Goal: Information Seeking & Learning: Learn about a topic

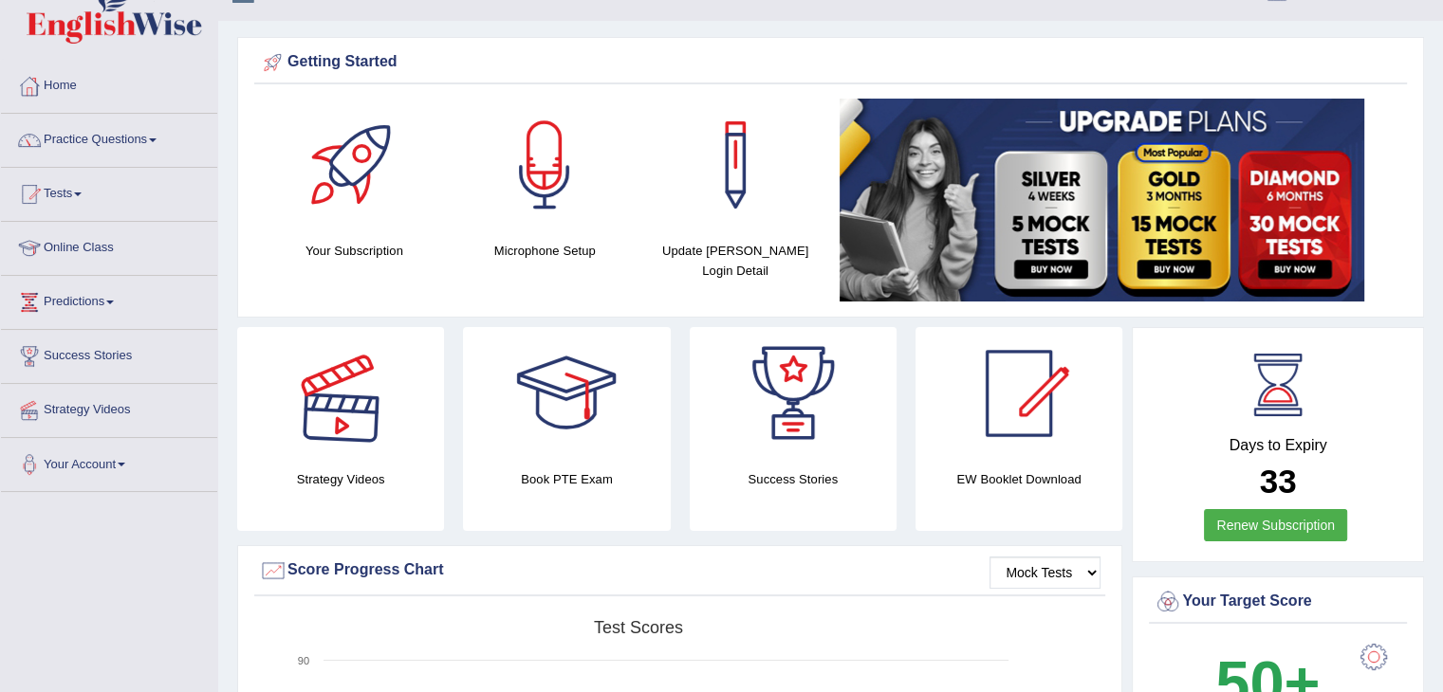
scroll to position [95, 0]
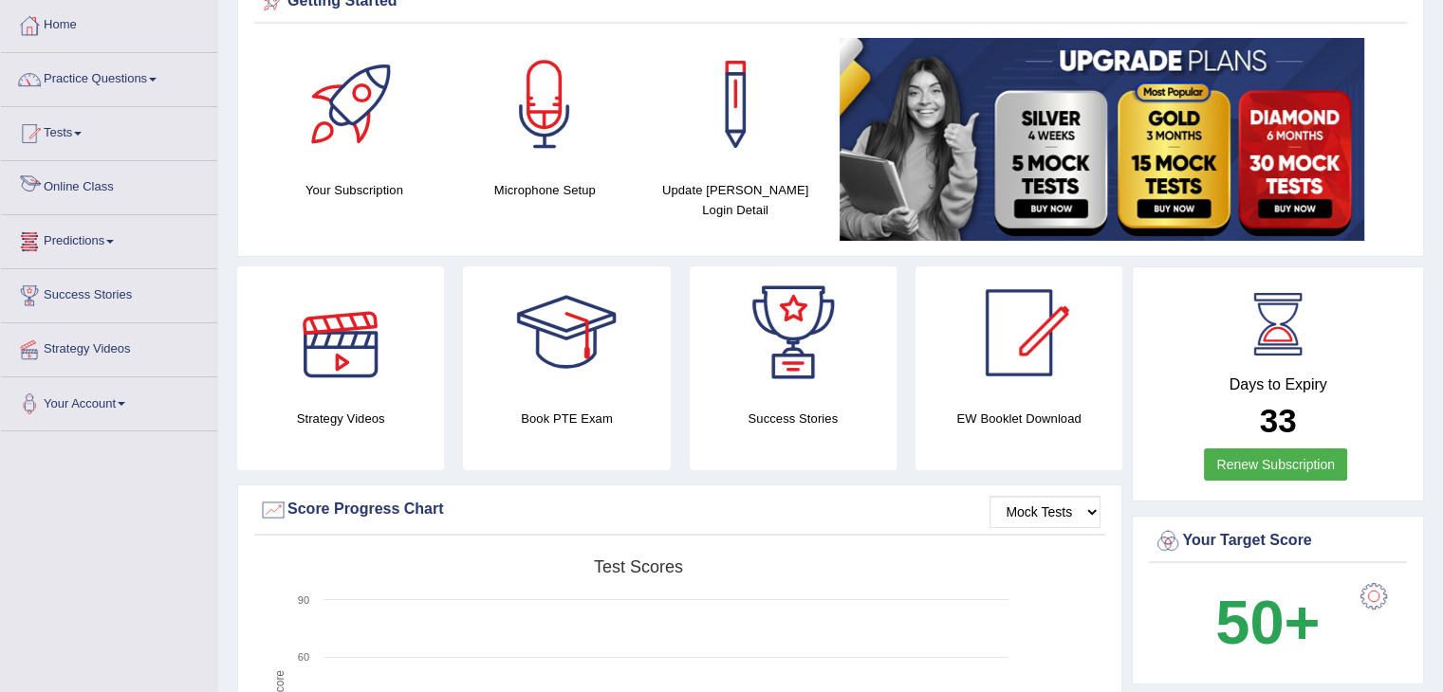
click at [87, 181] on link "Online Class" at bounding box center [109, 184] width 216 height 47
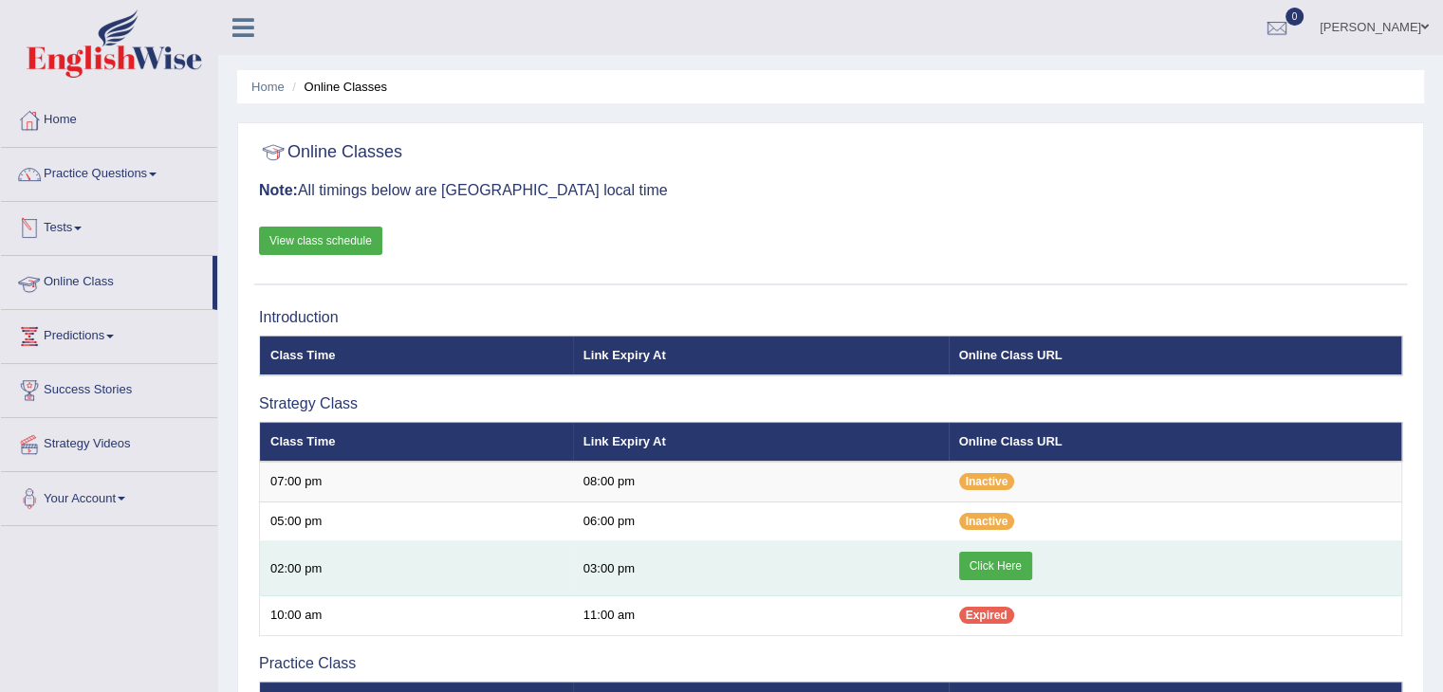
click at [1004, 567] on link "Click Here" at bounding box center [995, 566] width 73 height 28
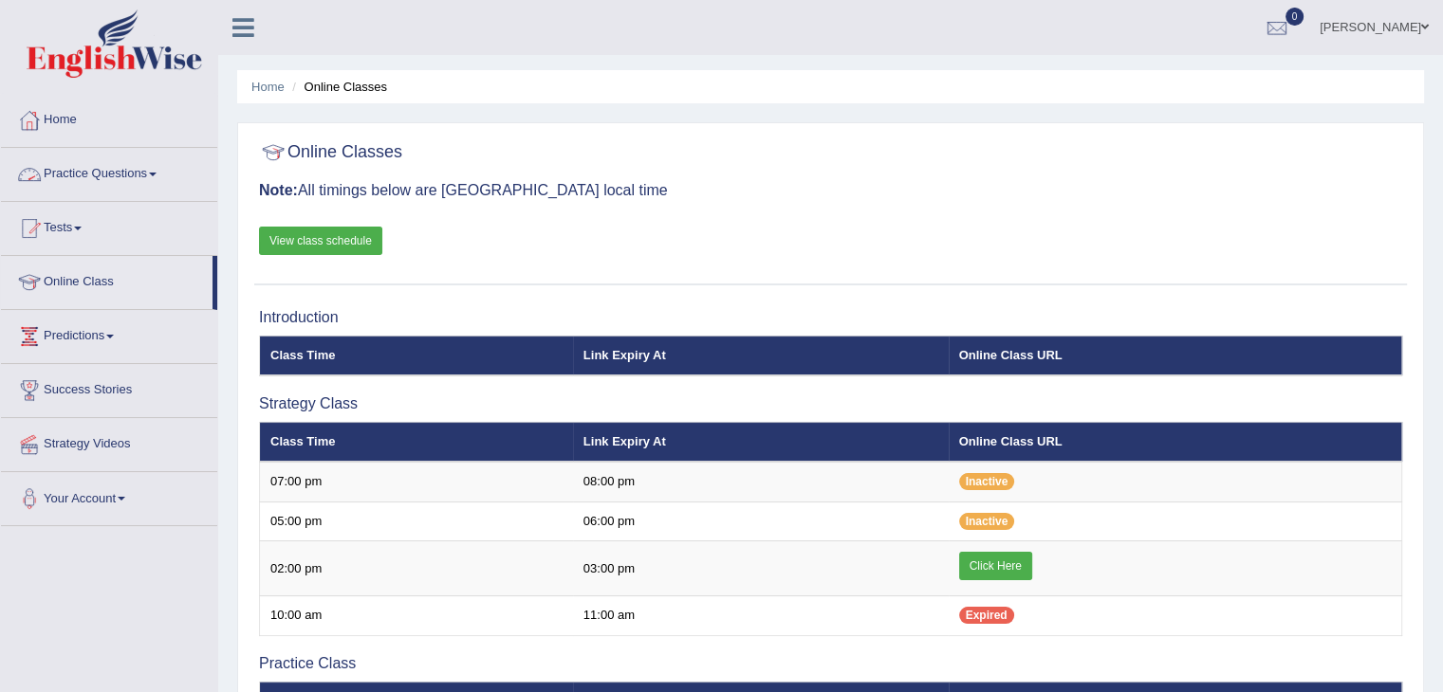
click at [157, 173] on span at bounding box center [153, 175] width 8 height 4
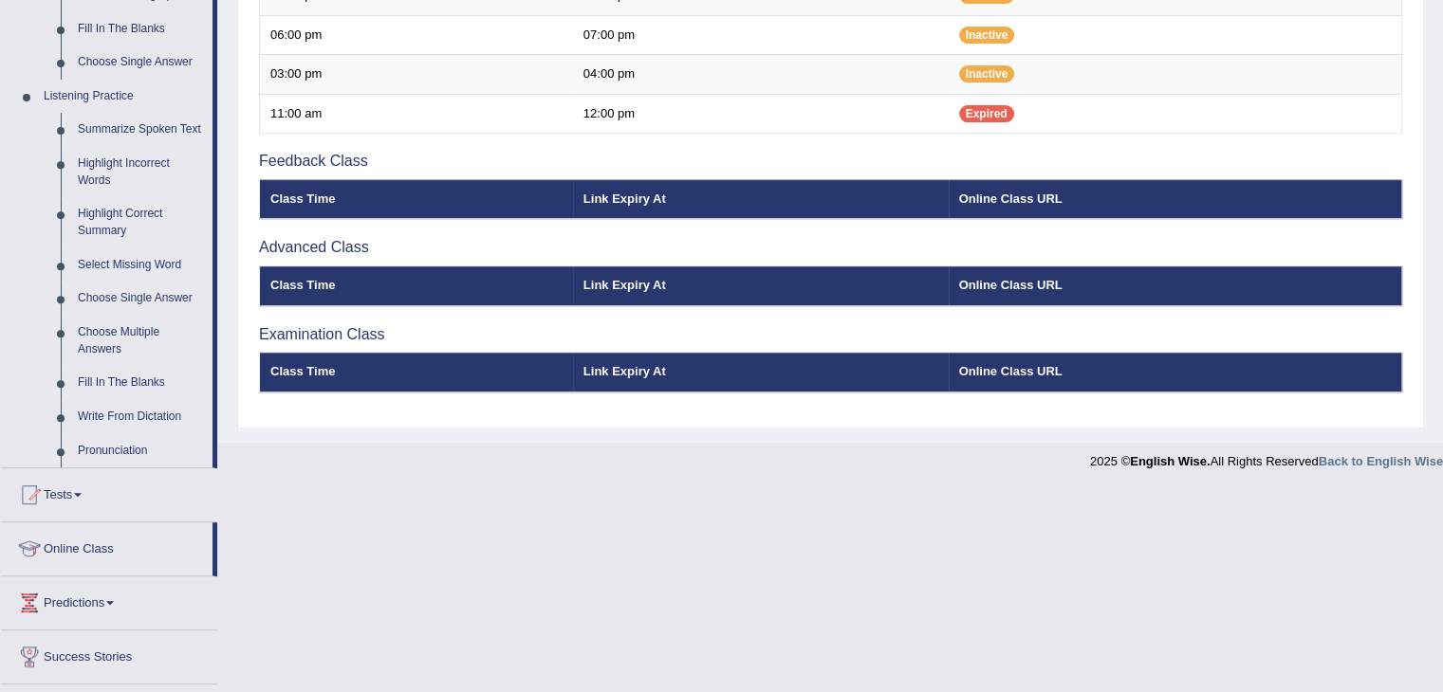
scroll to position [759, 0]
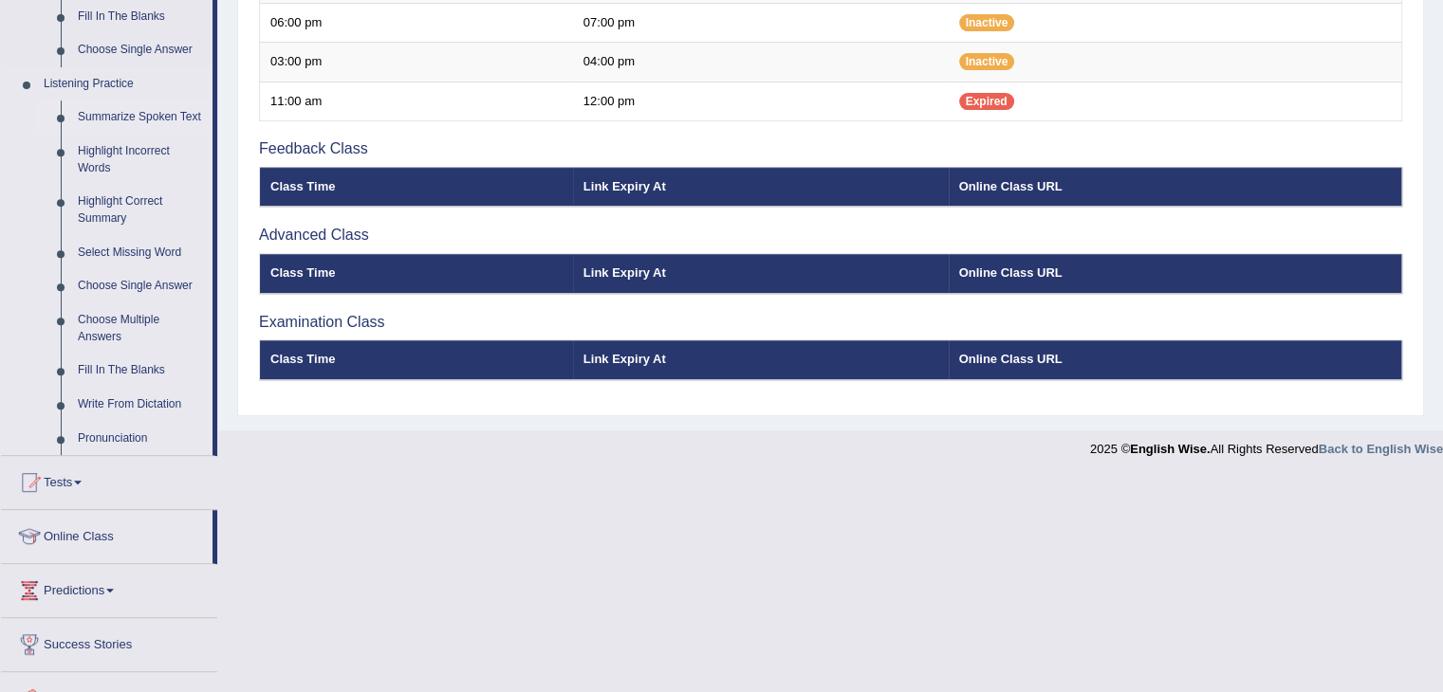
click at [102, 119] on link "Summarize Spoken Text" at bounding box center [140, 118] width 143 height 34
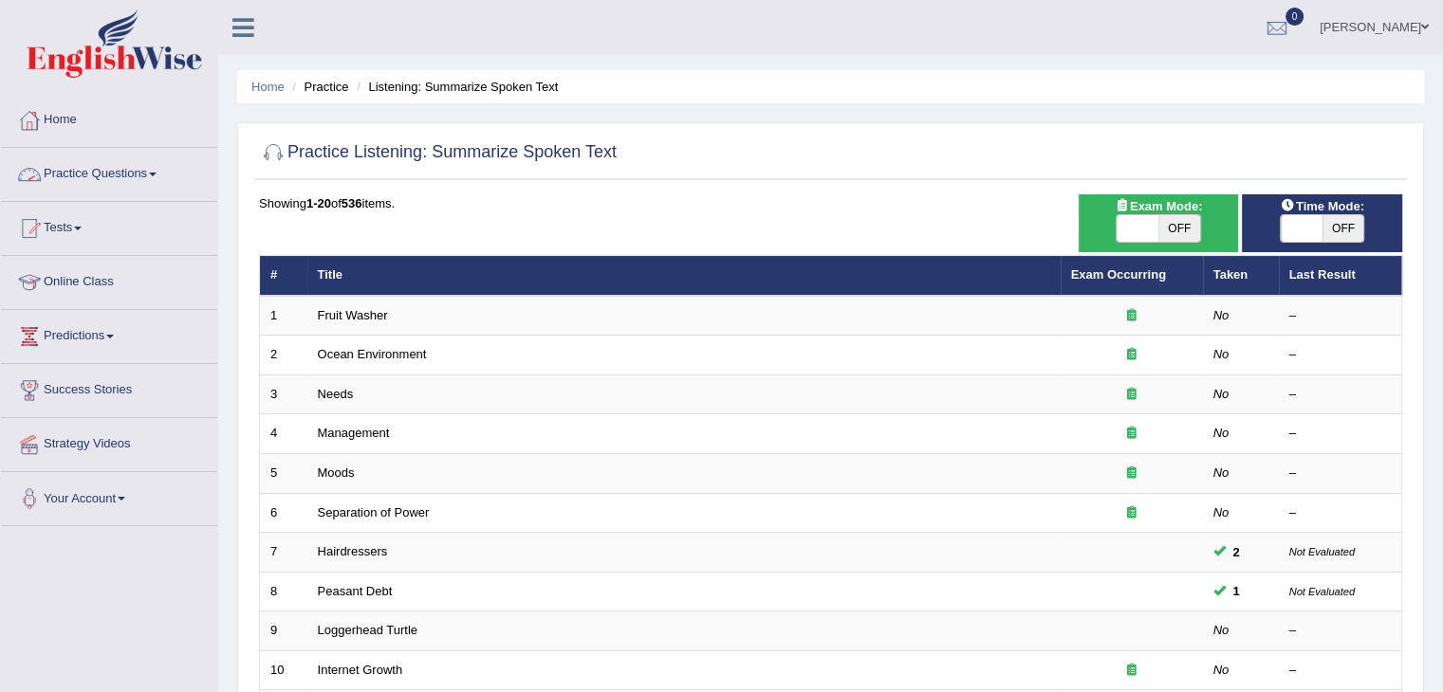
click at [102, 173] on link "Practice Questions" at bounding box center [109, 171] width 216 height 47
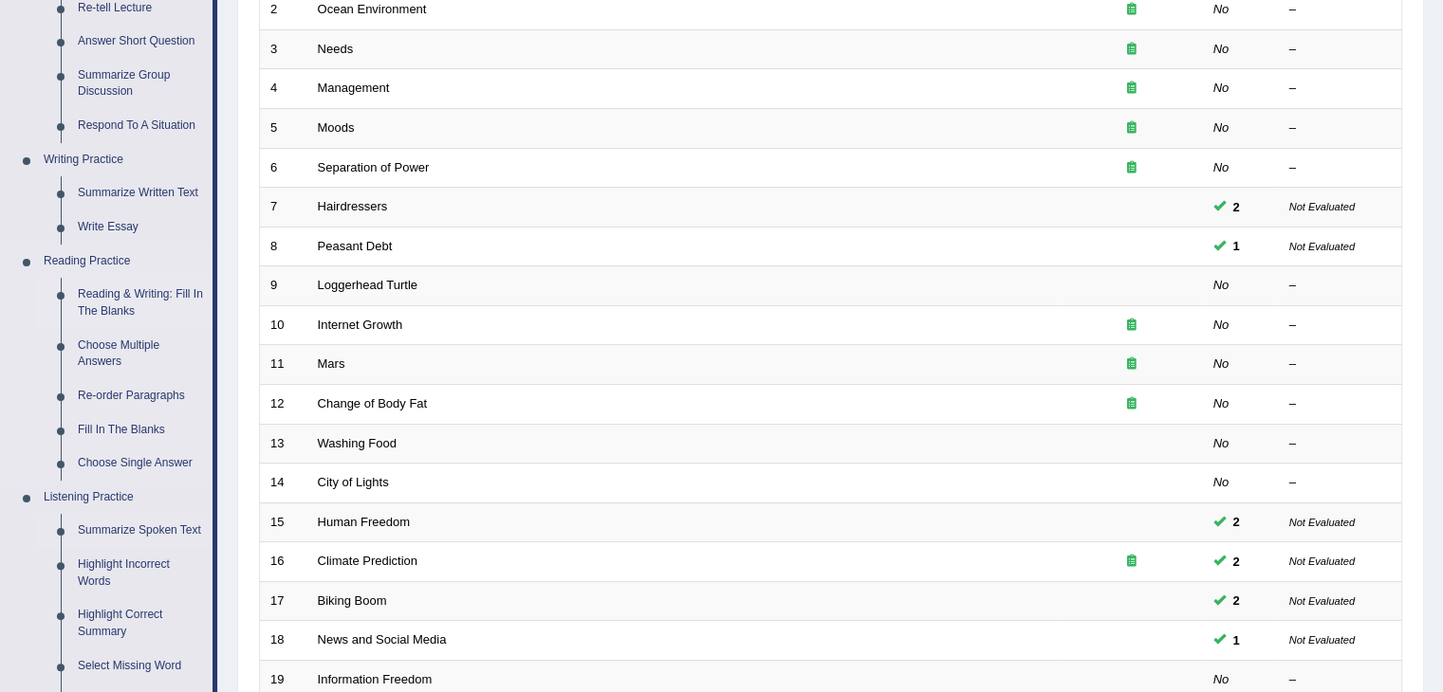
scroll to position [285, 0]
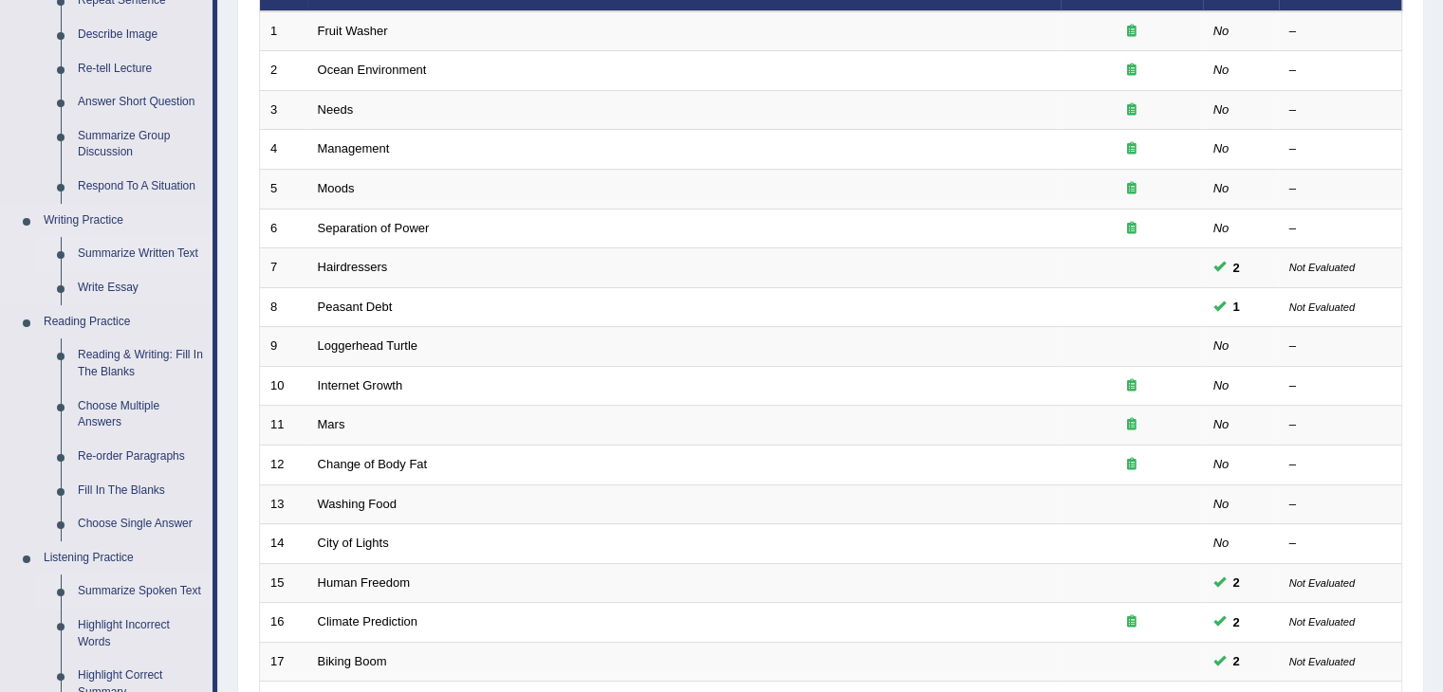
click at [110, 253] on link "Summarize Written Text" at bounding box center [140, 254] width 143 height 34
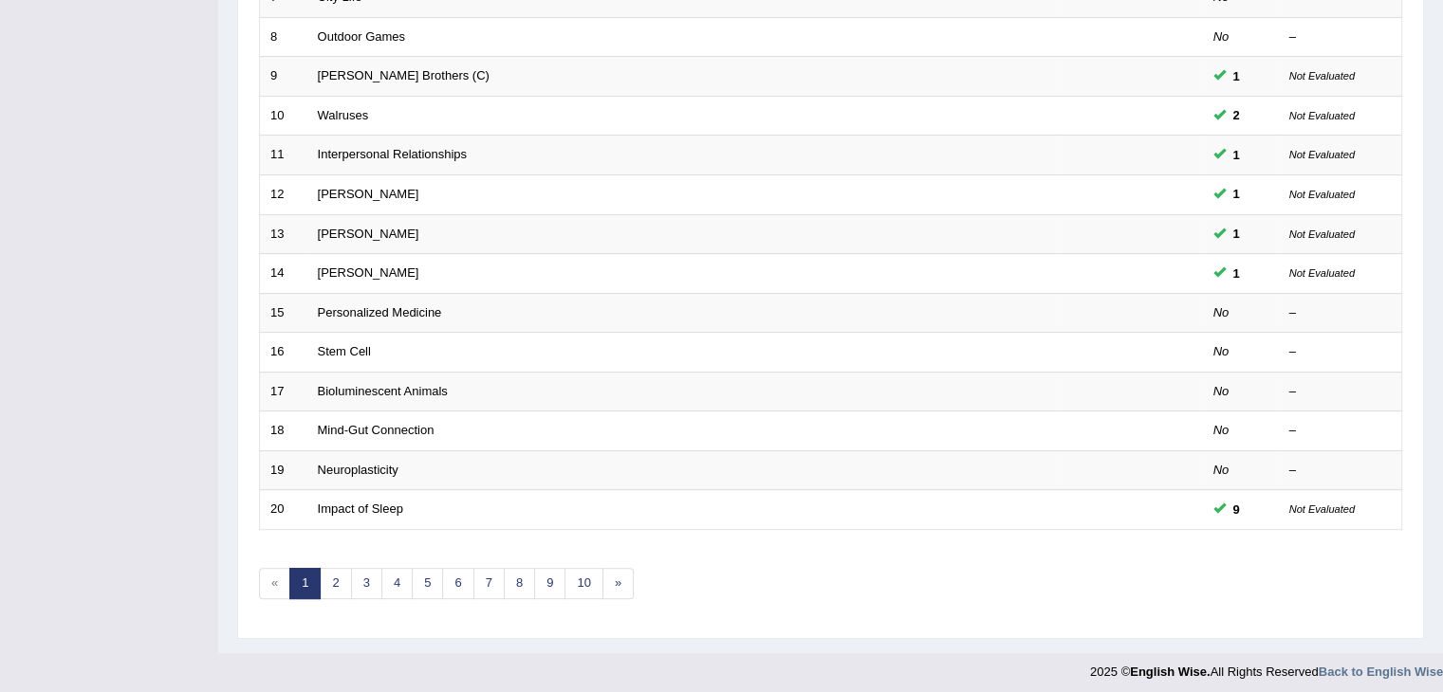
scroll to position [558, 0]
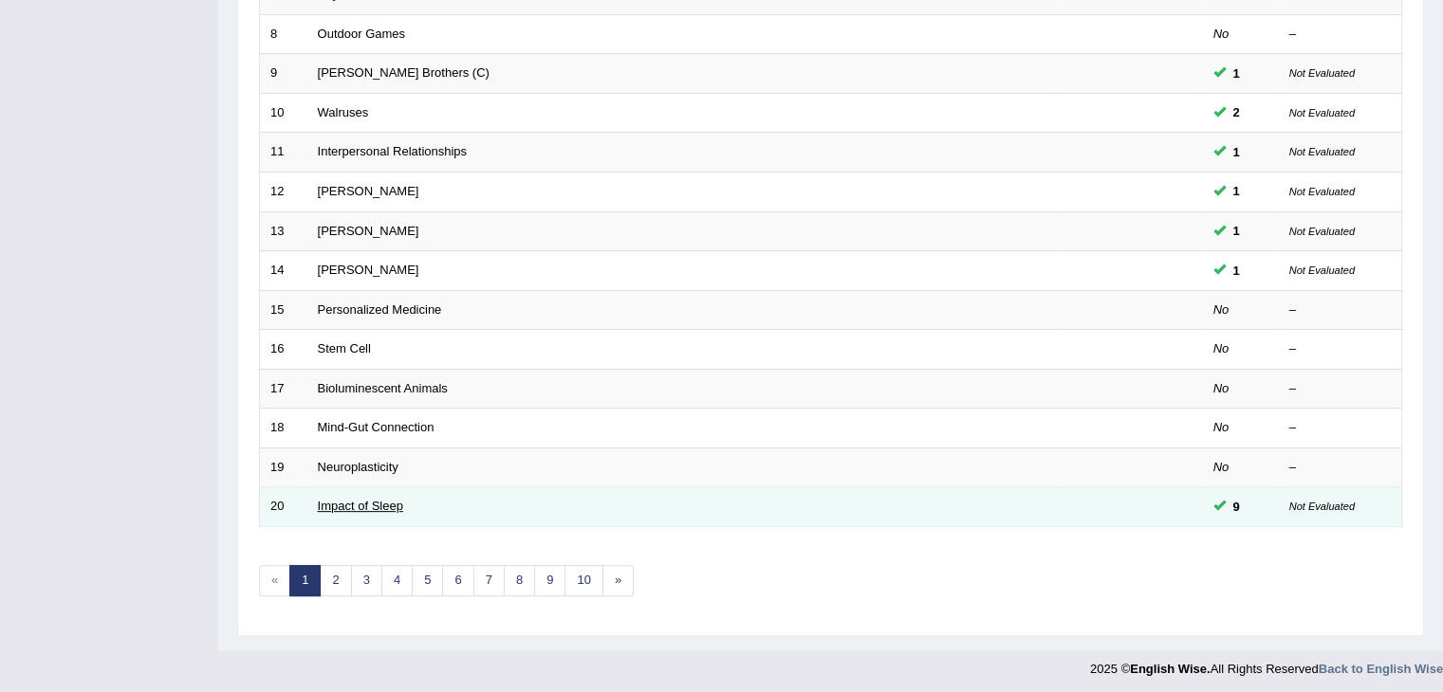
click at [377, 502] on link "Impact of Sleep" at bounding box center [360, 506] width 85 height 14
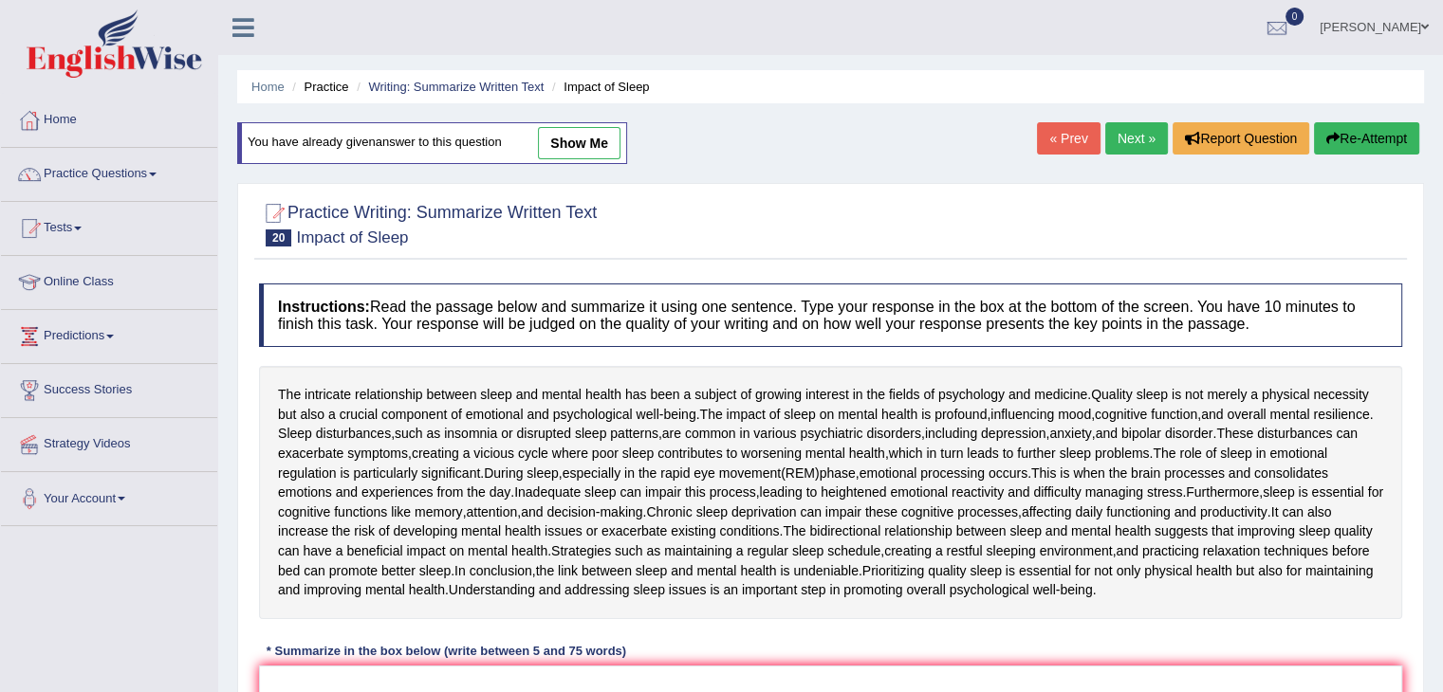
click at [121, 175] on link "Practice Questions" at bounding box center [109, 171] width 216 height 47
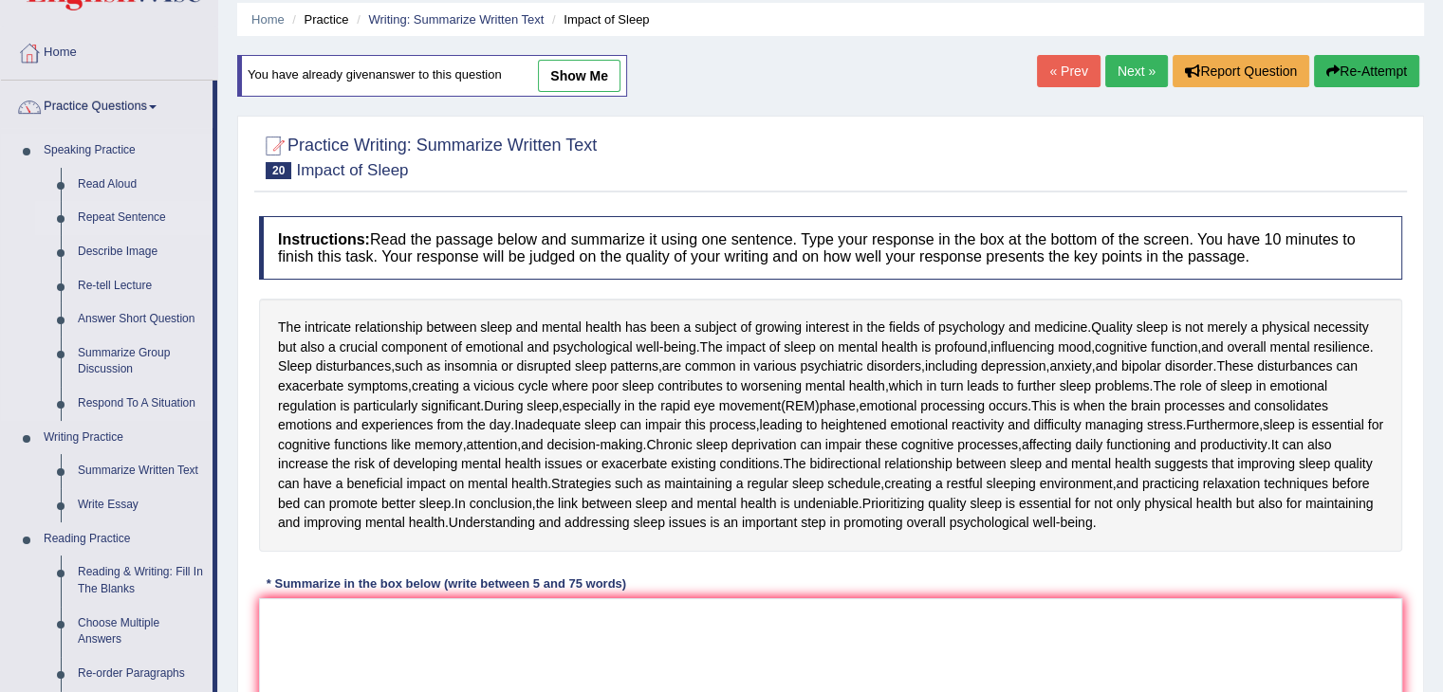
scroll to position [285, 0]
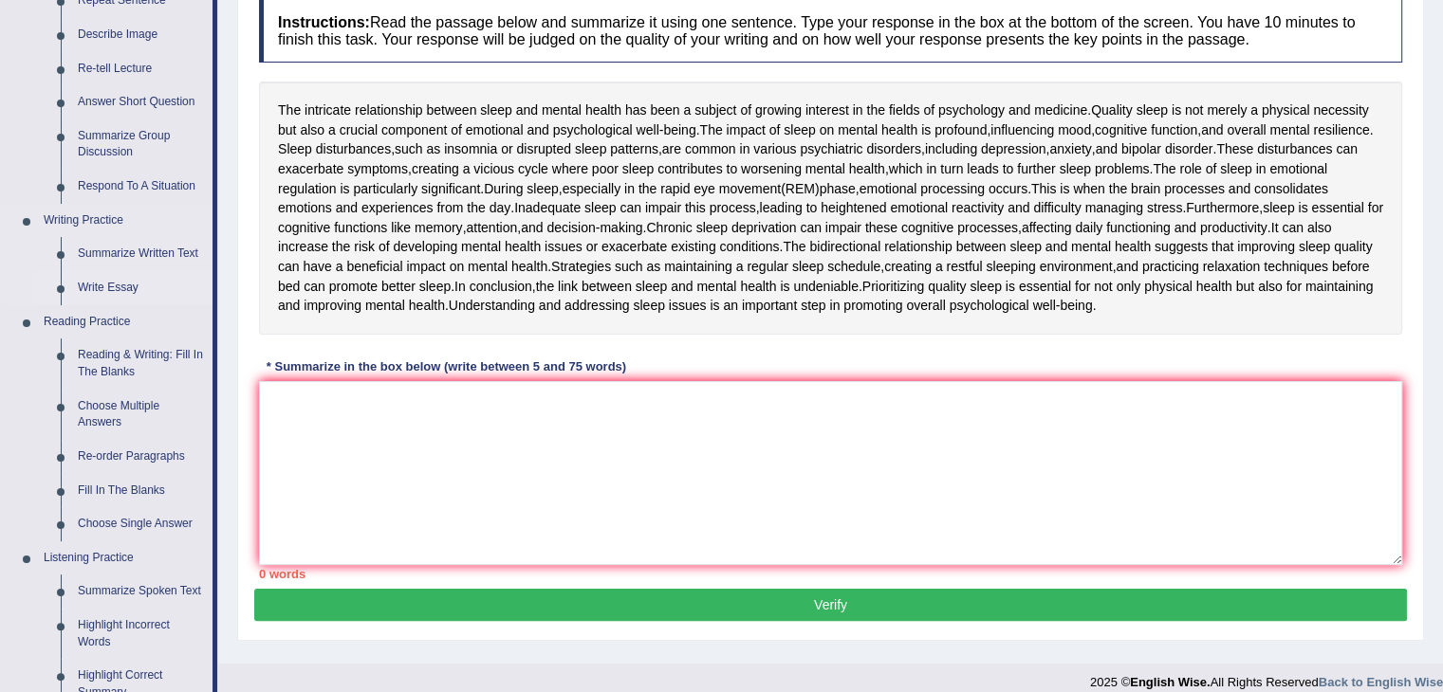
click at [104, 288] on link "Write Essay" at bounding box center [140, 288] width 143 height 34
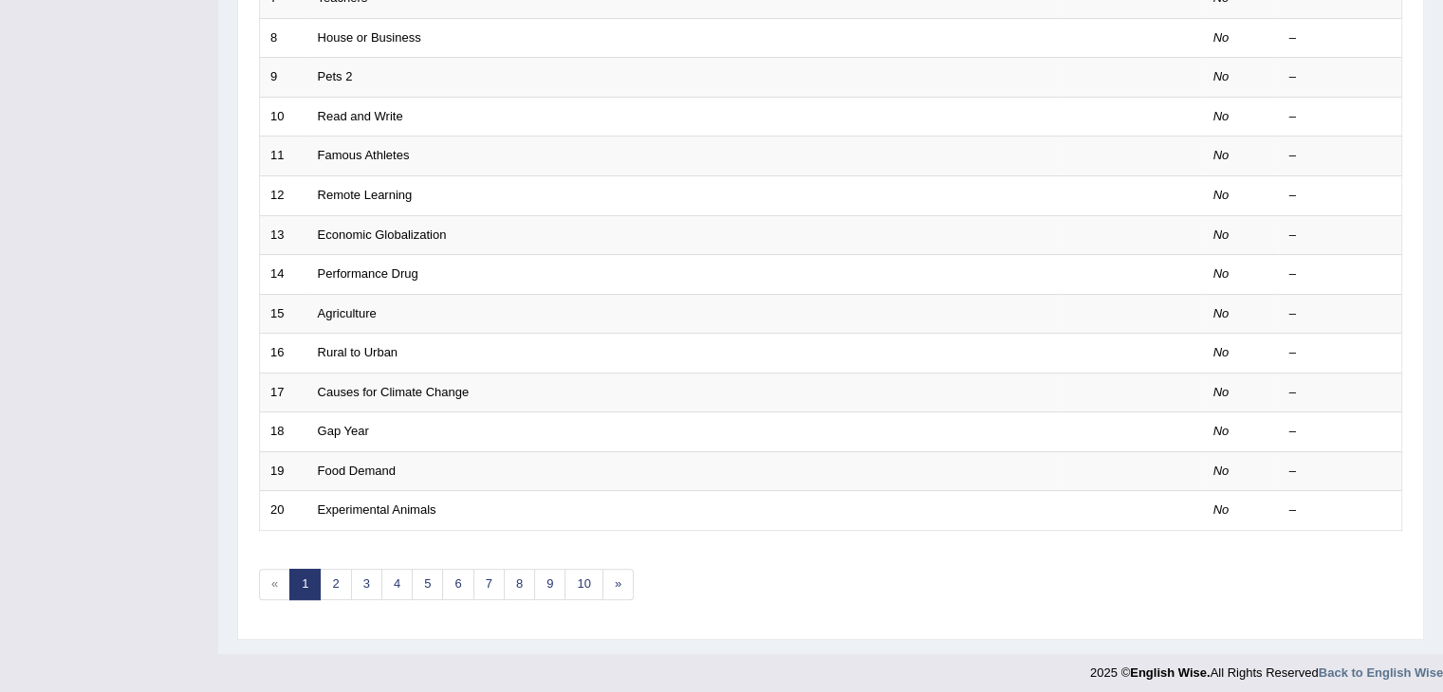
scroll to position [558, 0]
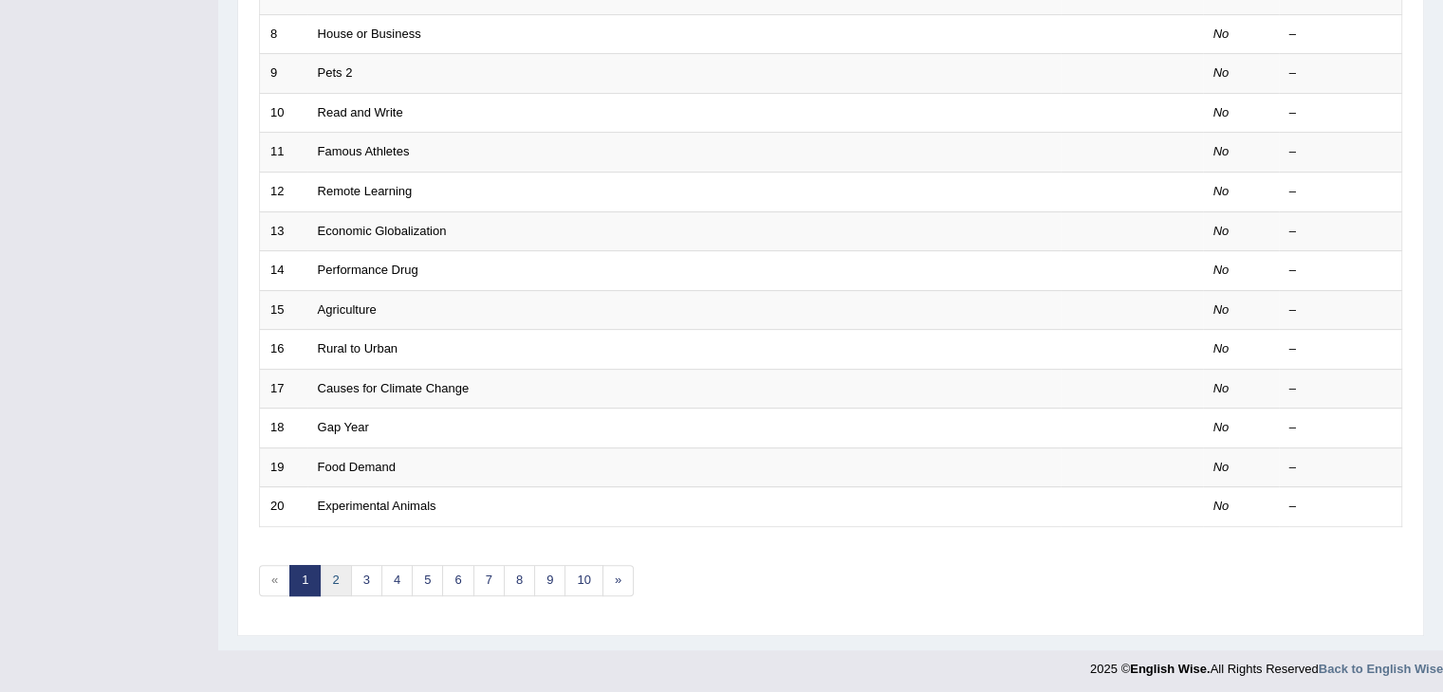
click at [336, 569] on link "2" at bounding box center [335, 580] width 31 height 31
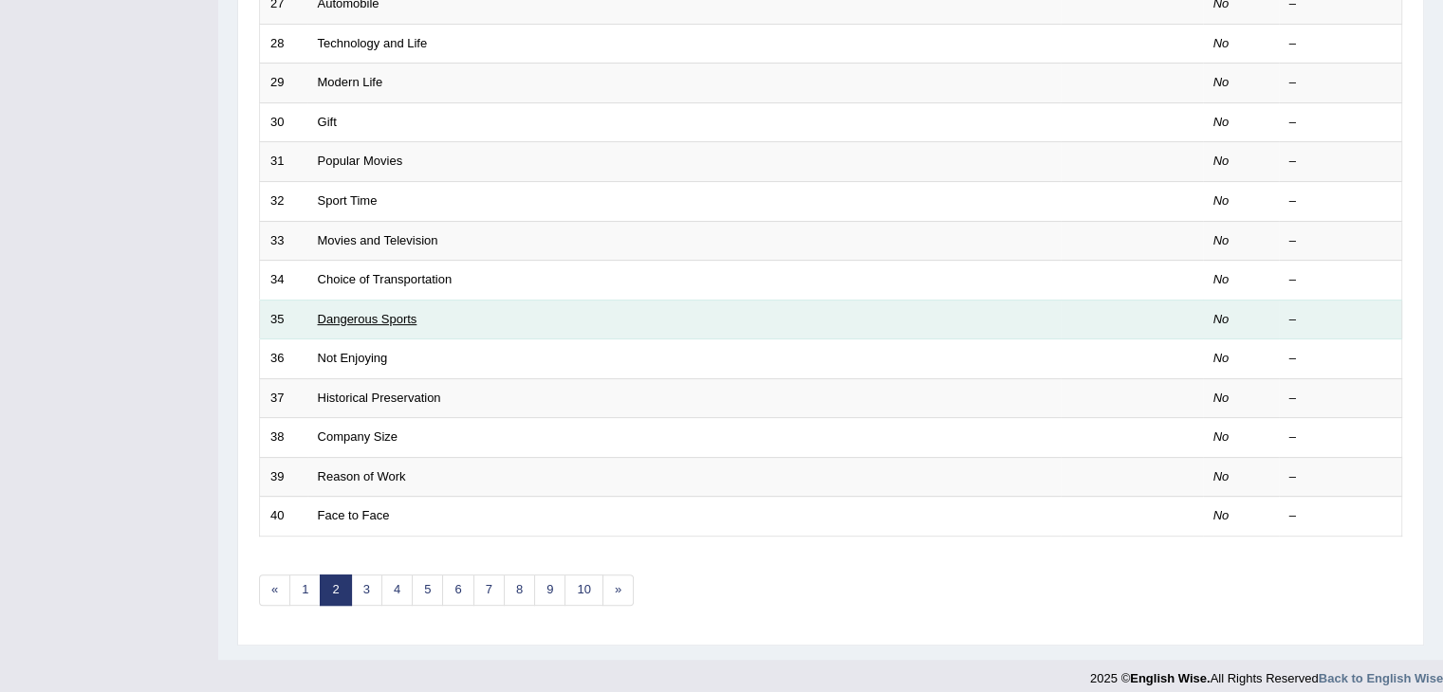
scroll to position [558, 0]
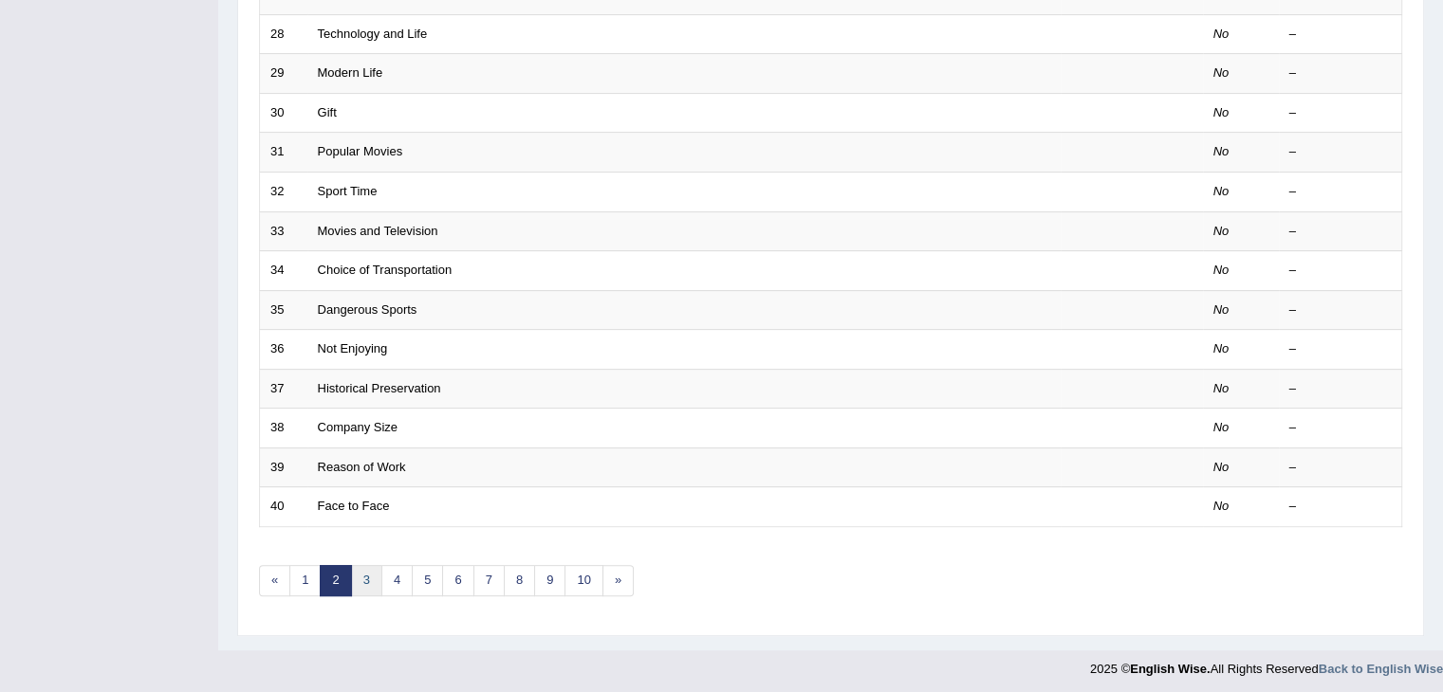
click at [370, 574] on link "3" at bounding box center [366, 580] width 31 height 31
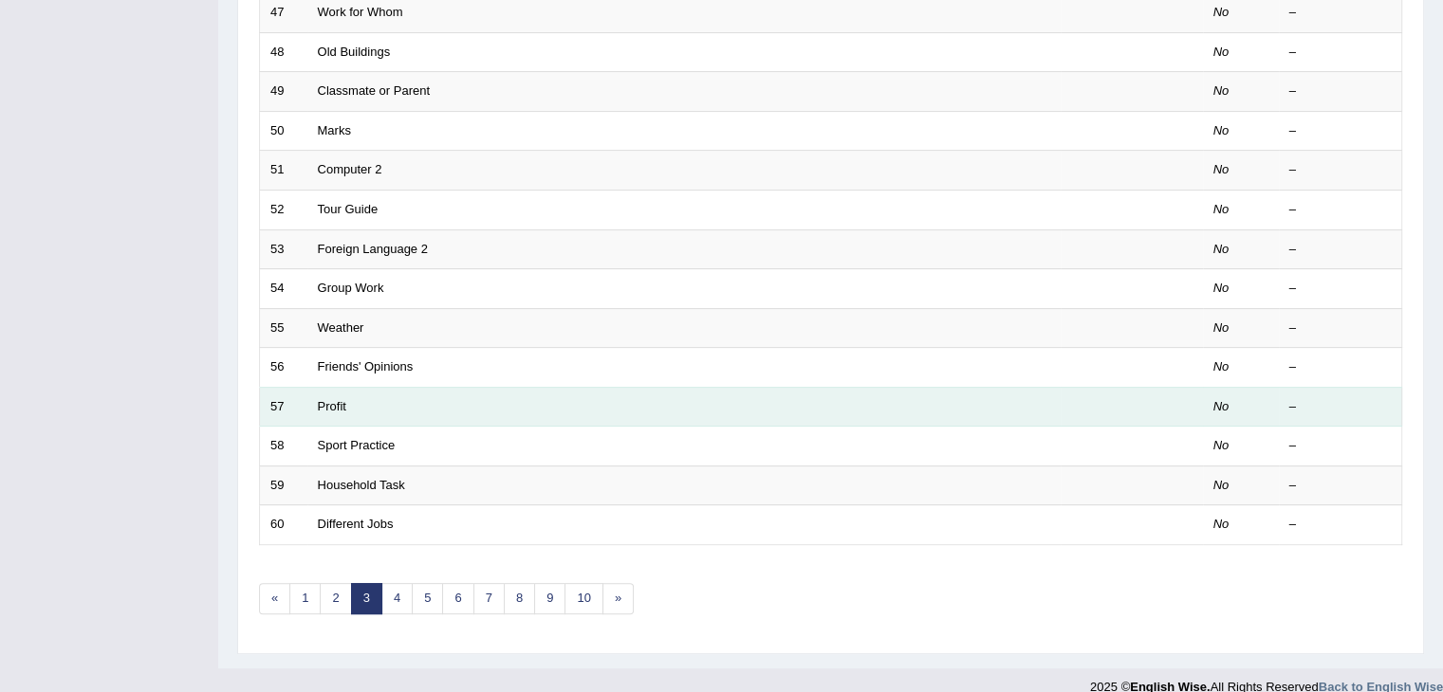
scroll to position [558, 0]
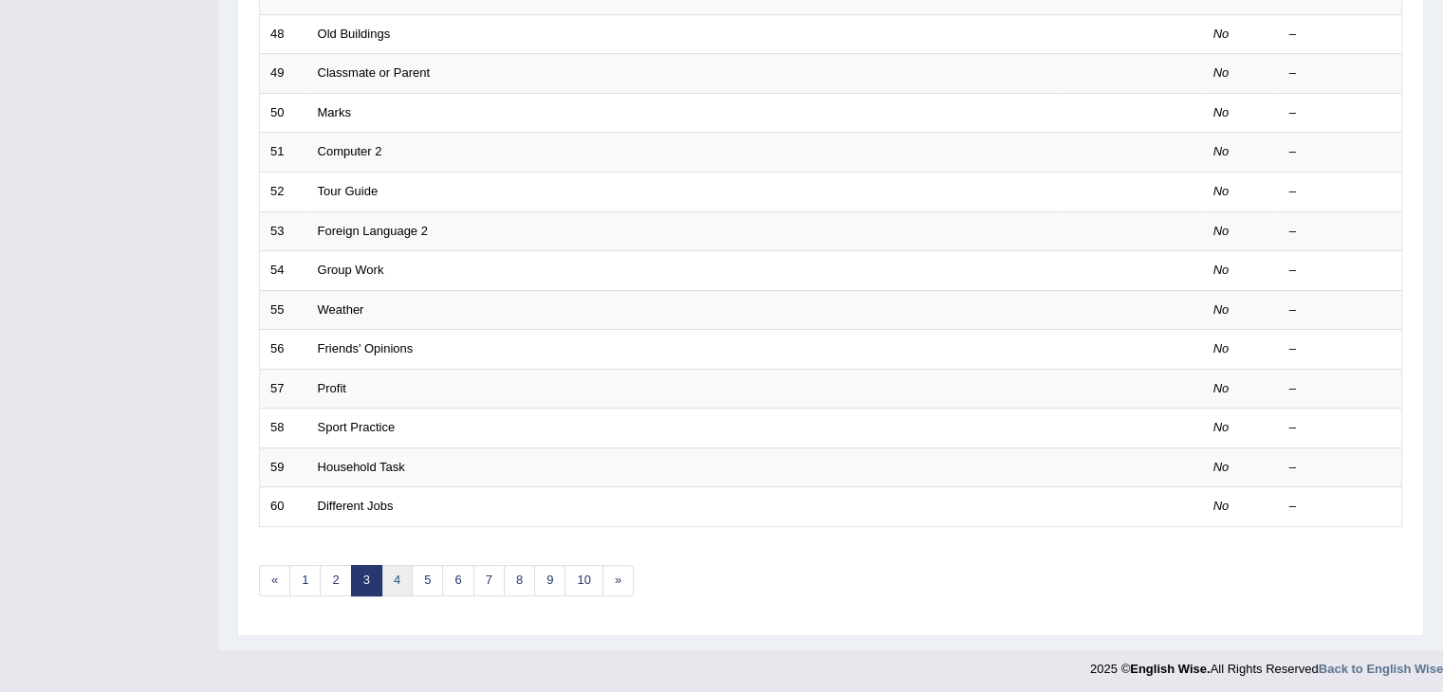
click at [396, 574] on link "4" at bounding box center [396, 580] width 31 height 31
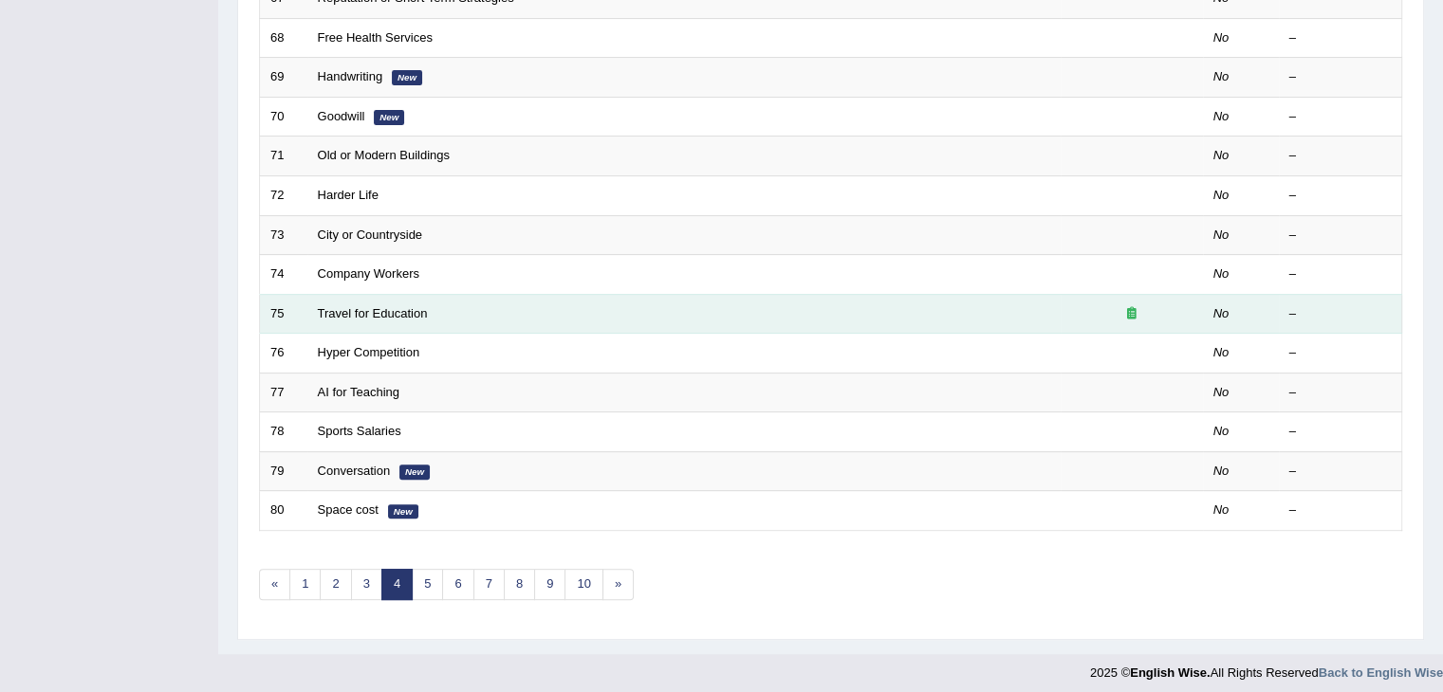
scroll to position [558, 0]
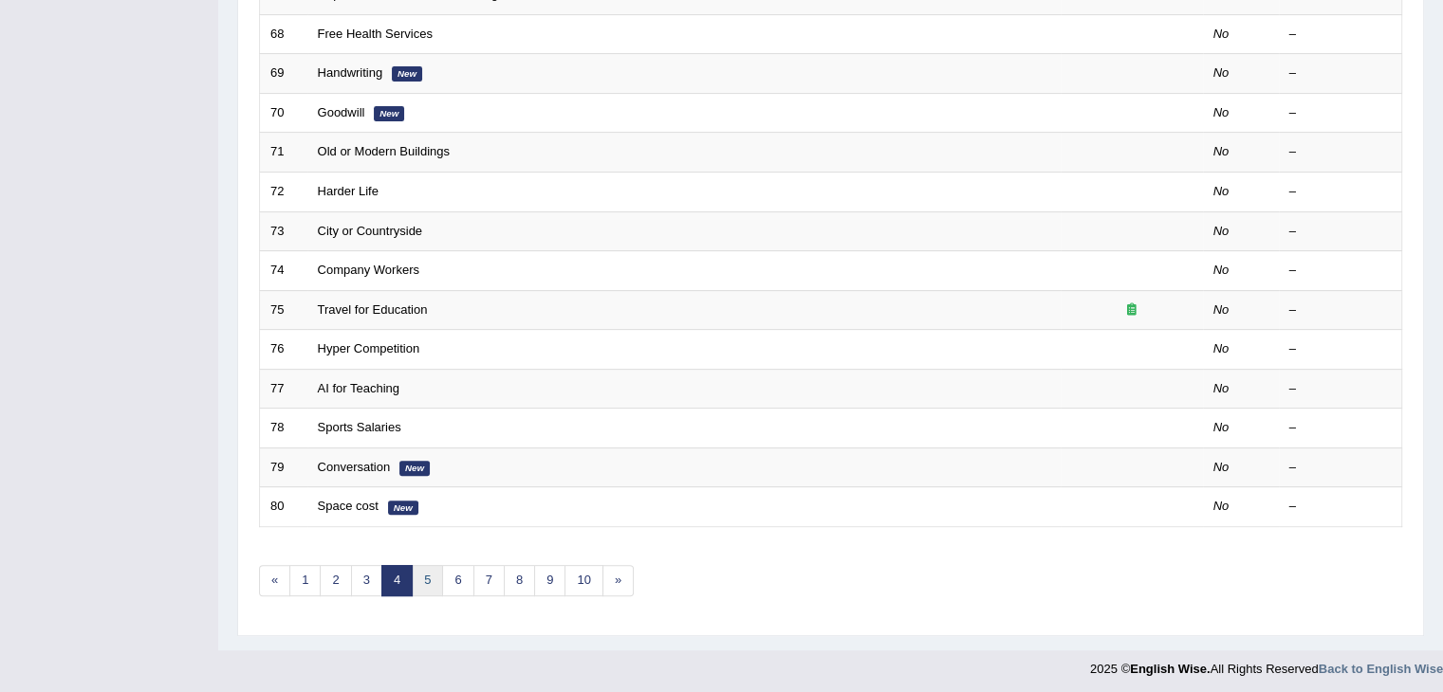
click at [429, 576] on link "5" at bounding box center [427, 580] width 31 height 31
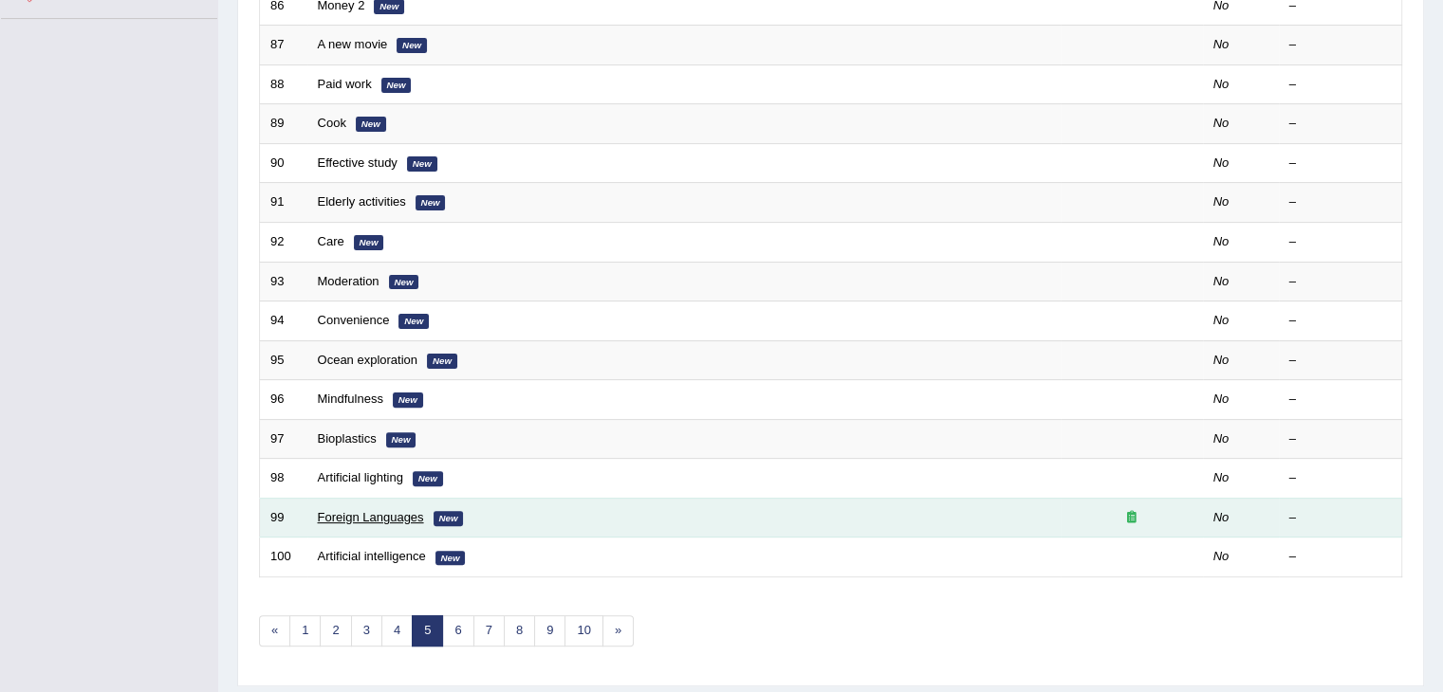
scroll to position [558, 0]
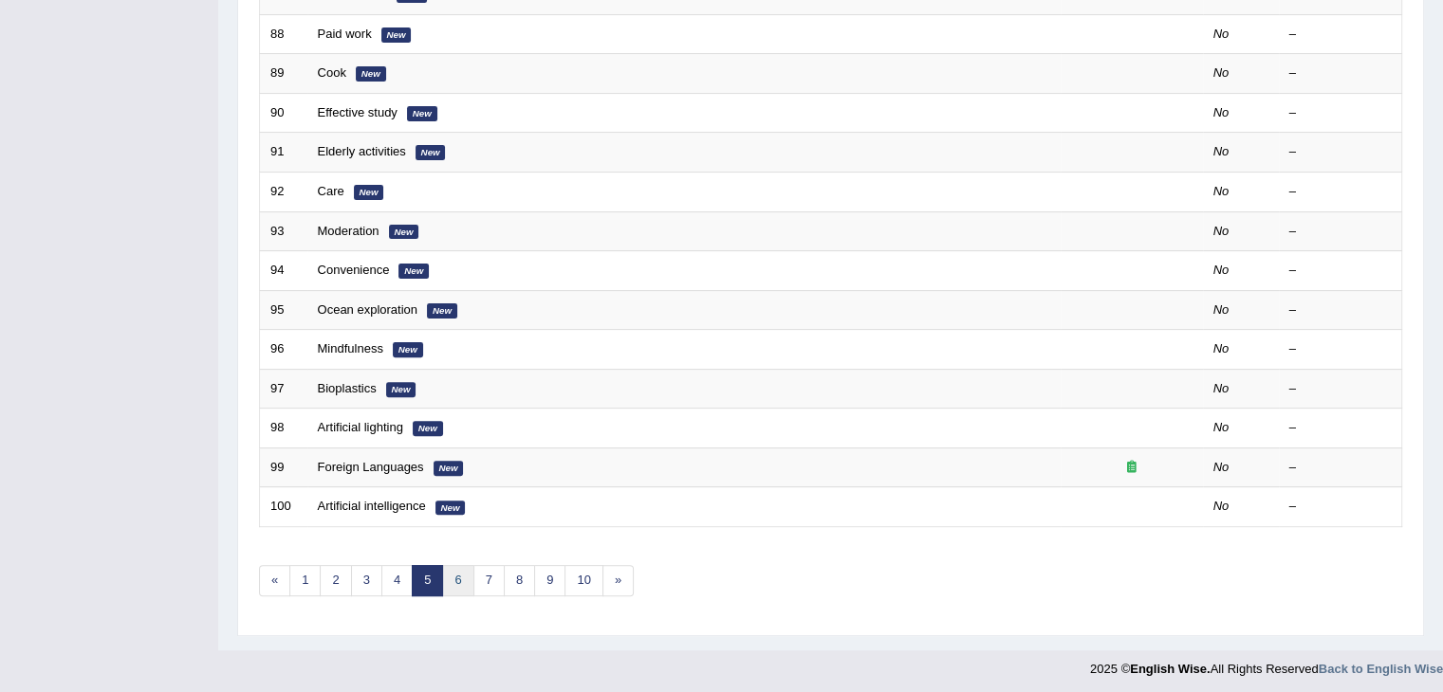
click at [456, 579] on link "6" at bounding box center [457, 580] width 31 height 31
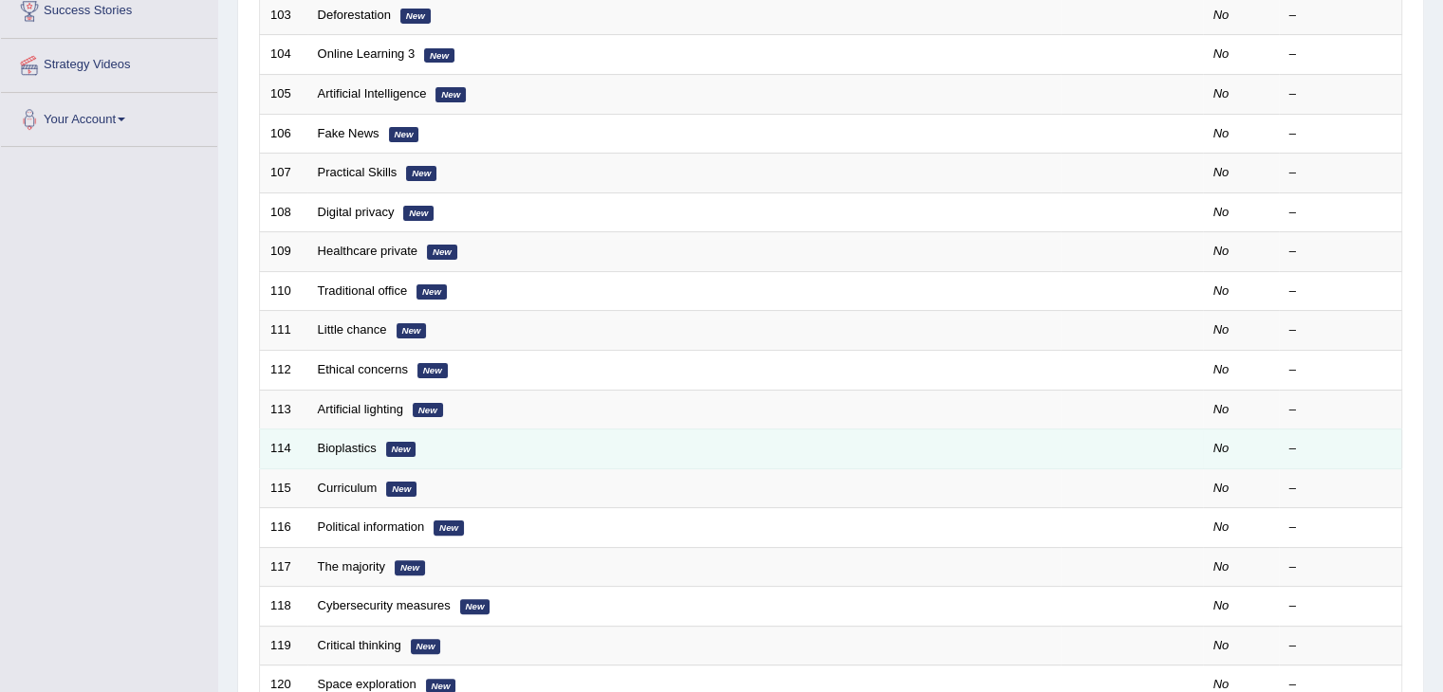
scroll to position [558, 0]
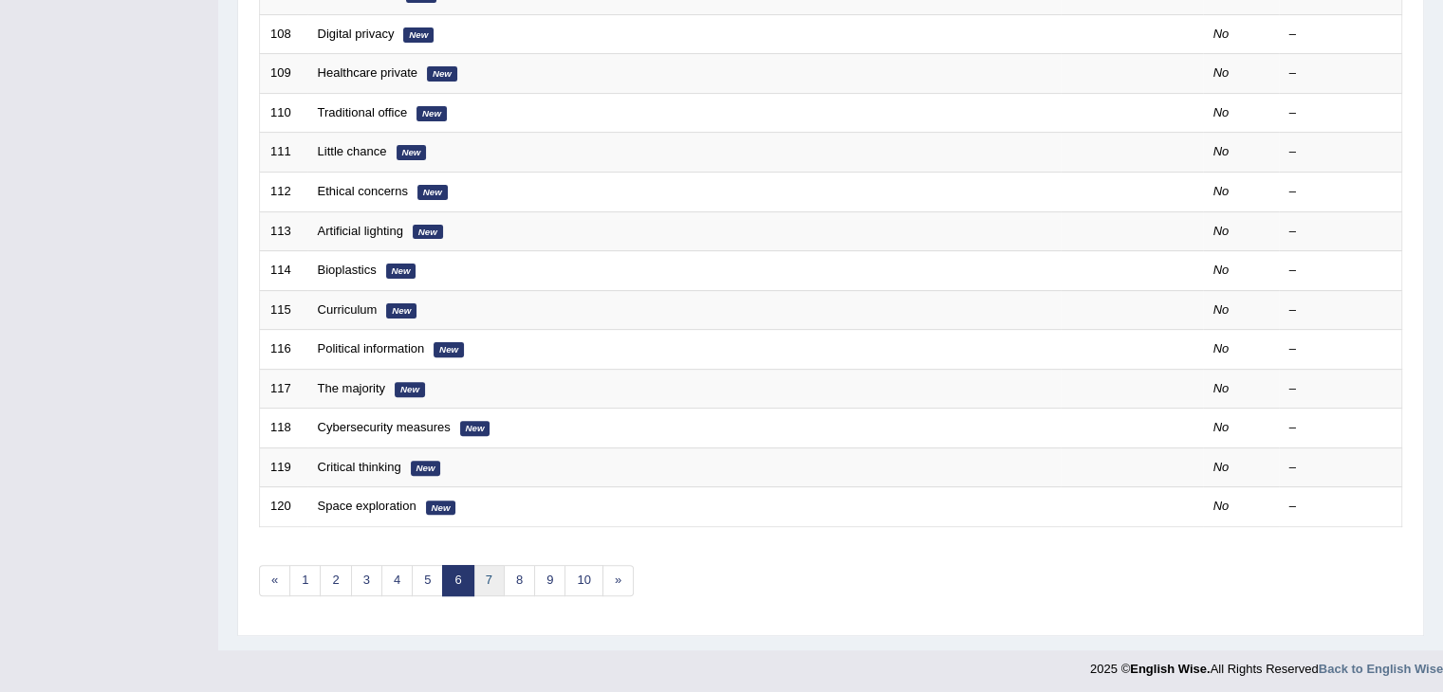
click at [486, 577] on link "7" at bounding box center [488, 580] width 31 height 31
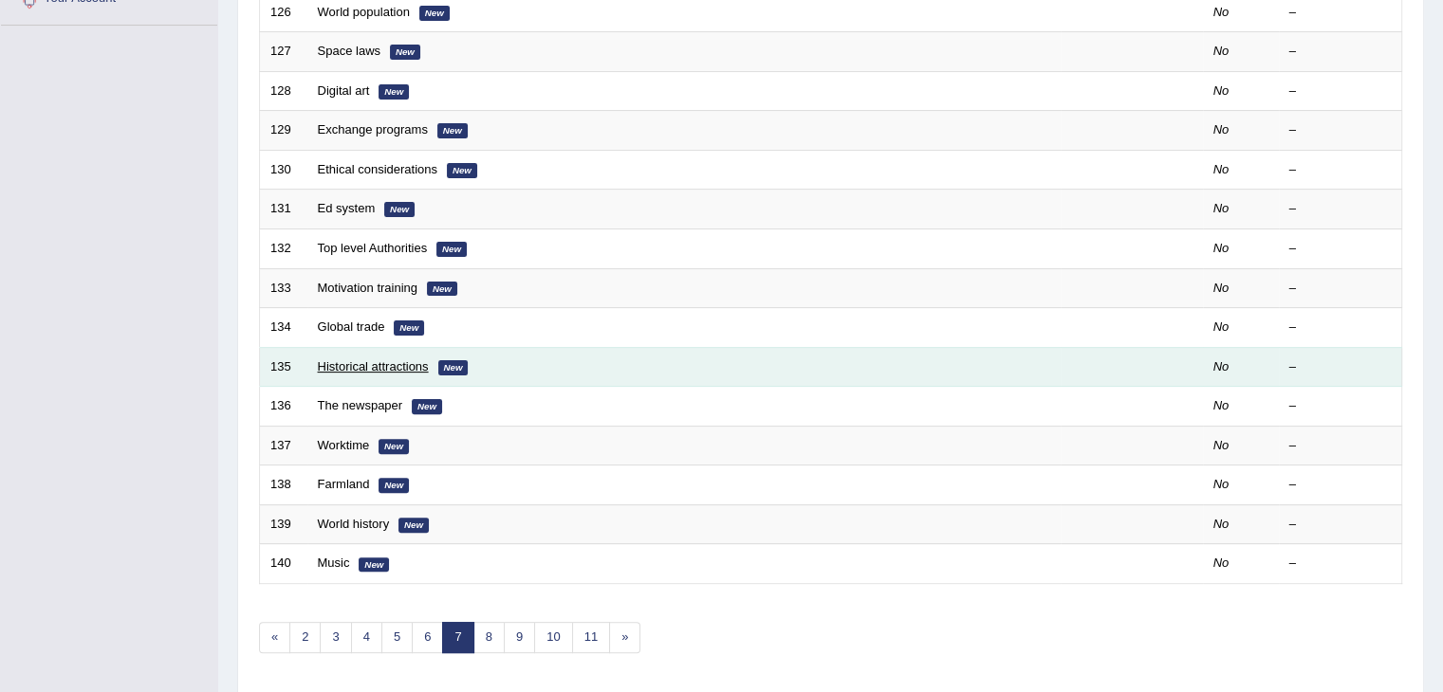
scroll to position [558, 0]
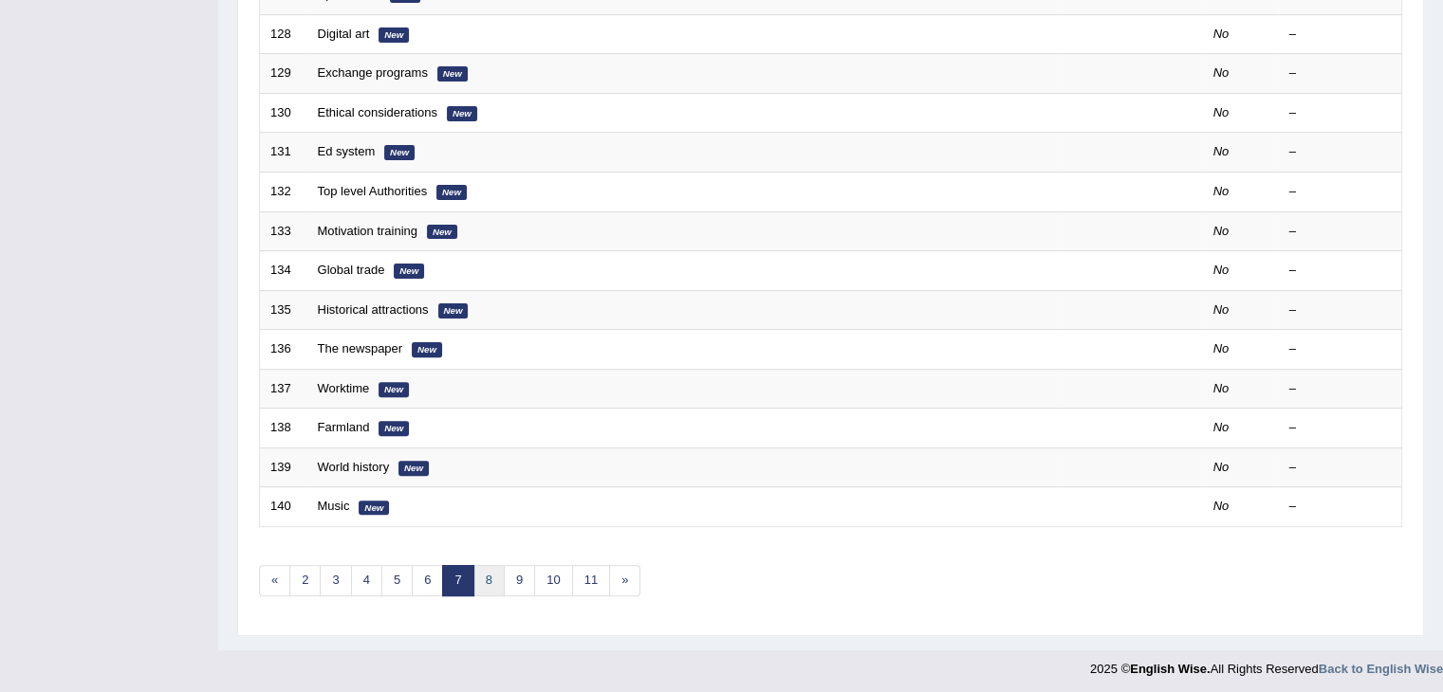
click at [486, 571] on link "8" at bounding box center [488, 580] width 31 height 31
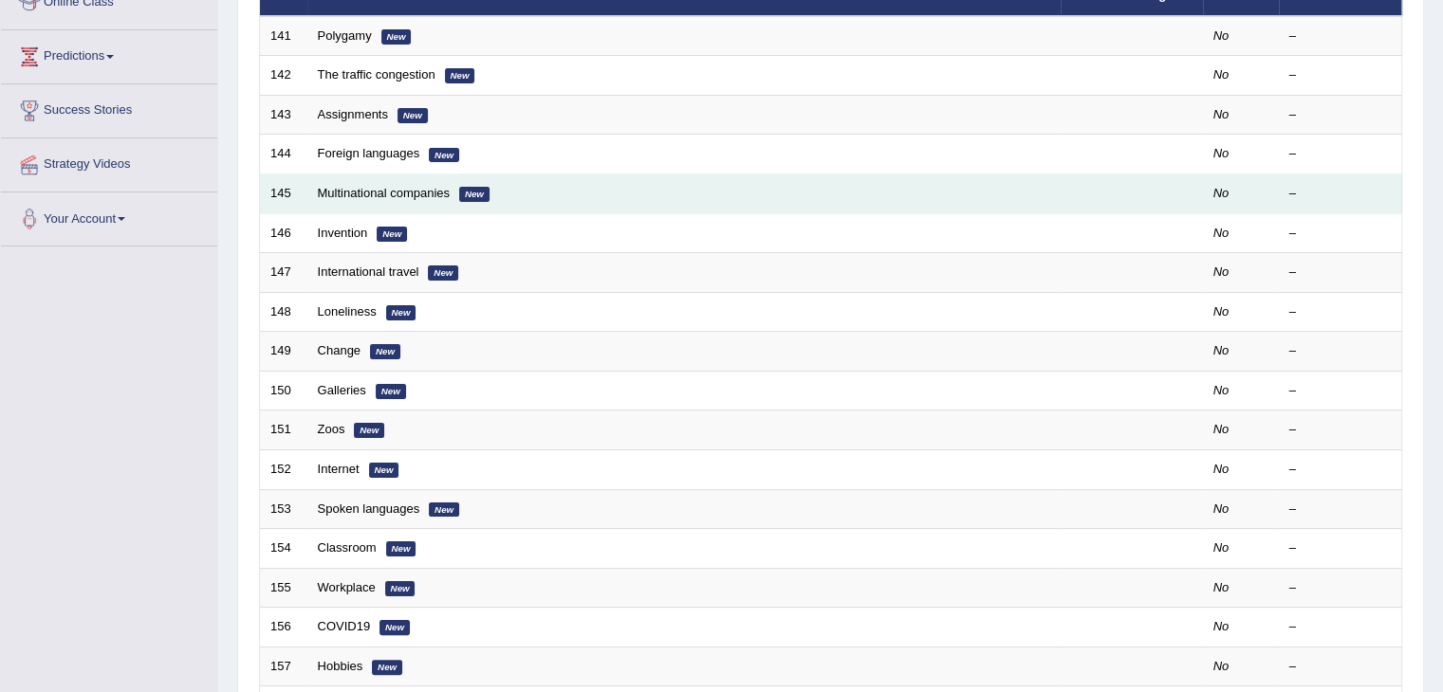
scroll to position [285, 0]
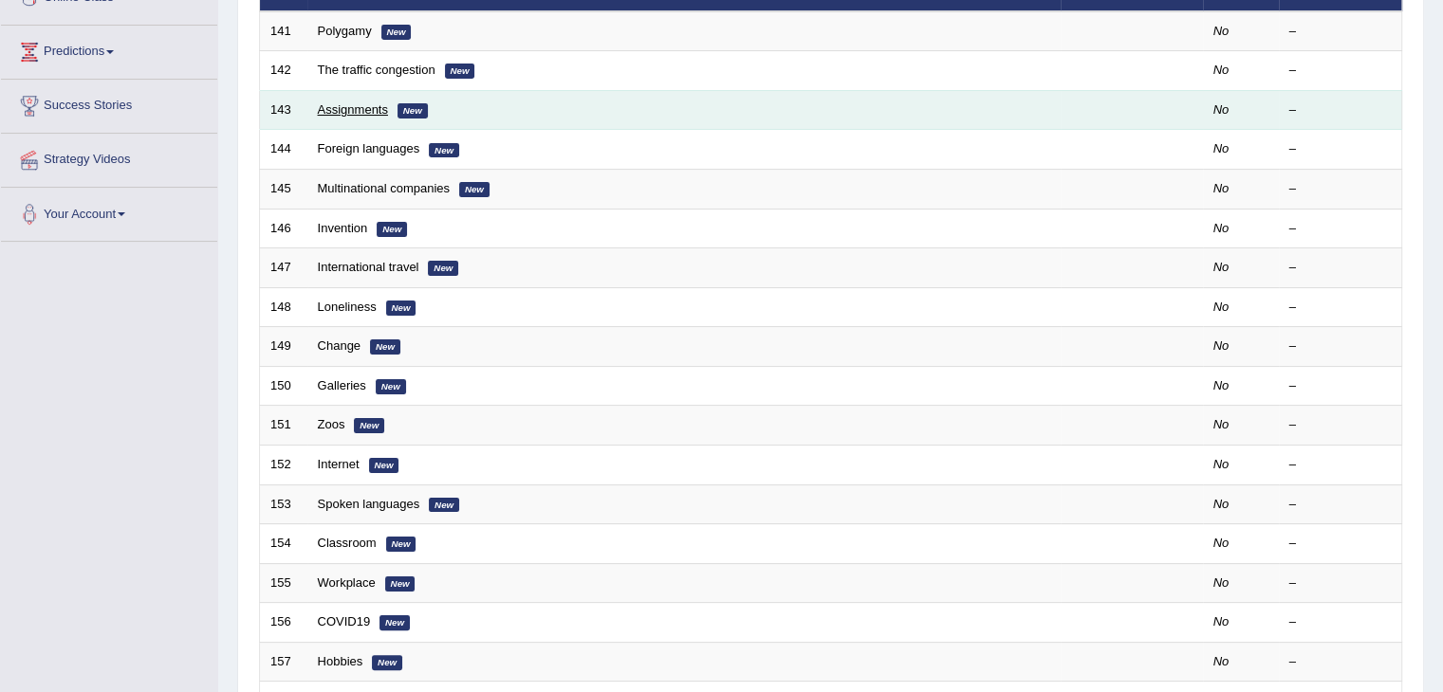
click at [334, 107] on link "Assignments" at bounding box center [353, 109] width 70 height 14
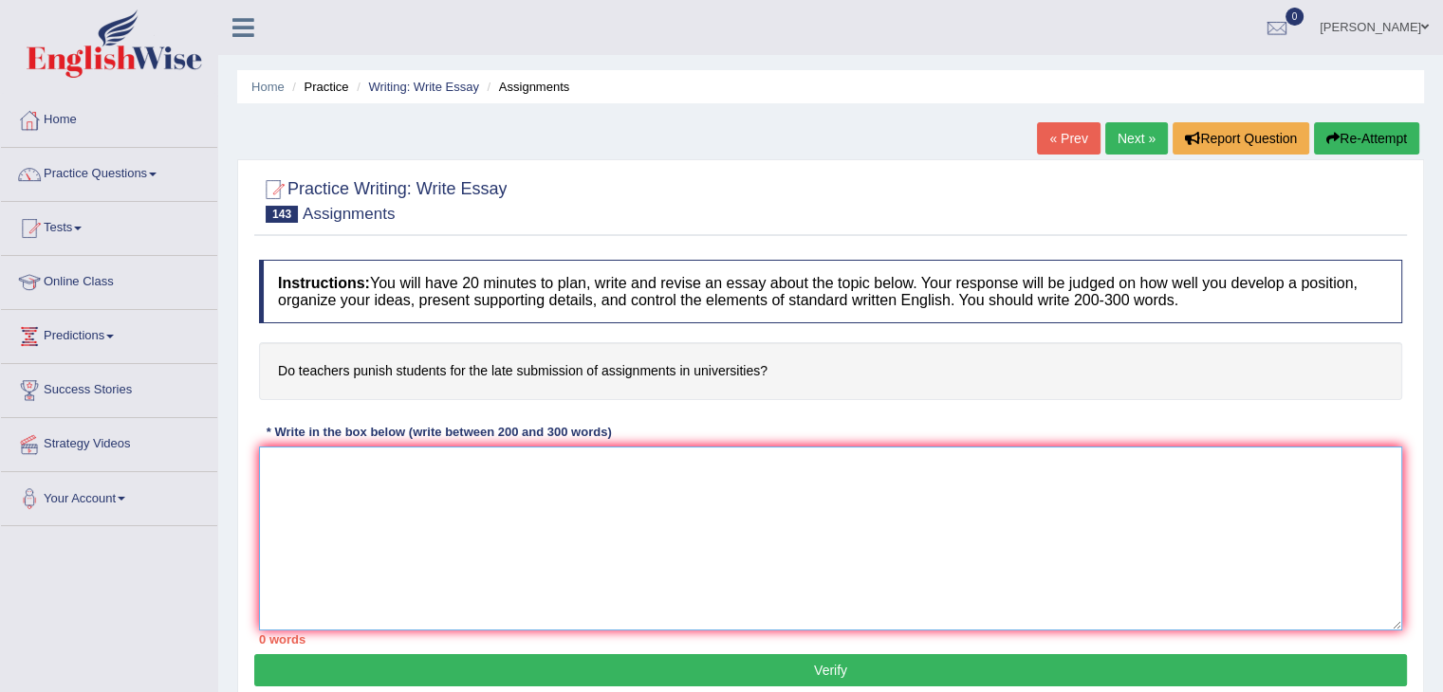
click at [271, 475] on textarea at bounding box center [830, 539] width 1143 height 184
type textarea "t"
type textarea "T"
type textarea "i"
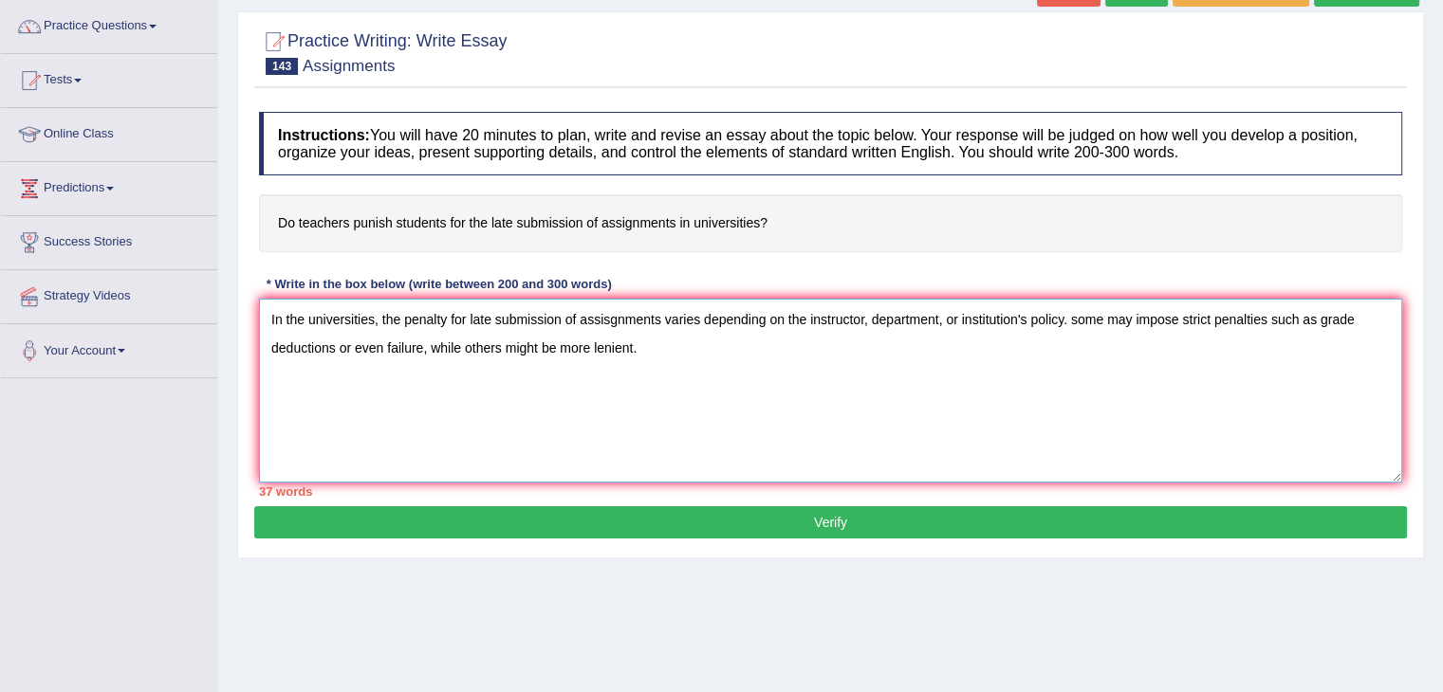
scroll to position [19, 0]
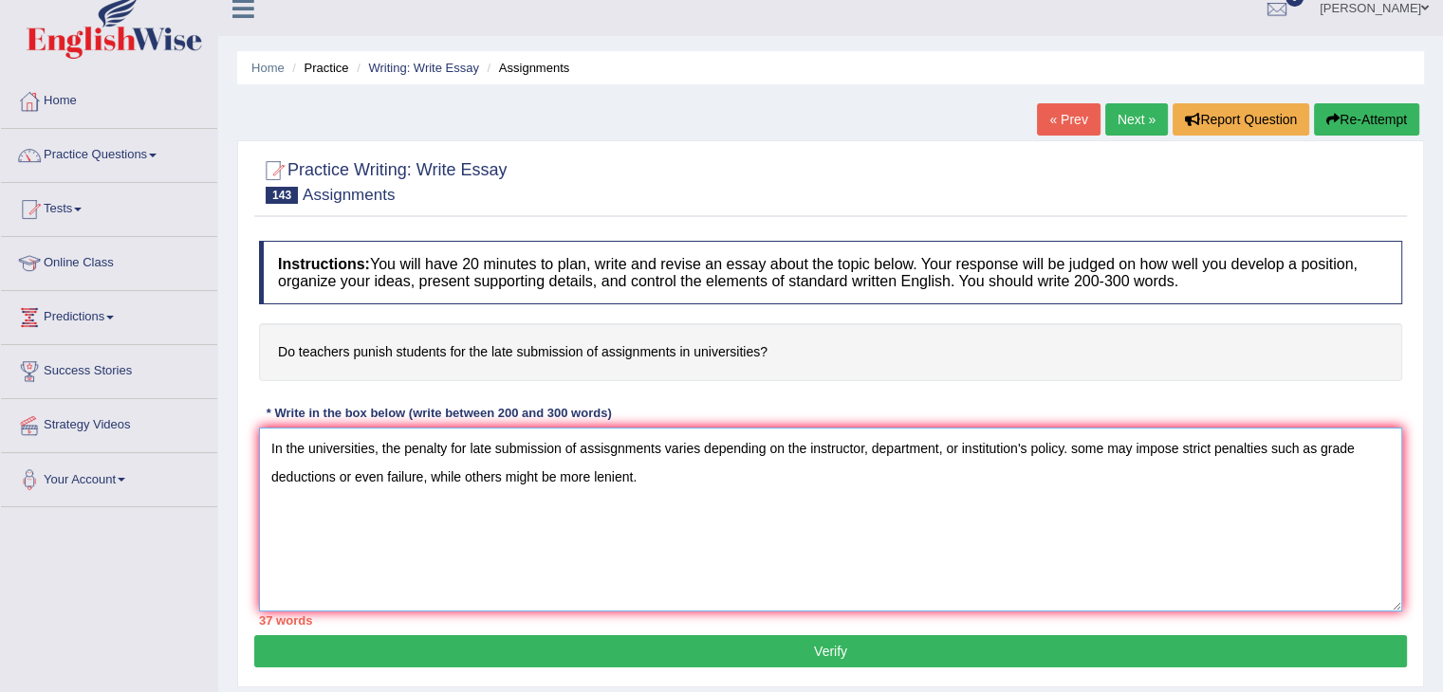
click at [673, 474] on textarea "In the universities, the penalty for late submission of assisgnments varies dep…" at bounding box center [830, 520] width 1143 height 184
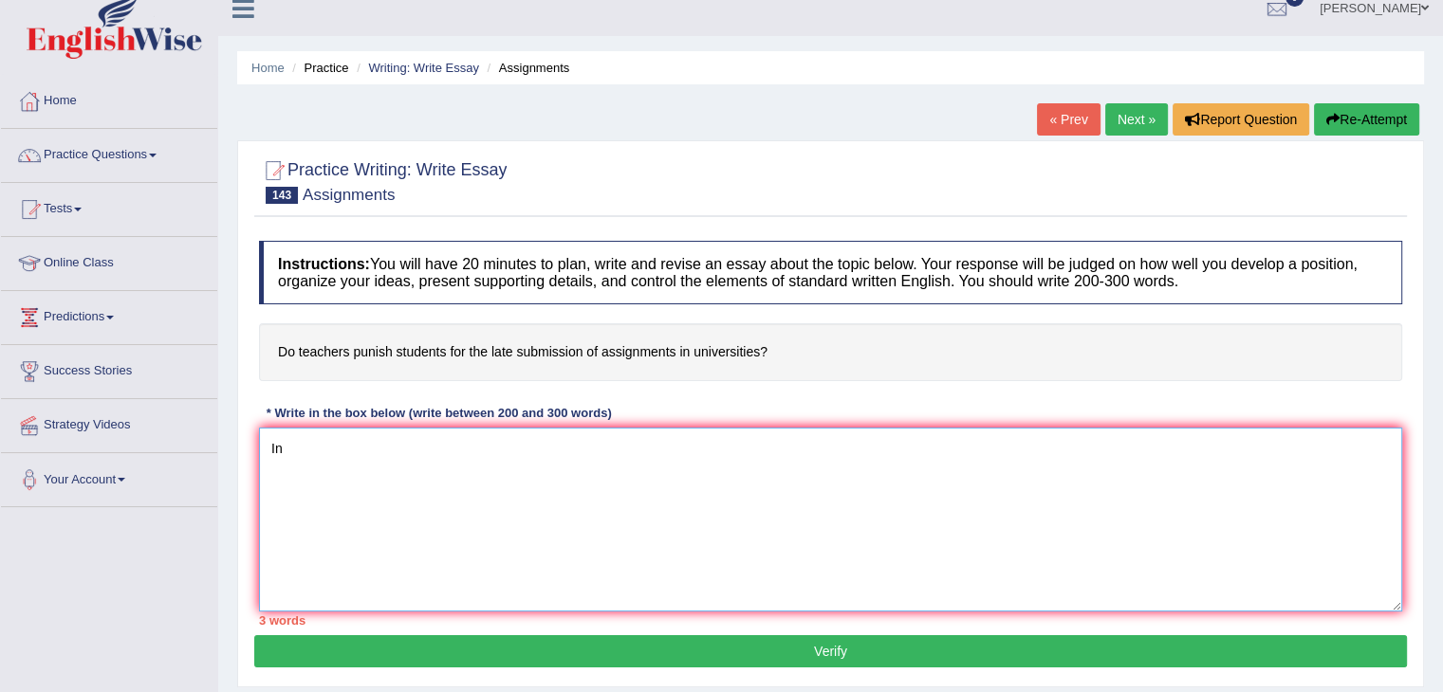
type textarea "I"
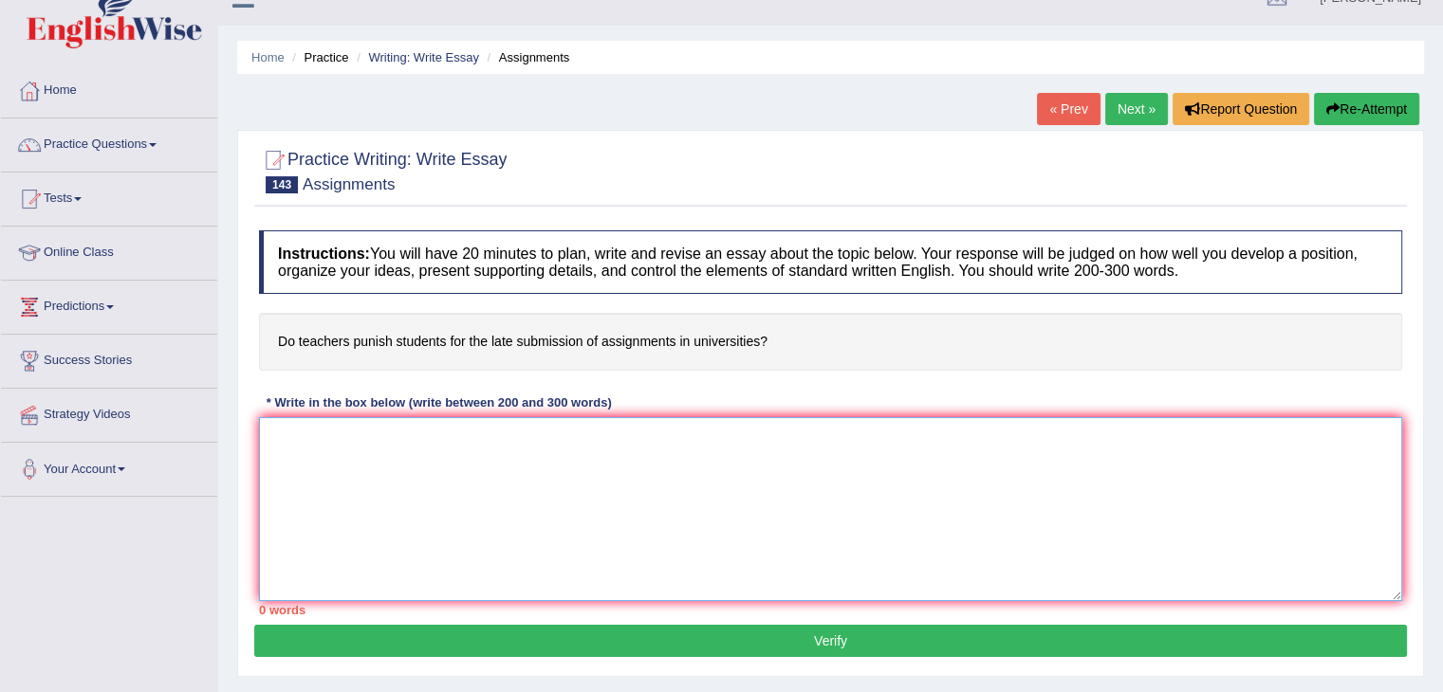
scroll to position [0, 0]
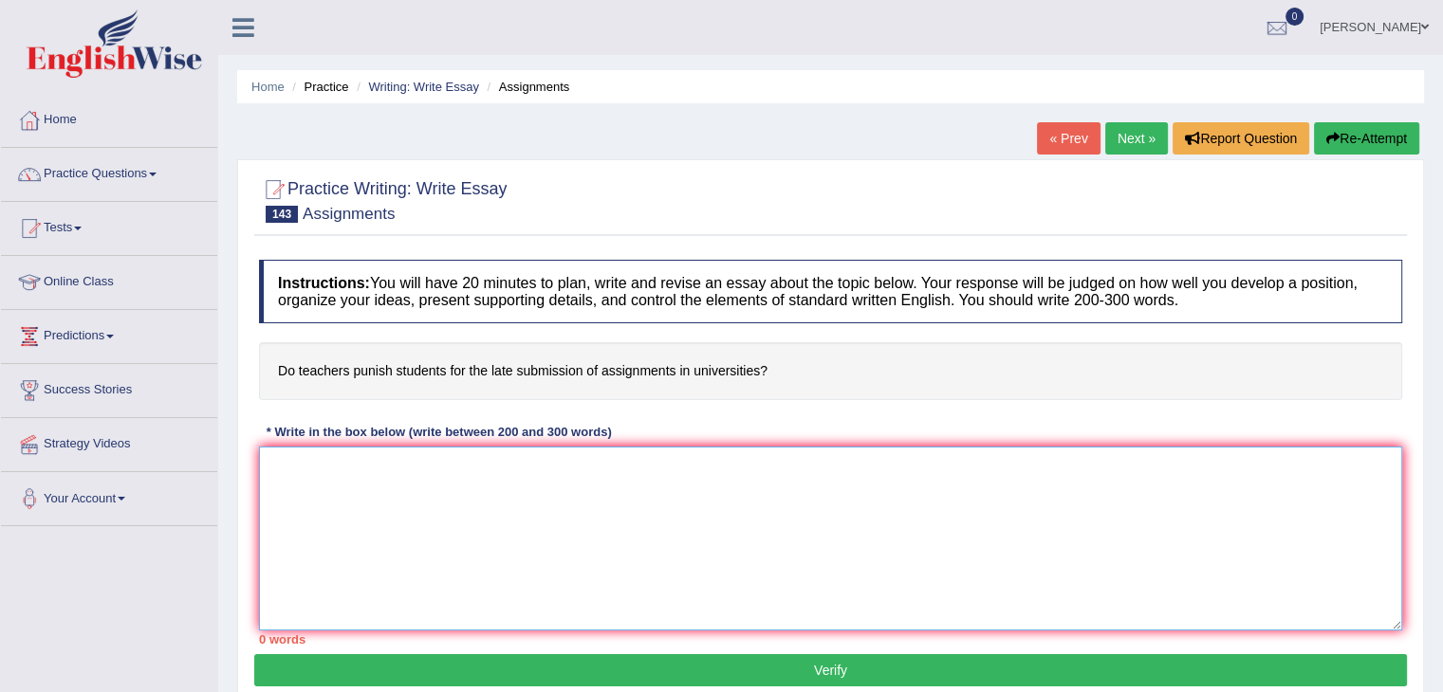
click at [287, 468] on textarea at bounding box center [830, 539] width 1143 height 184
type textarea "t"
click at [91, 281] on link "Online Class" at bounding box center [109, 279] width 216 height 47
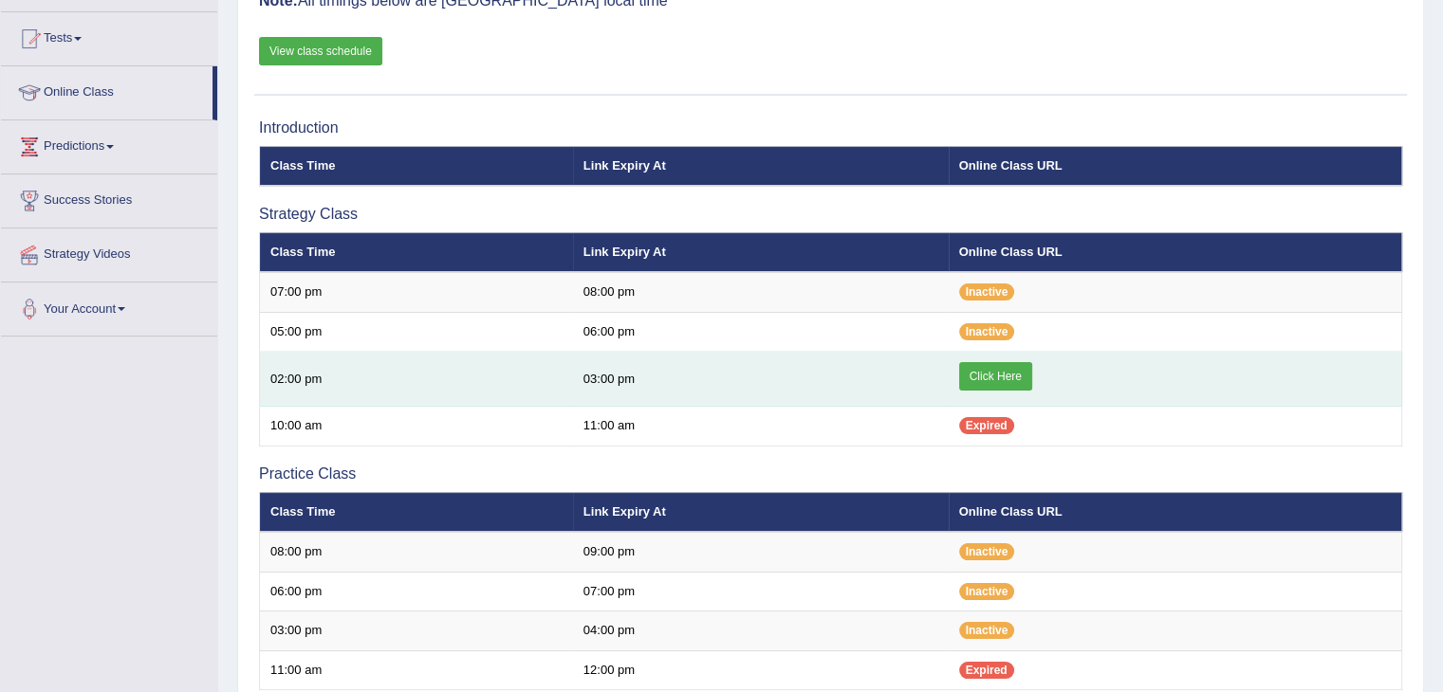
click at [979, 372] on link "Click Here" at bounding box center [995, 376] width 73 height 28
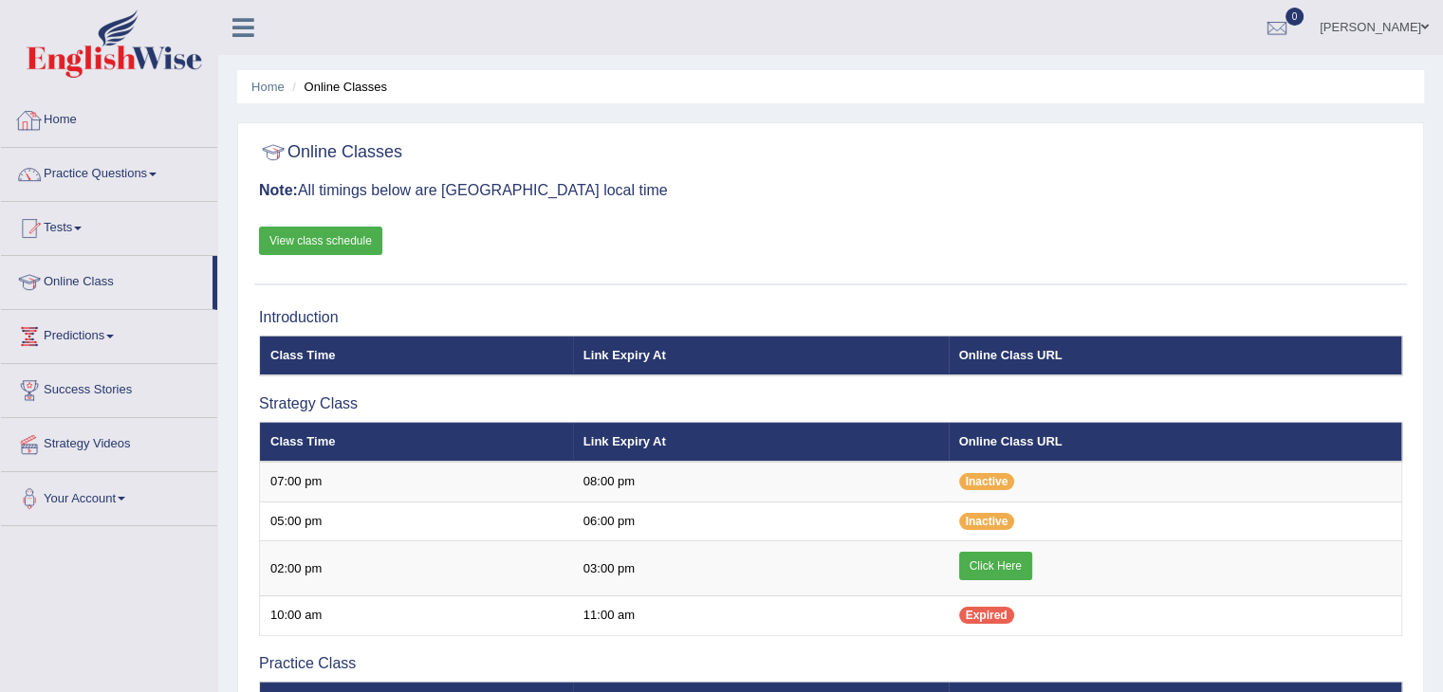
click at [133, 169] on link "Practice Questions" at bounding box center [109, 171] width 216 height 47
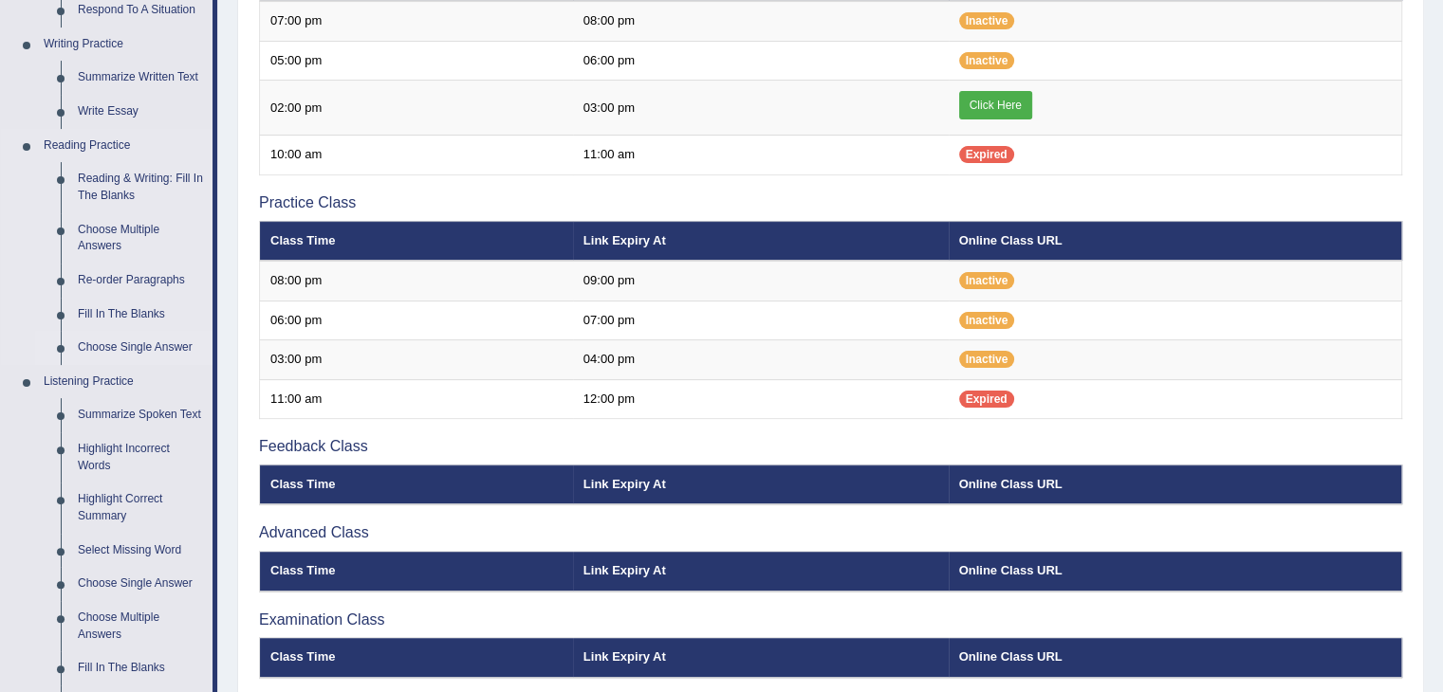
scroll to position [379, 0]
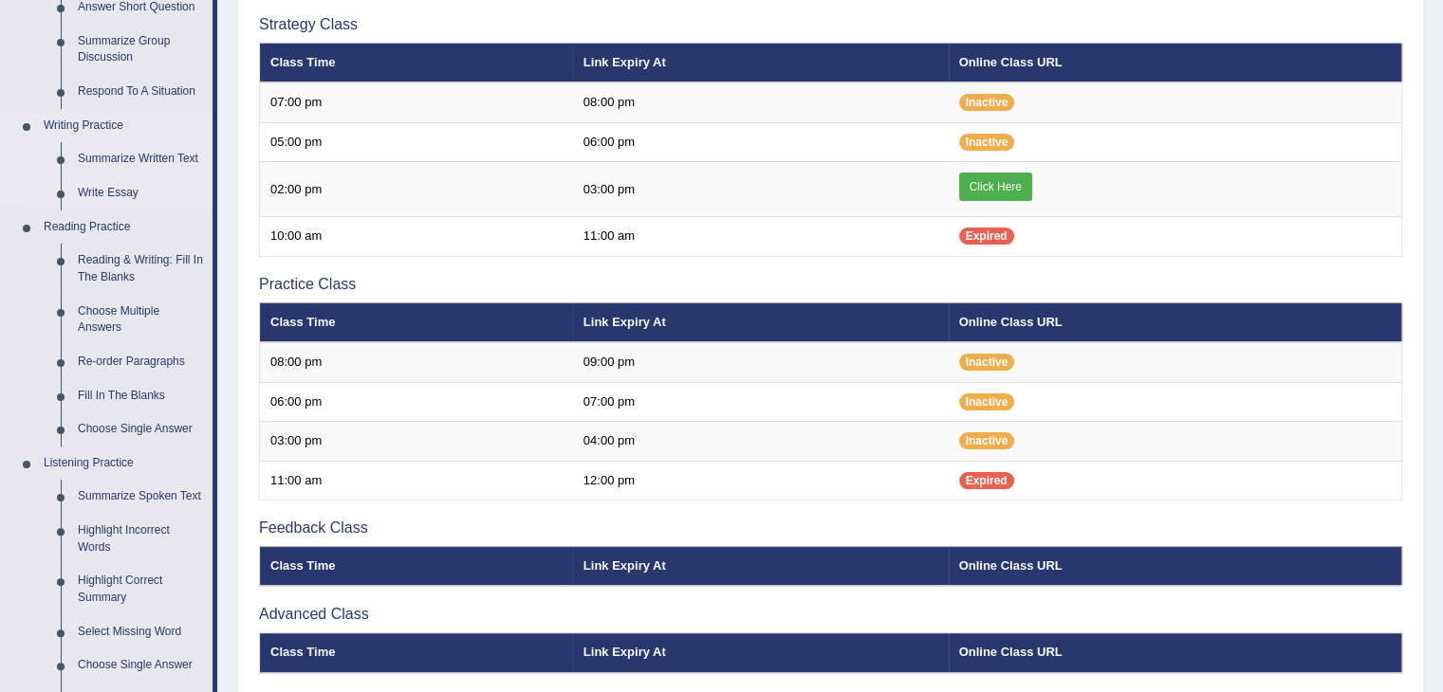
click at [118, 187] on link "Write Essay" at bounding box center [140, 193] width 143 height 34
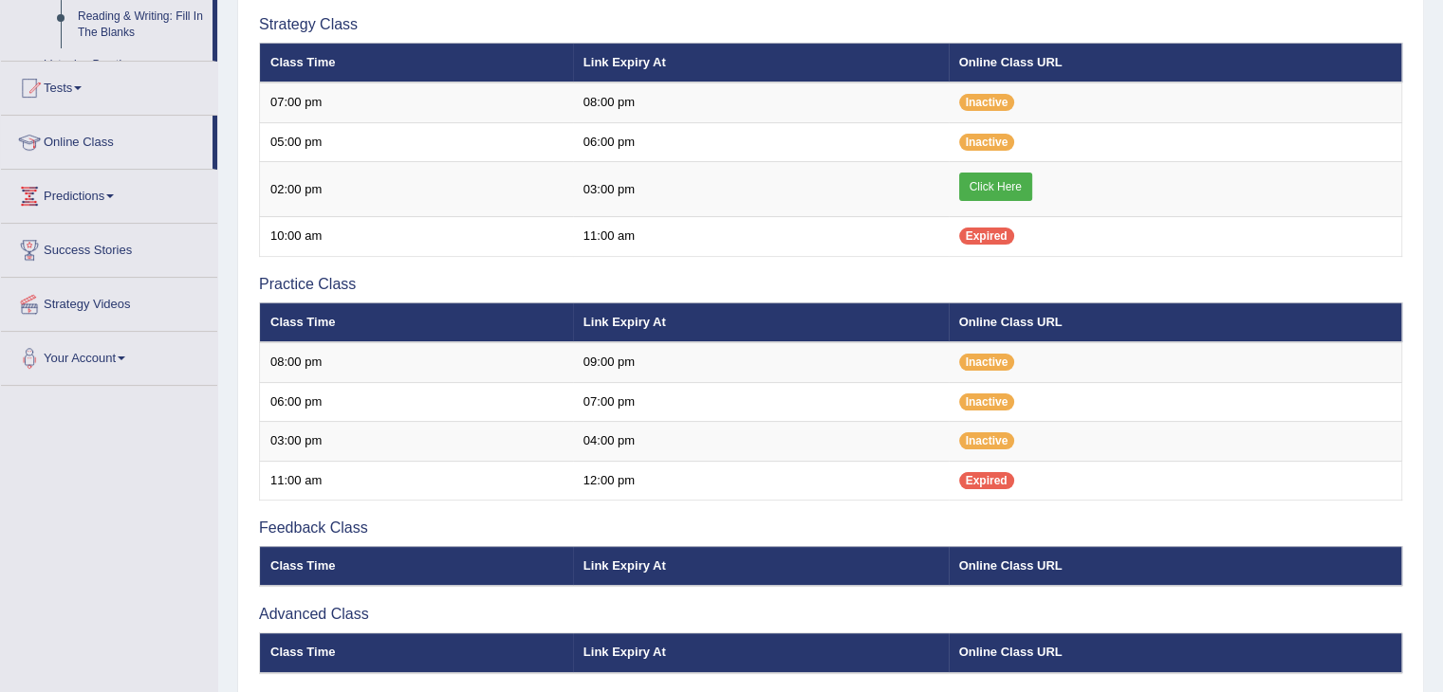
scroll to position [403, 0]
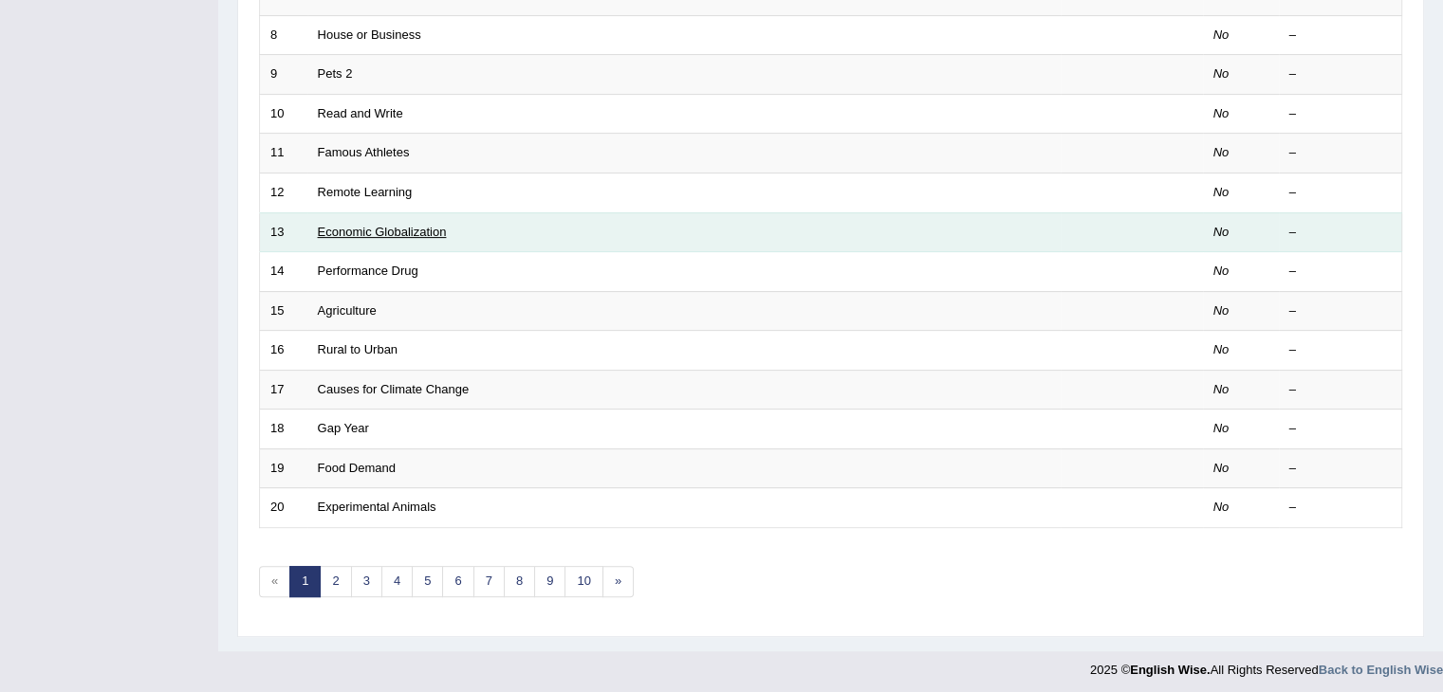
scroll to position [558, 0]
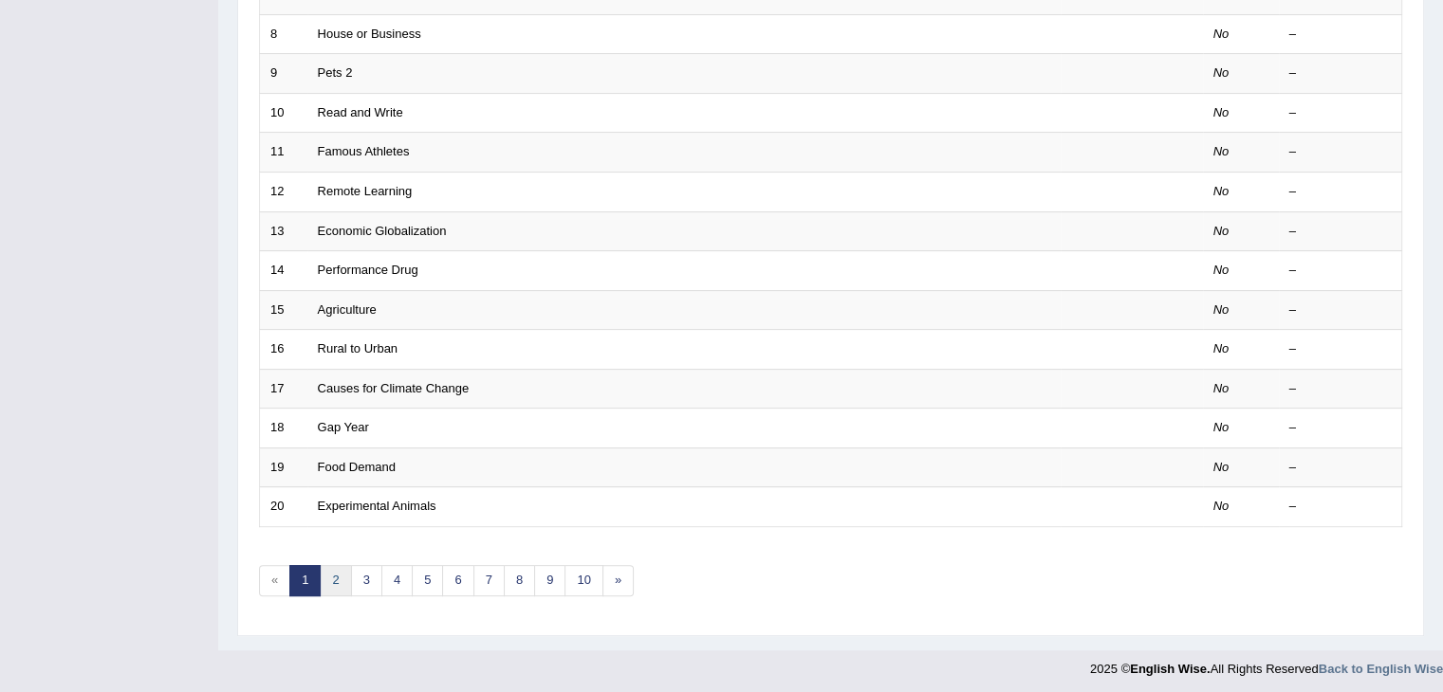
click at [341, 574] on link "2" at bounding box center [335, 580] width 31 height 31
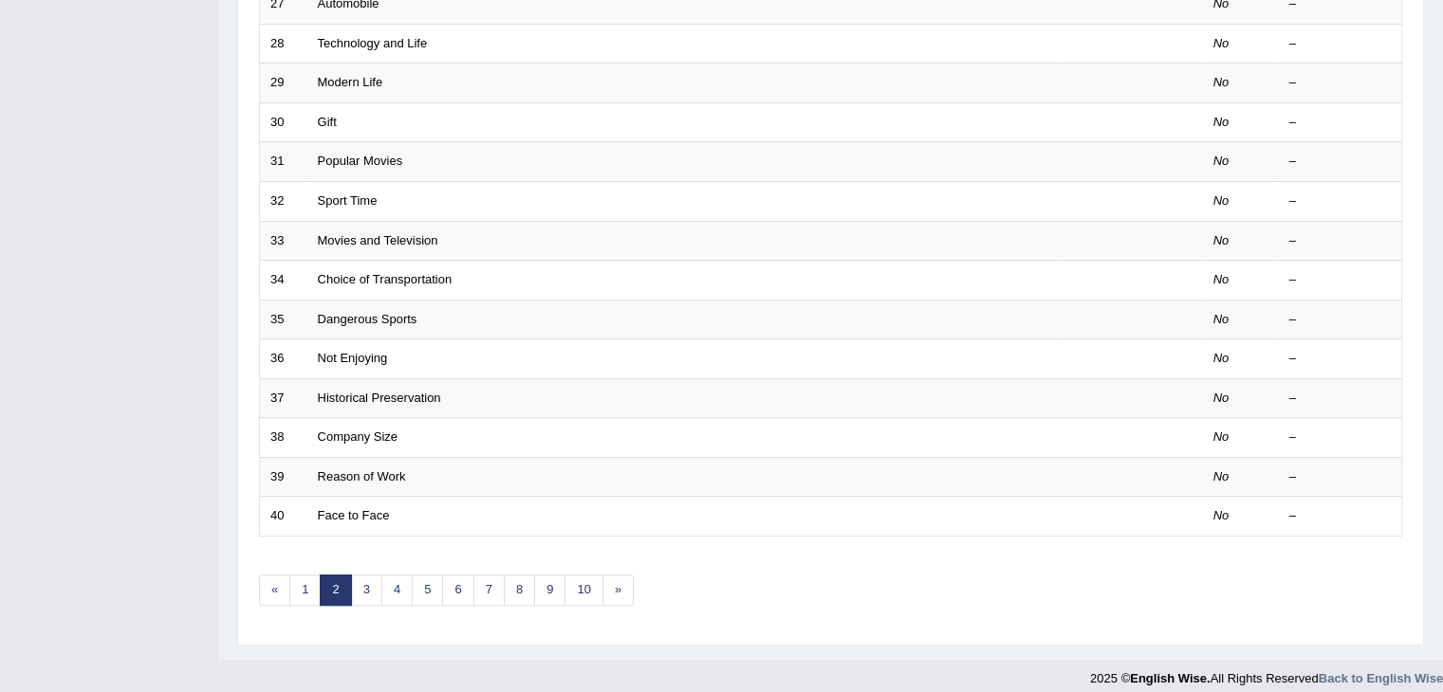
scroll to position [558, 0]
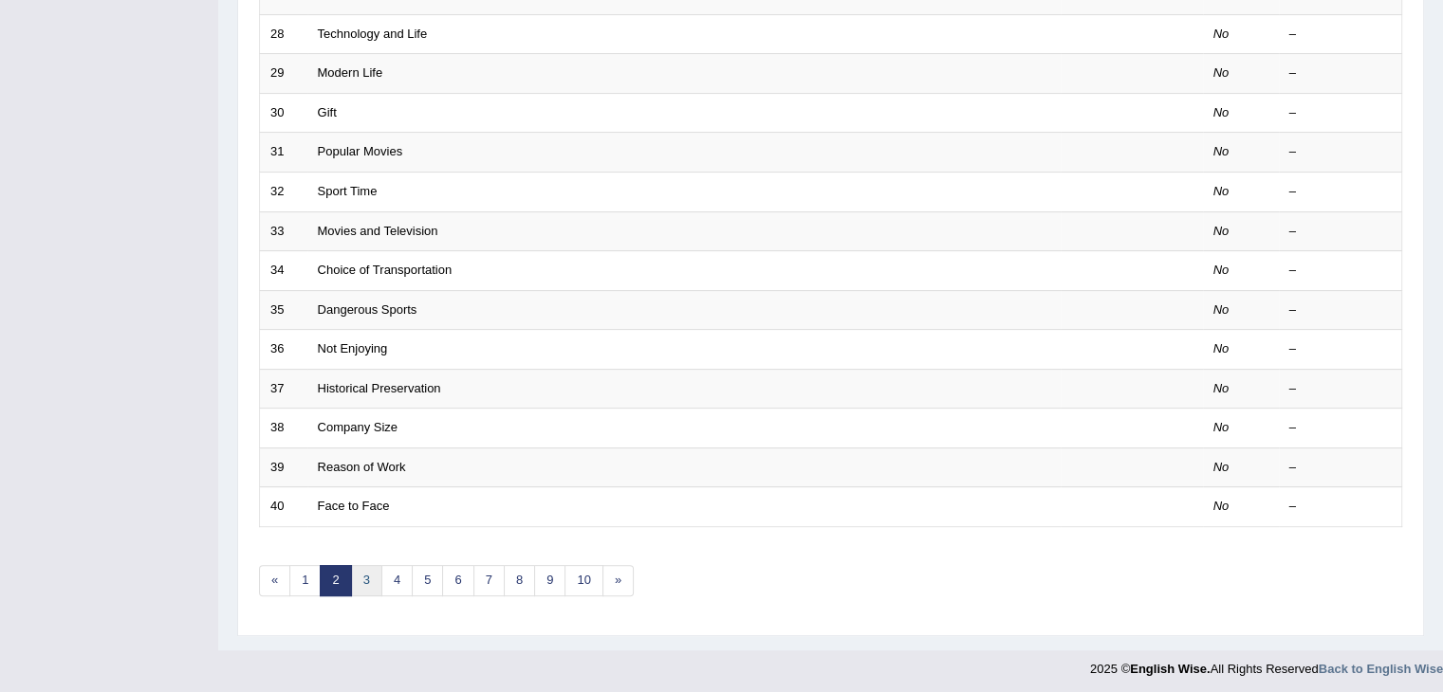
click at [360, 573] on link "3" at bounding box center [366, 580] width 31 height 31
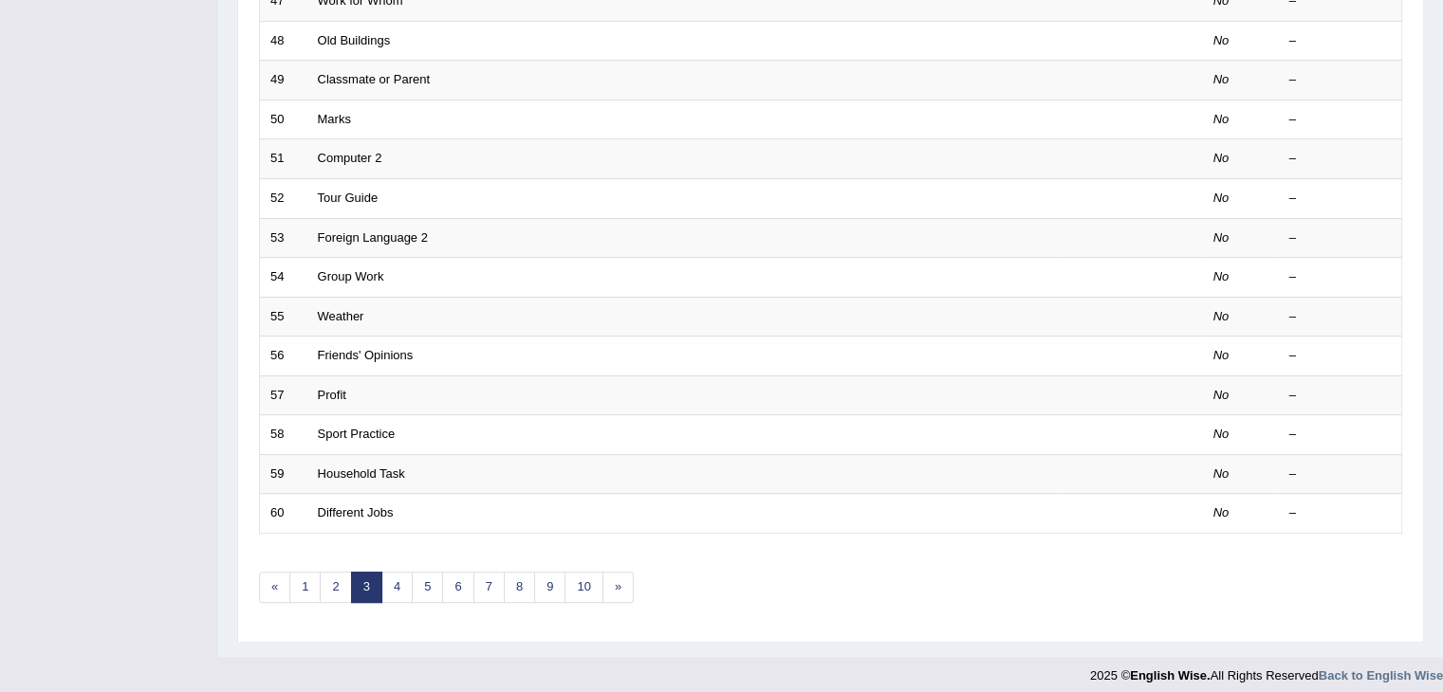
scroll to position [558, 0]
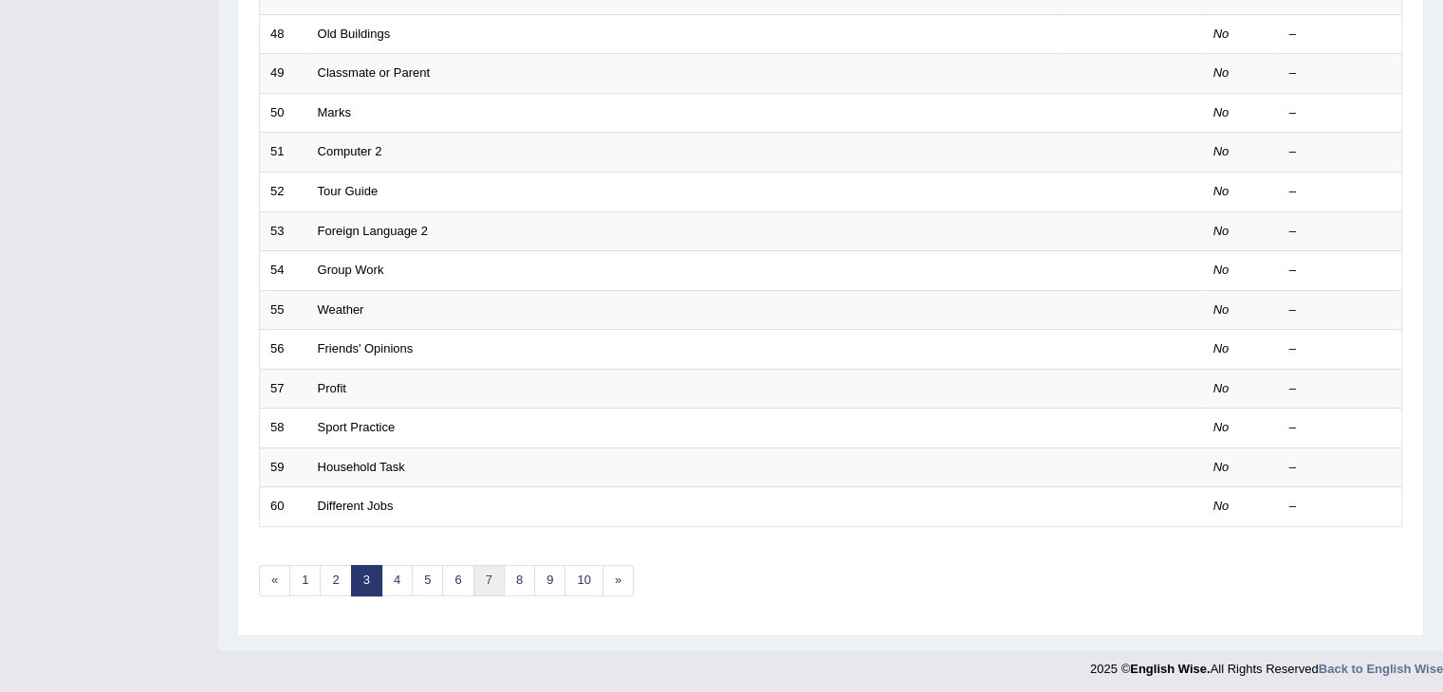
click at [489, 585] on link "7" at bounding box center [488, 580] width 31 height 31
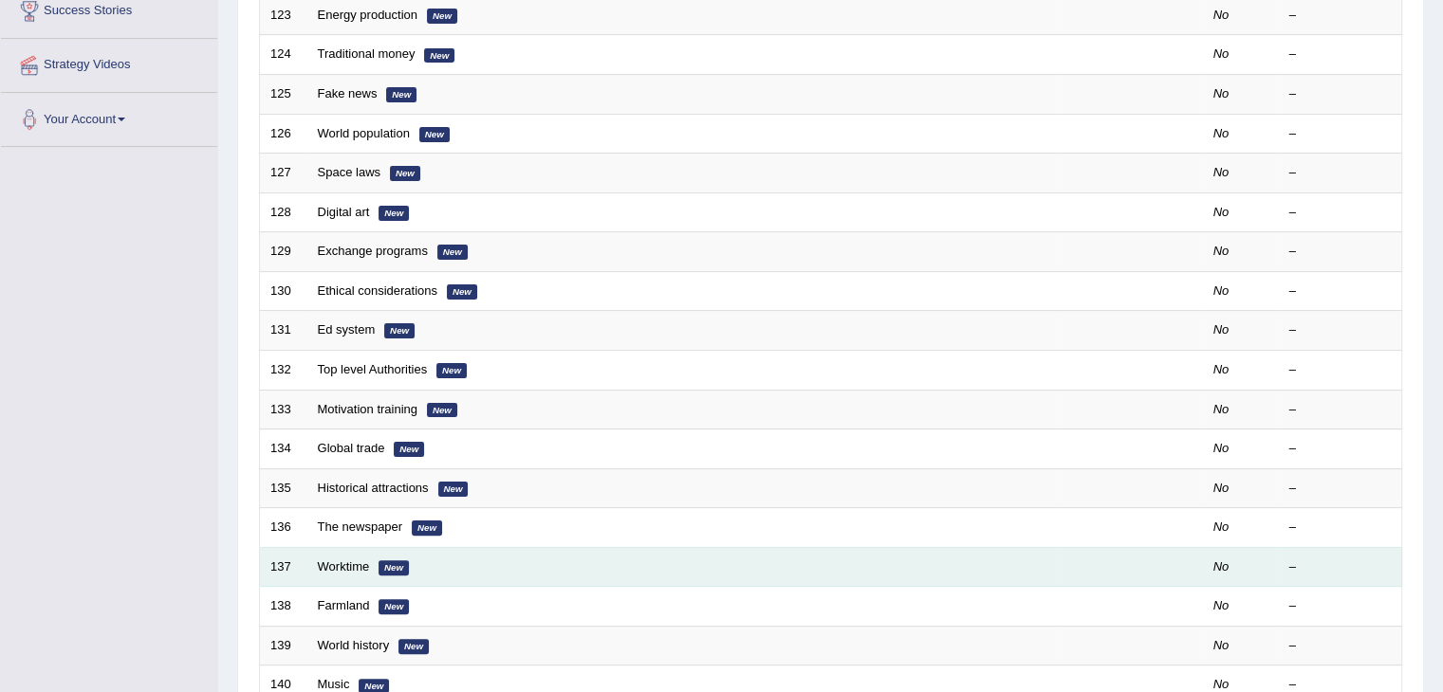
scroll to position [558, 0]
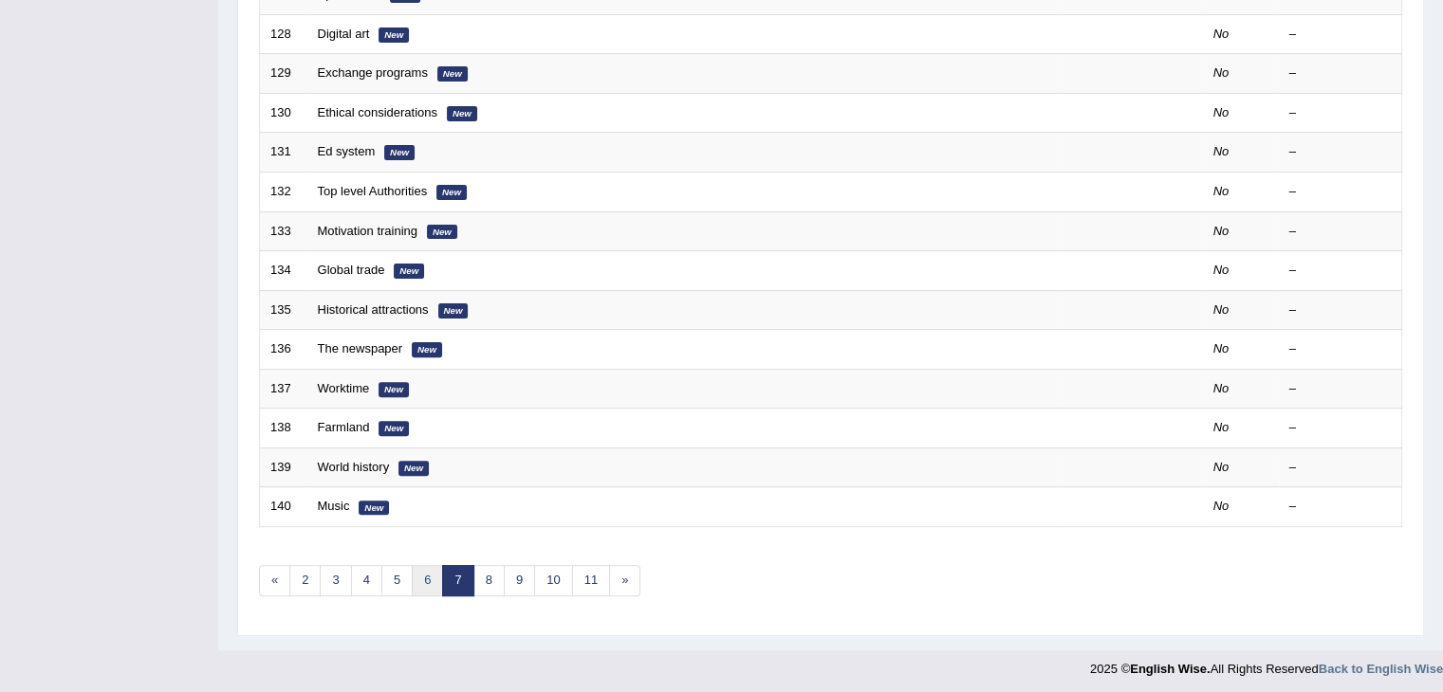
click at [432, 573] on link "6" at bounding box center [427, 580] width 31 height 31
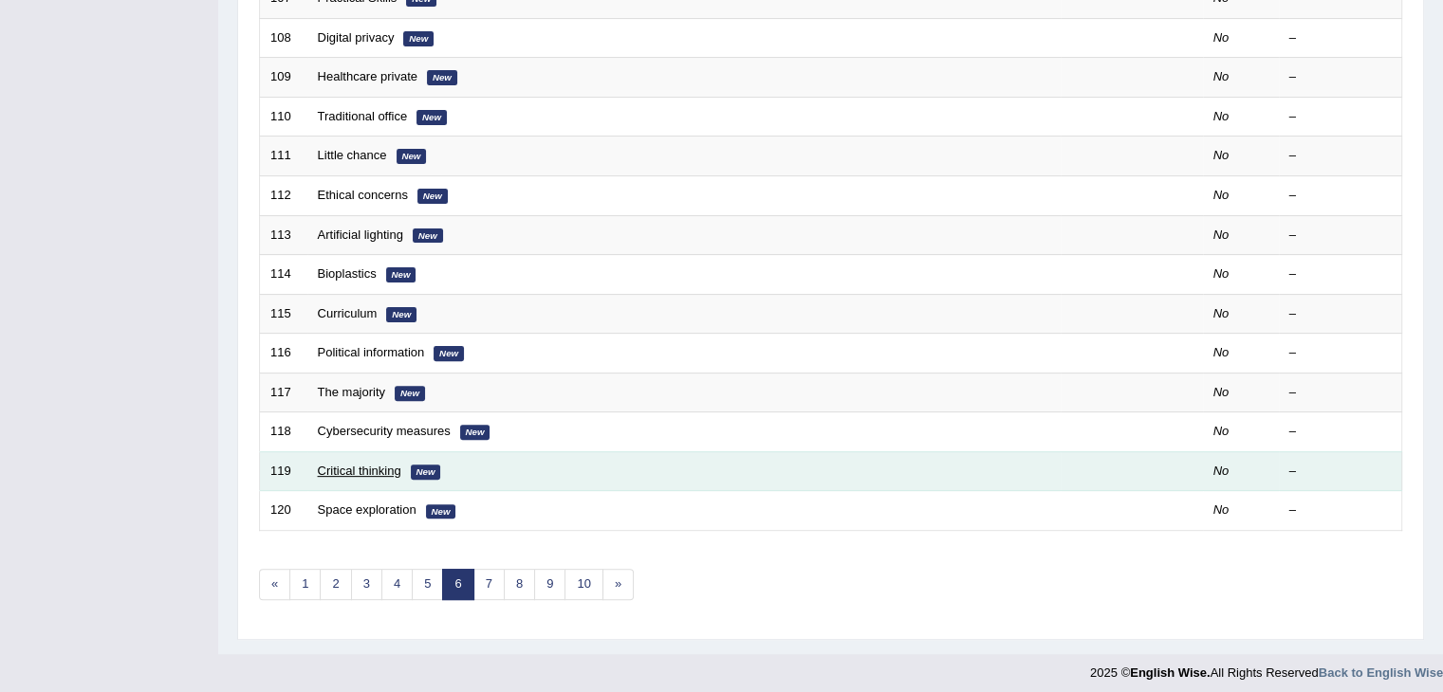
scroll to position [558, 0]
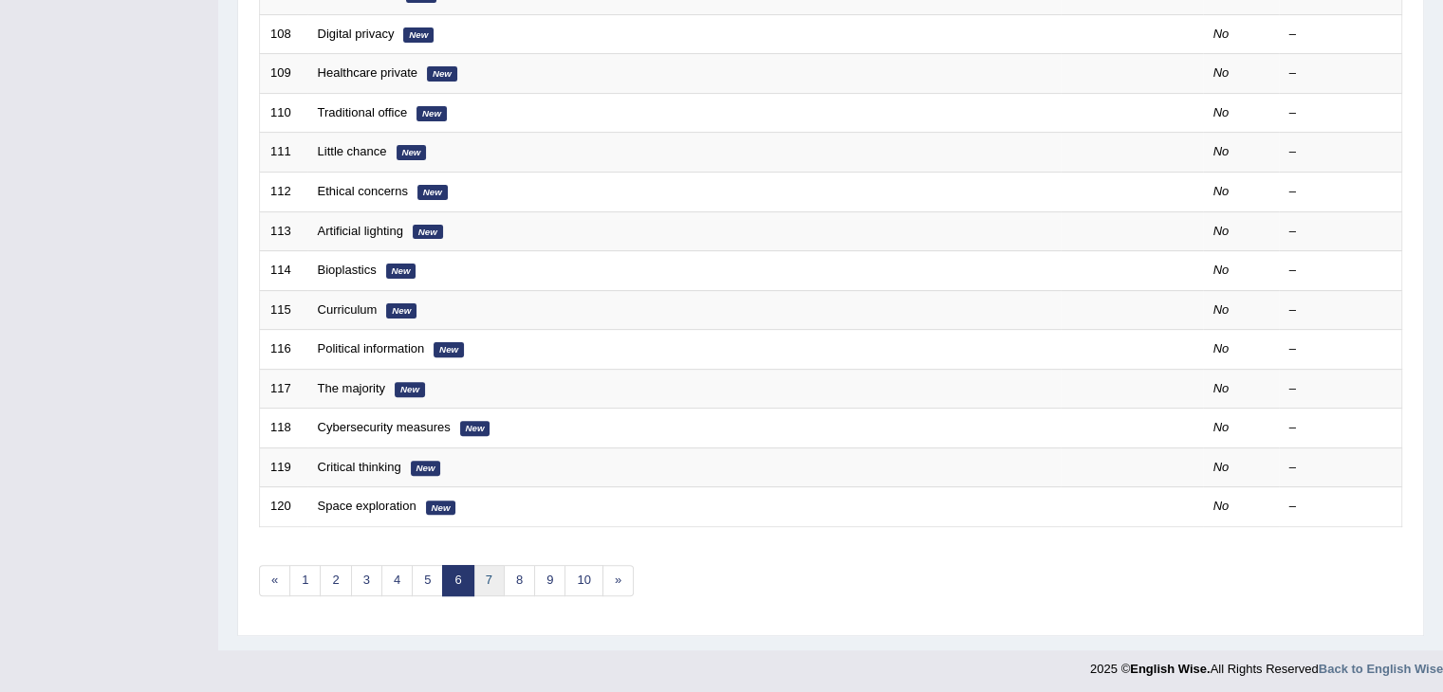
click at [480, 578] on link "7" at bounding box center [488, 580] width 31 height 31
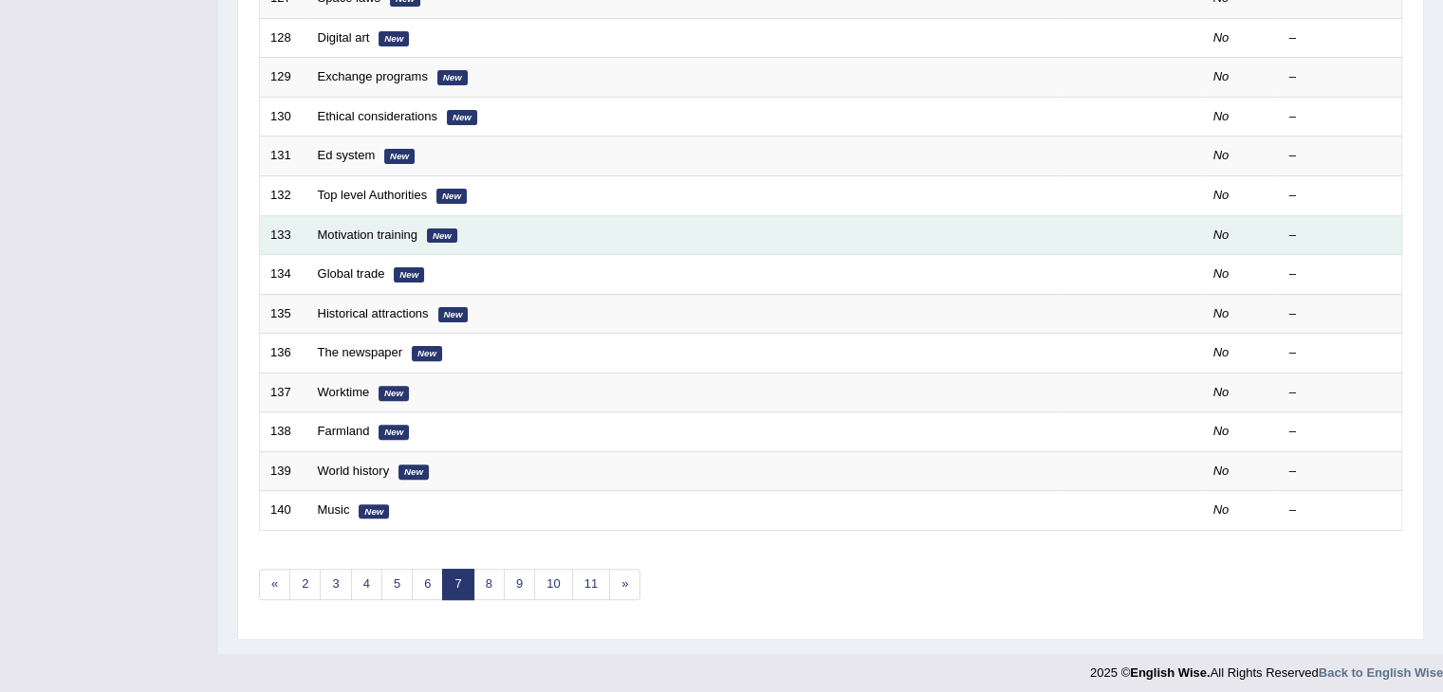
scroll to position [558, 0]
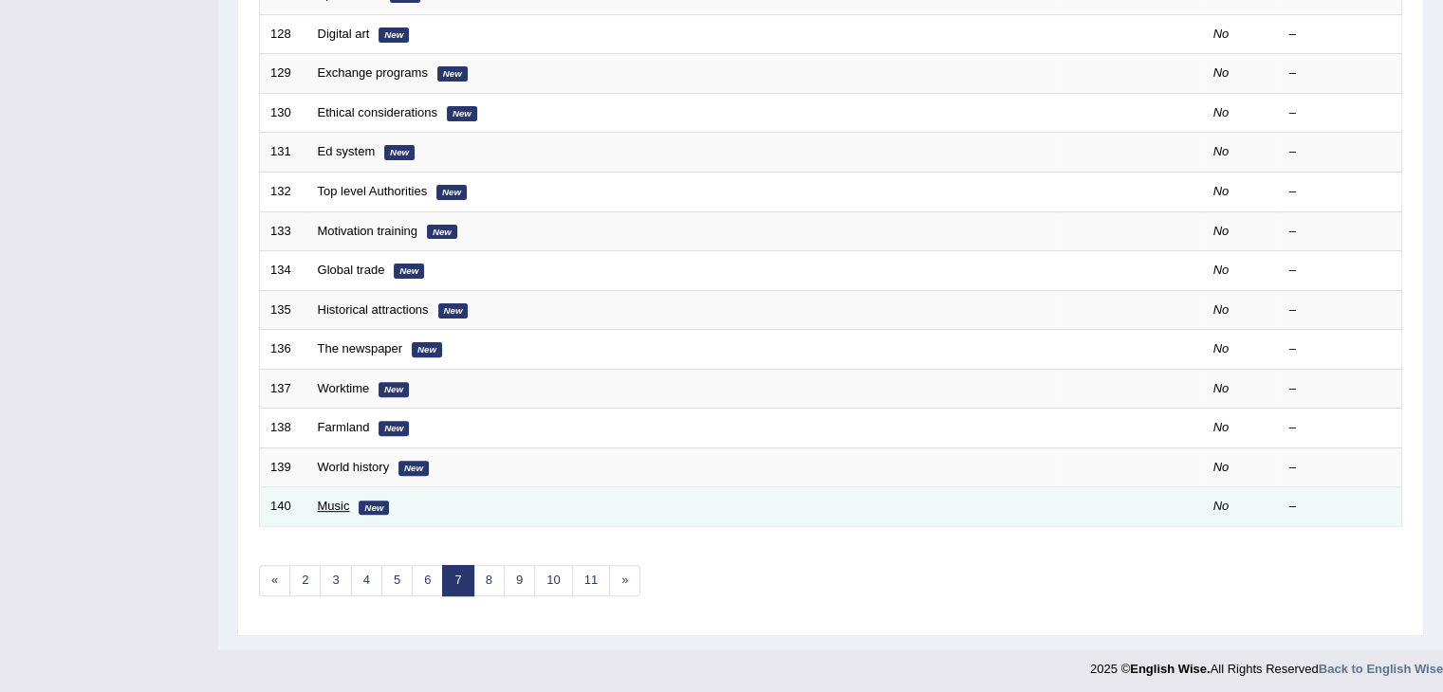
click at [330, 499] on link "Music" at bounding box center [334, 506] width 32 height 14
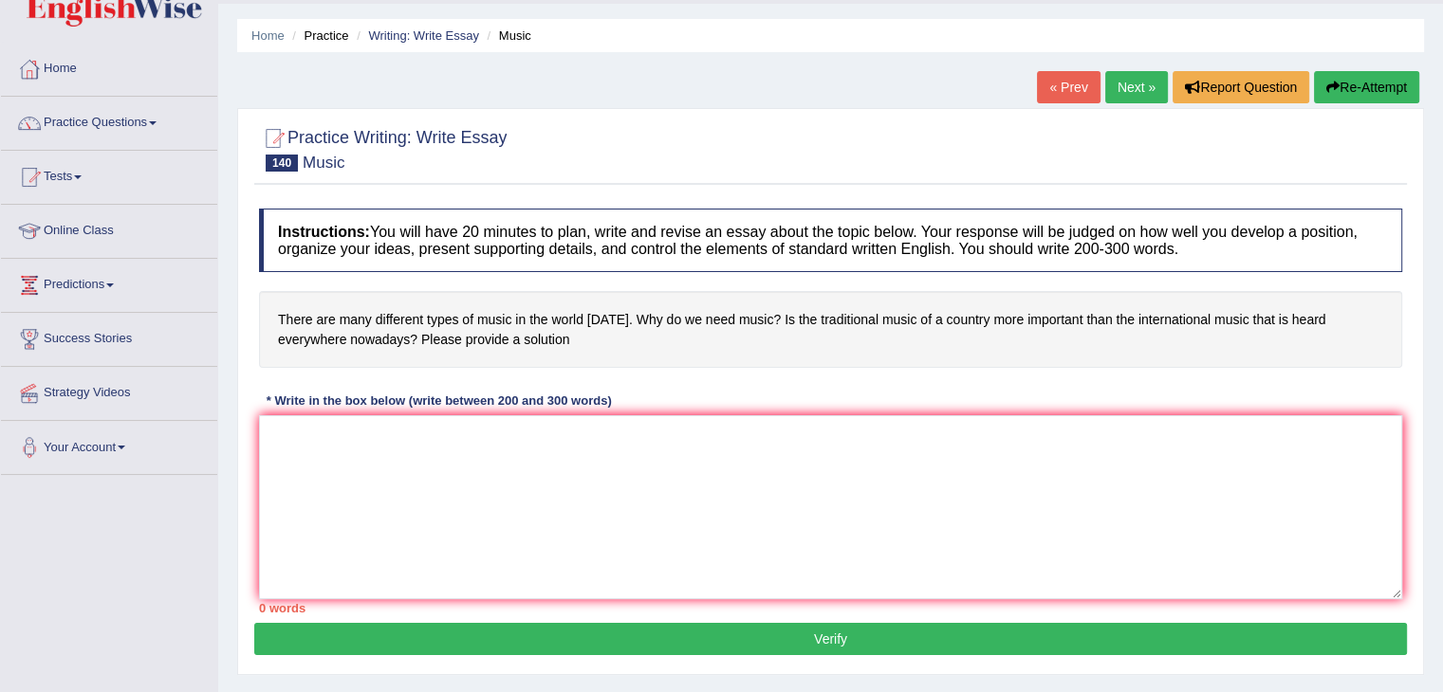
scroll to position [19, 0]
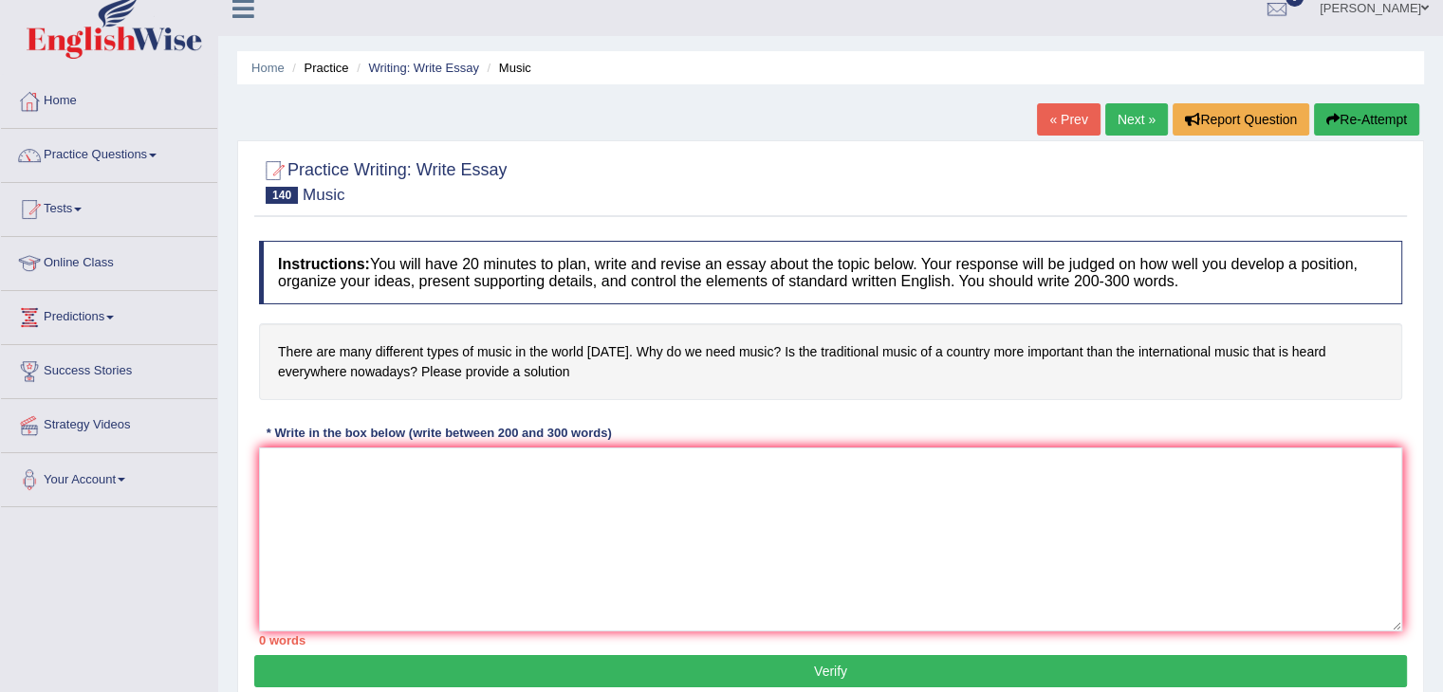
click at [1136, 115] on link "Next »" at bounding box center [1136, 119] width 63 height 32
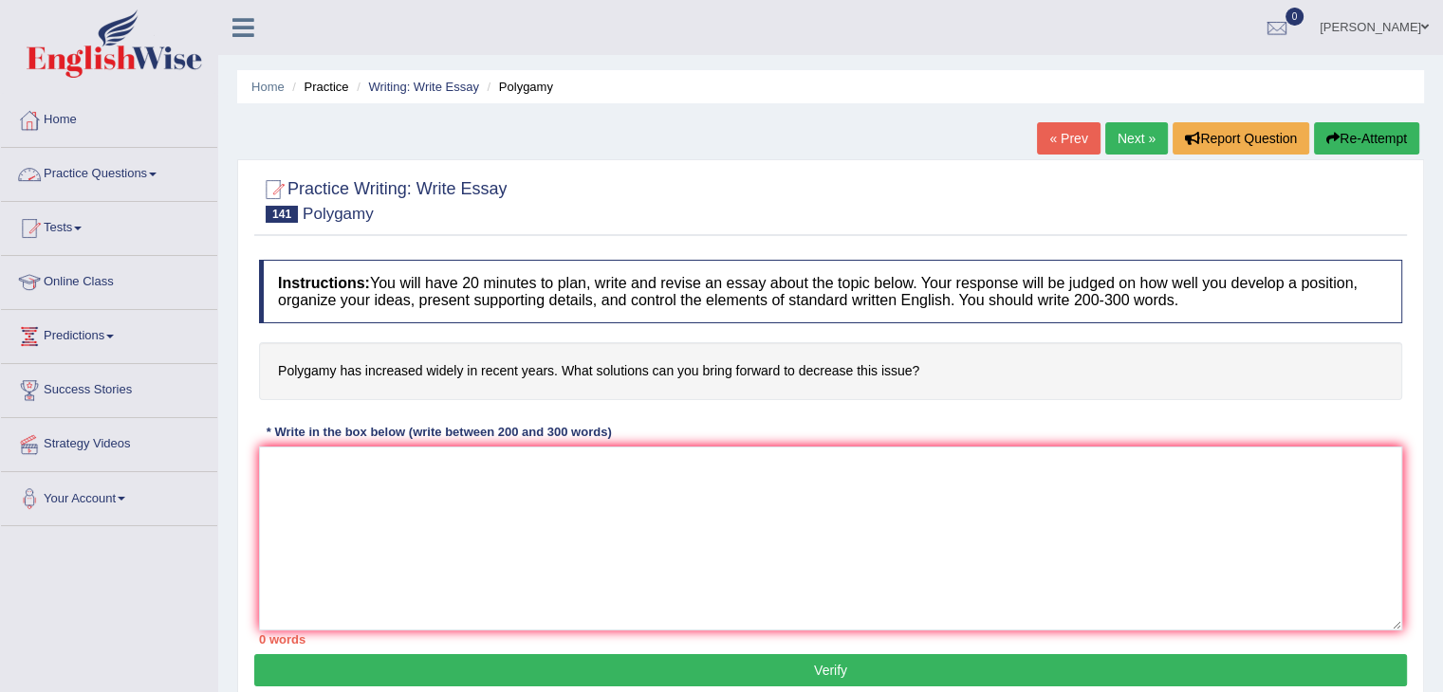
click at [88, 176] on link "Practice Questions" at bounding box center [109, 171] width 216 height 47
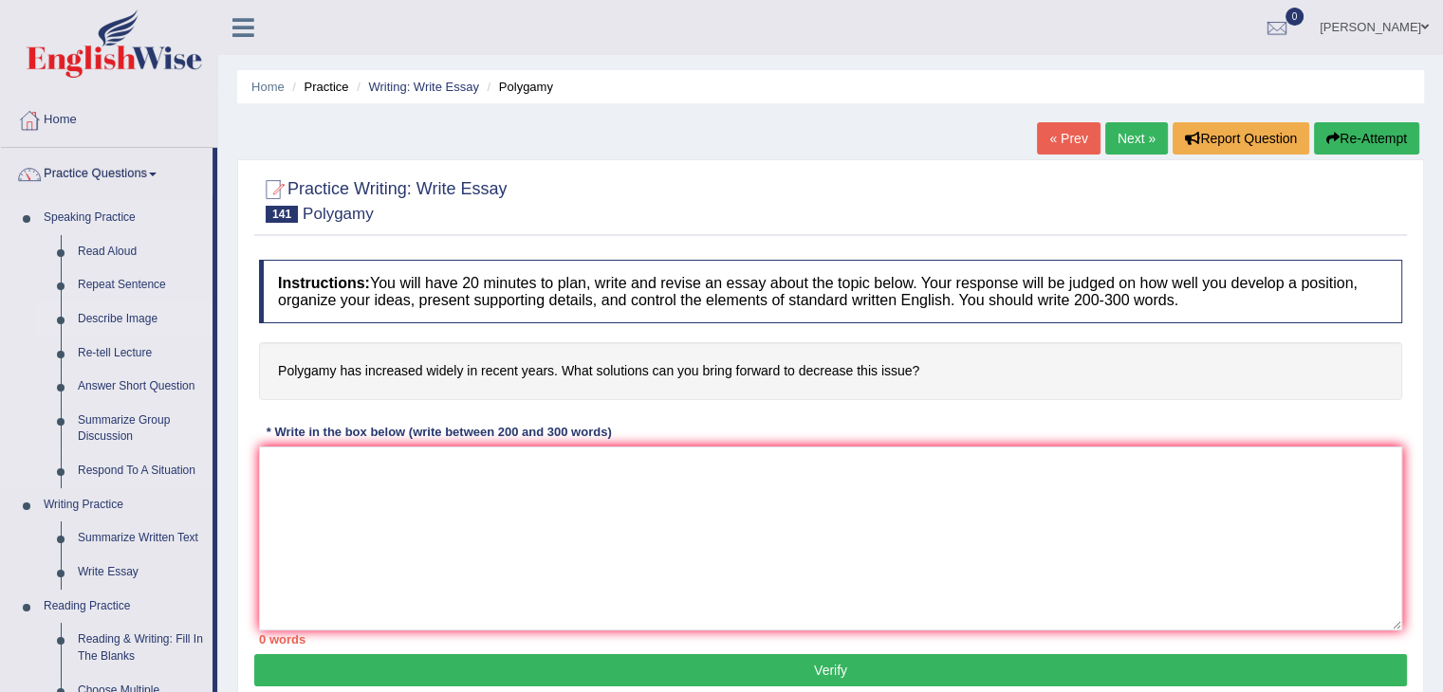
click at [128, 316] on link "Describe Image" at bounding box center [140, 320] width 143 height 34
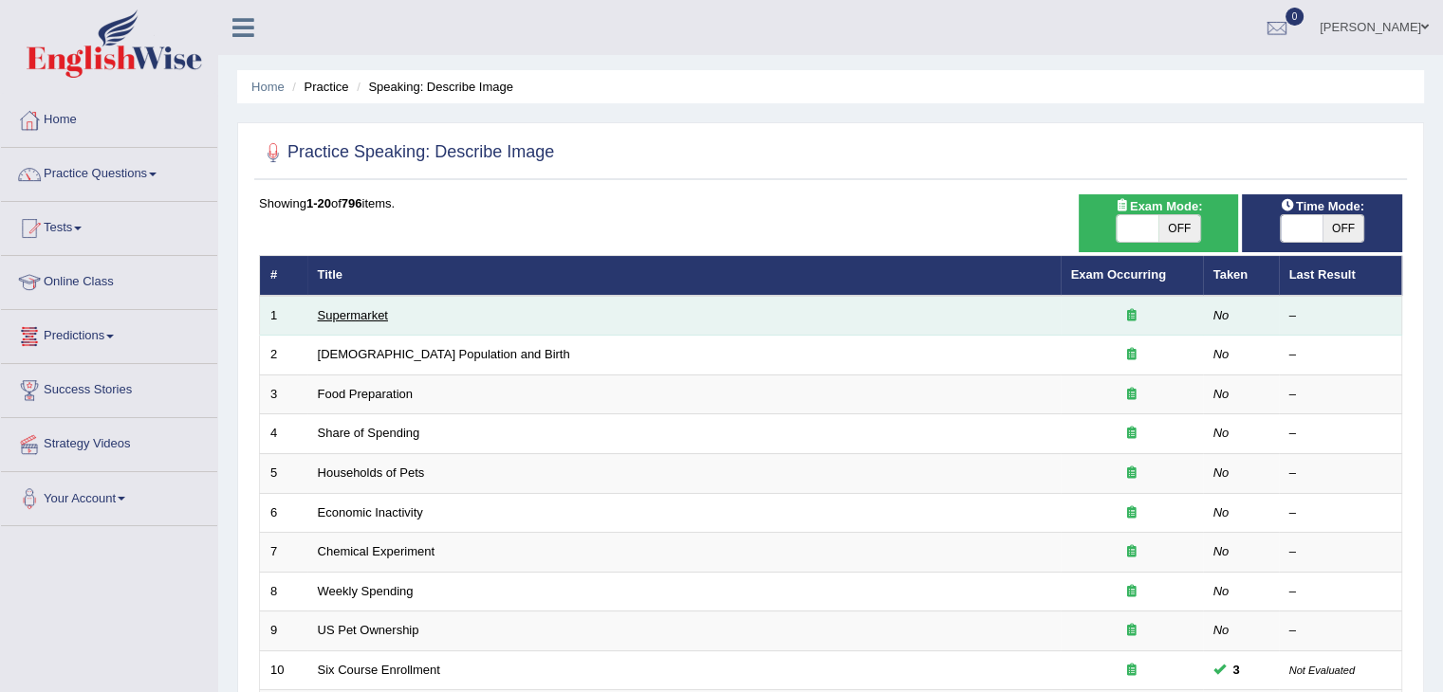
click at [345, 313] on link "Supermarket" at bounding box center [353, 315] width 70 height 14
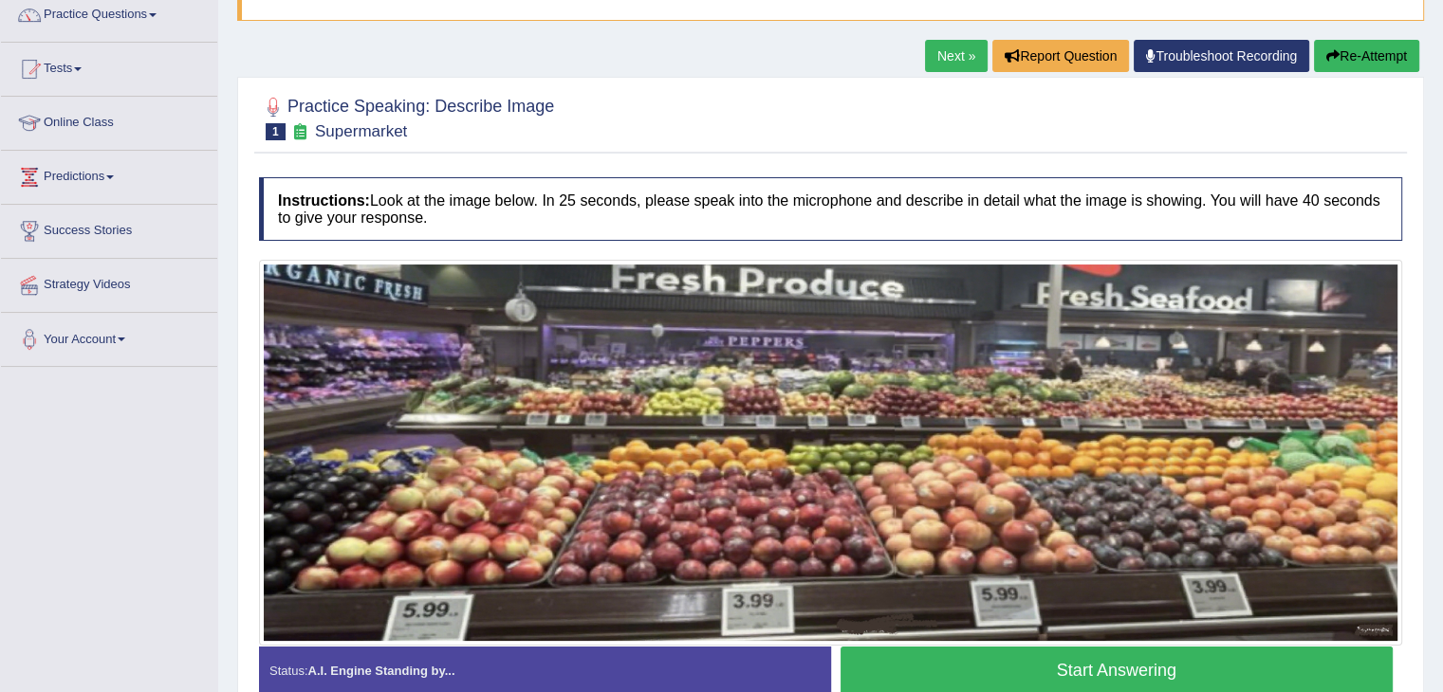
scroll to position [214, 0]
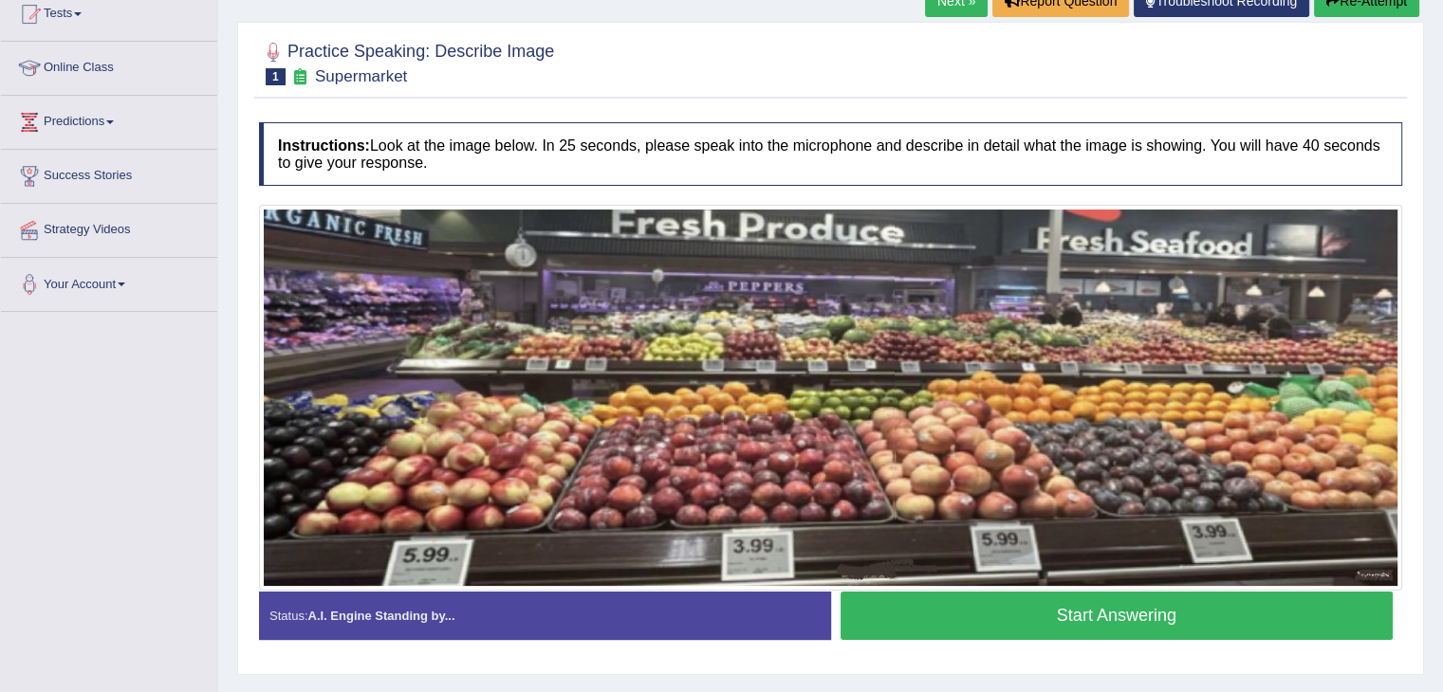
click at [911, 613] on button "Start Answering" at bounding box center [1116, 616] width 553 height 48
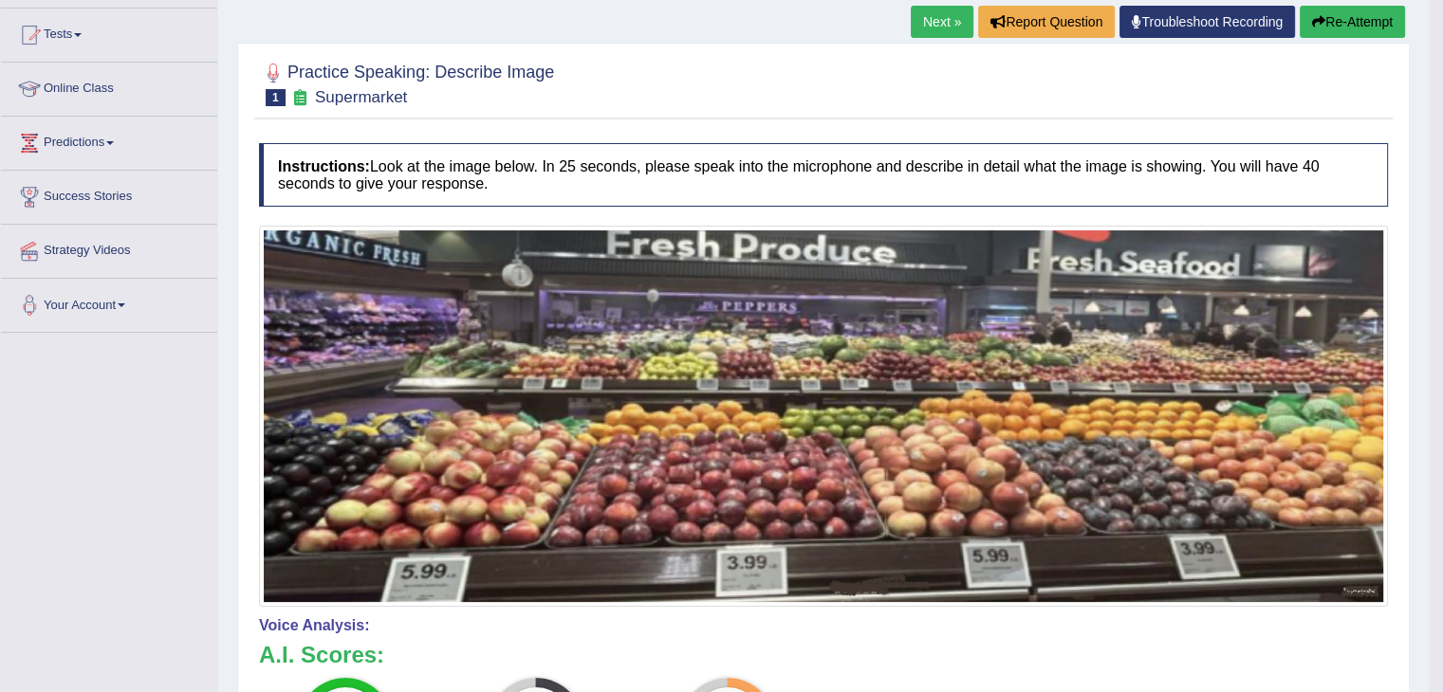
scroll to position [179, 0]
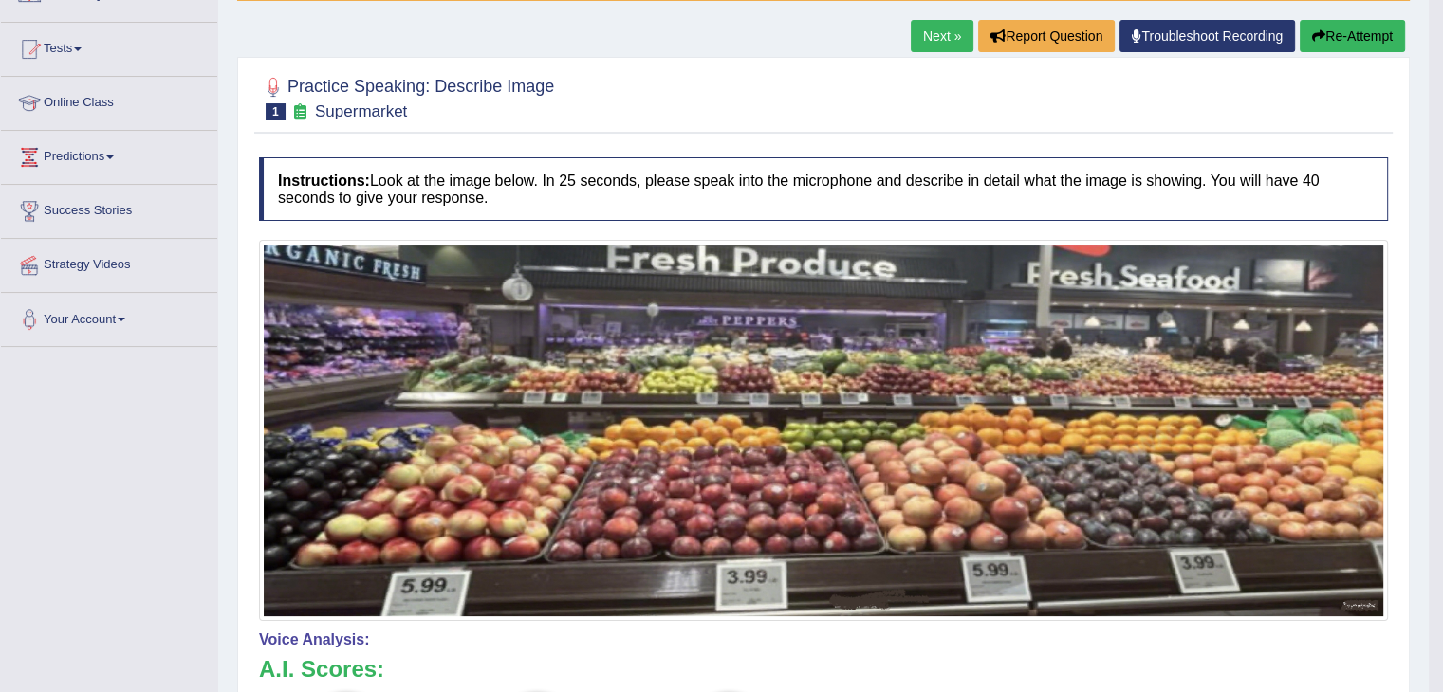
click at [1346, 39] on button "Re-Attempt" at bounding box center [1351, 36] width 105 height 32
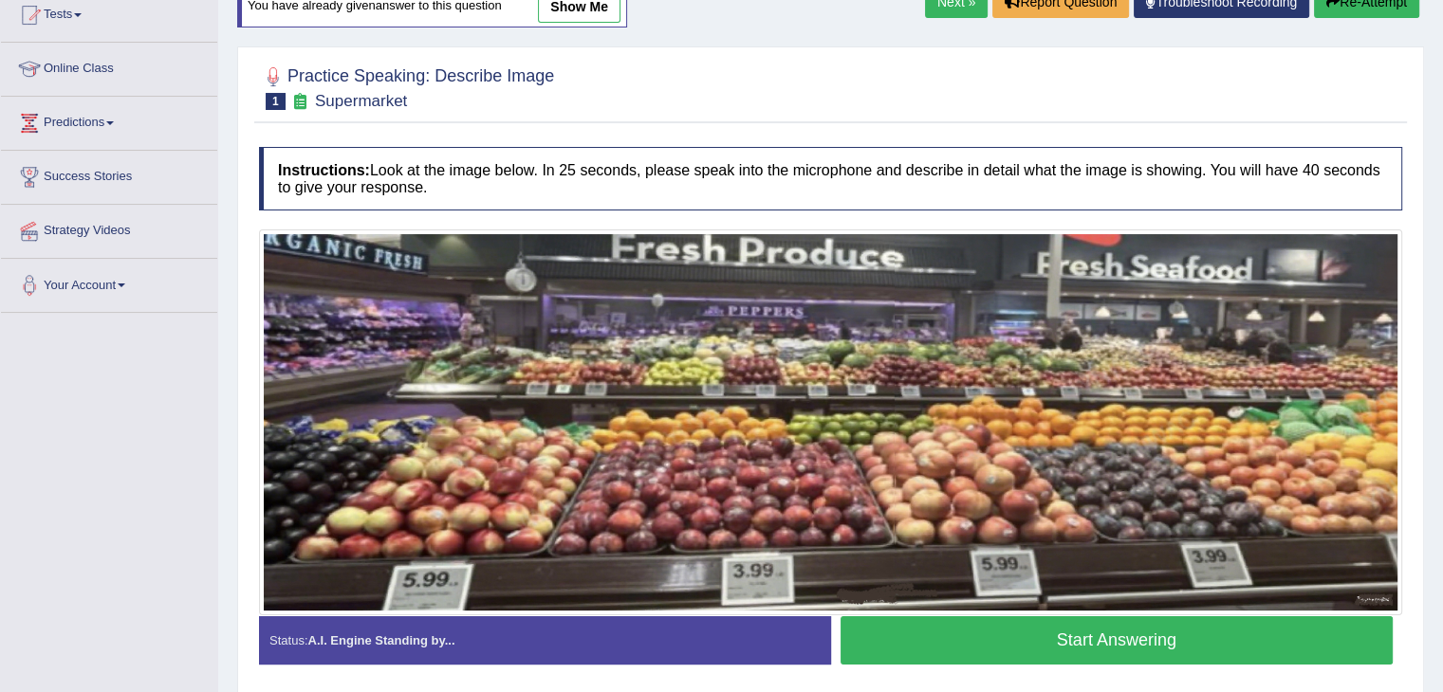
scroll to position [209, 0]
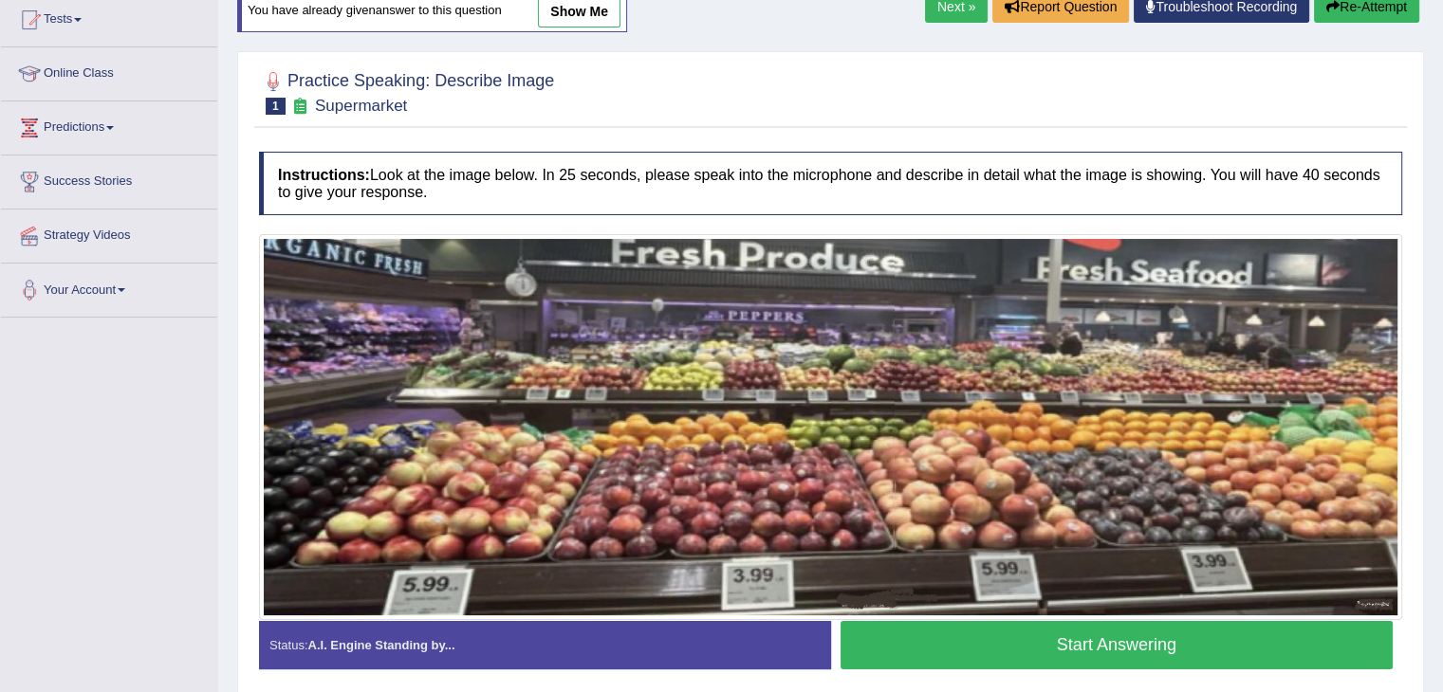
click at [979, 638] on button "Start Answering" at bounding box center [1116, 645] width 553 height 48
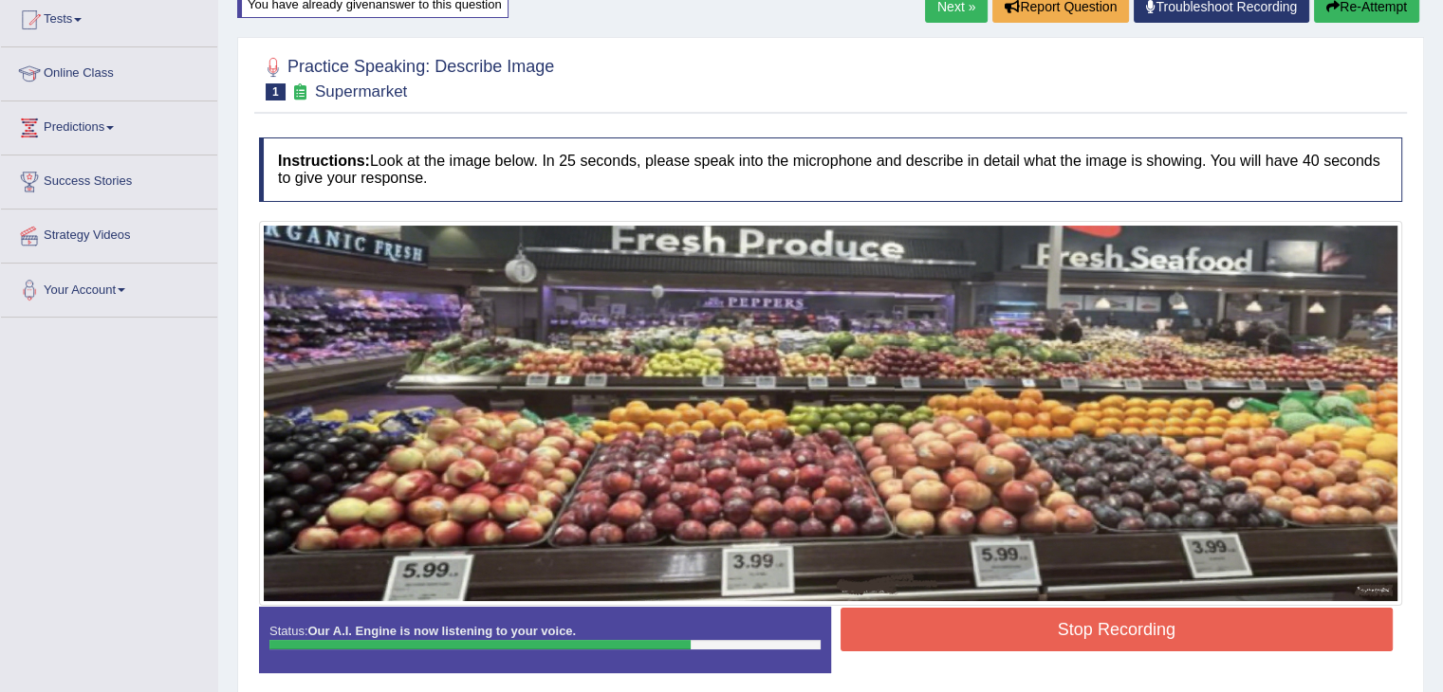
click at [979, 638] on button "Stop Recording" at bounding box center [1116, 630] width 553 height 44
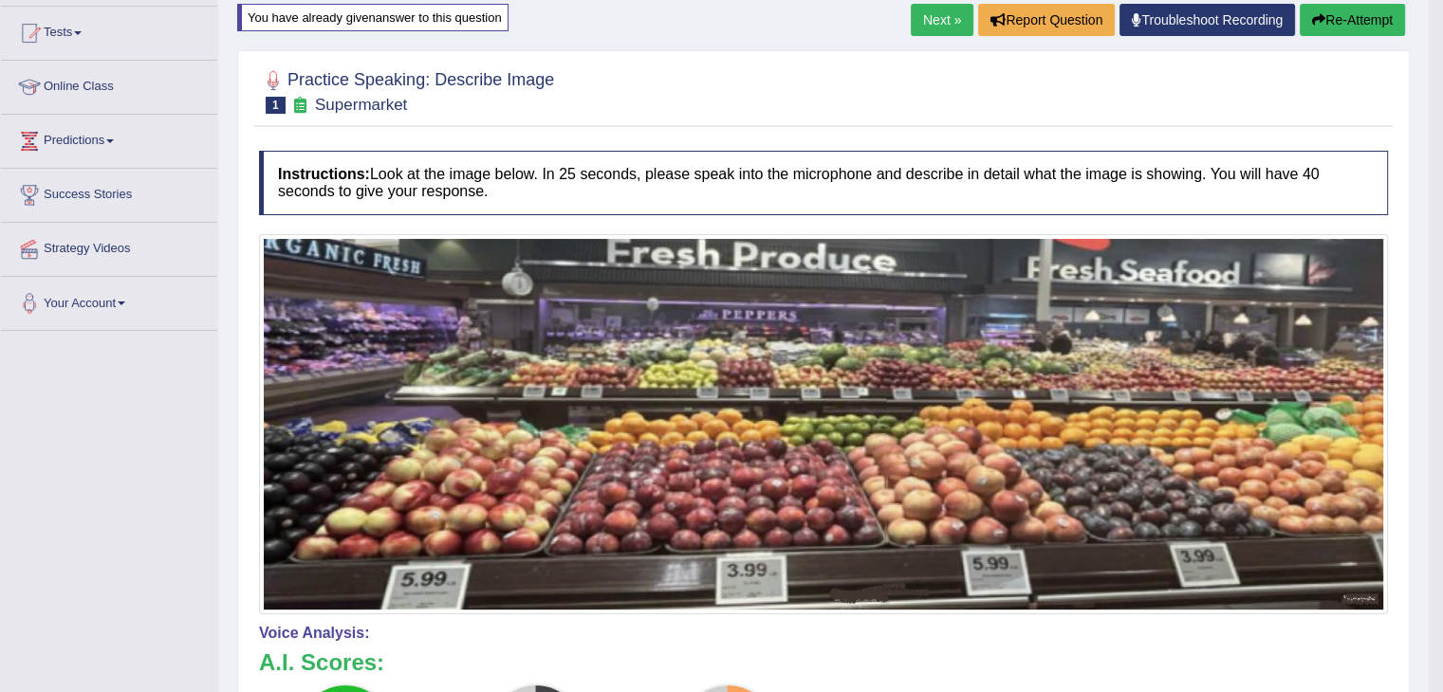
scroll to position [190, 0]
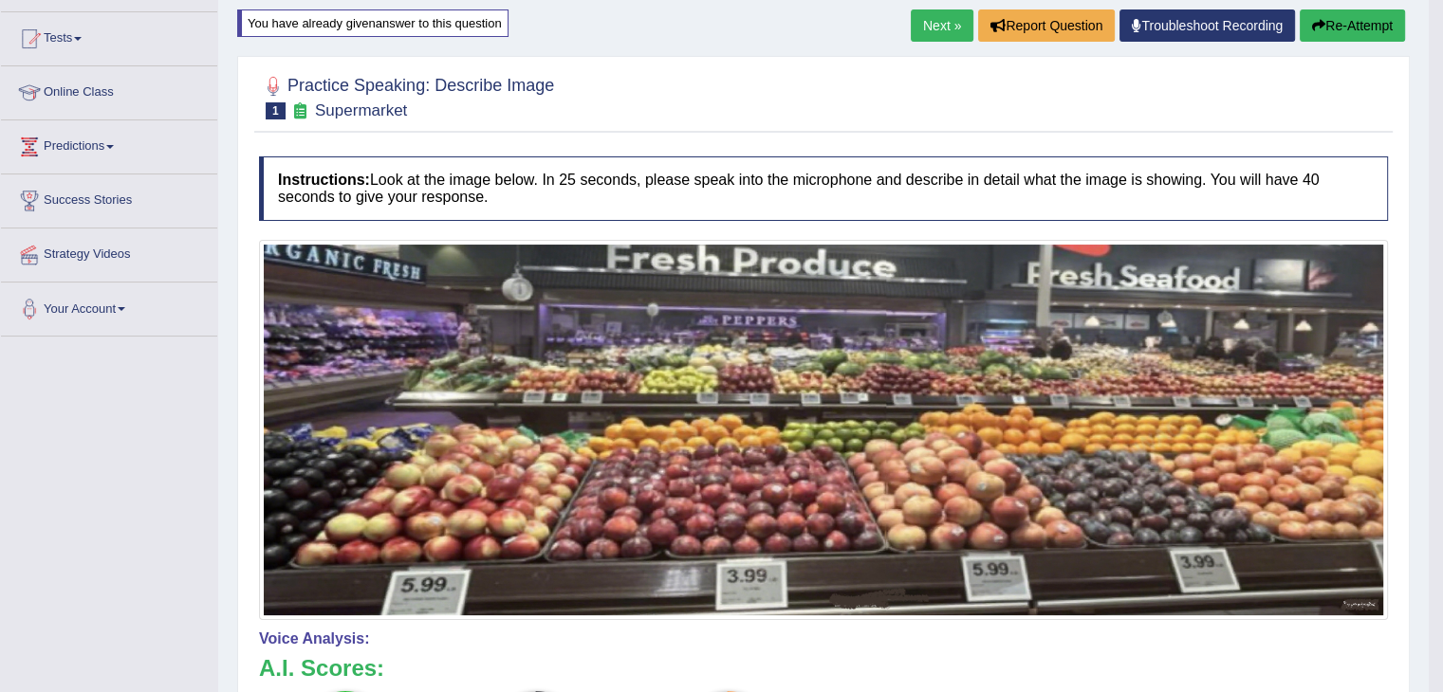
click at [1347, 22] on button "Re-Attempt" at bounding box center [1351, 25] width 105 height 32
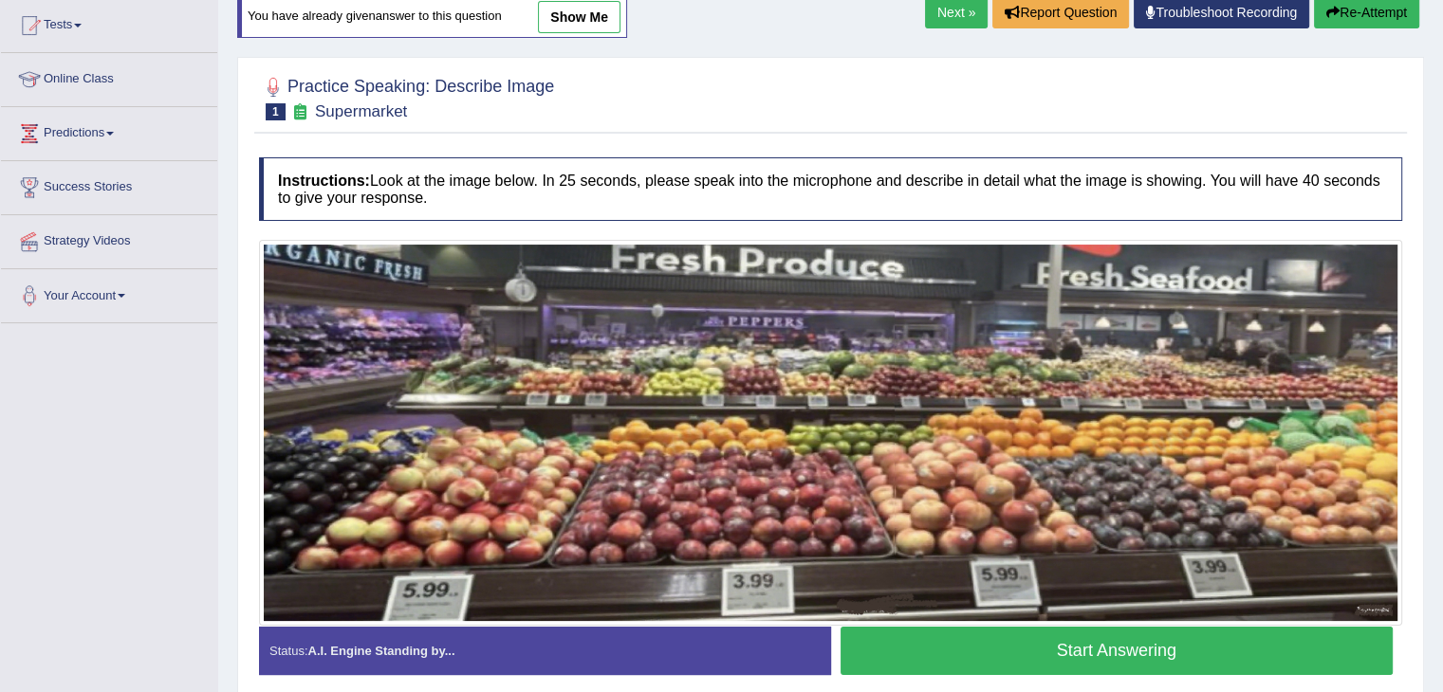
scroll to position [209, 0]
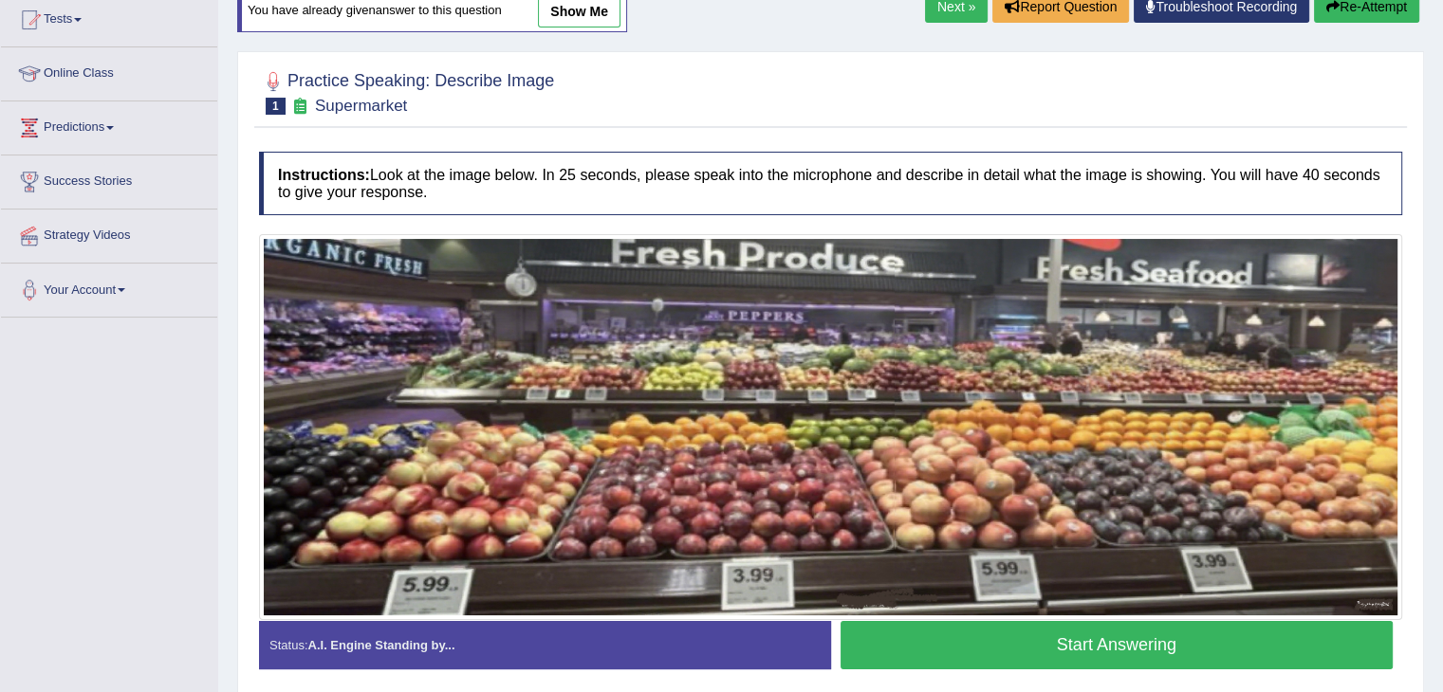
click at [1066, 631] on button "Start Answering" at bounding box center [1116, 645] width 553 height 48
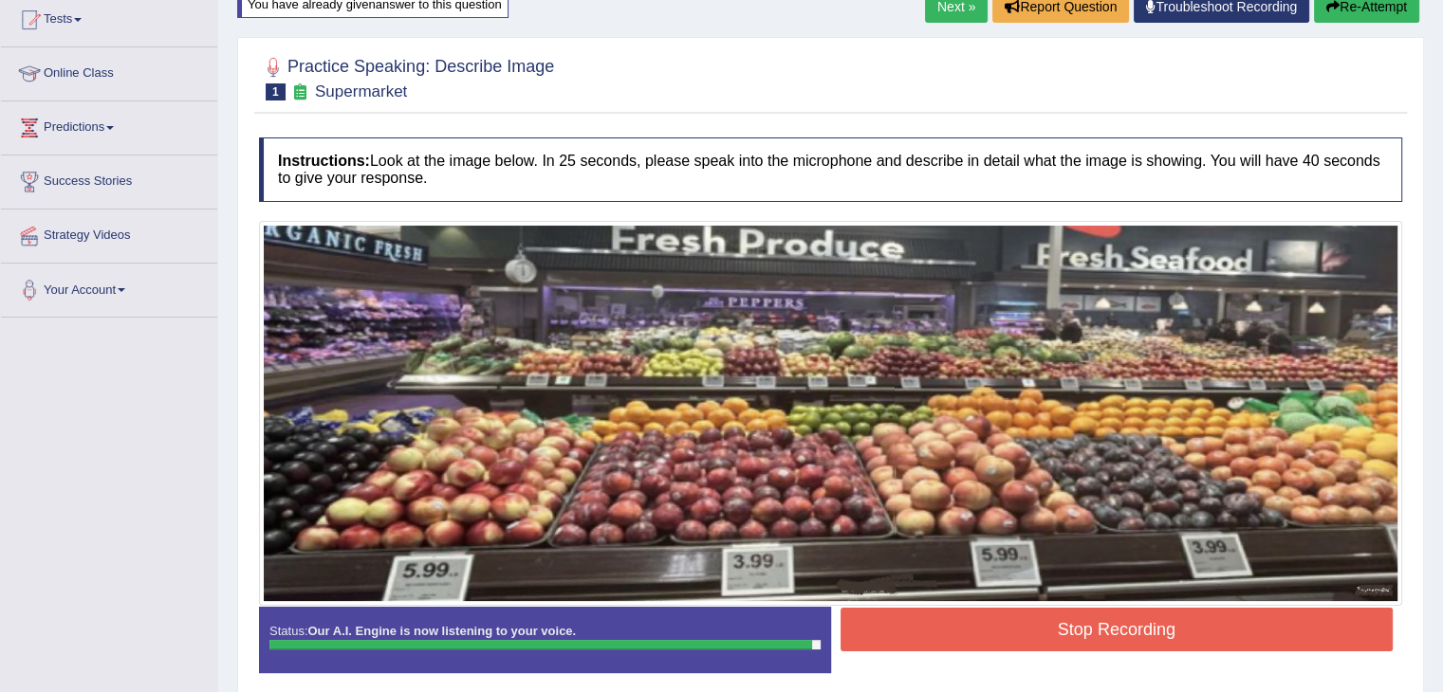
click at [1066, 631] on button "Stop Recording" at bounding box center [1116, 630] width 553 height 44
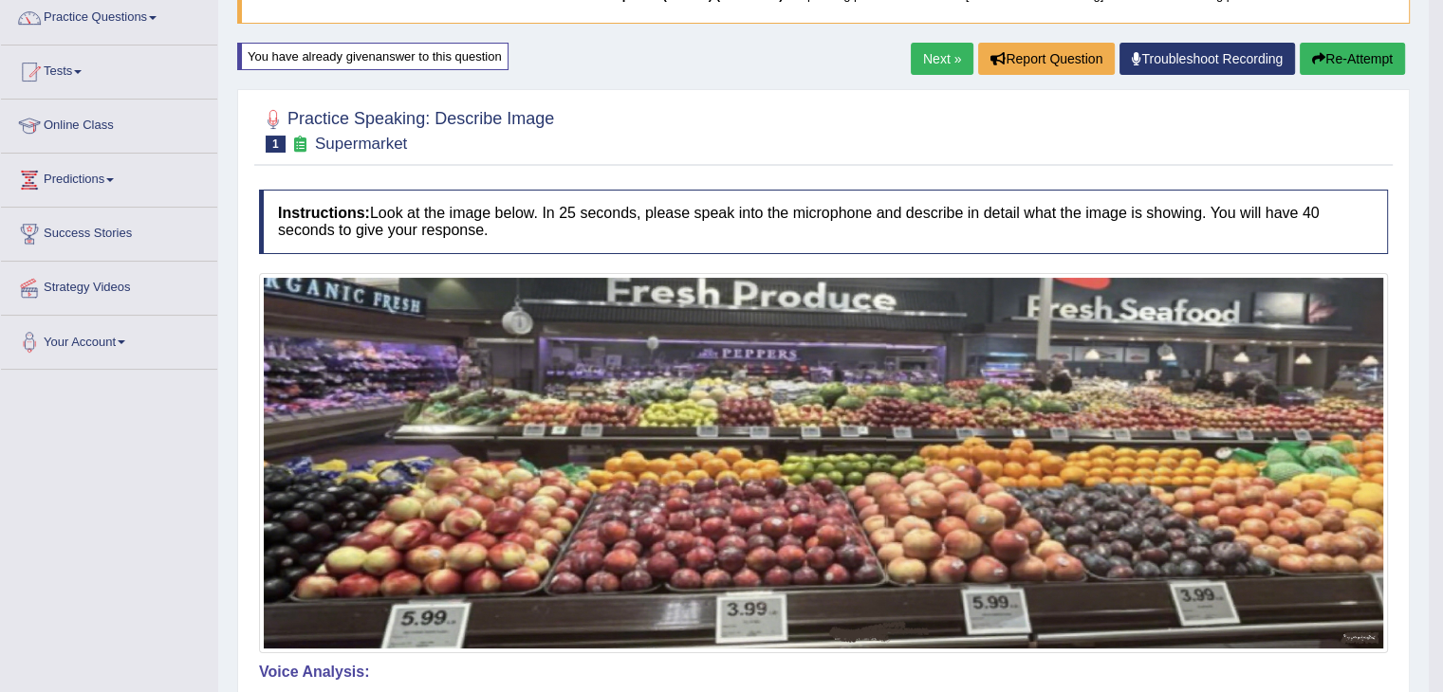
scroll to position [114, 0]
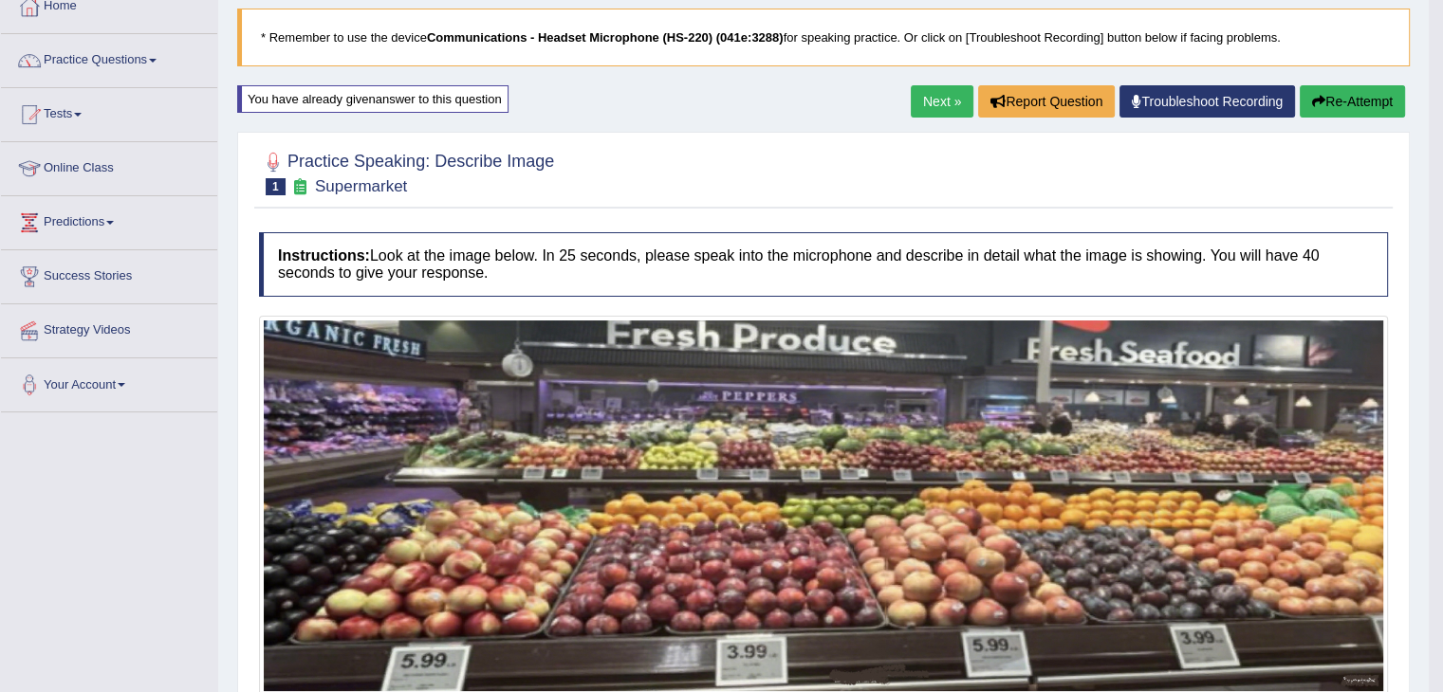
click at [939, 101] on link "Next »" at bounding box center [942, 101] width 63 height 32
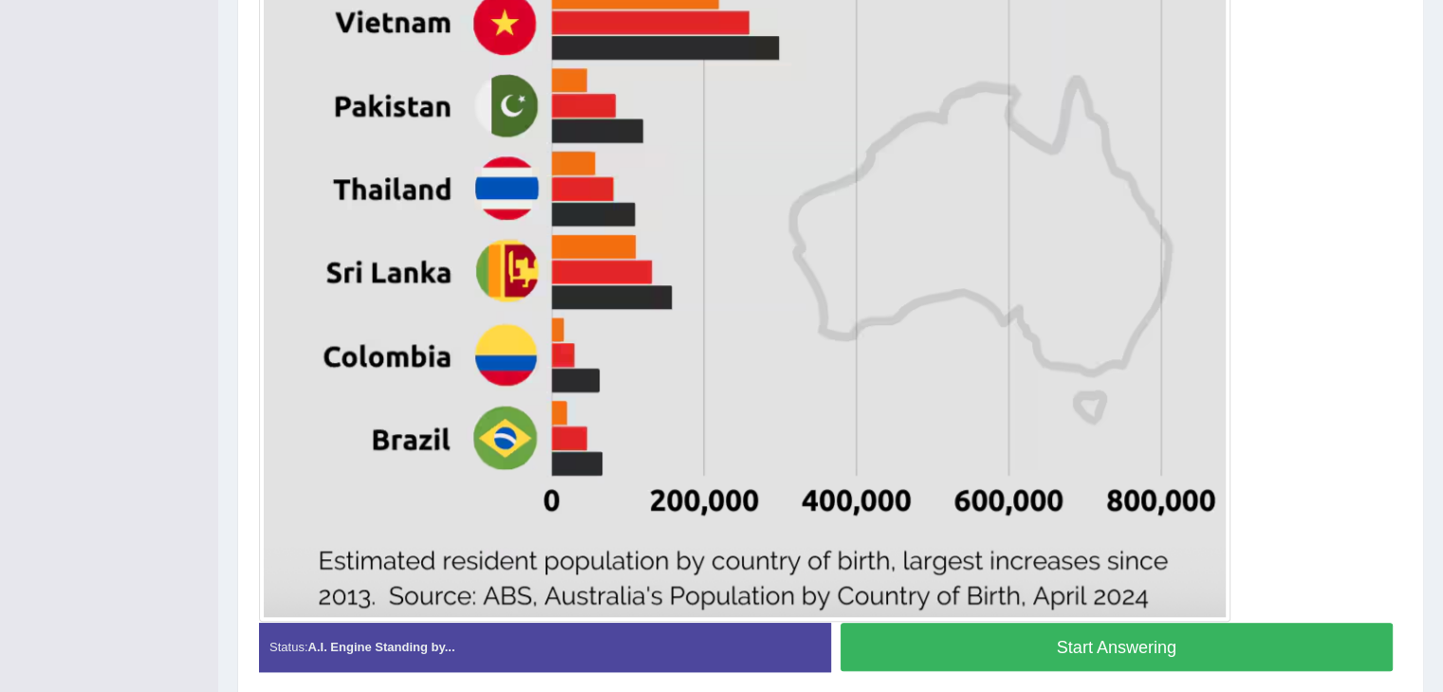
scroll to position [1106, 0]
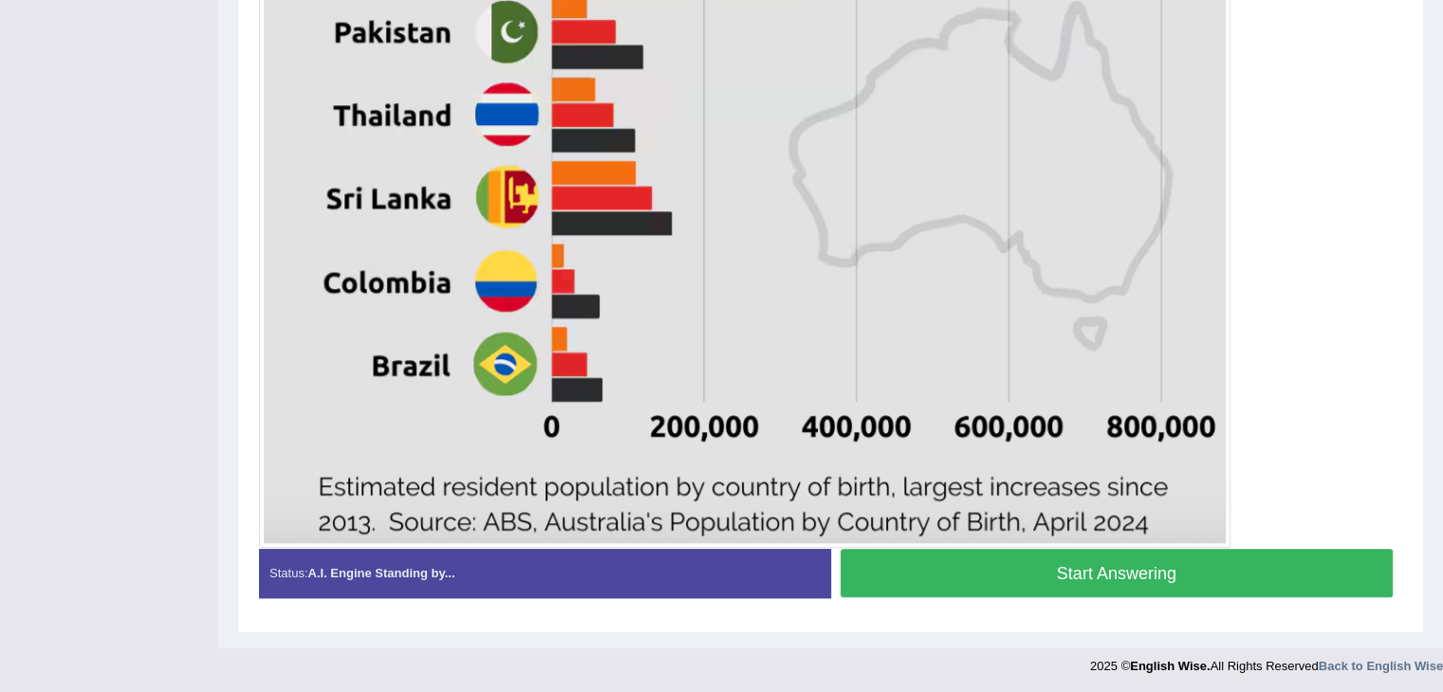
click at [1146, 577] on button "Start Answering" at bounding box center [1116, 573] width 553 height 48
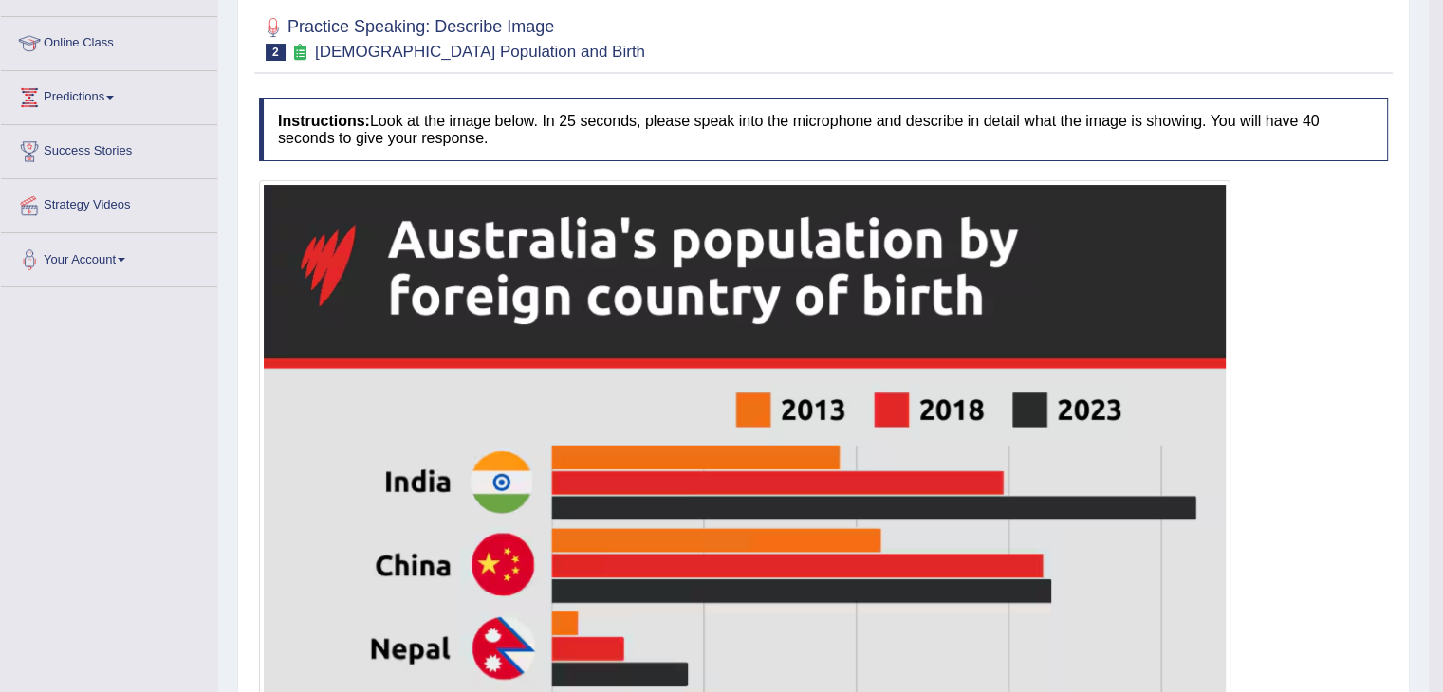
scroll to position [180, 0]
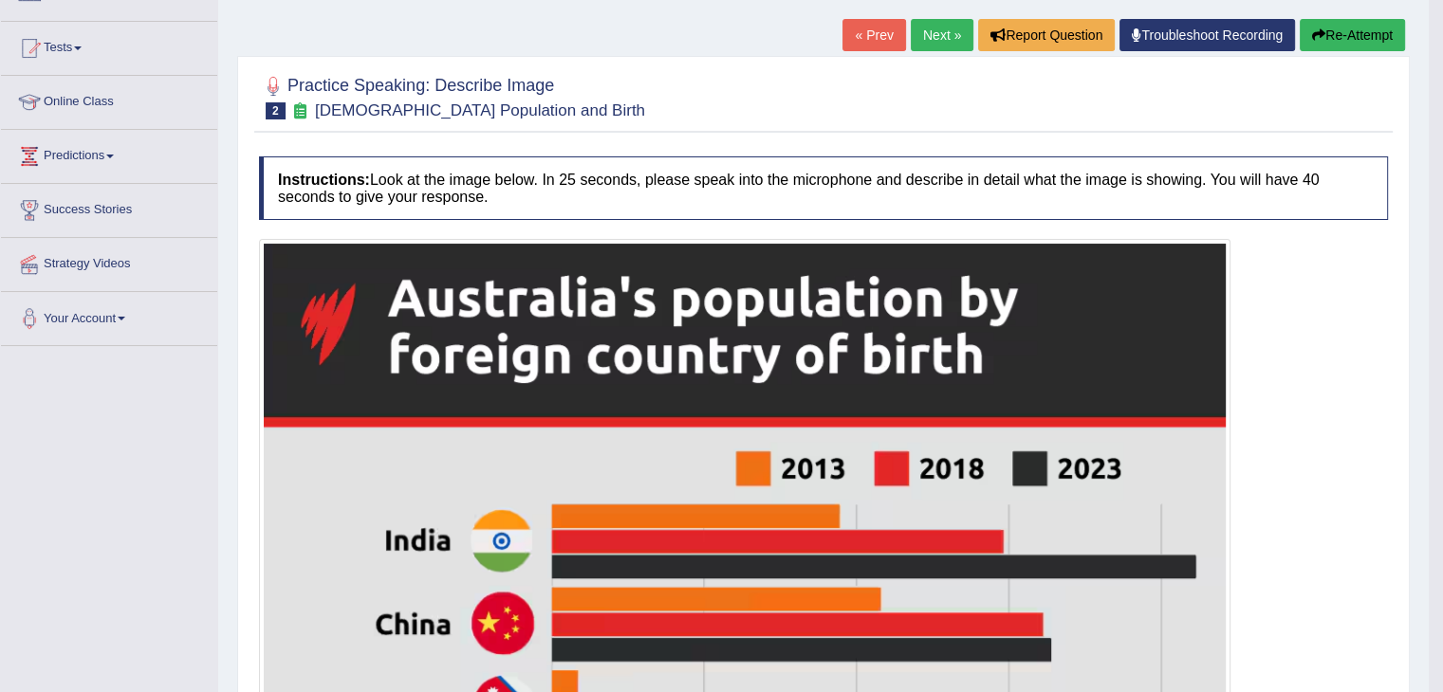
click at [1334, 43] on button "Re-Attempt" at bounding box center [1351, 35] width 105 height 32
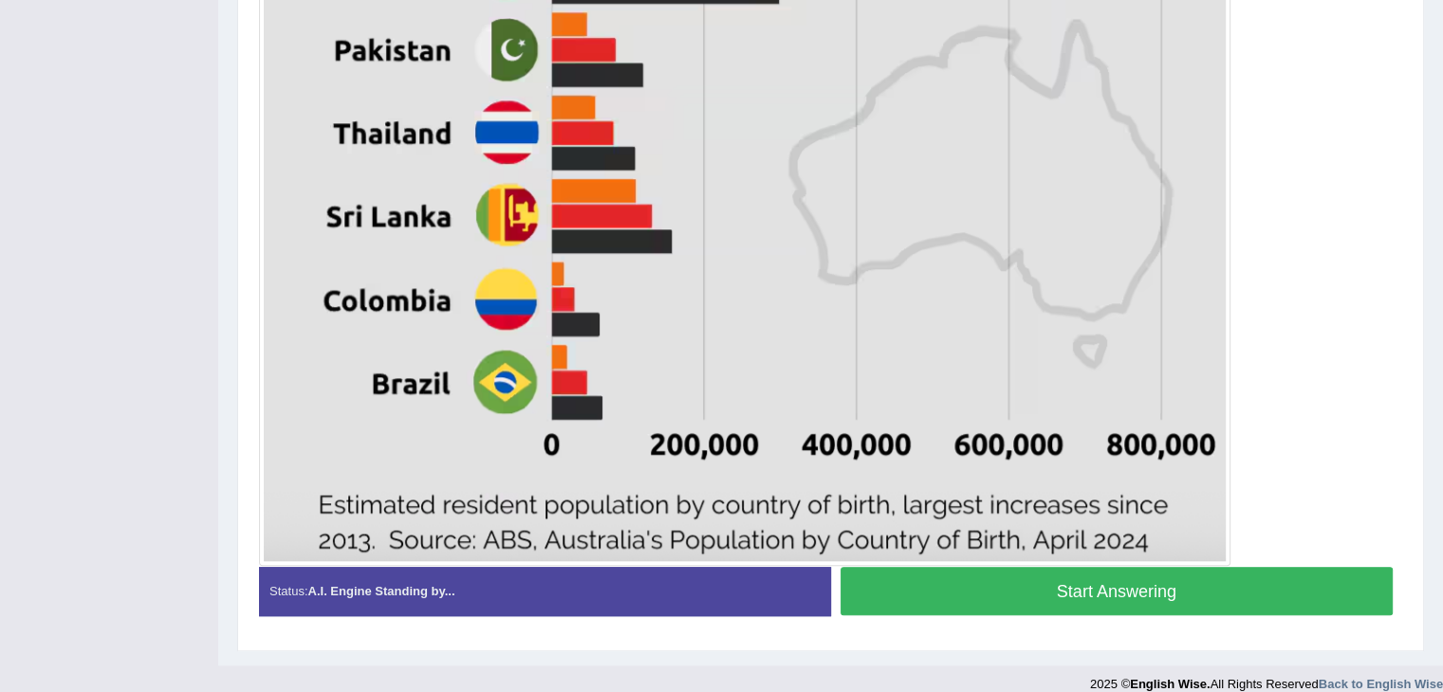
scroll to position [1130, 0]
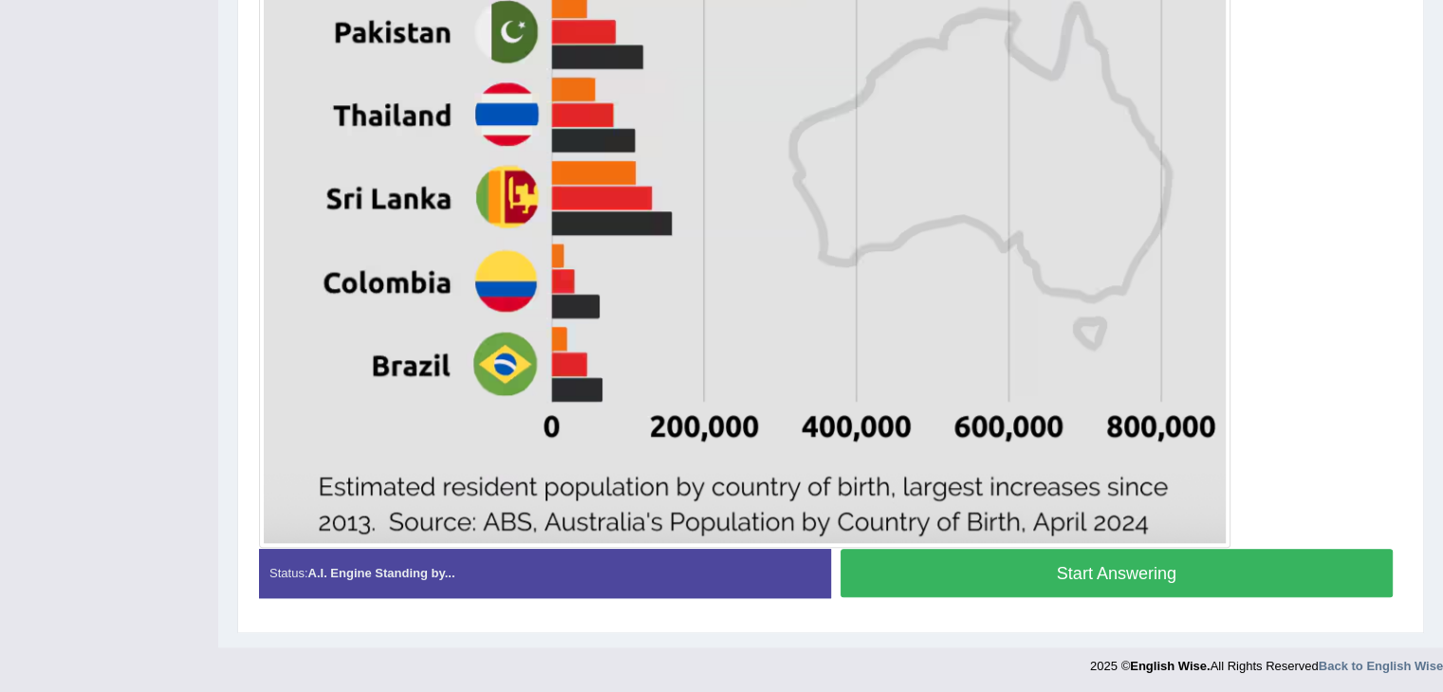
click at [998, 566] on button "Start Answering" at bounding box center [1116, 573] width 553 height 48
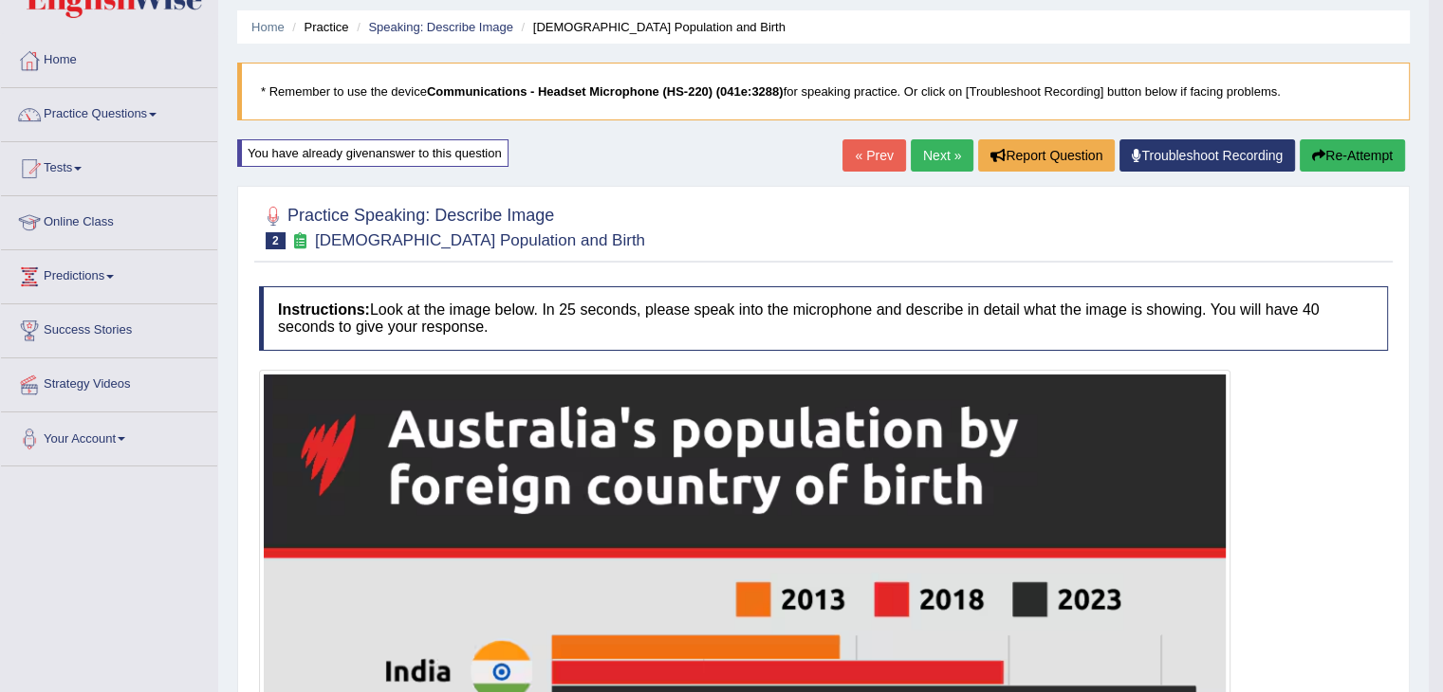
scroll to position [0, 0]
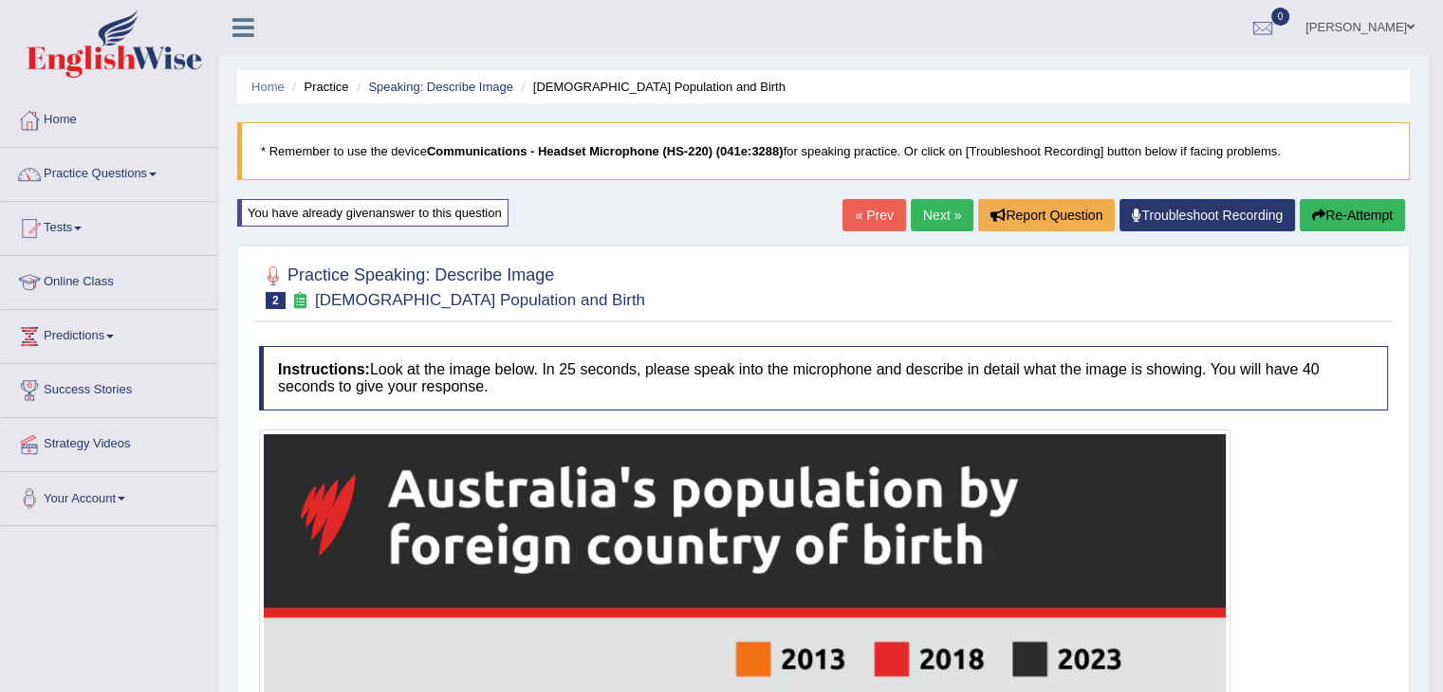
click at [1335, 210] on button "Re-Attempt" at bounding box center [1351, 215] width 105 height 32
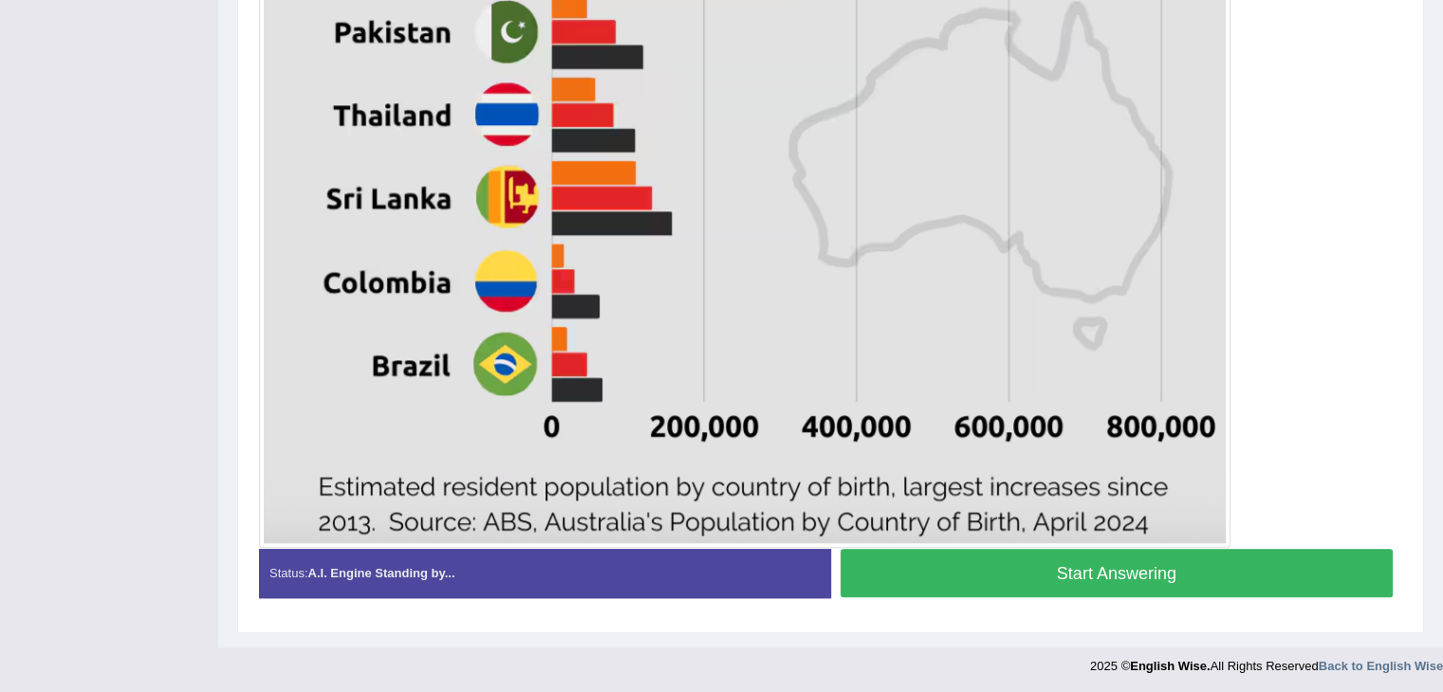
click at [1100, 573] on button "Start Answering" at bounding box center [1116, 573] width 553 height 48
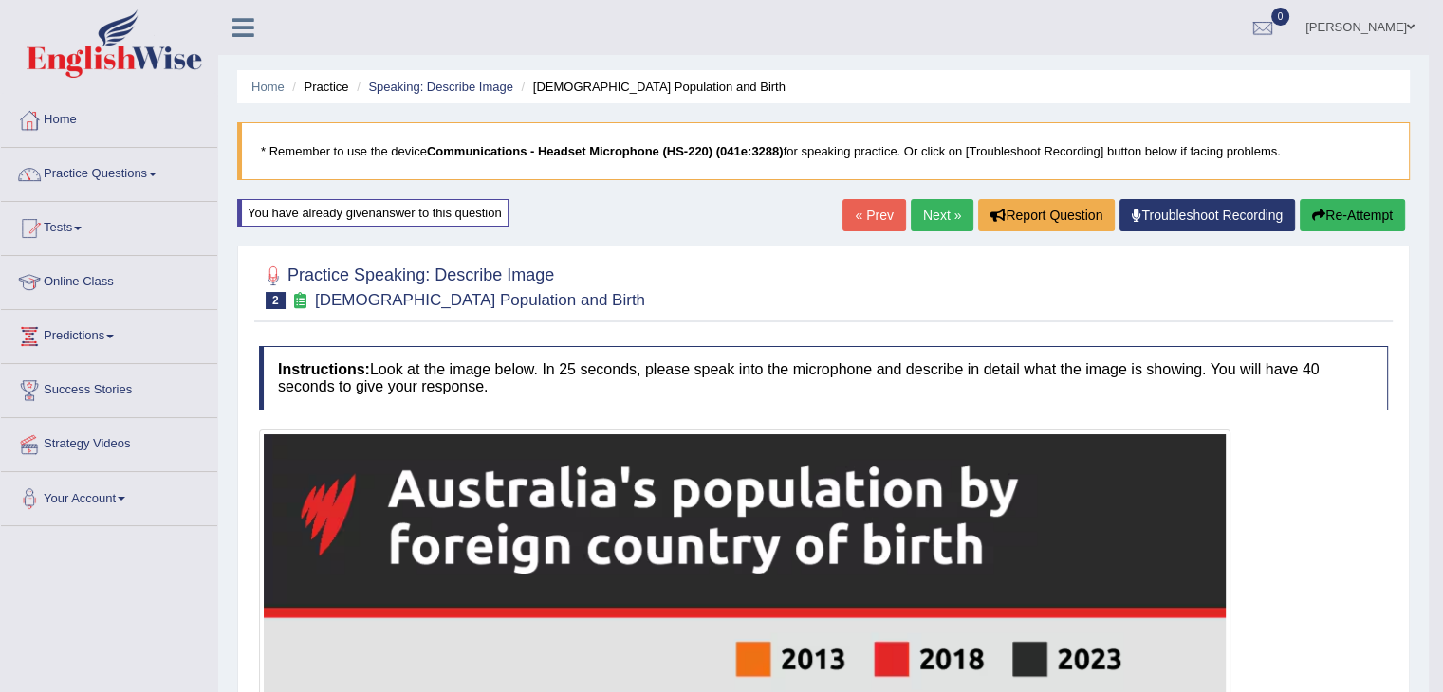
click at [1350, 219] on button "Re-Attempt" at bounding box center [1351, 215] width 105 height 32
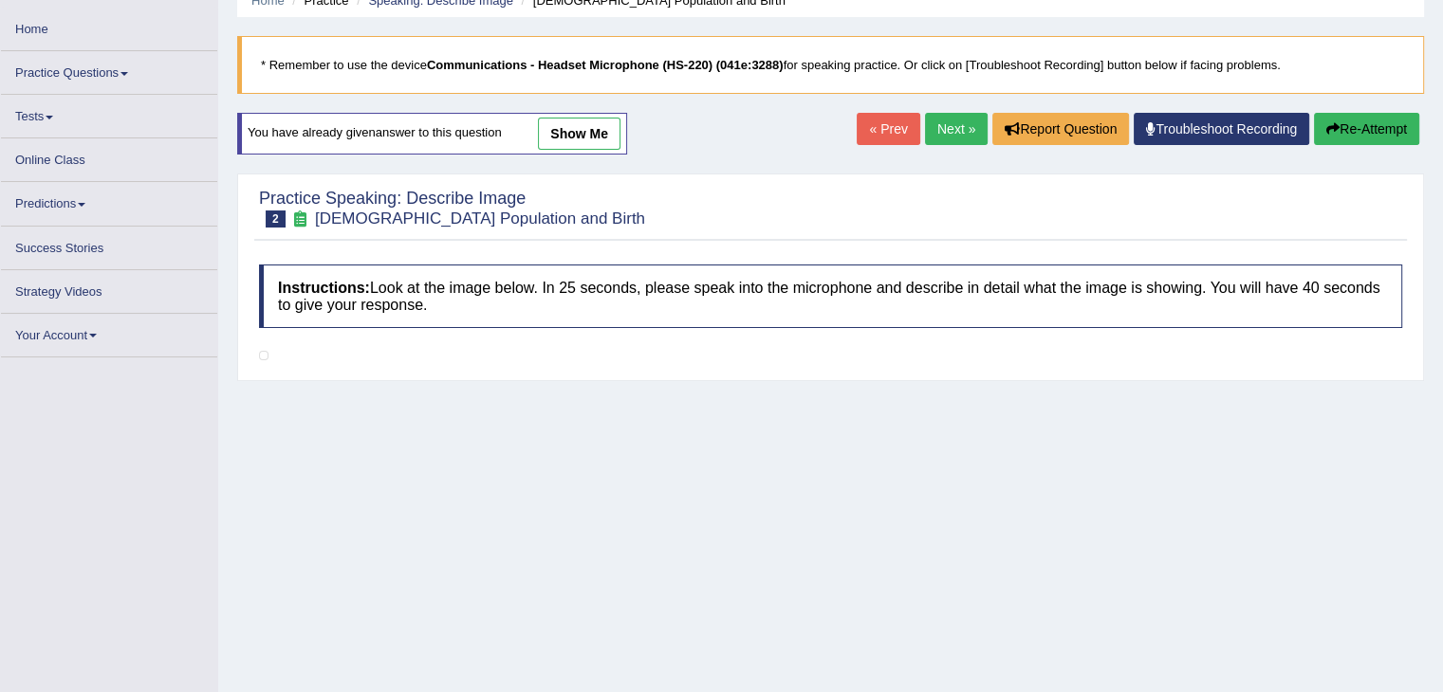
scroll to position [294, 0]
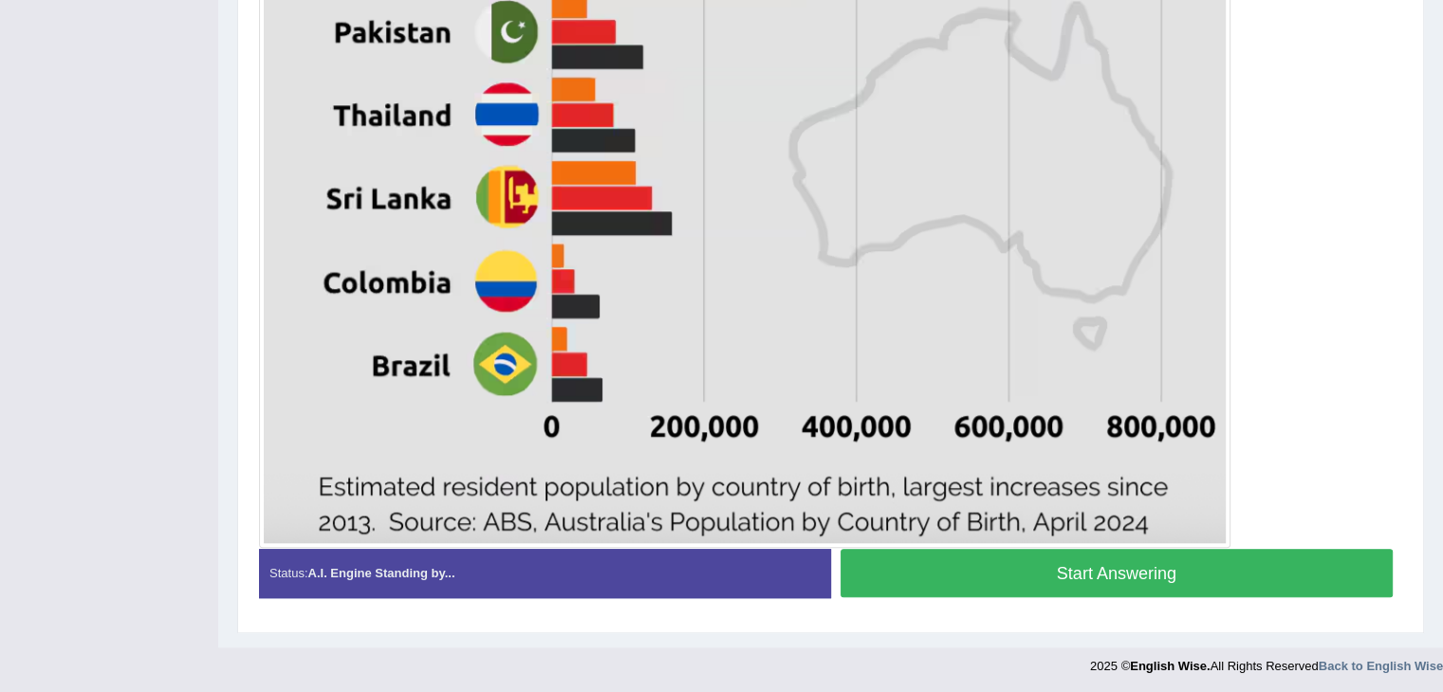
click at [1004, 567] on button "Start Answering" at bounding box center [1116, 573] width 553 height 48
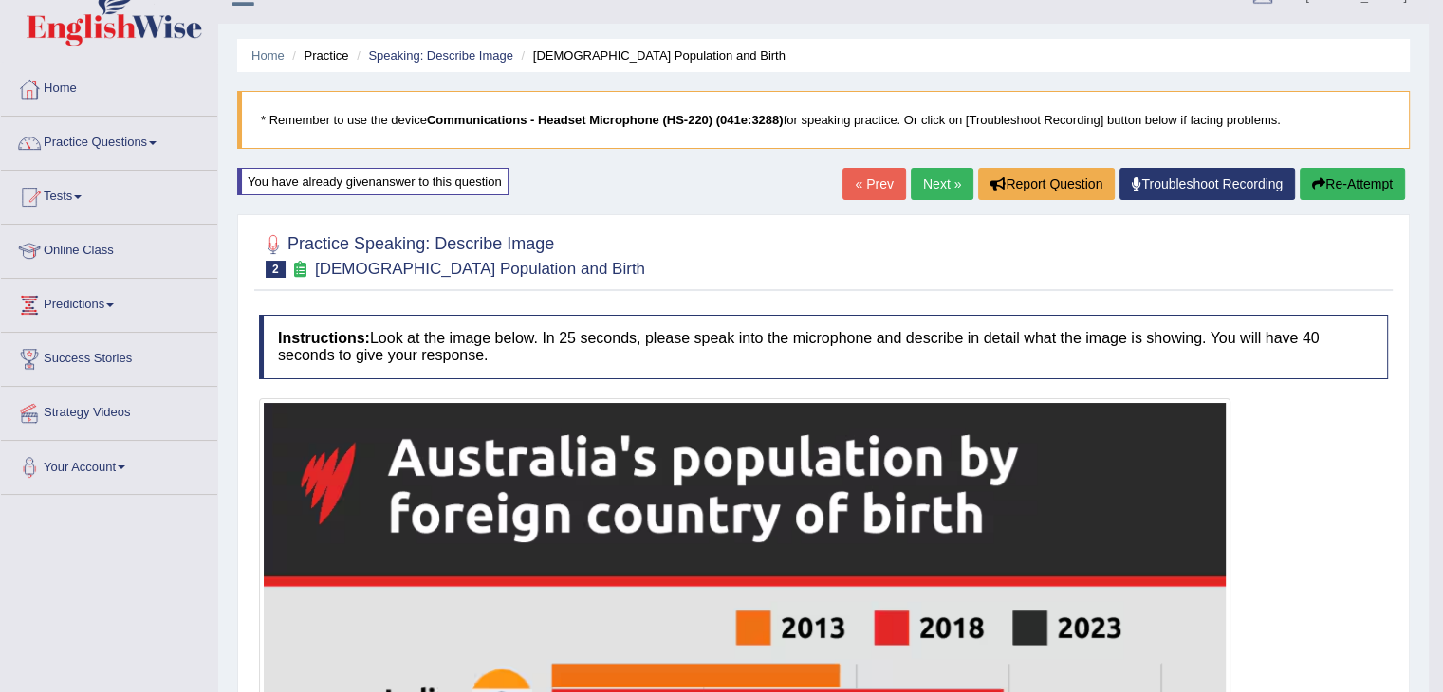
scroll to position [0, 0]
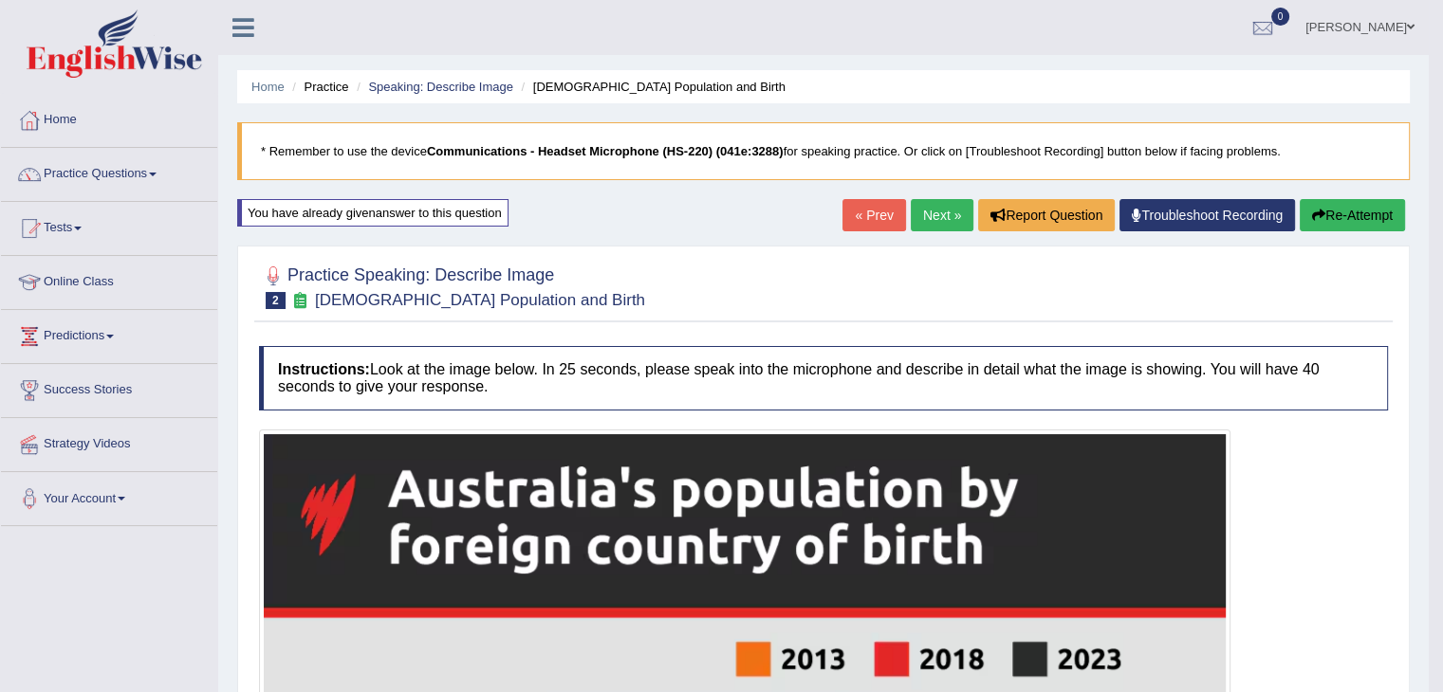
click at [942, 216] on link "Next »" at bounding box center [942, 215] width 63 height 32
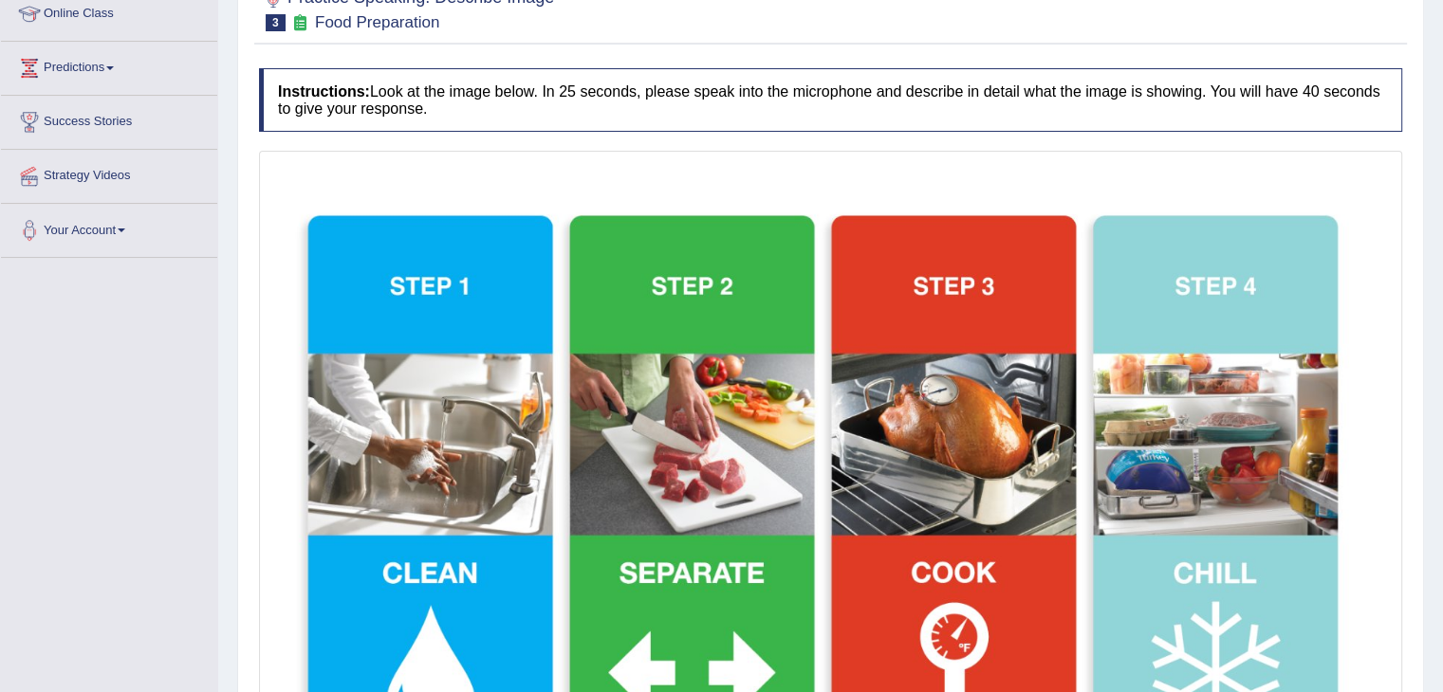
scroll to position [553, 0]
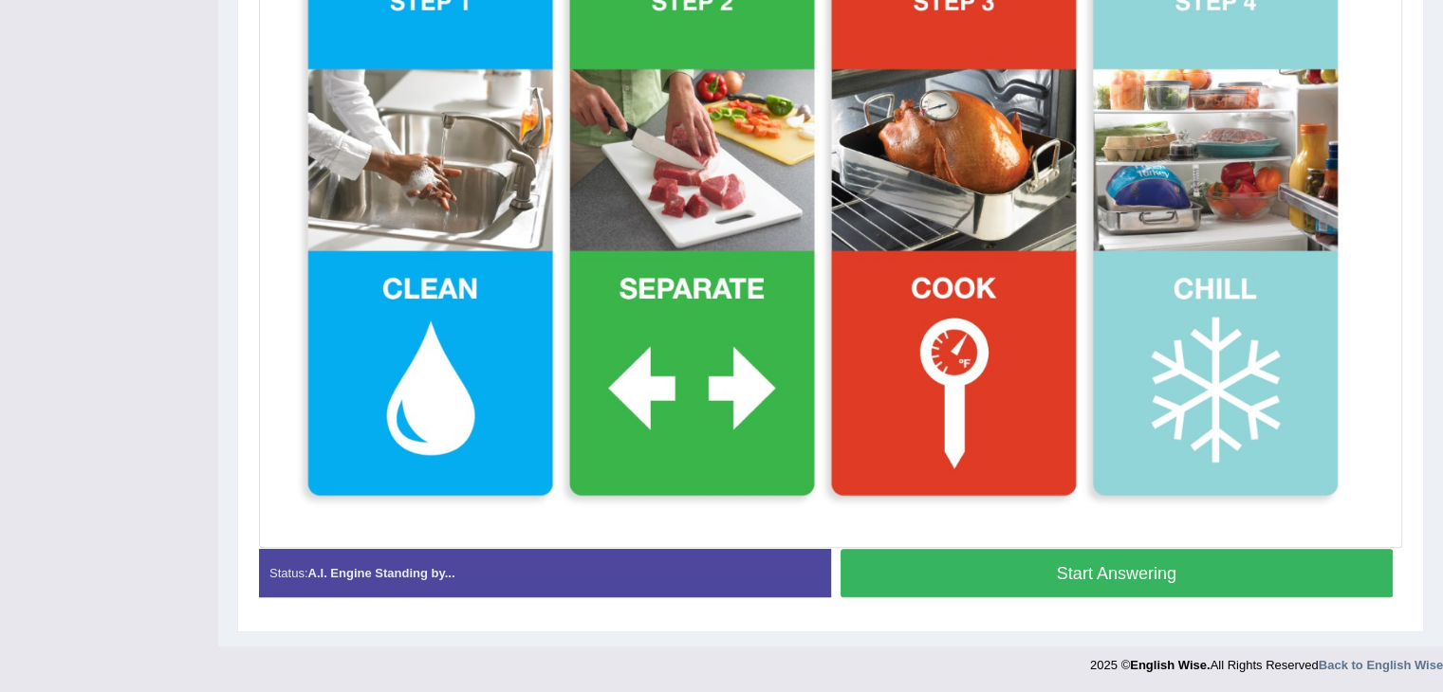
click at [1119, 566] on button "Start Answering" at bounding box center [1116, 573] width 553 height 48
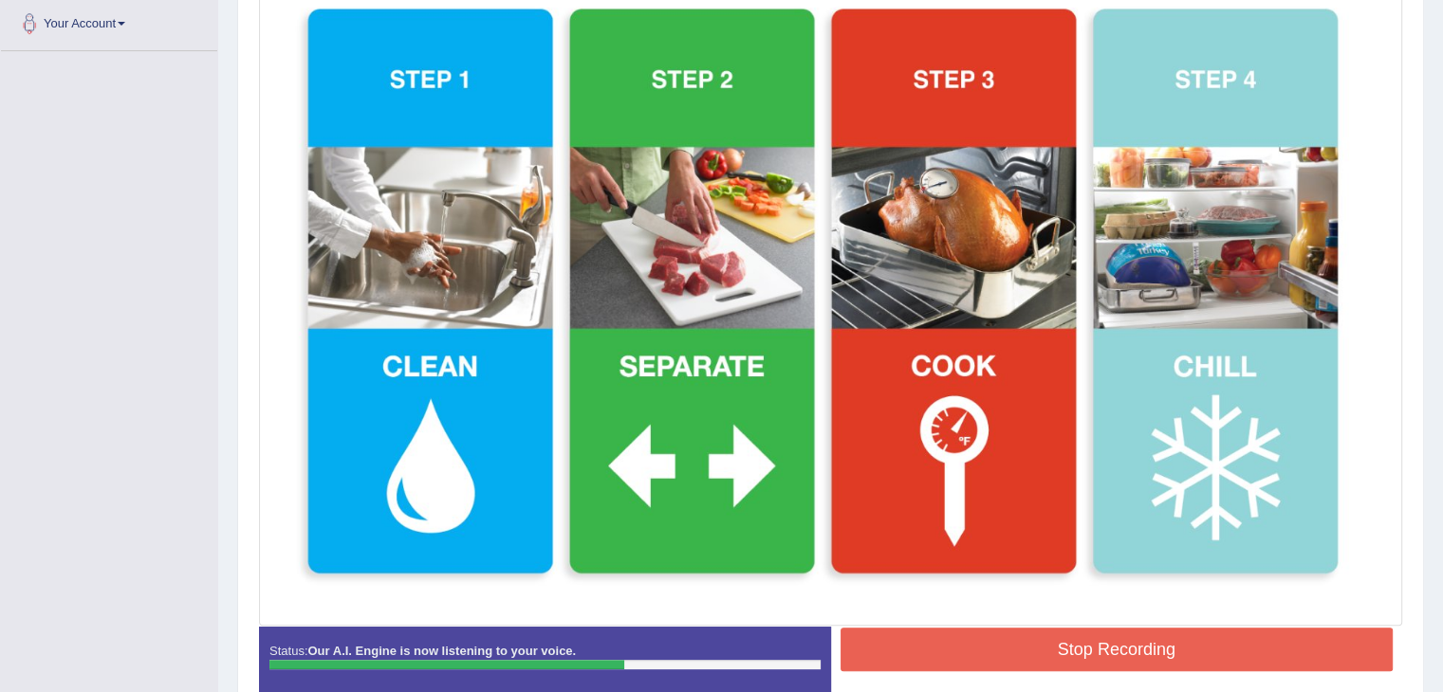
scroll to position [476, 0]
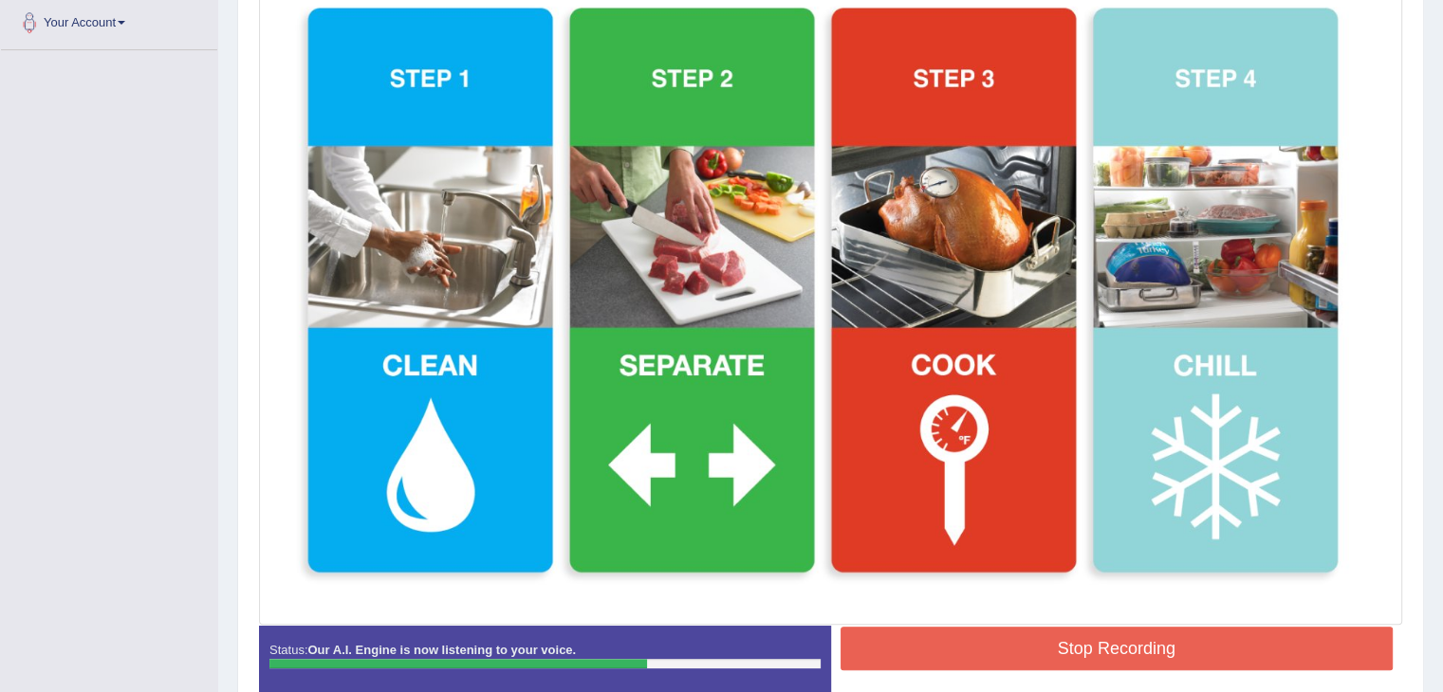
click at [1100, 650] on button "Stop Recording" at bounding box center [1116, 649] width 553 height 44
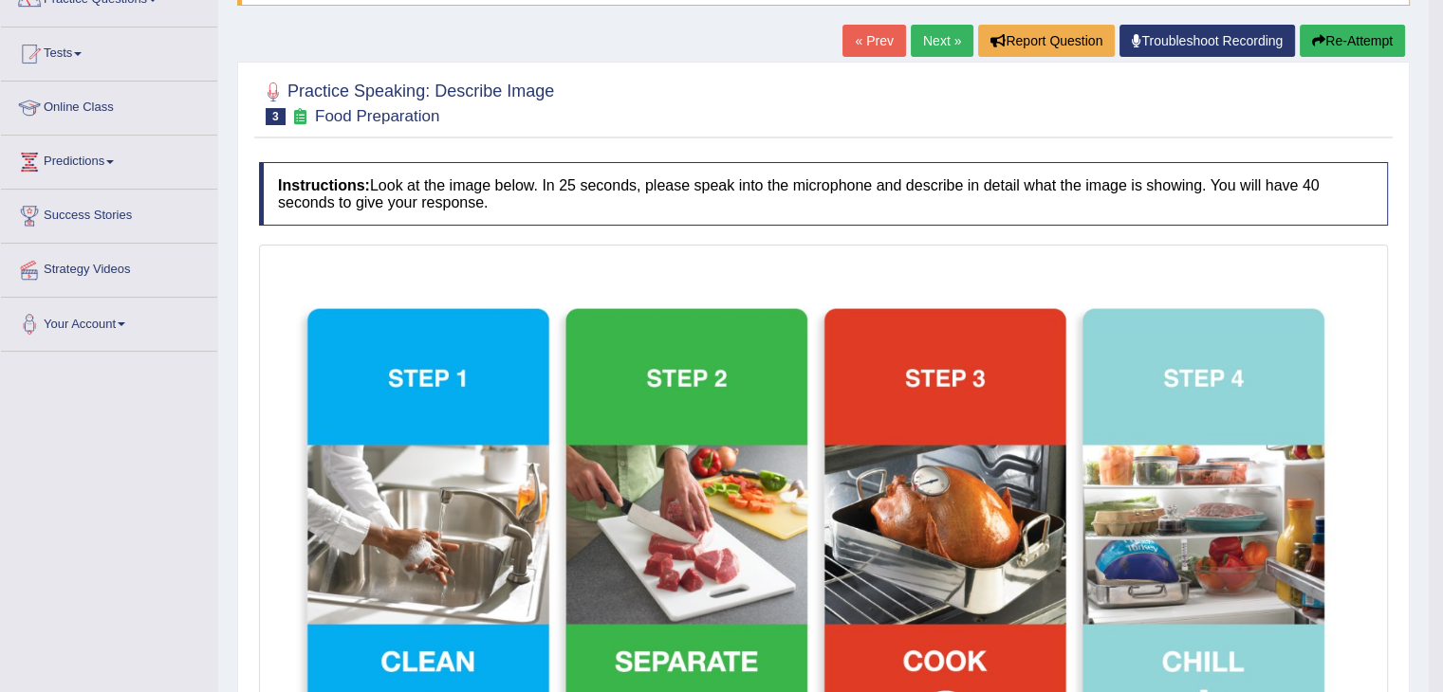
scroll to position [106, 0]
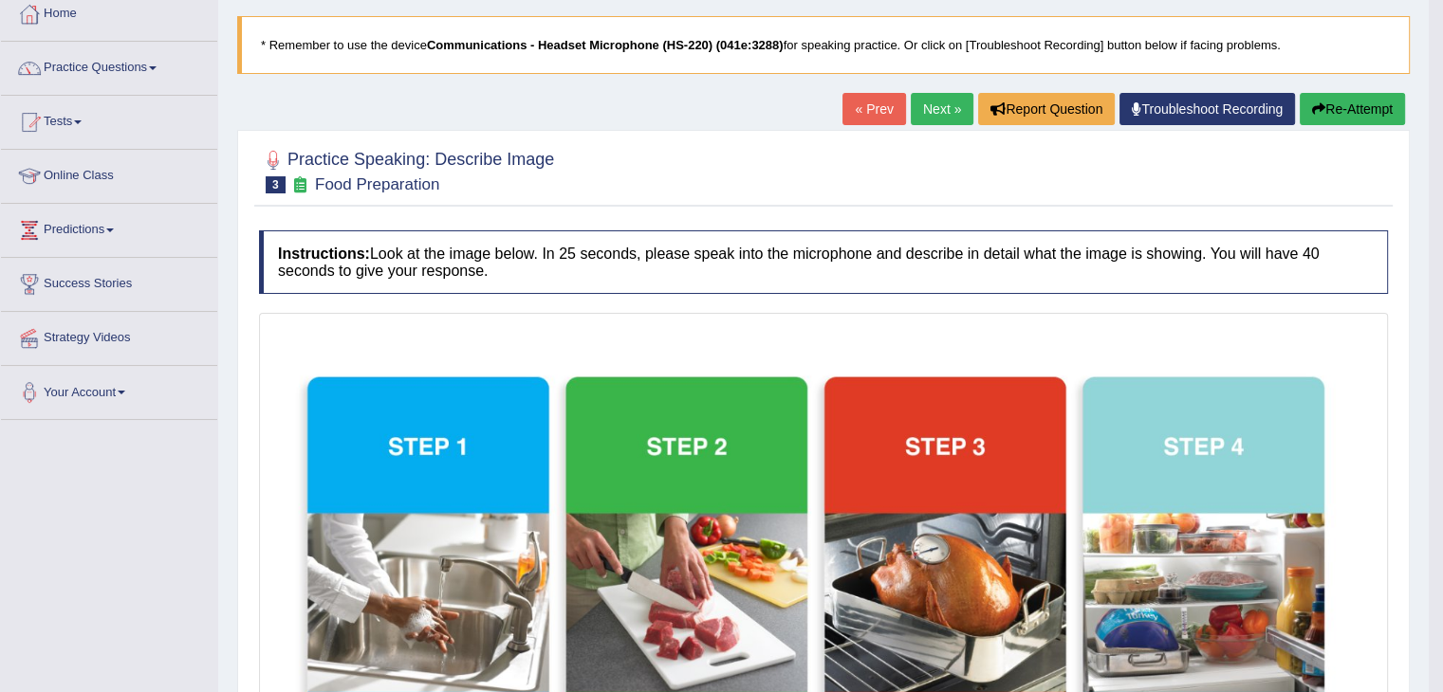
click at [1334, 115] on button "Re-Attempt" at bounding box center [1351, 109] width 105 height 32
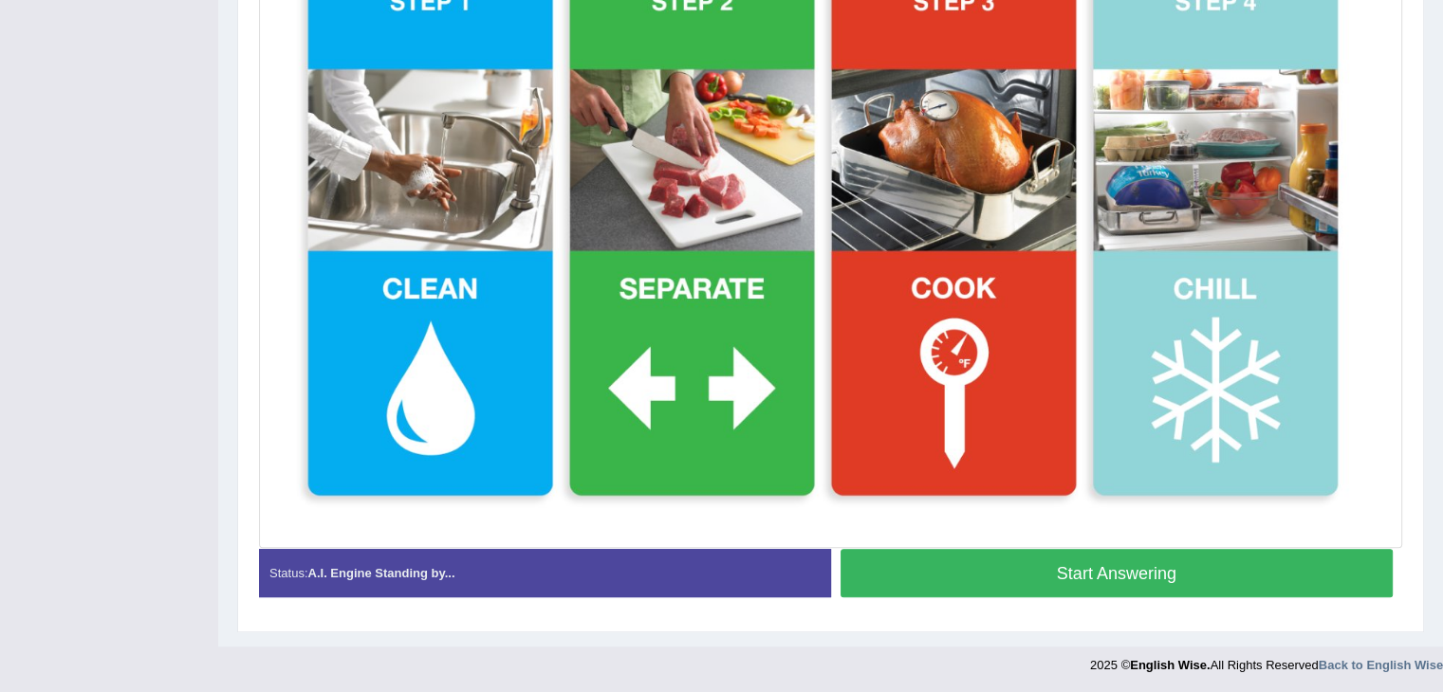
click at [1100, 573] on button "Start Answering" at bounding box center [1116, 573] width 553 height 48
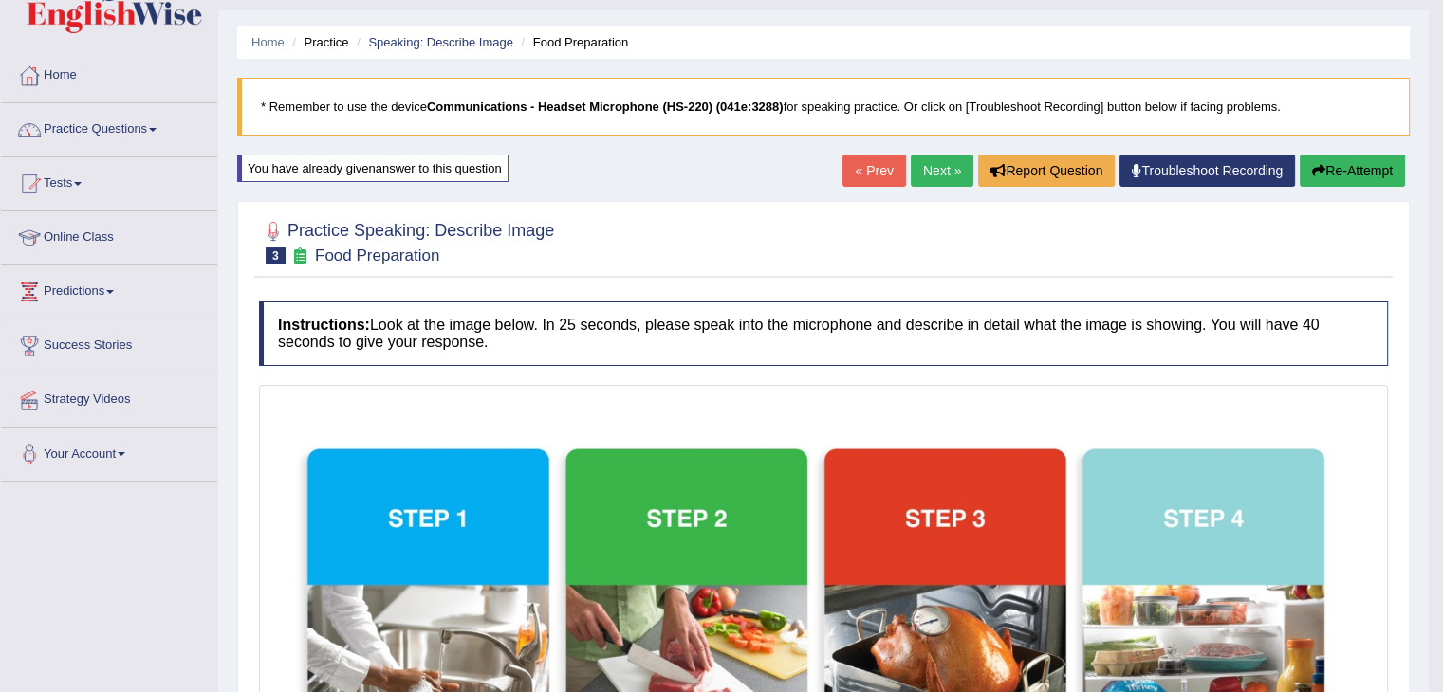
scroll to position [20, 0]
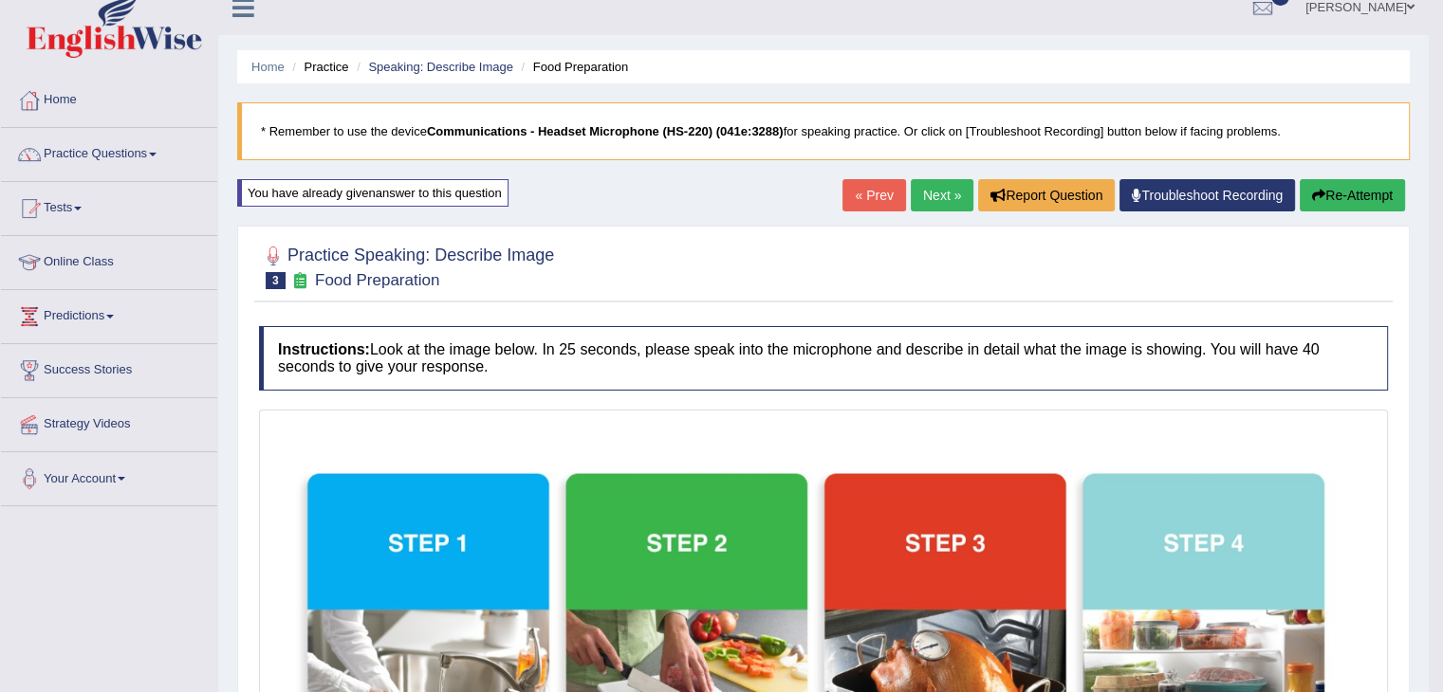
click at [1339, 196] on button "Re-Attempt" at bounding box center [1351, 195] width 105 height 32
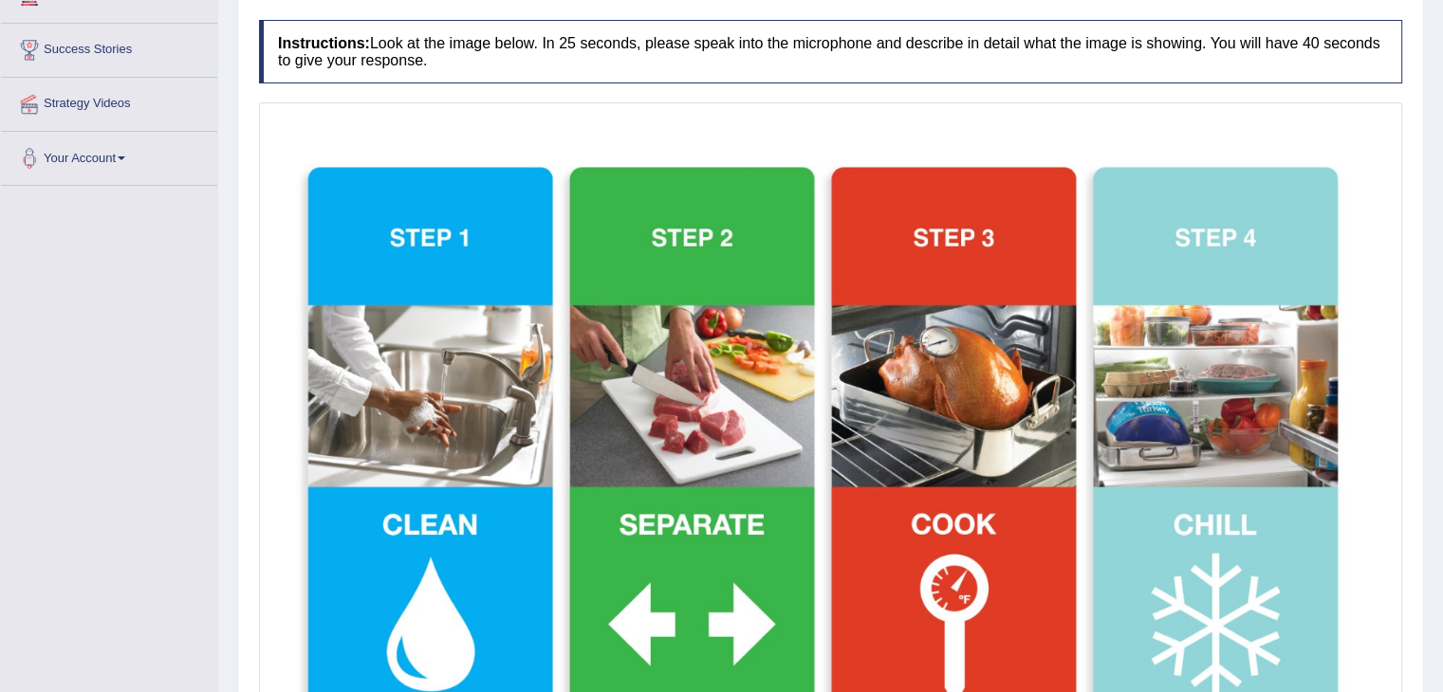
scroll to position [577, 0]
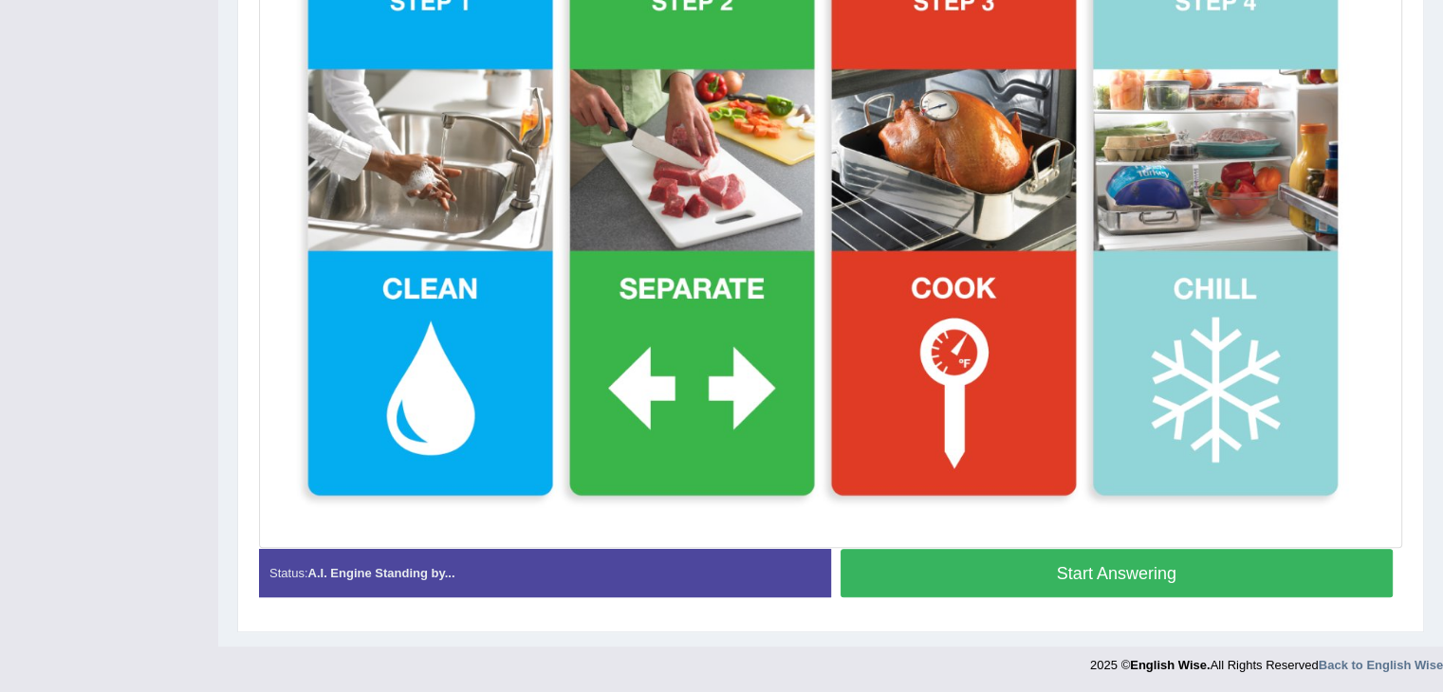
click at [1164, 578] on button "Start Answering" at bounding box center [1116, 573] width 553 height 48
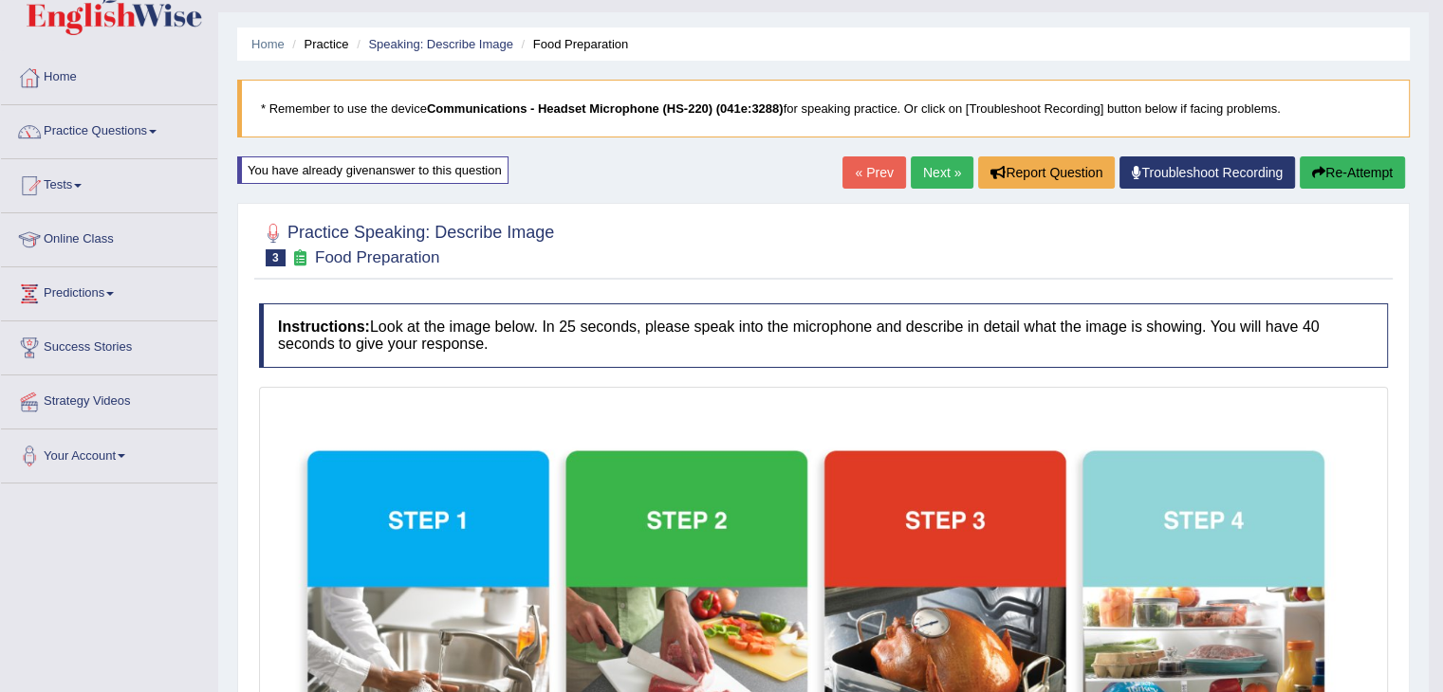
scroll to position [0, 0]
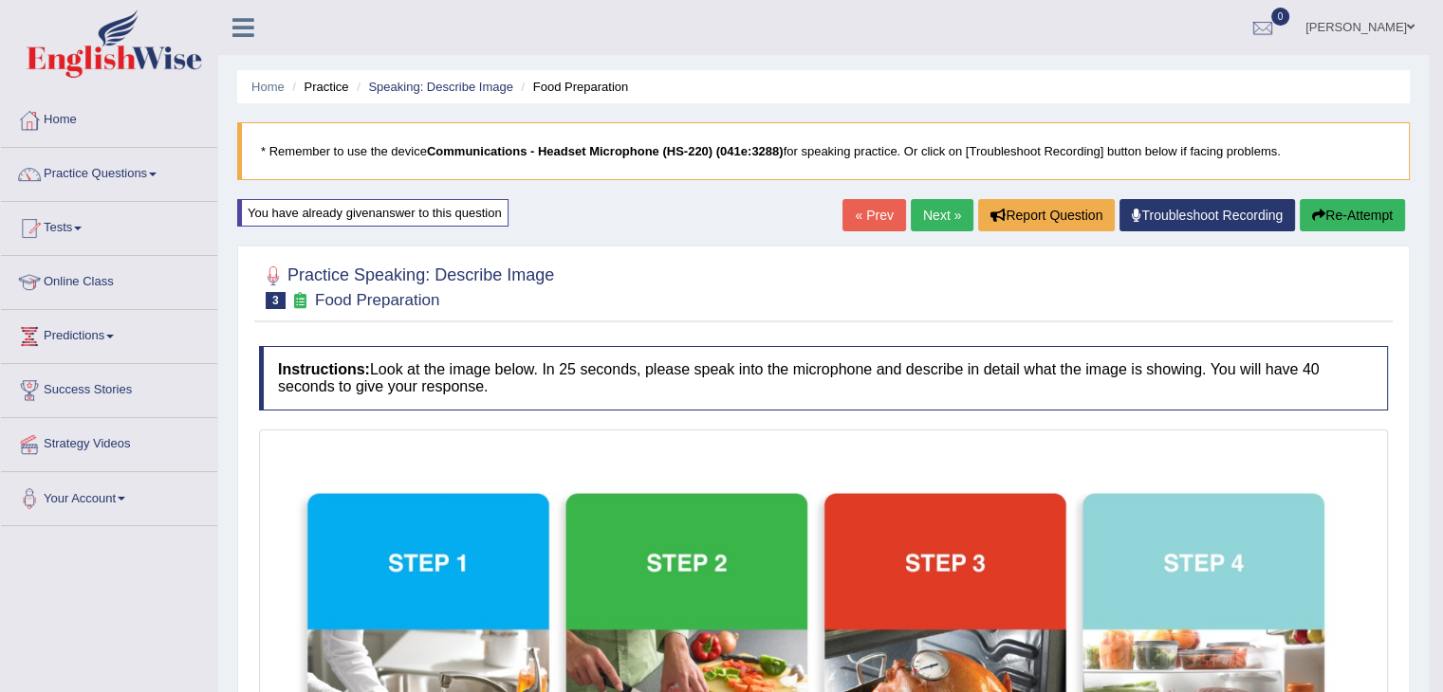
click at [1347, 222] on button "Re-Attempt" at bounding box center [1351, 215] width 105 height 32
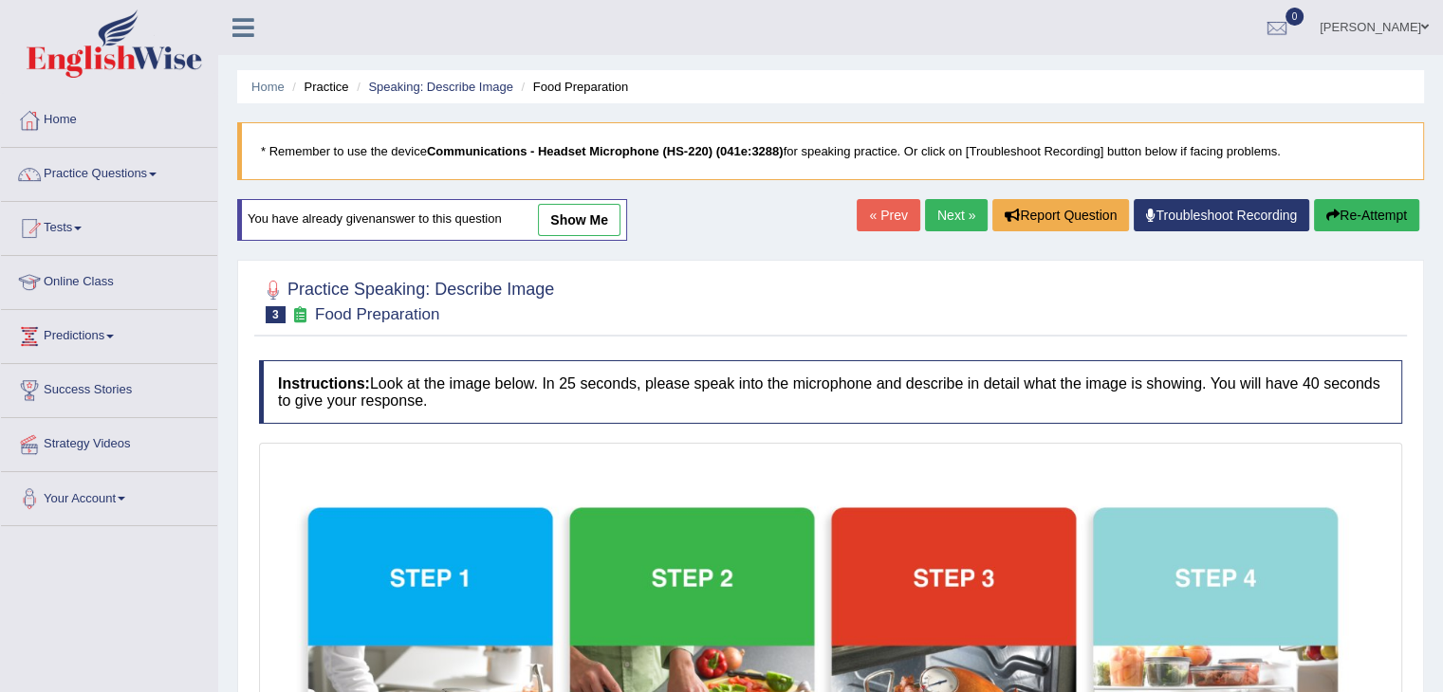
click at [1381, 210] on button "Re-Attempt" at bounding box center [1366, 215] width 105 height 32
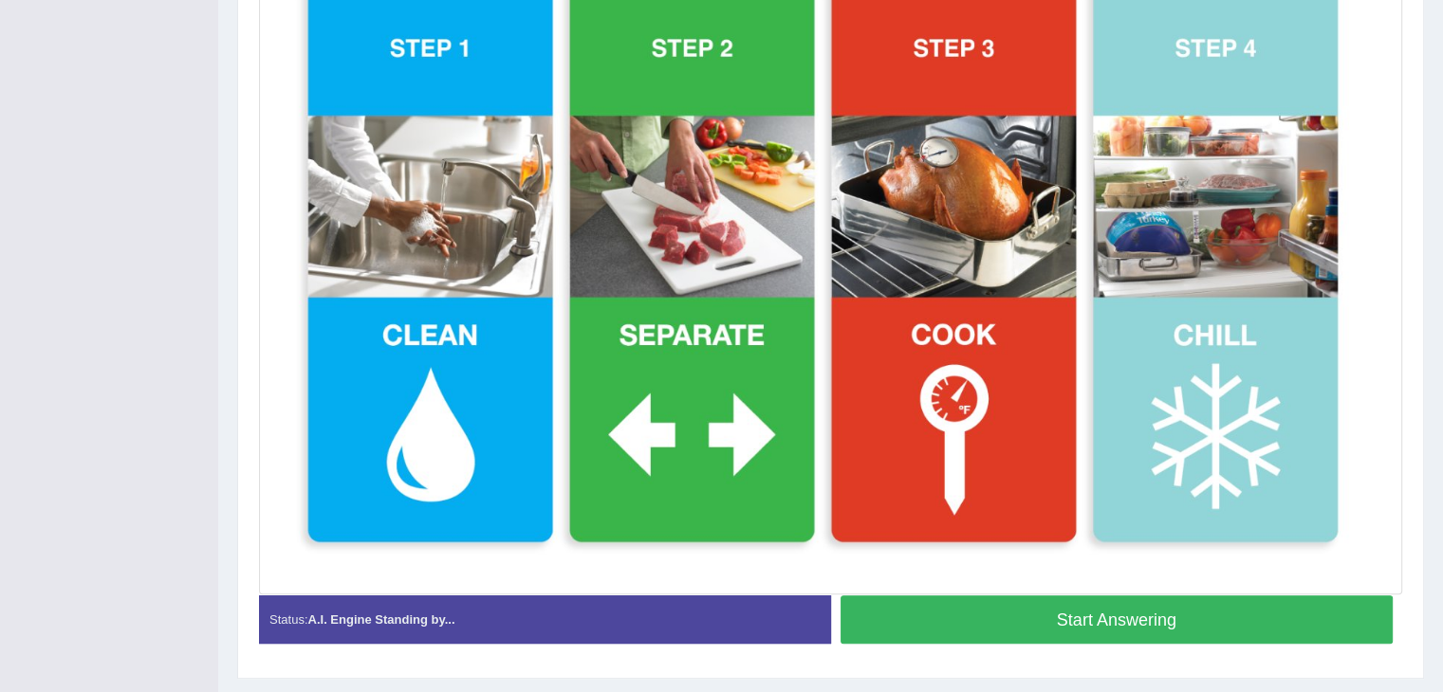
click at [1251, 613] on button "Start Answering" at bounding box center [1116, 620] width 553 height 48
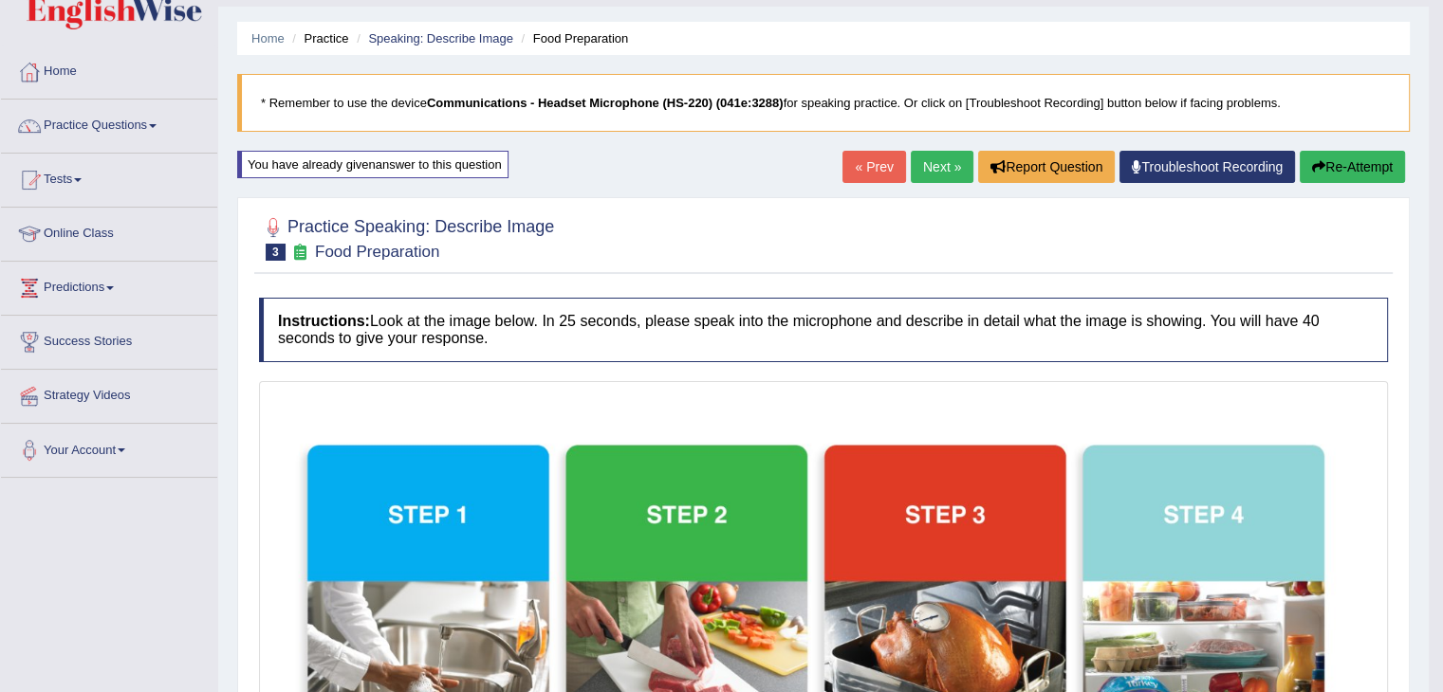
scroll to position [8, 0]
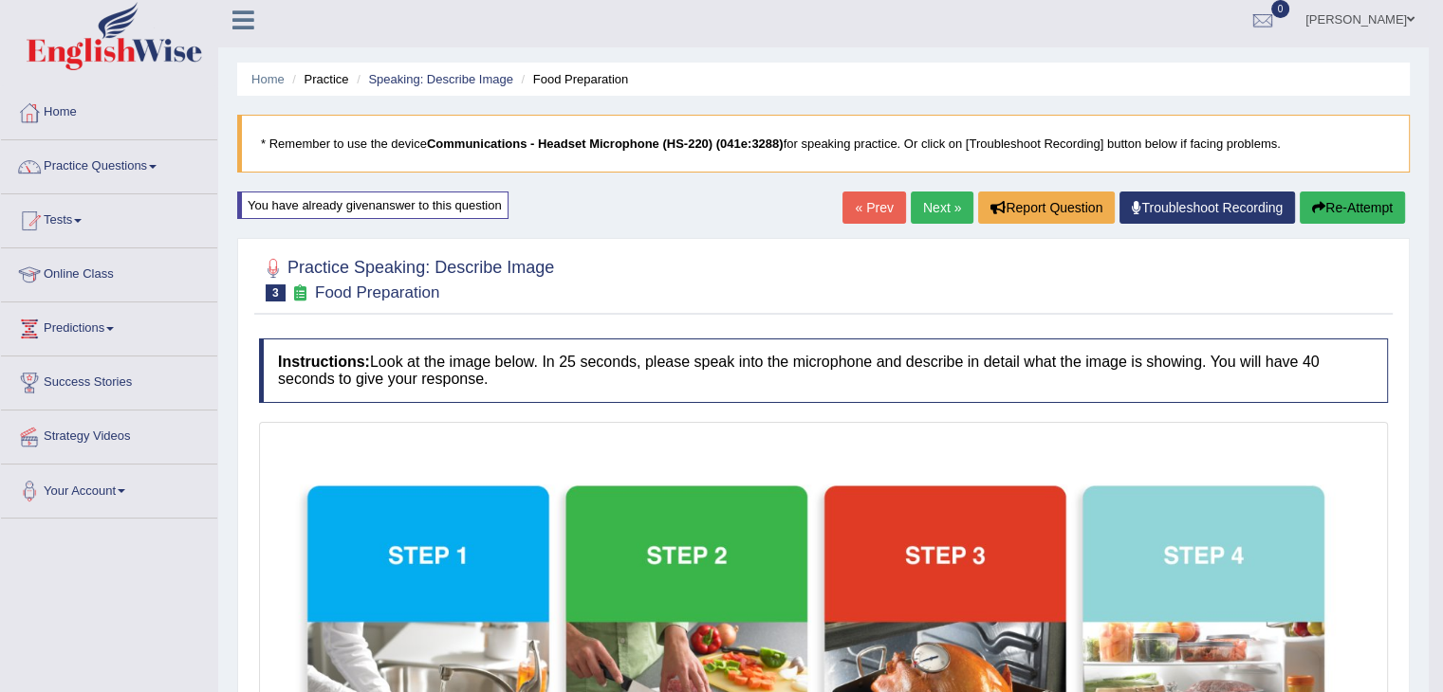
click at [934, 204] on link "Next »" at bounding box center [942, 208] width 63 height 32
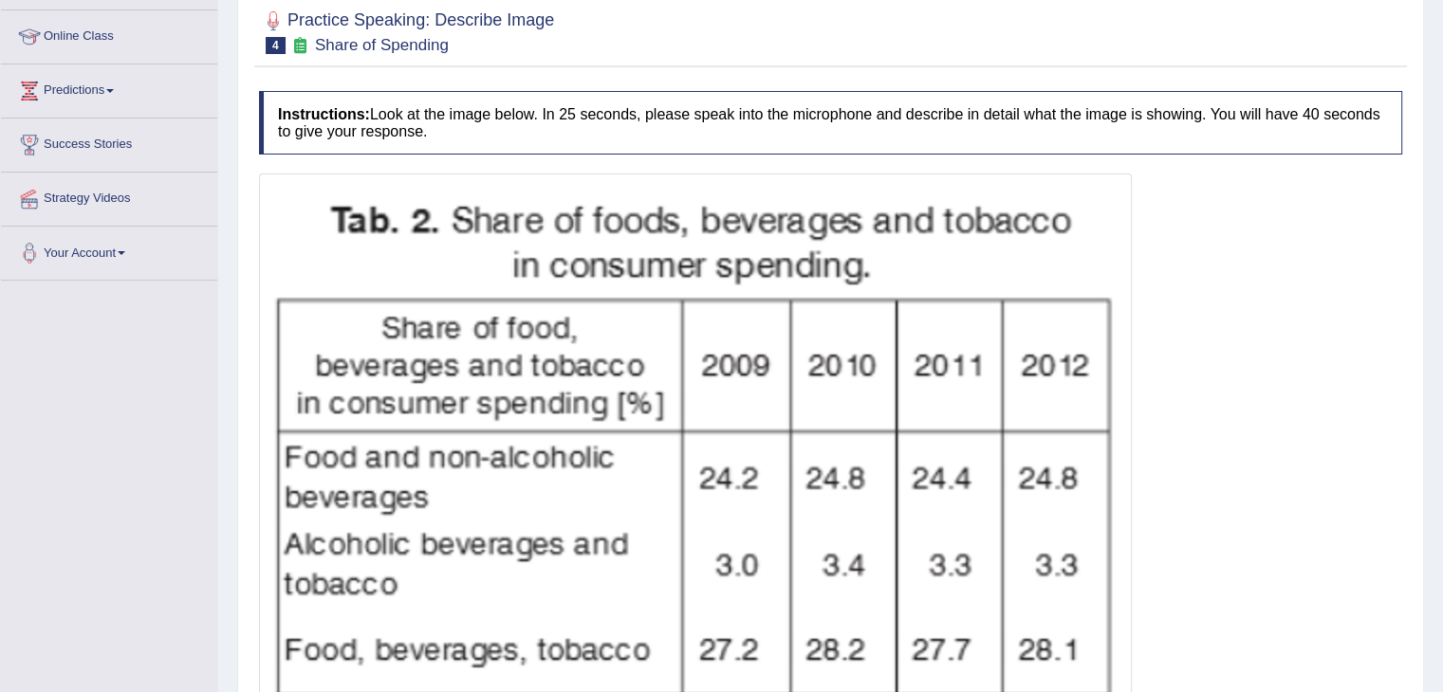
scroll to position [495, 0]
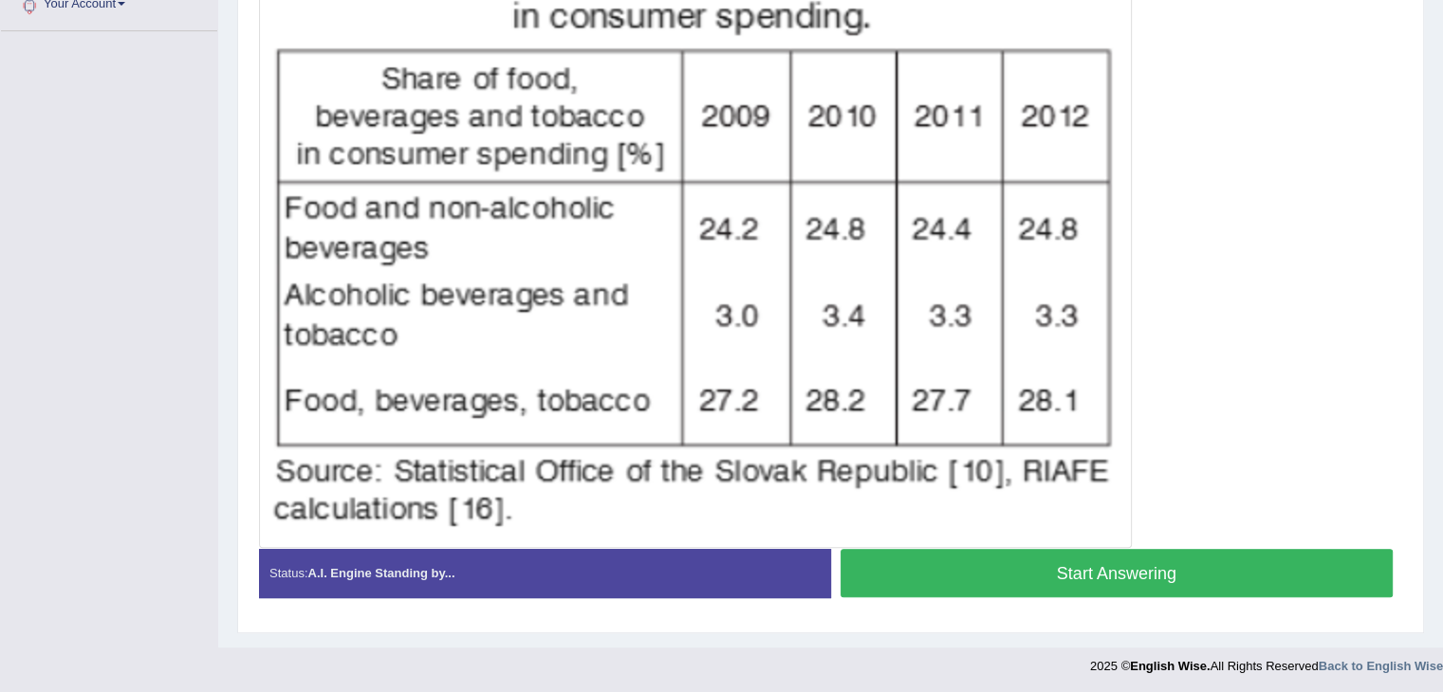
click at [1000, 561] on button "Start Answering" at bounding box center [1116, 573] width 553 height 48
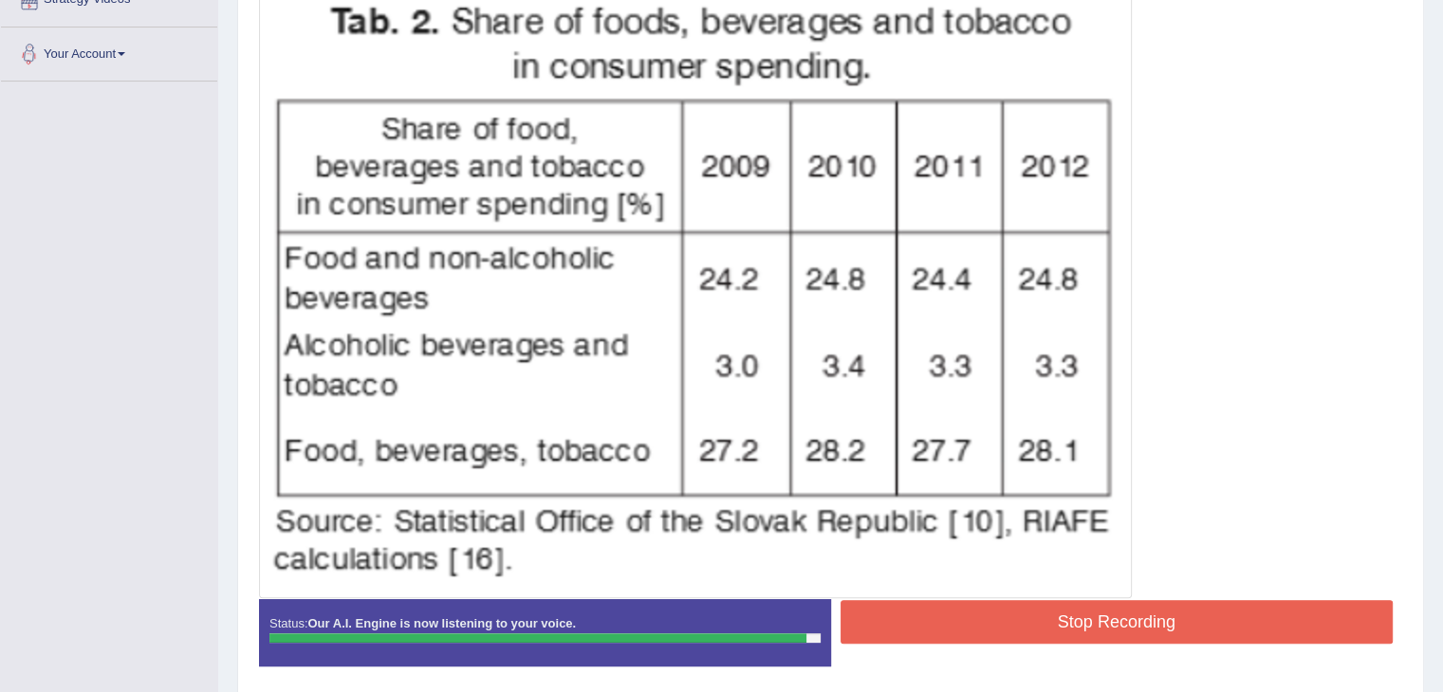
scroll to position [513, 0]
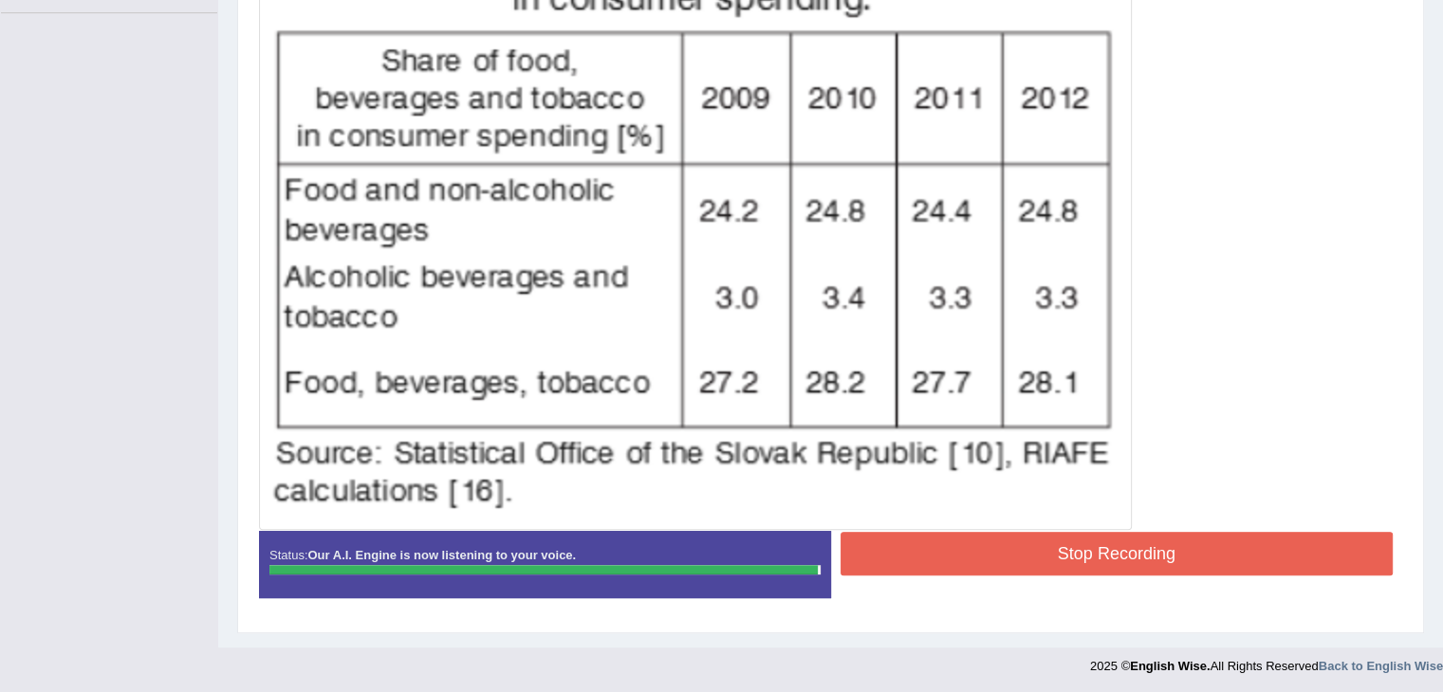
click at [926, 535] on button "Stop Recording" at bounding box center [1116, 554] width 553 height 44
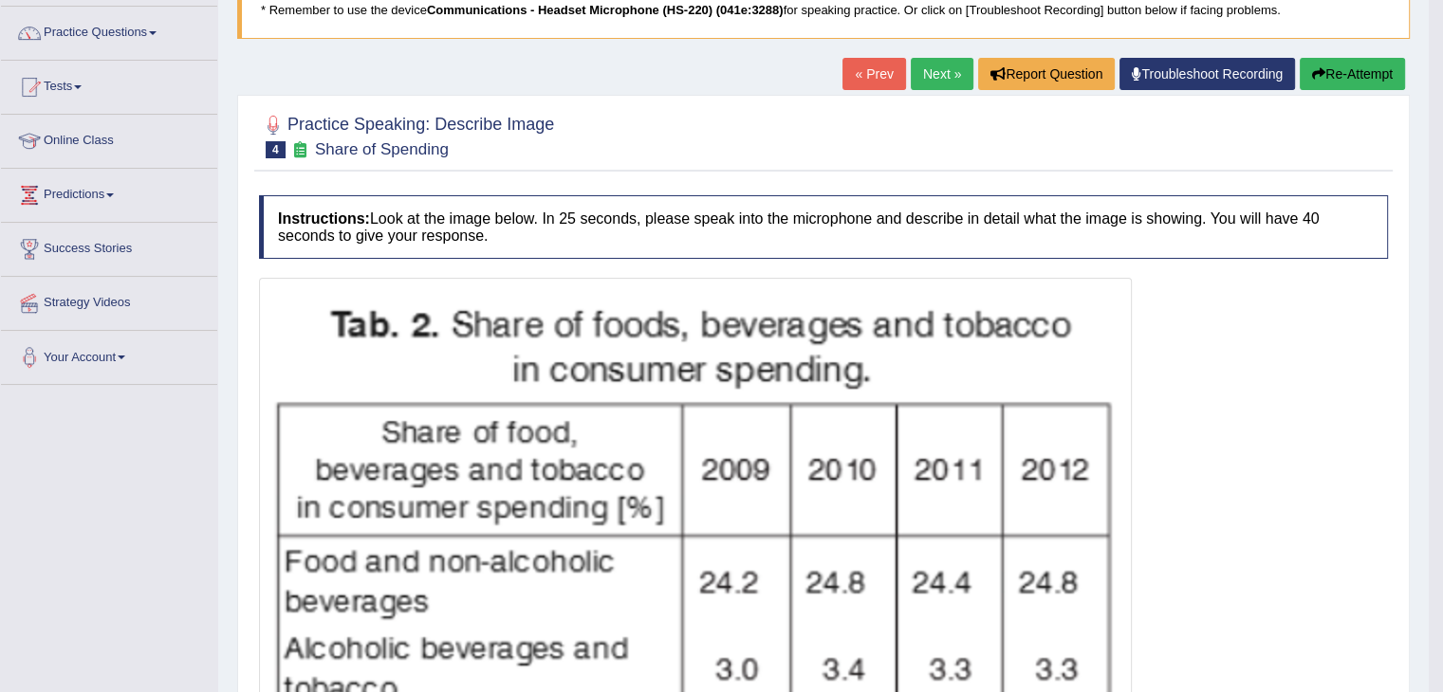
scroll to position [134, 0]
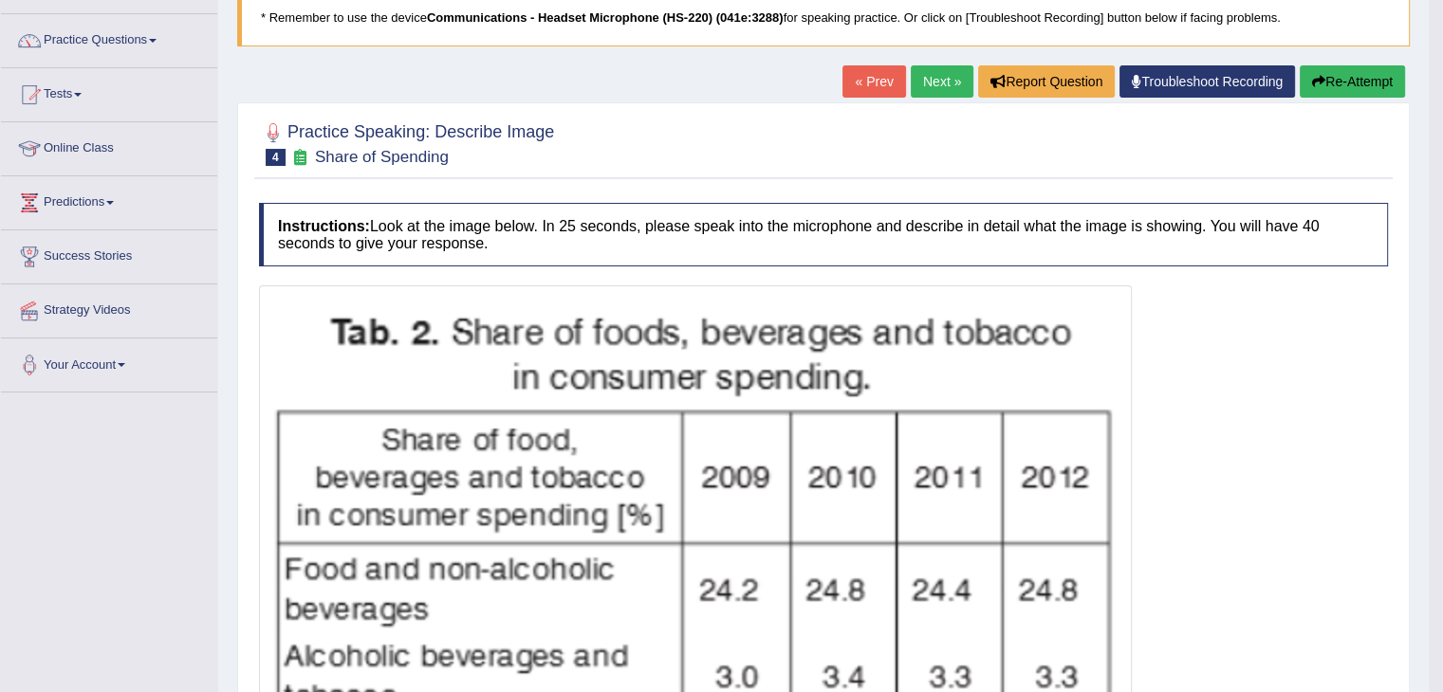
click at [1354, 66] on button "Re-Attempt" at bounding box center [1351, 81] width 105 height 32
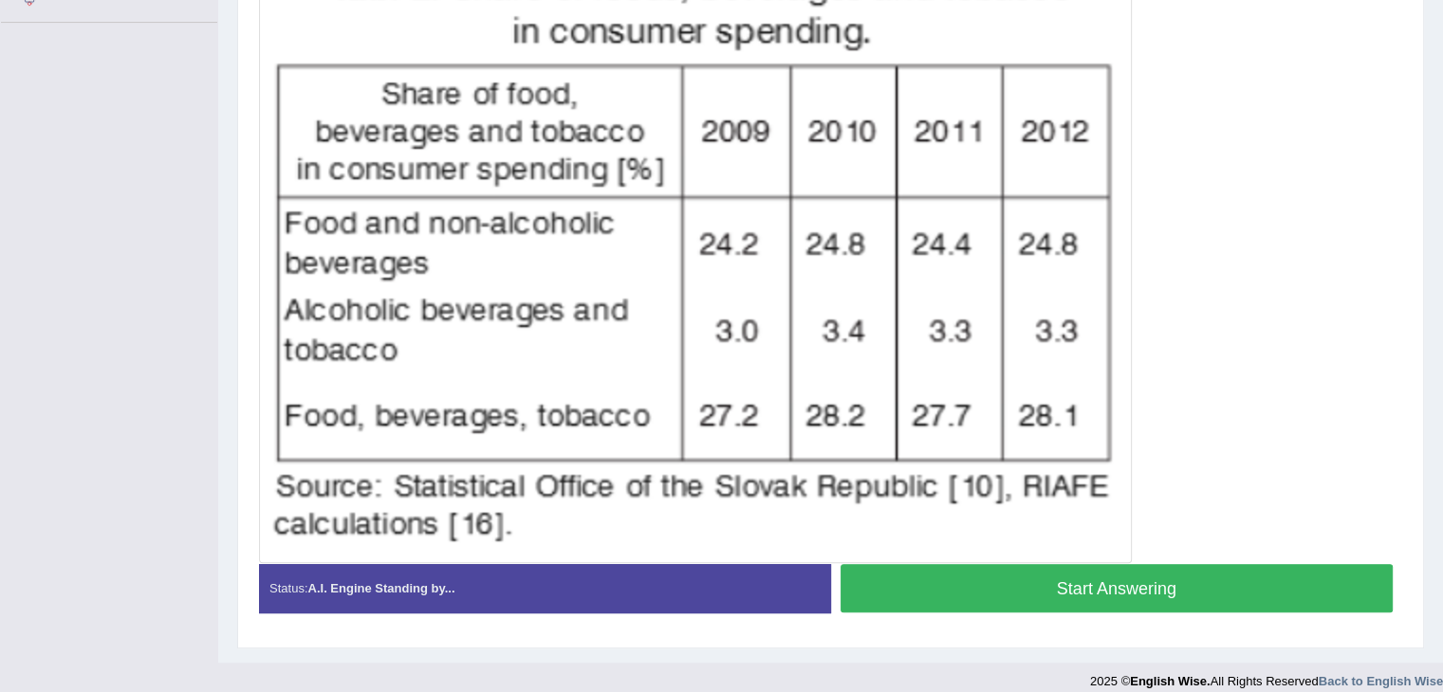
scroll to position [519, 0]
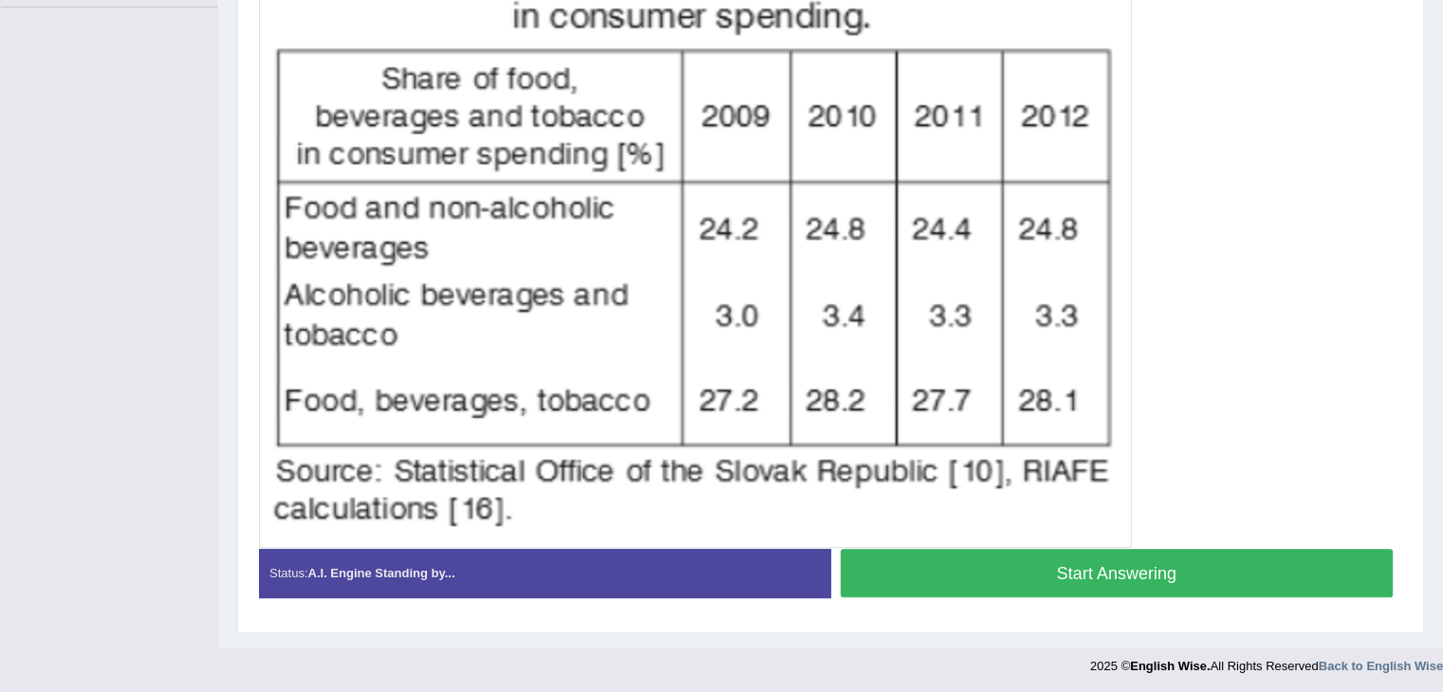
click at [1255, 573] on button "Start Answering" at bounding box center [1116, 573] width 553 height 48
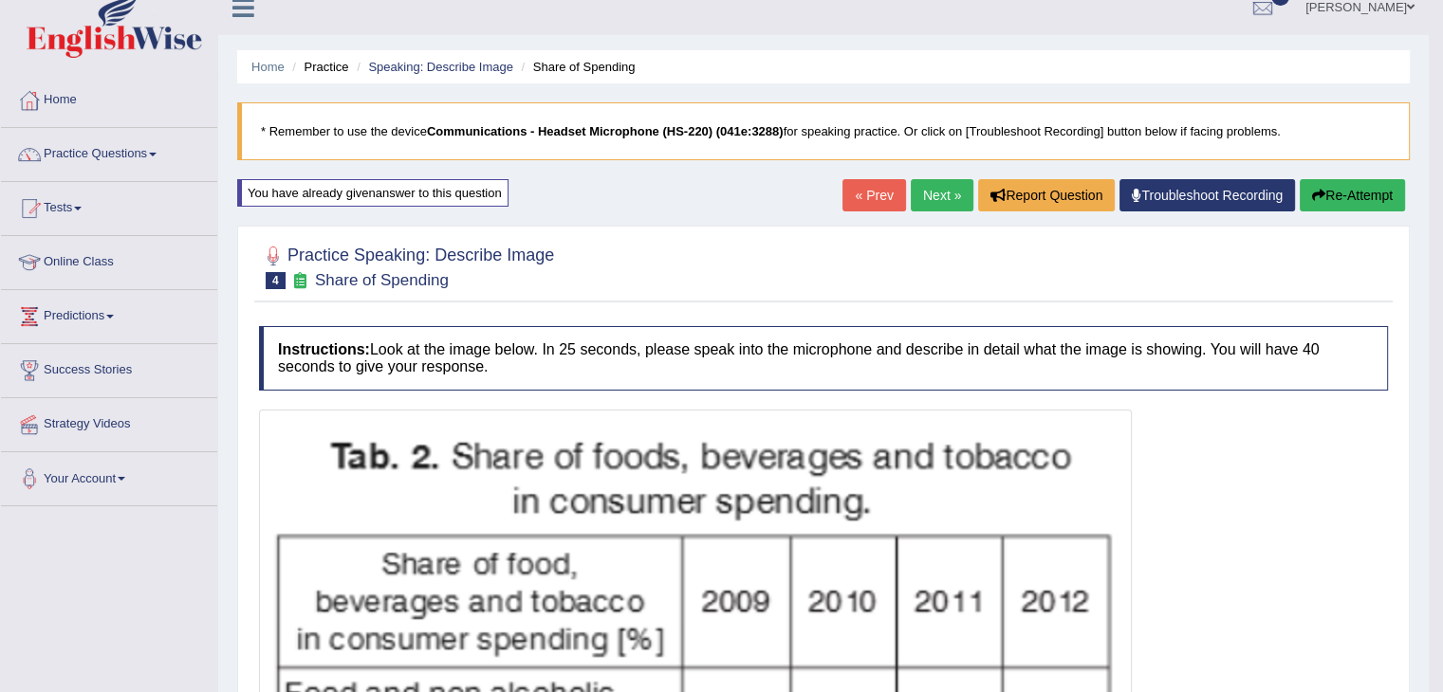
scroll to position [0, 0]
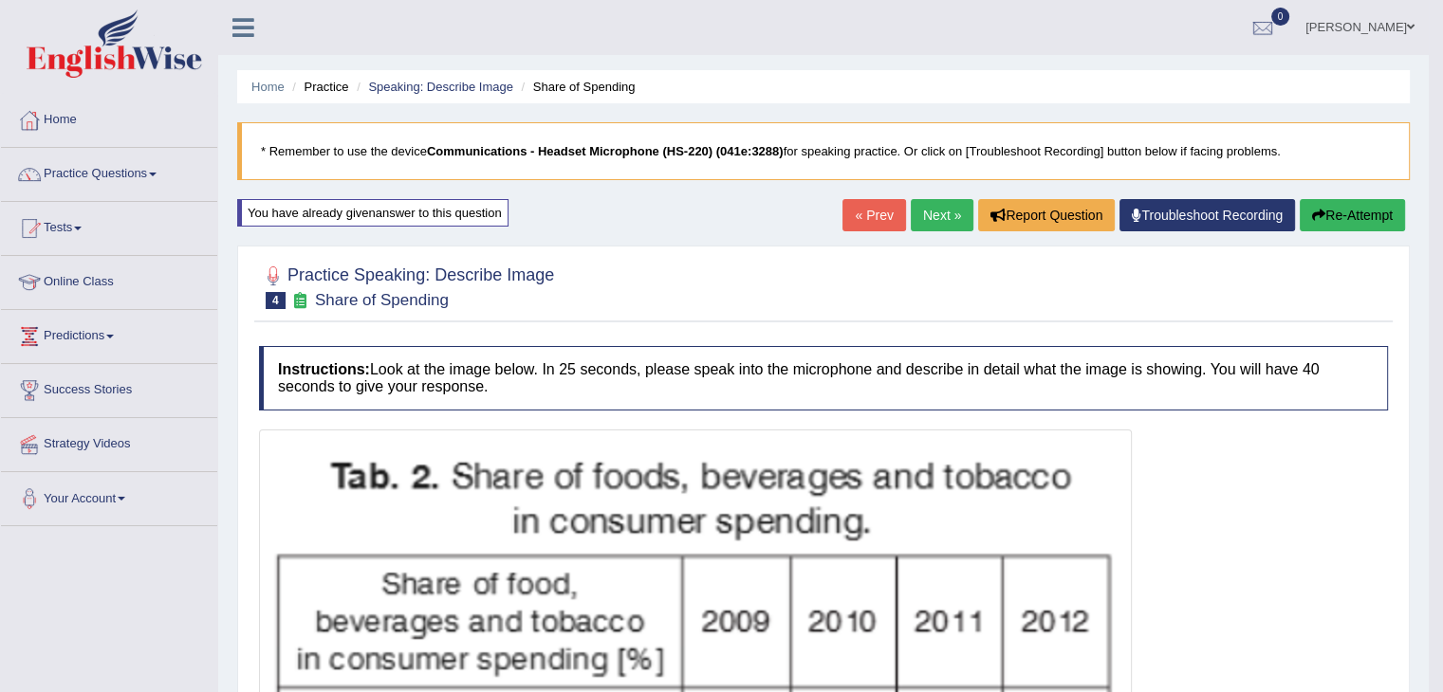
click at [939, 217] on link "Next »" at bounding box center [942, 215] width 63 height 32
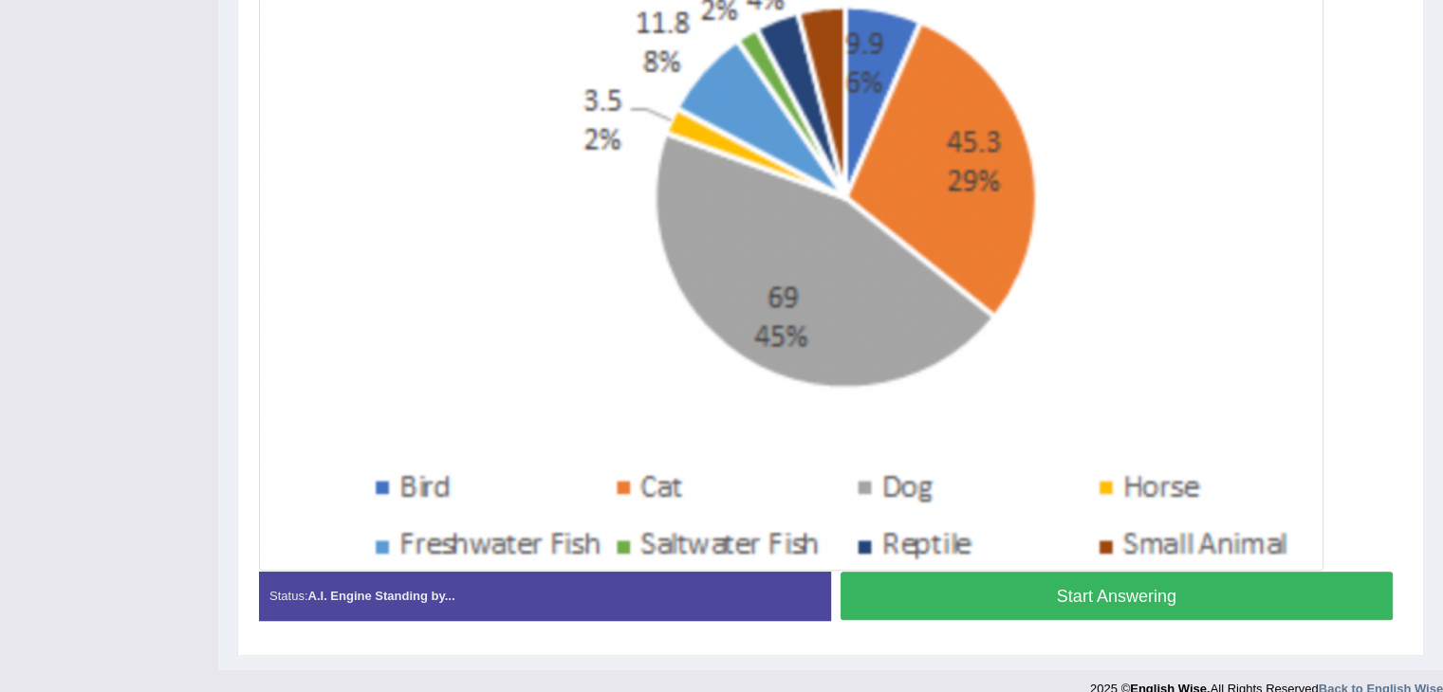
scroll to position [579, 0]
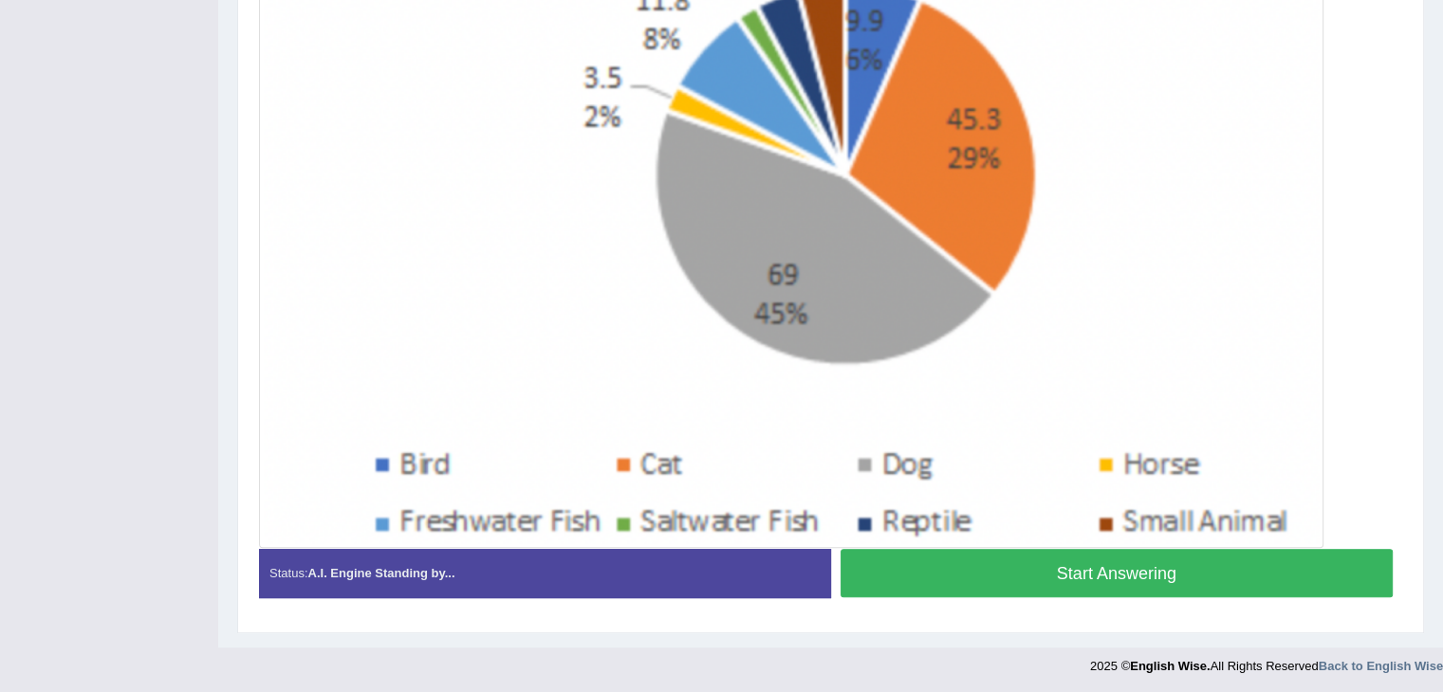
click at [1121, 574] on button "Start Answering" at bounding box center [1116, 573] width 553 height 48
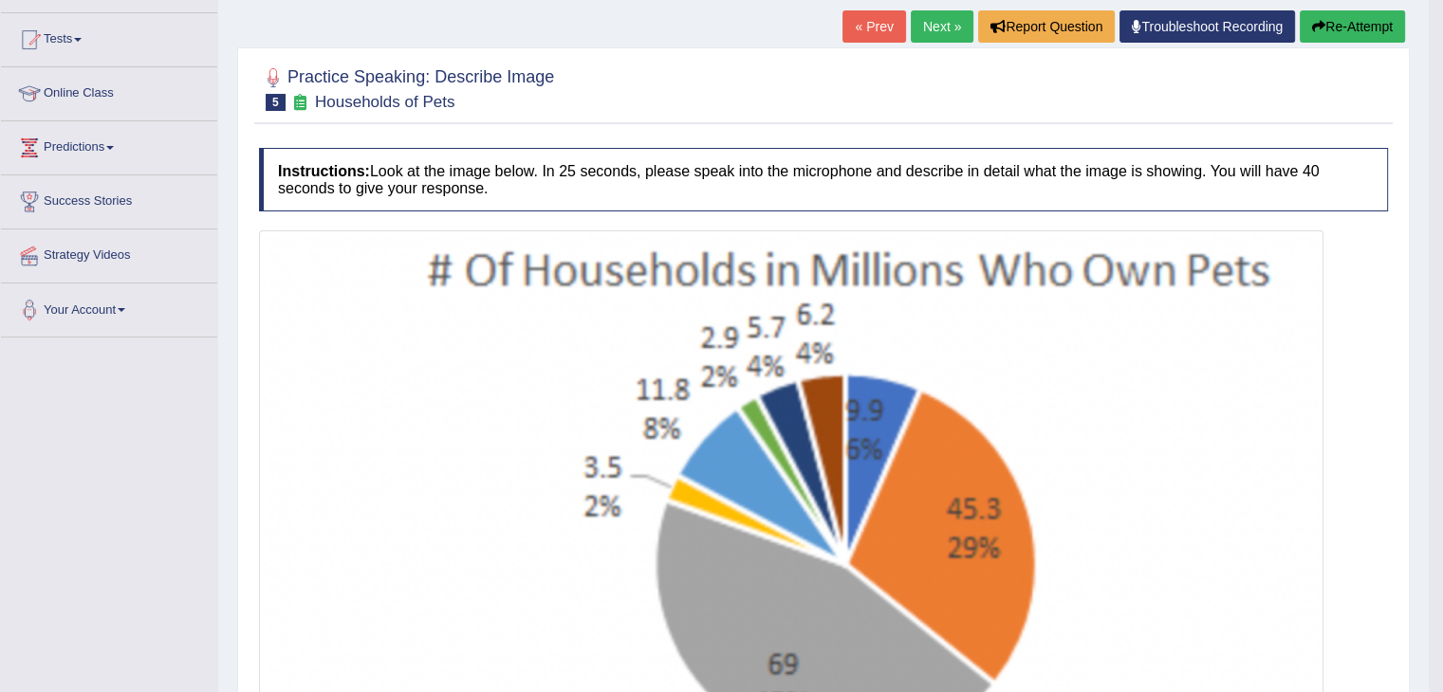
scroll to position [122, 0]
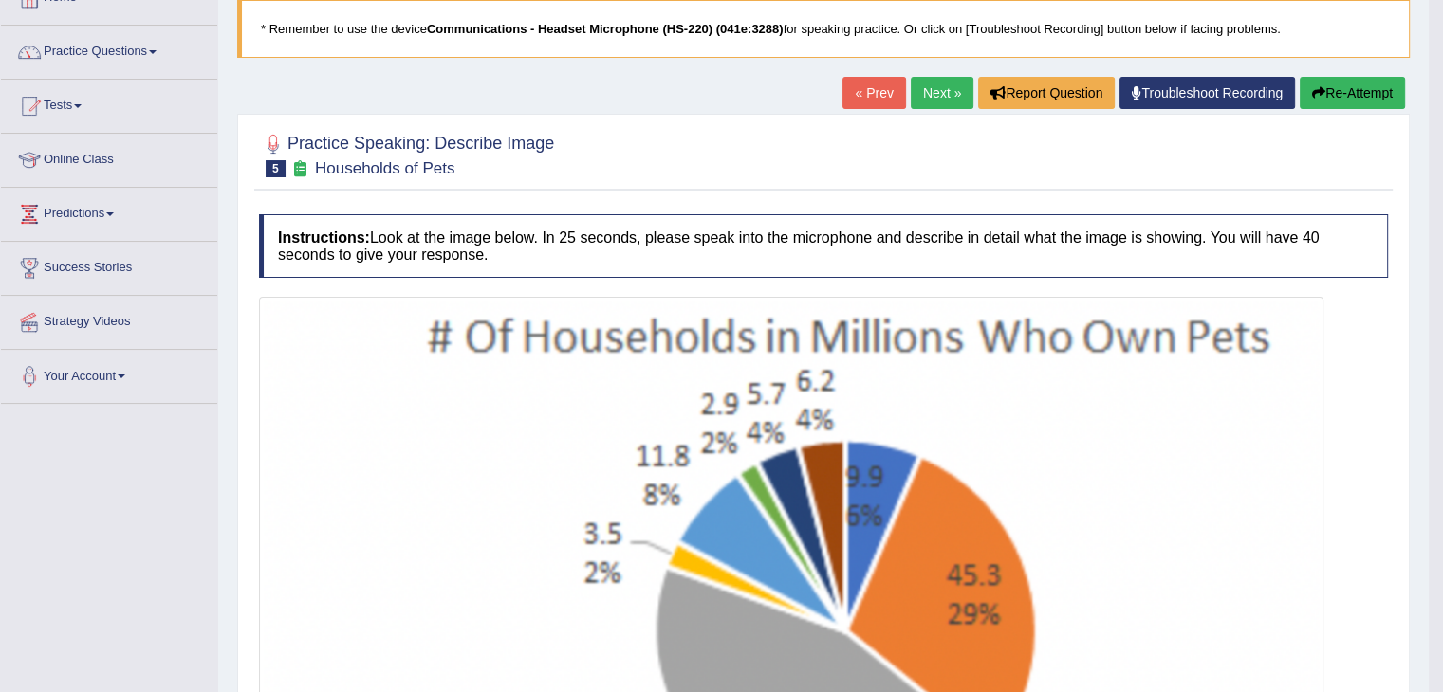
click at [912, 96] on link "Next »" at bounding box center [942, 93] width 63 height 32
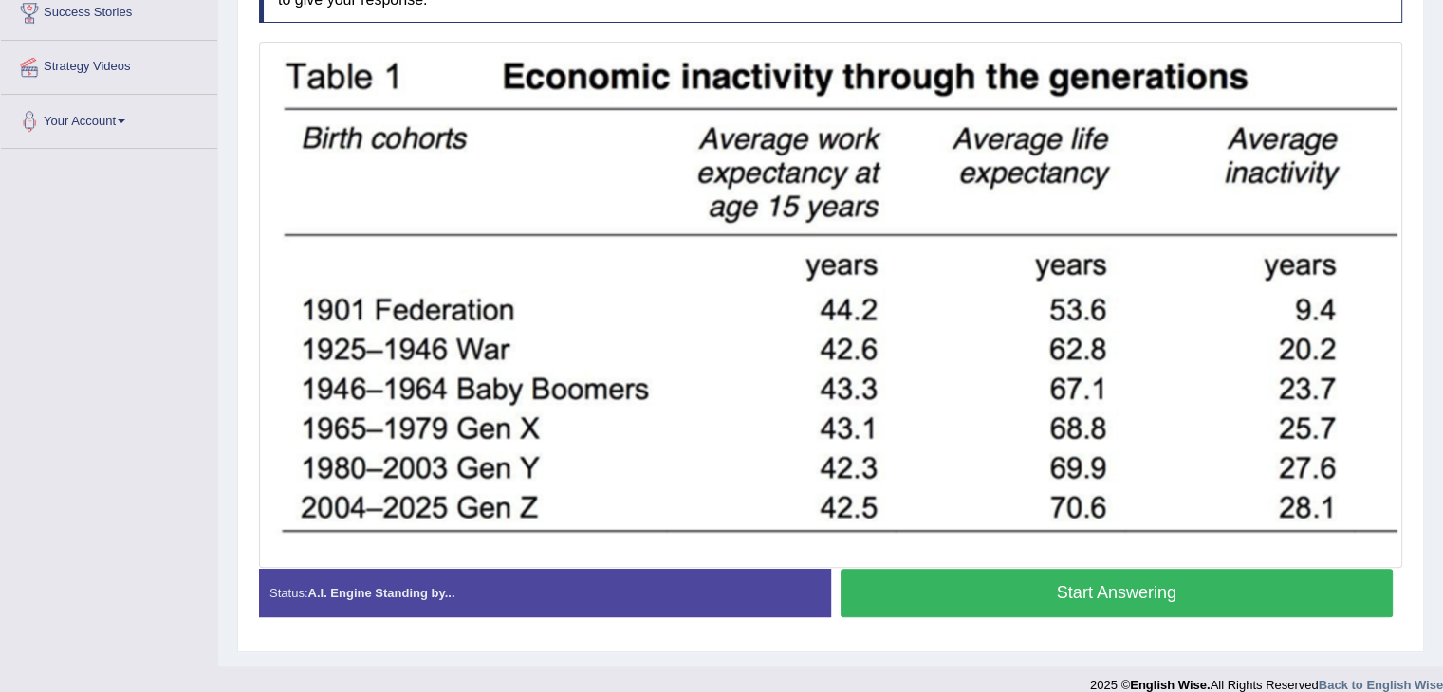
scroll to position [397, 0]
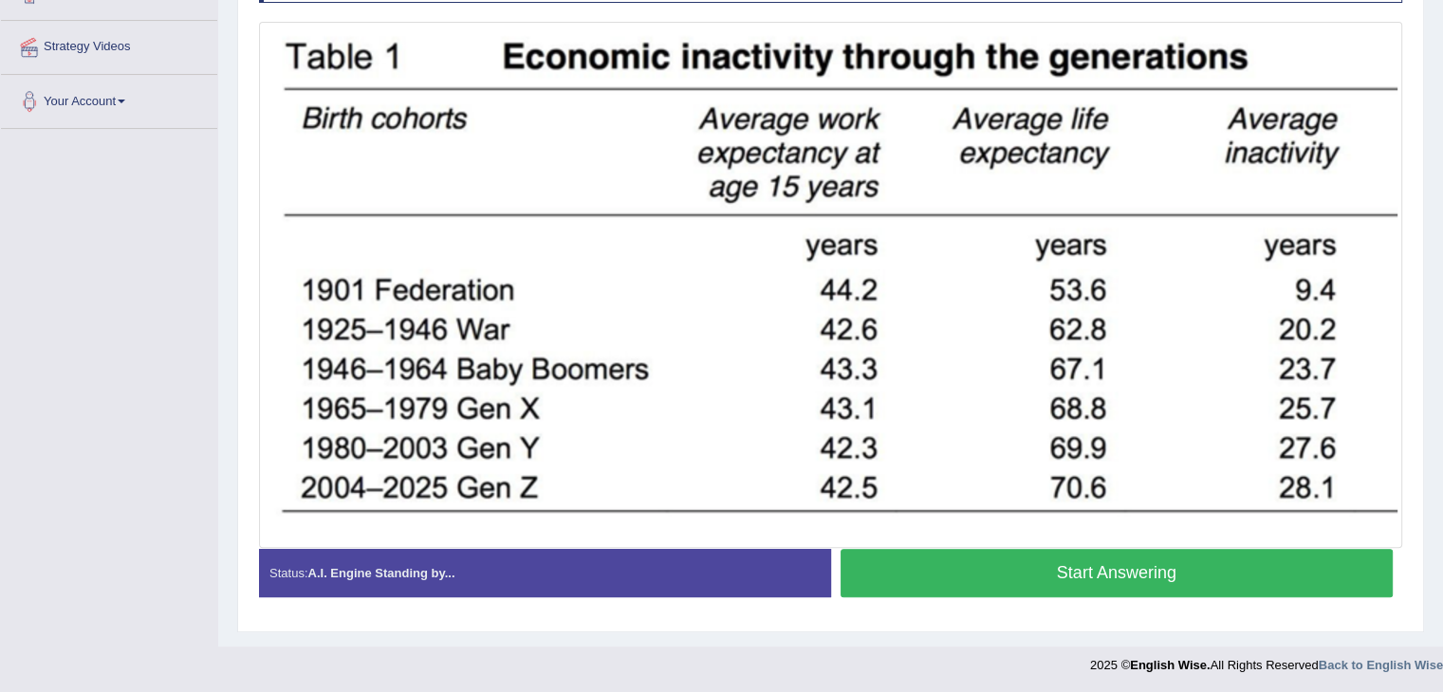
click at [1172, 574] on button "Start Answering" at bounding box center [1116, 573] width 553 height 48
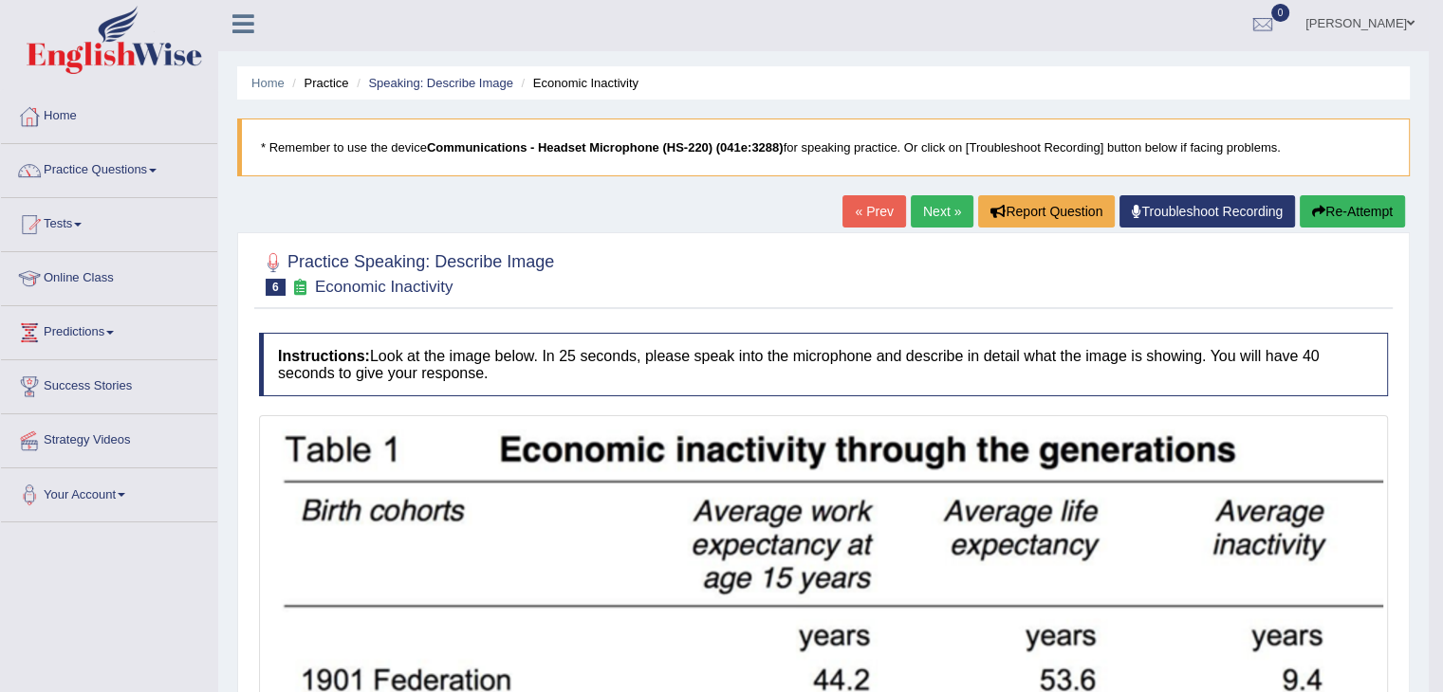
scroll to position [0, 0]
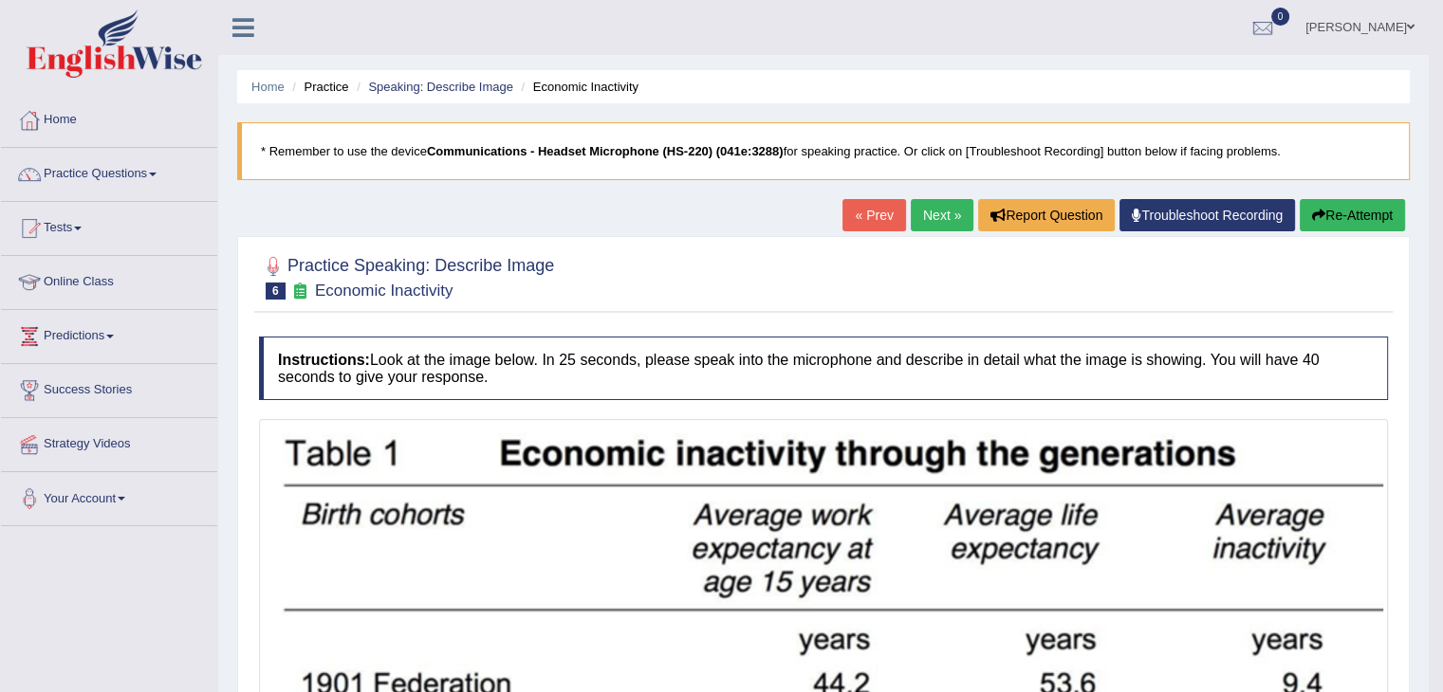
click at [930, 220] on link "Next »" at bounding box center [942, 215] width 63 height 32
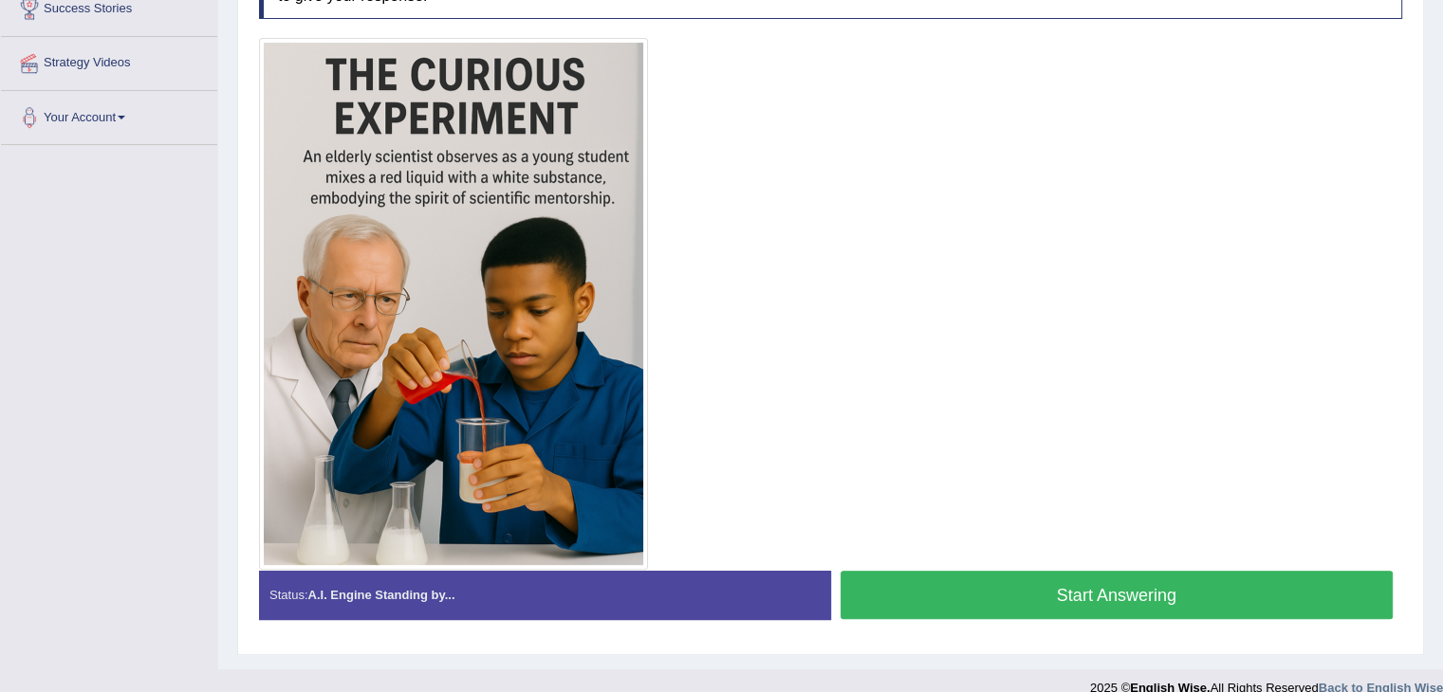
scroll to position [403, 0]
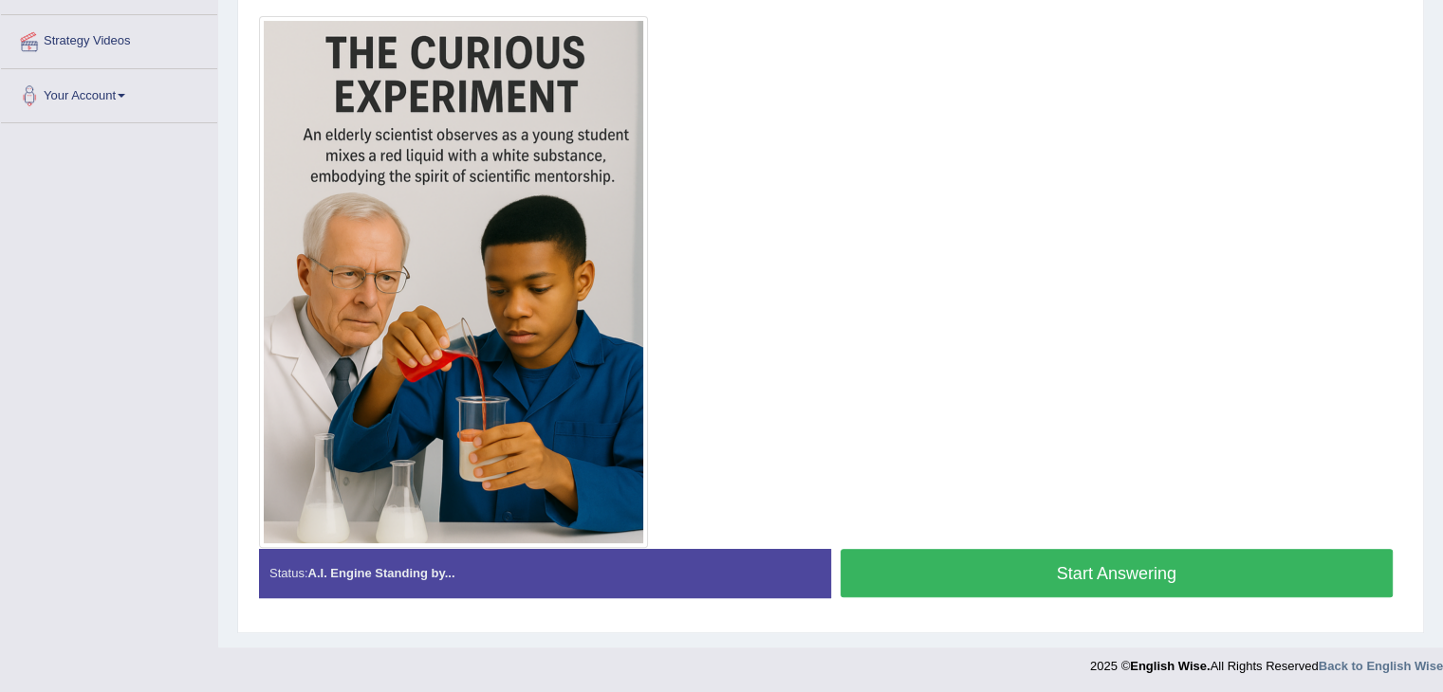
click at [1100, 573] on button "Start Answering" at bounding box center [1116, 573] width 553 height 48
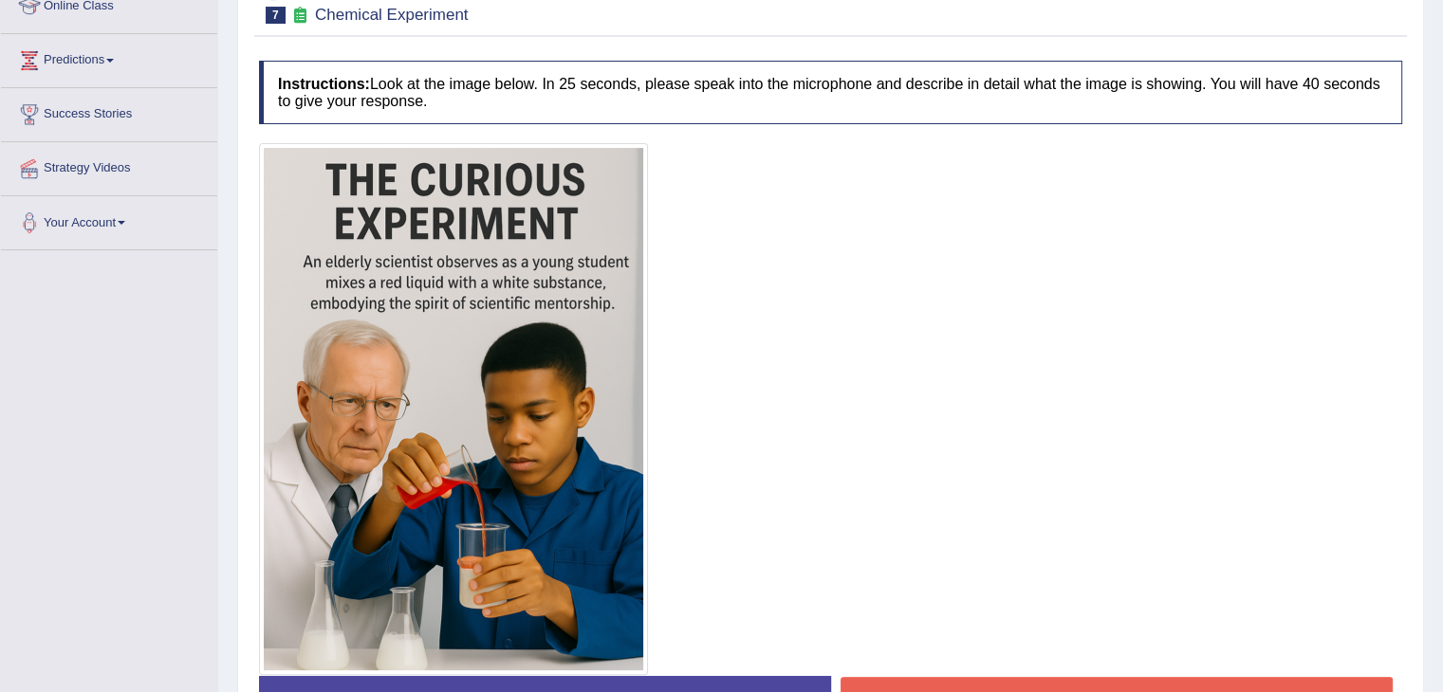
scroll to position [421, 0]
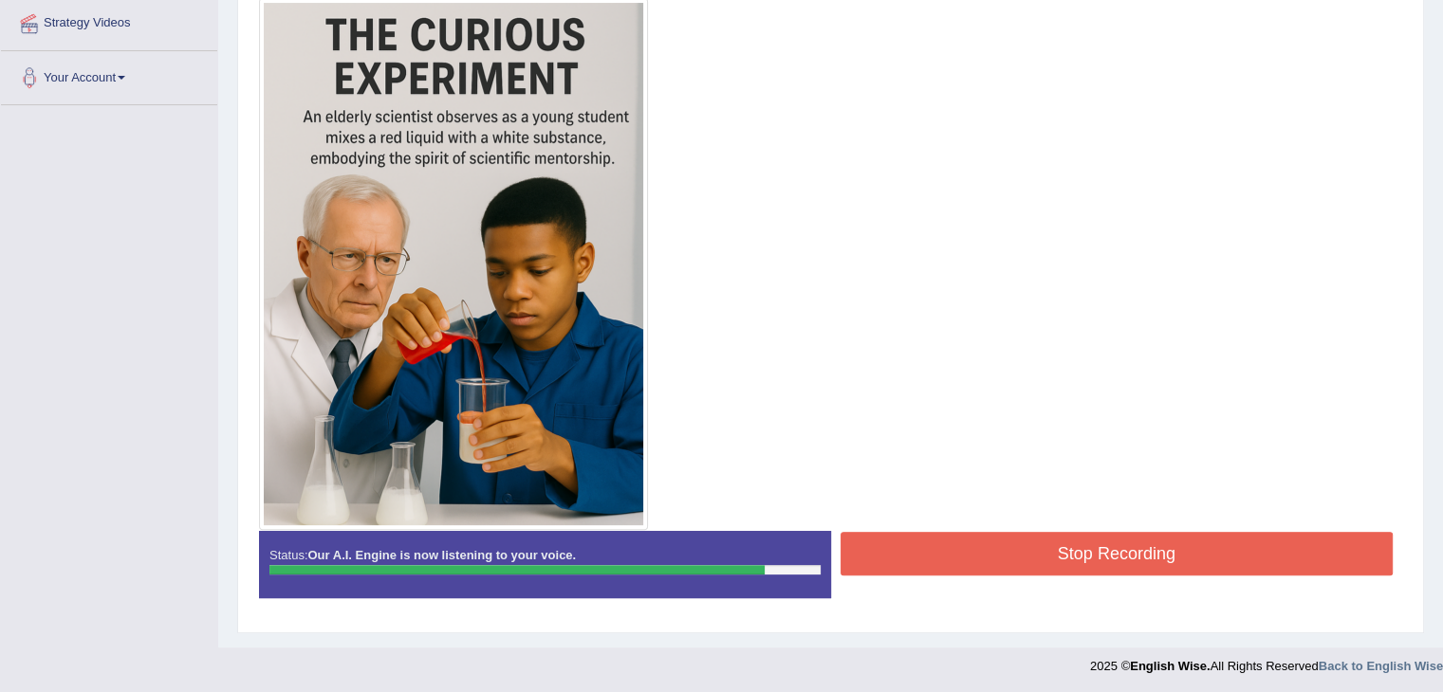
click at [1065, 558] on button "Stop Recording" at bounding box center [1116, 554] width 553 height 44
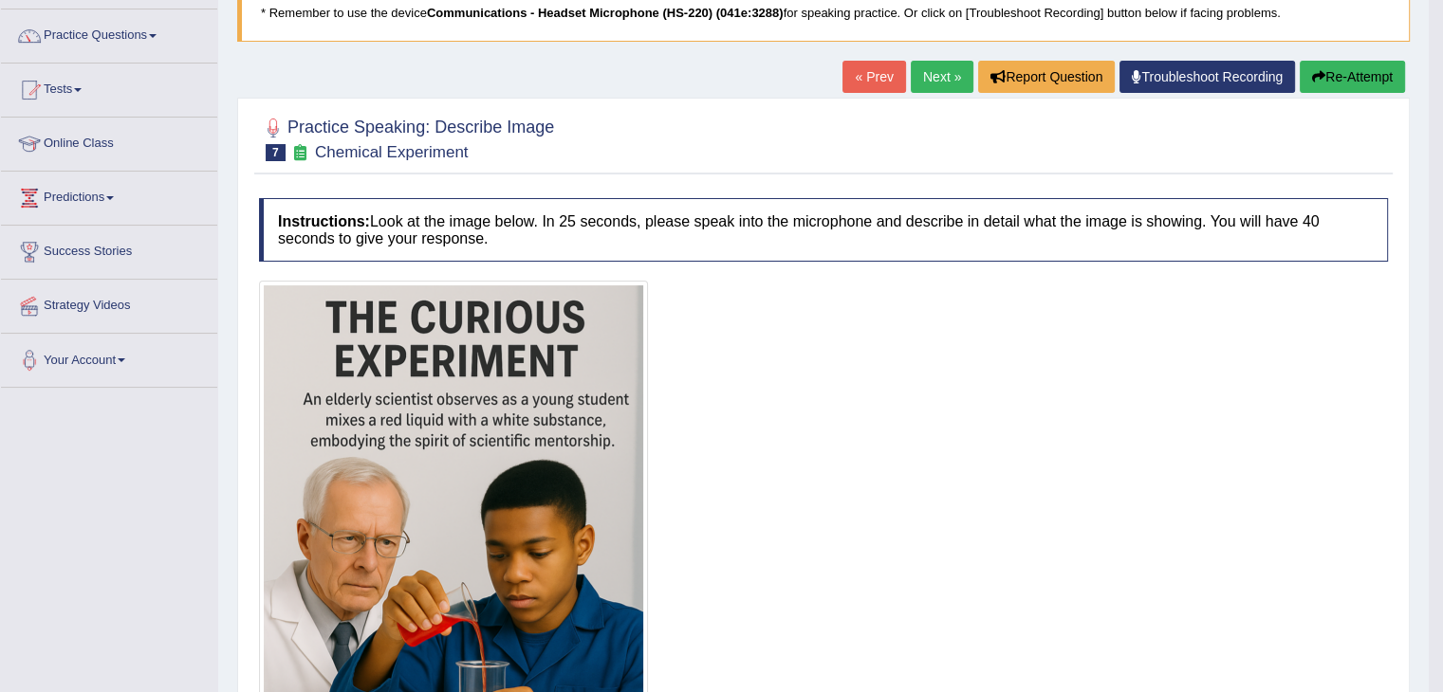
scroll to position [137, 0]
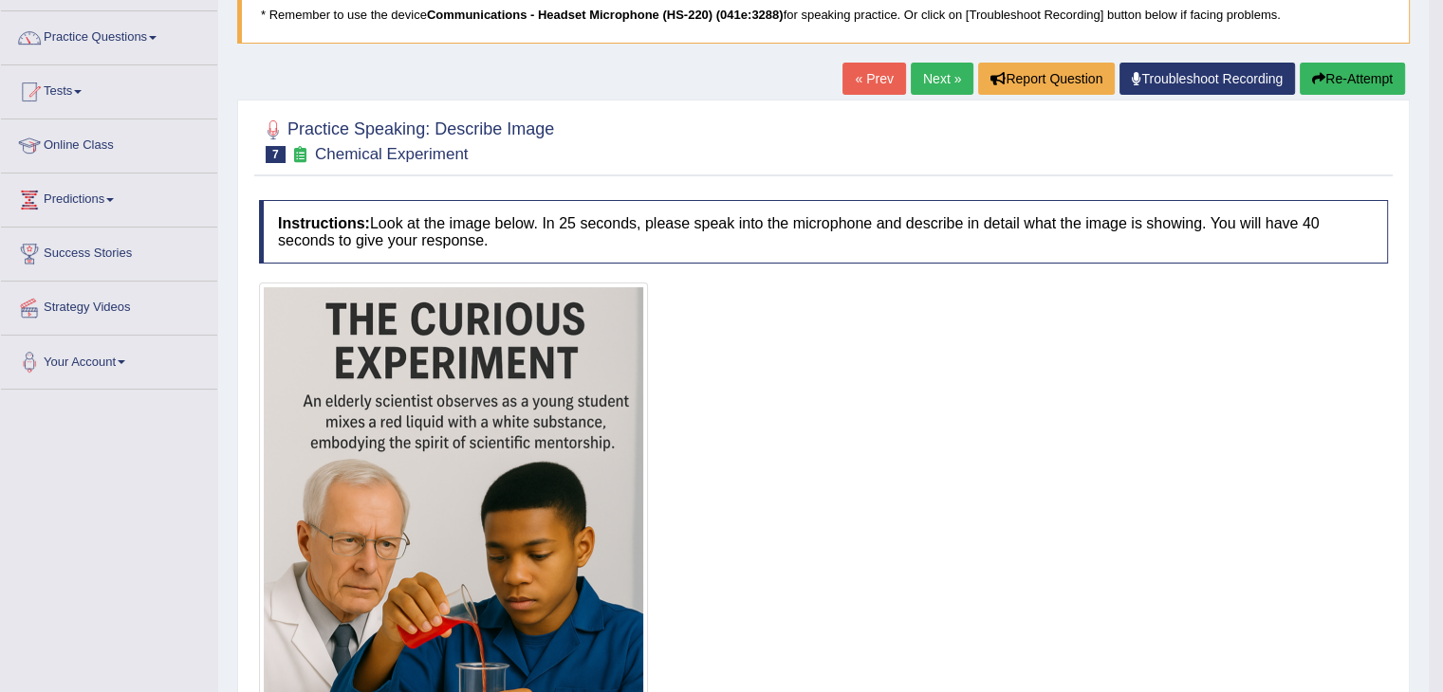
click at [1358, 79] on button "Re-Attempt" at bounding box center [1351, 79] width 105 height 32
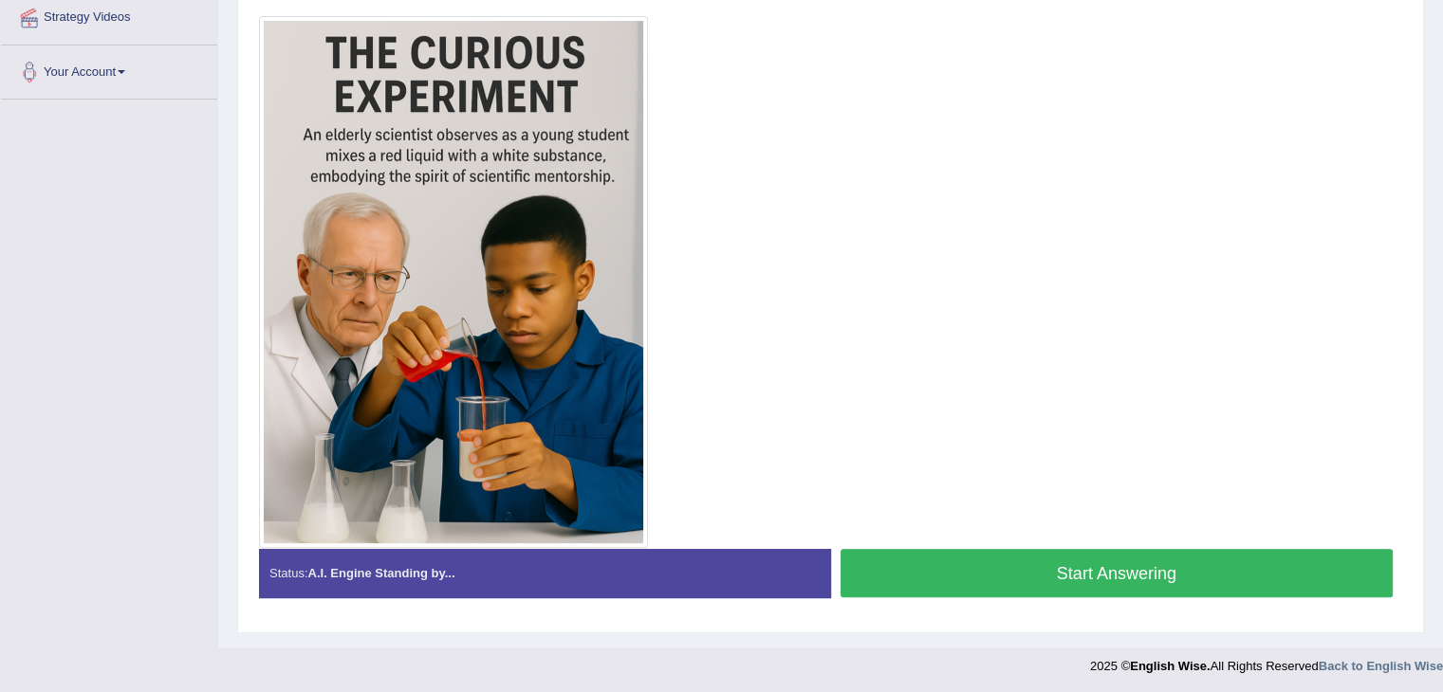
click at [1068, 573] on button "Start Answering" at bounding box center [1116, 573] width 553 height 48
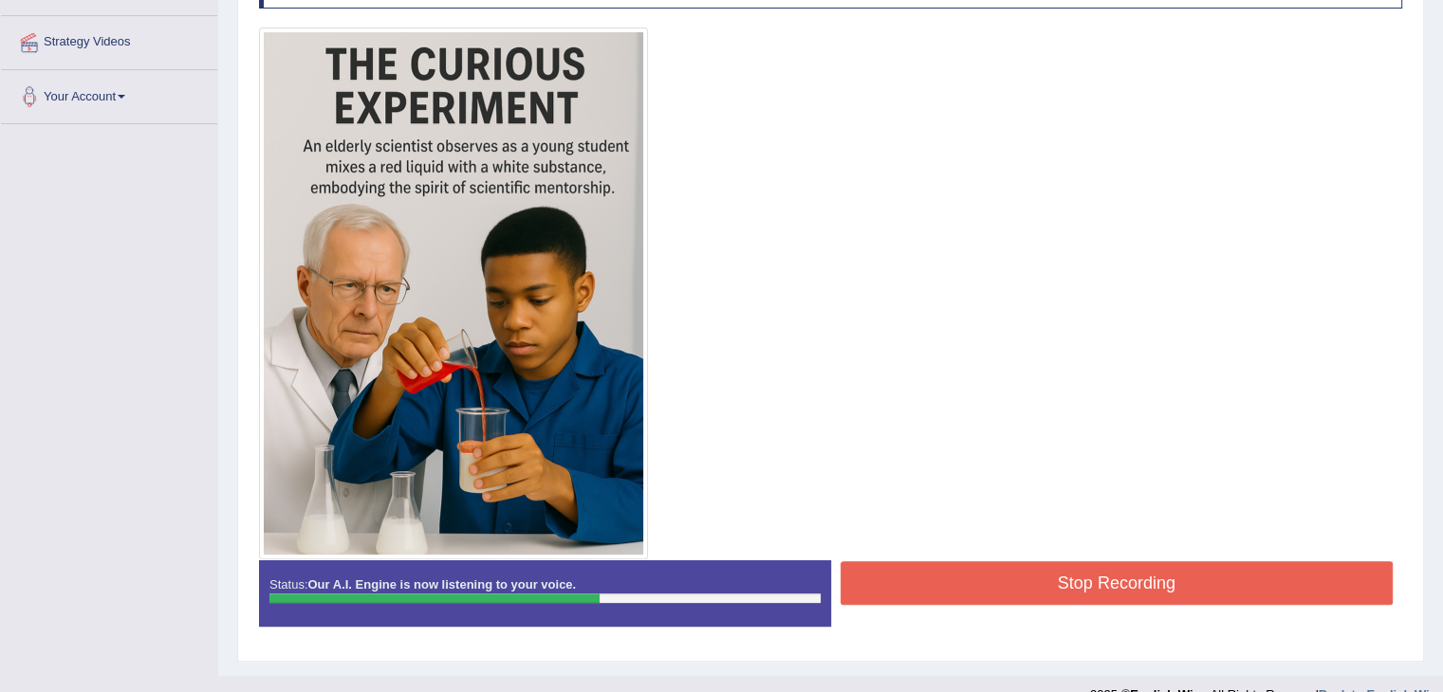
scroll to position [431, 0]
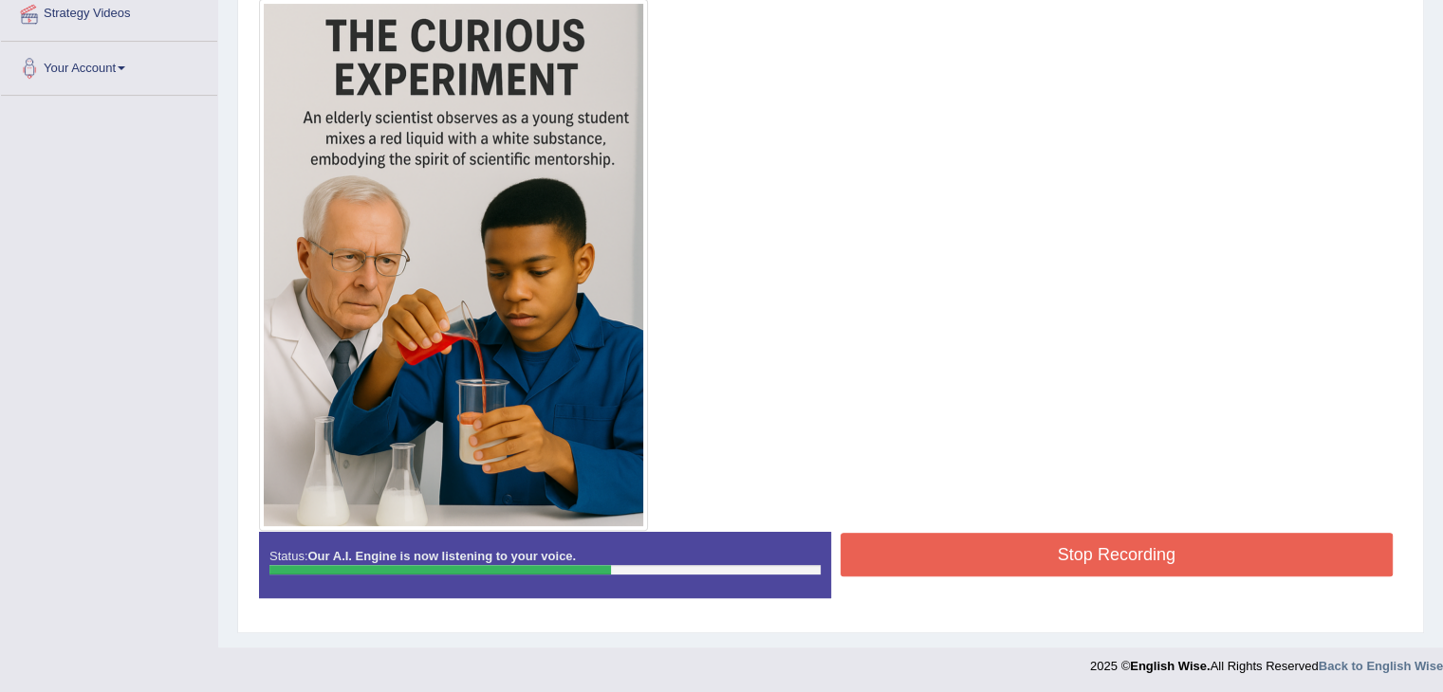
click at [991, 548] on button "Stop Recording" at bounding box center [1116, 555] width 553 height 44
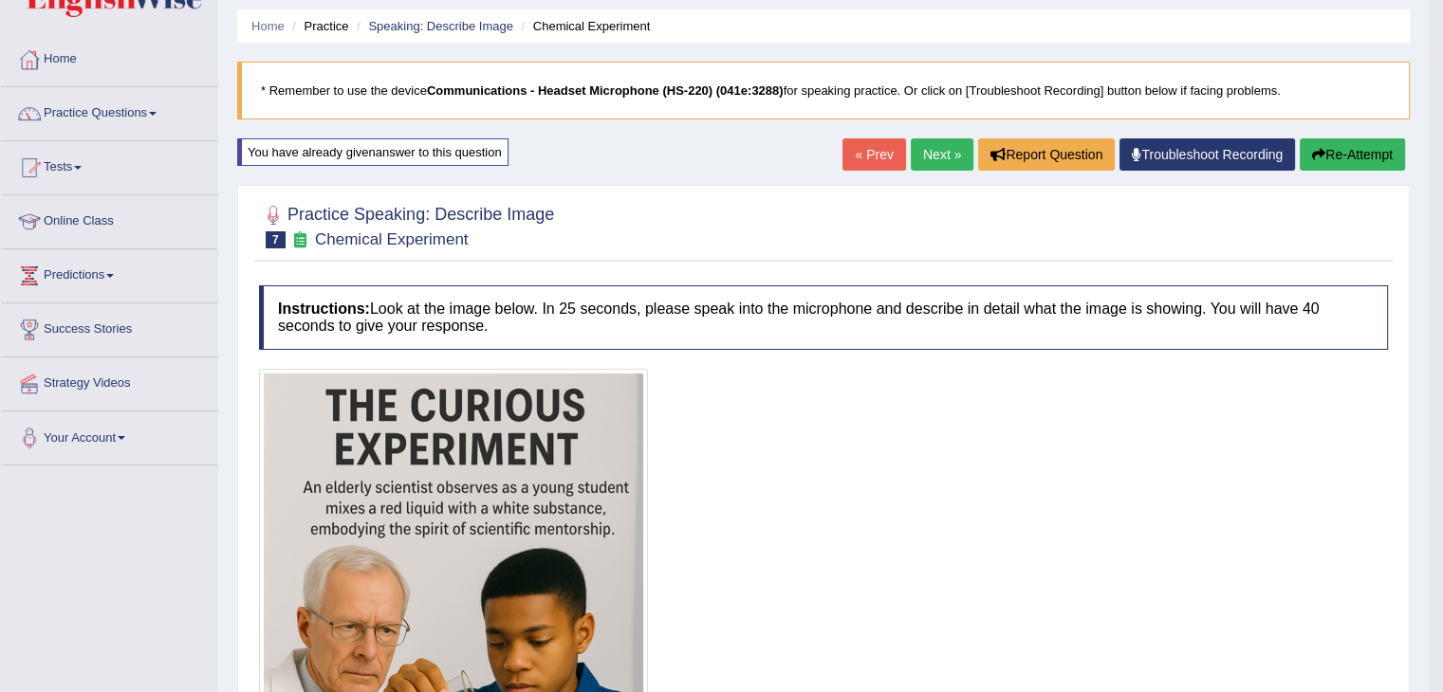
scroll to position [51, 0]
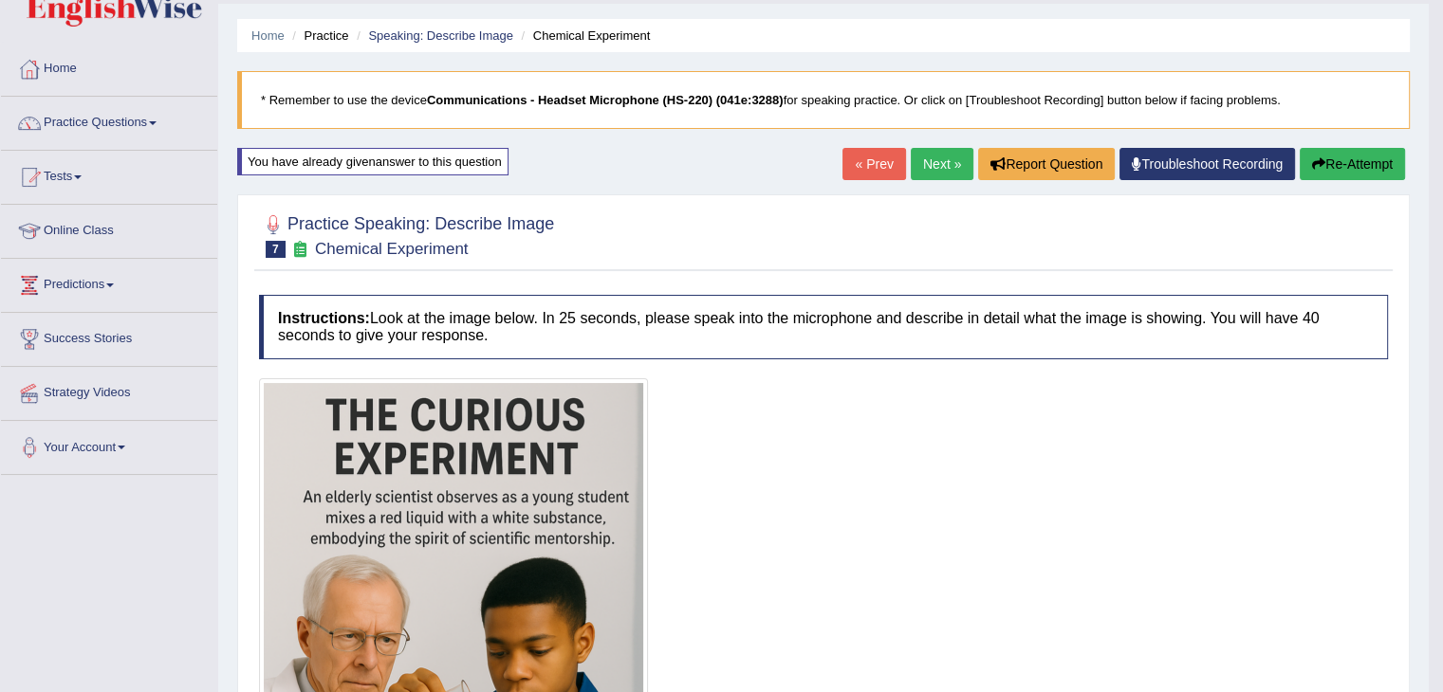
click at [934, 164] on link "Next »" at bounding box center [942, 164] width 63 height 32
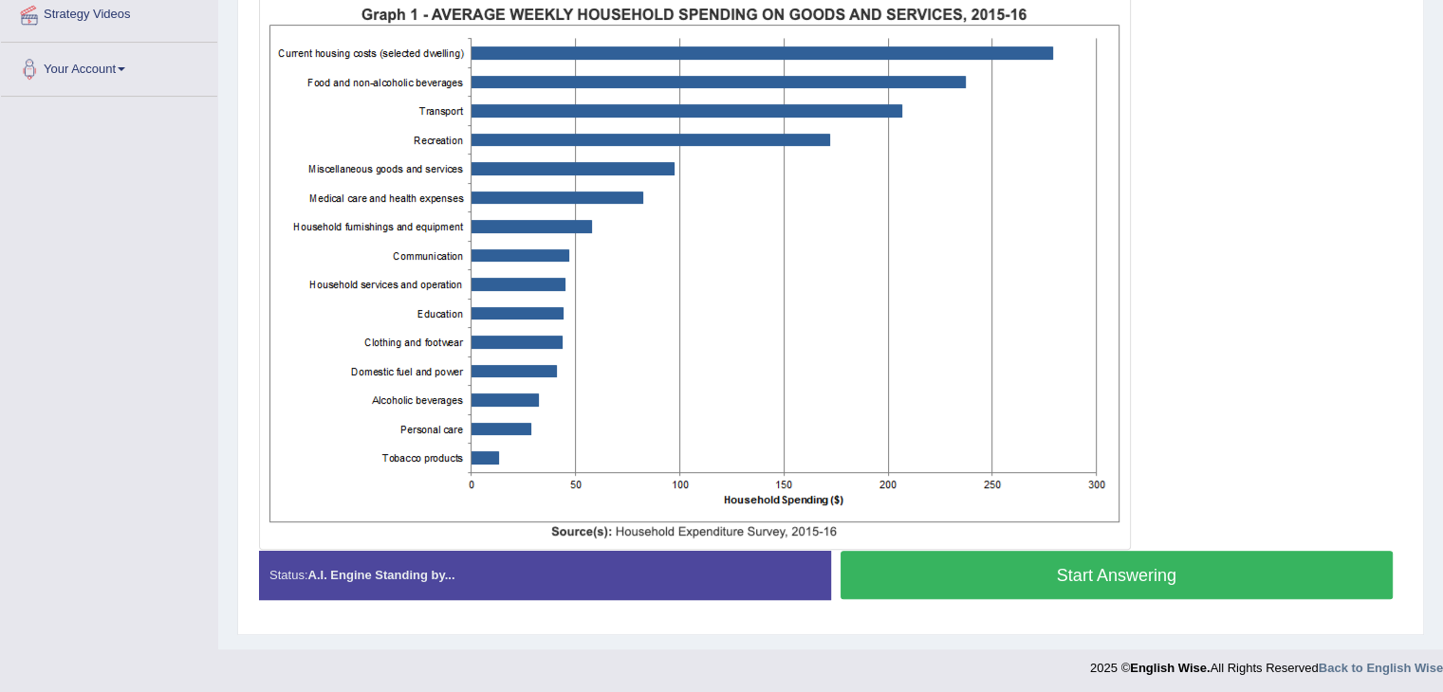
scroll to position [432, 0]
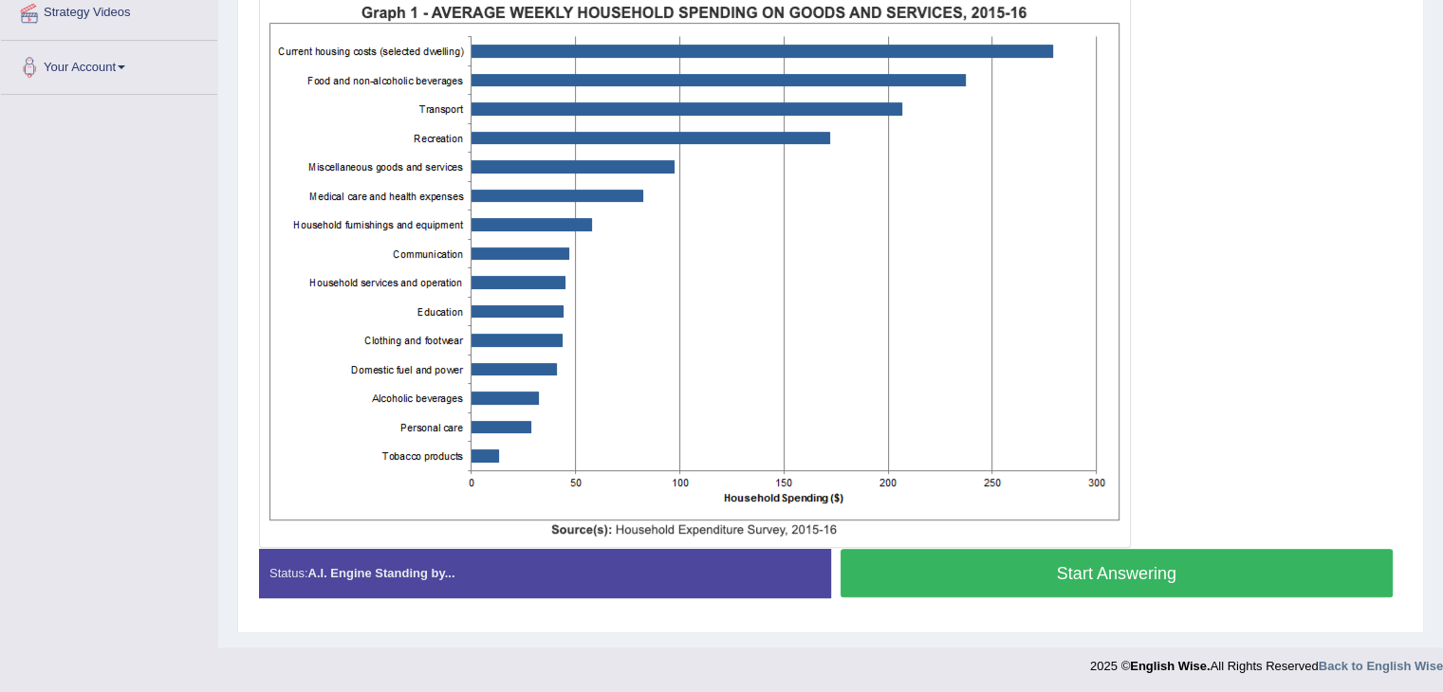
click at [1210, 570] on button "Start Answering" at bounding box center [1116, 573] width 553 height 48
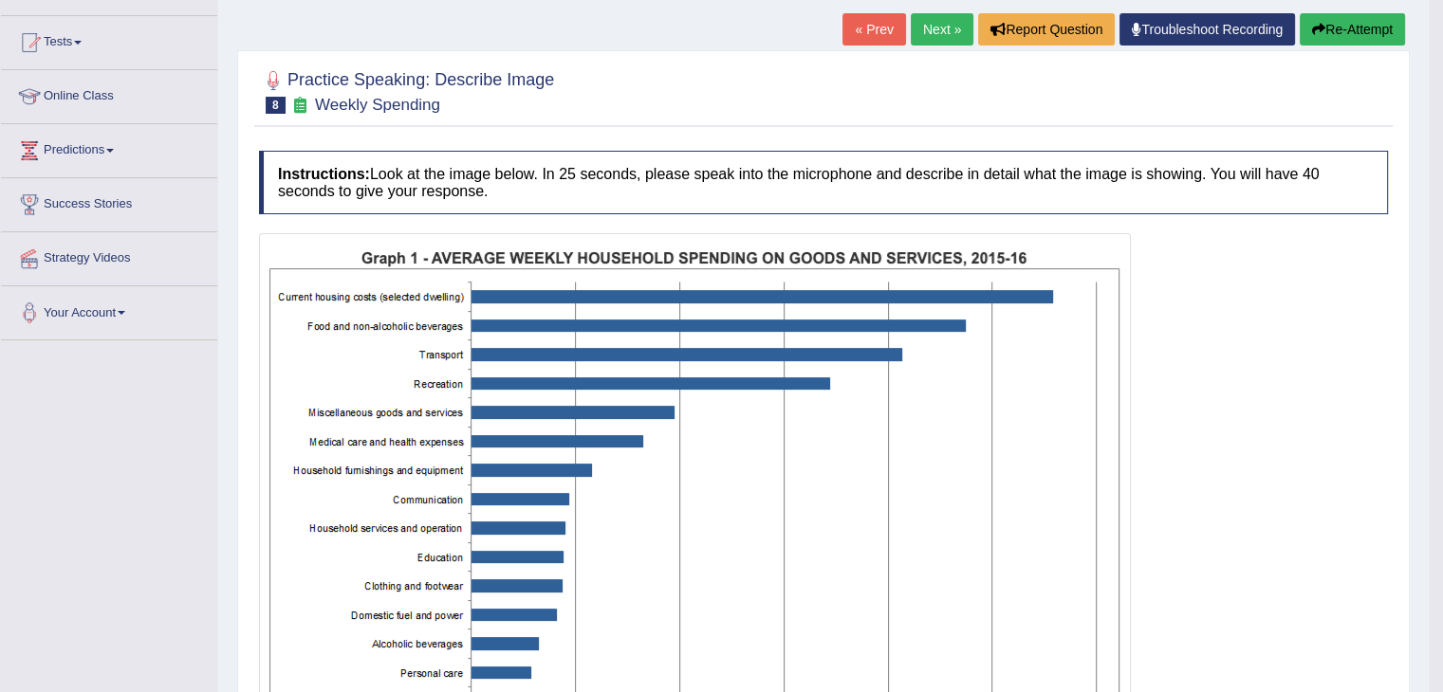
scroll to position [165, 0]
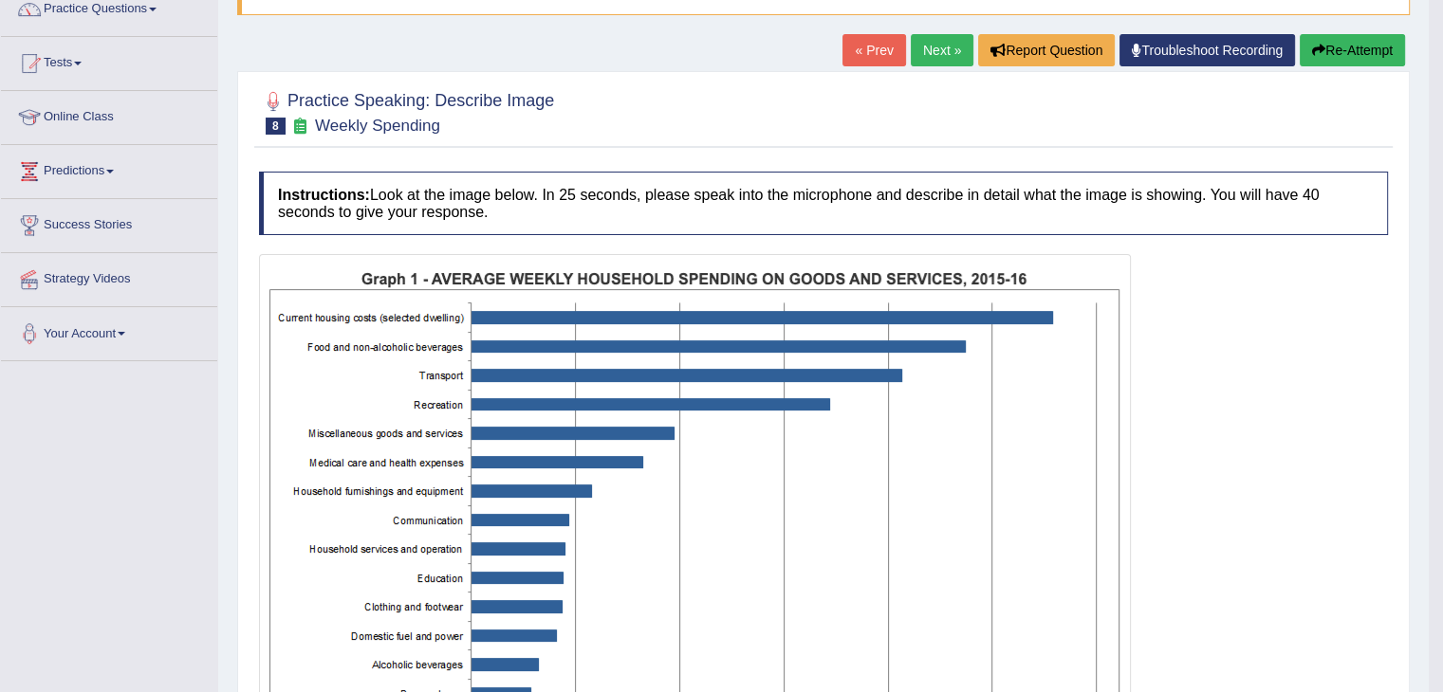
click at [1373, 40] on button "Re-Attempt" at bounding box center [1351, 50] width 105 height 32
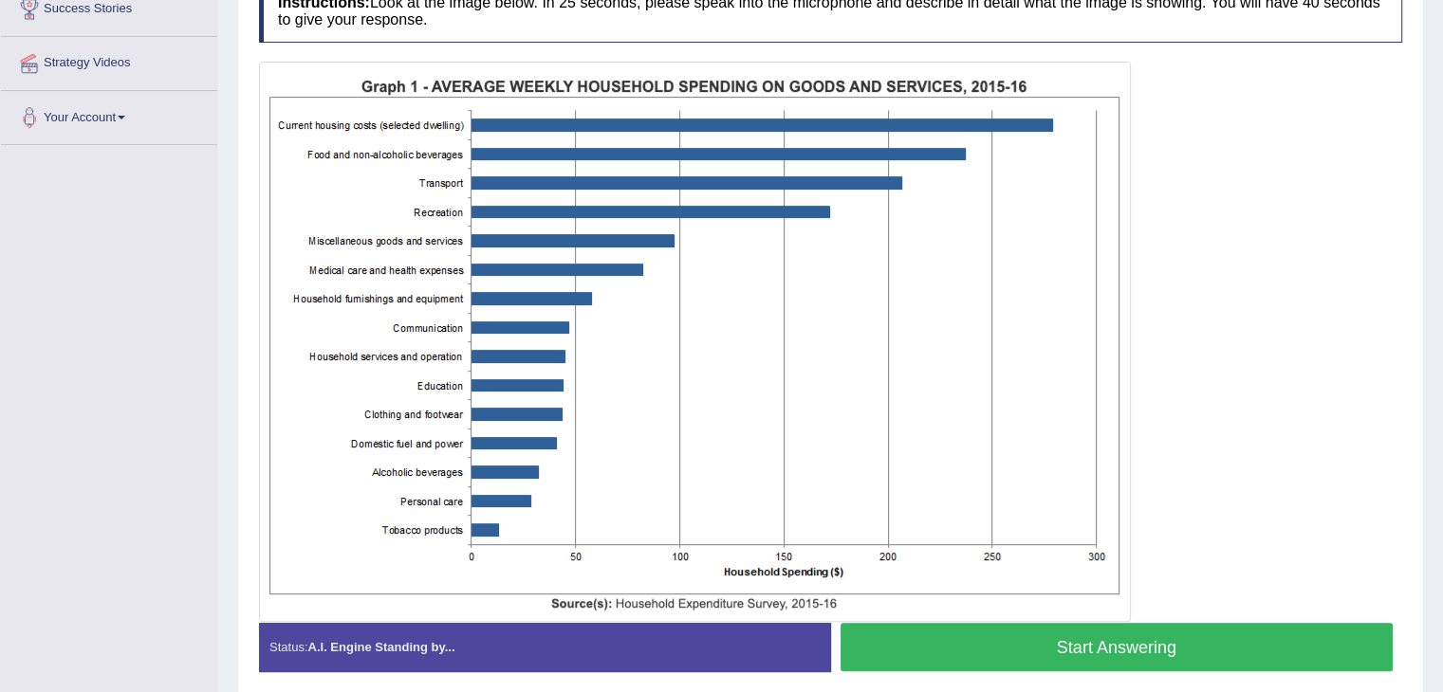
scroll to position [450, 0]
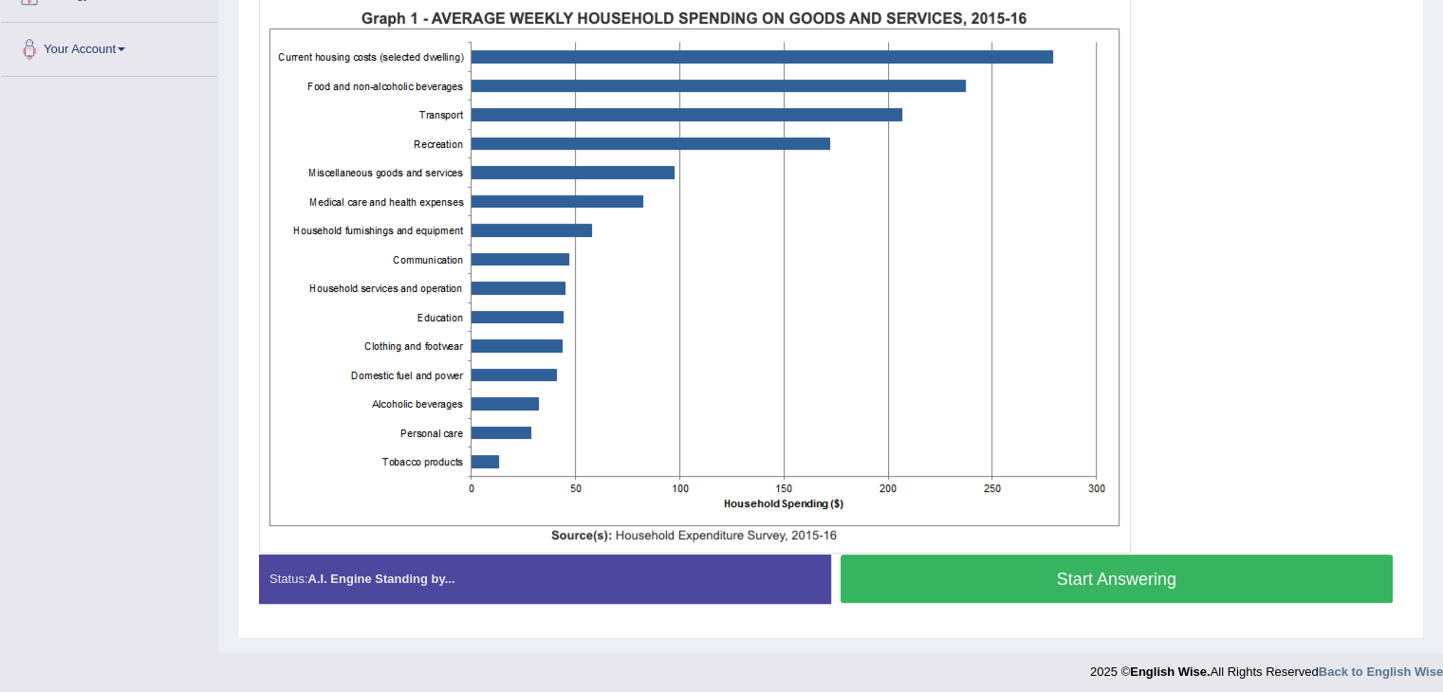
click at [1104, 580] on button "Start Answering" at bounding box center [1116, 579] width 553 height 48
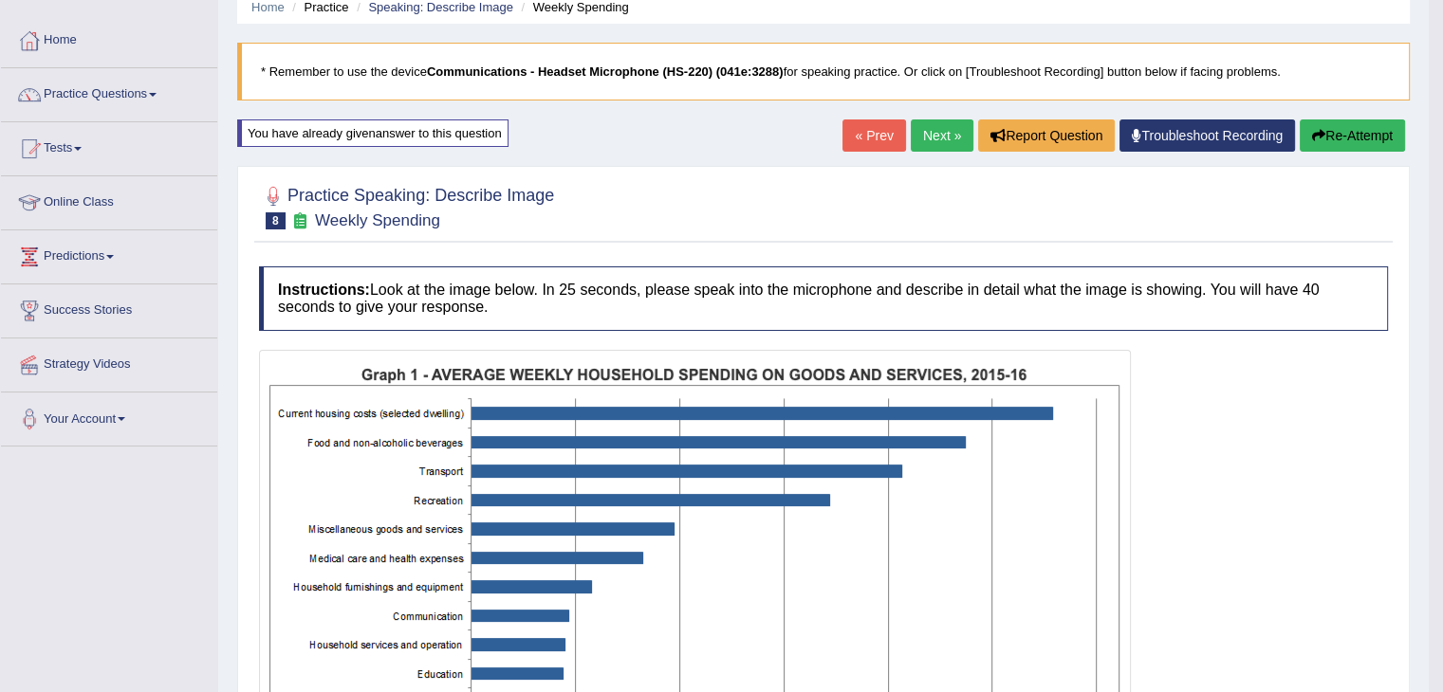
scroll to position [62, 0]
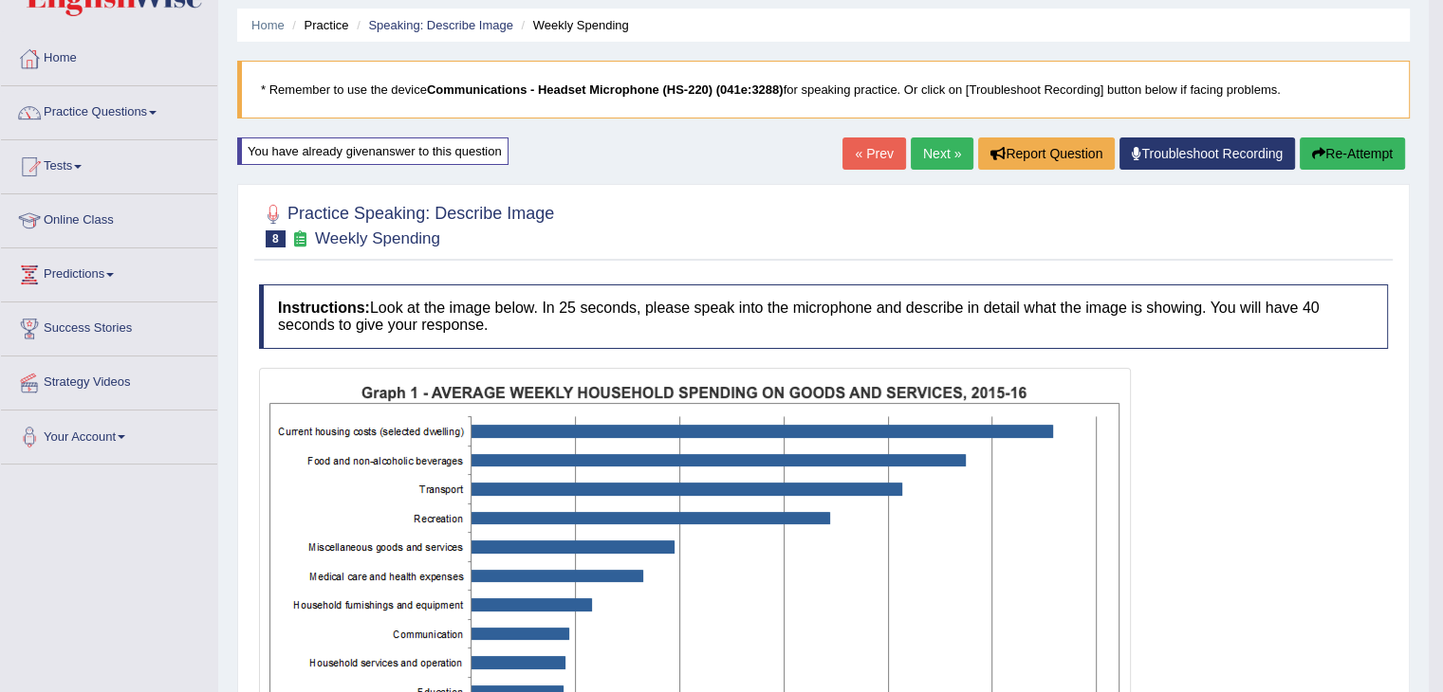
click at [936, 152] on link "Next »" at bounding box center [942, 154] width 63 height 32
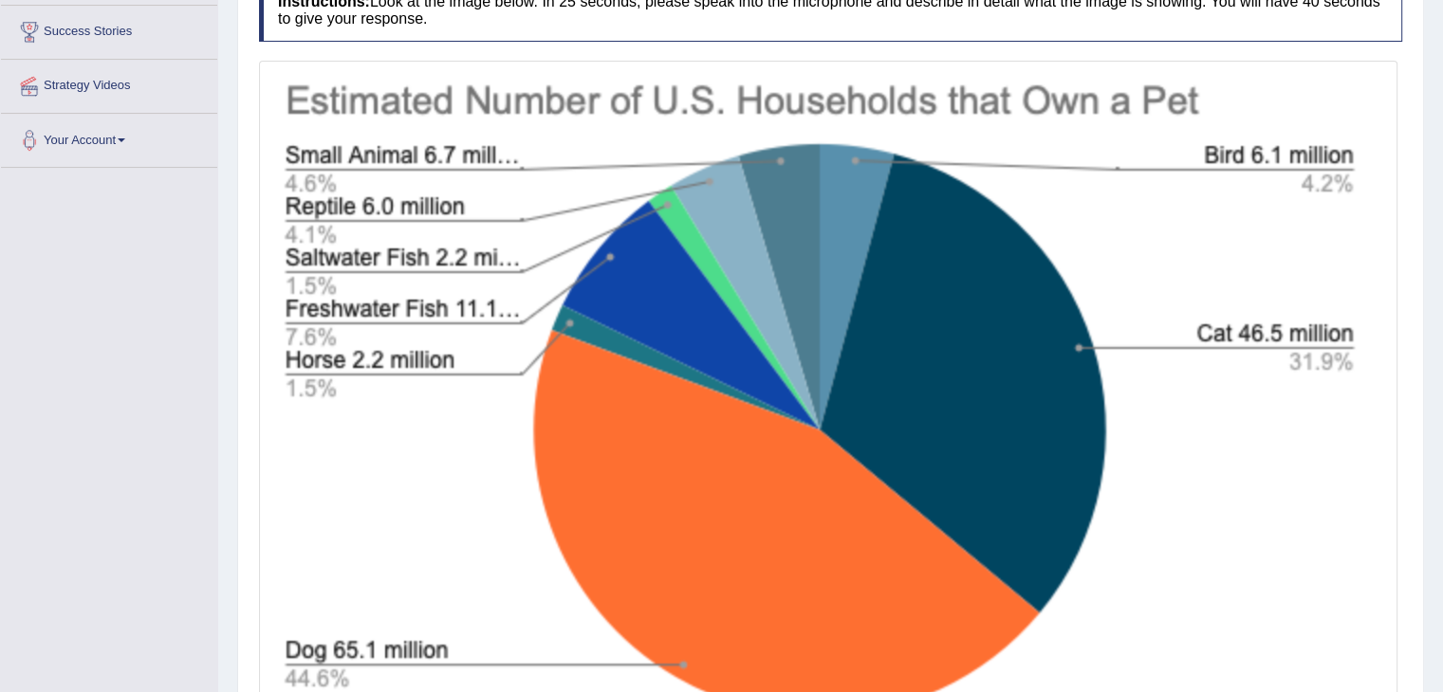
scroll to position [474, 0]
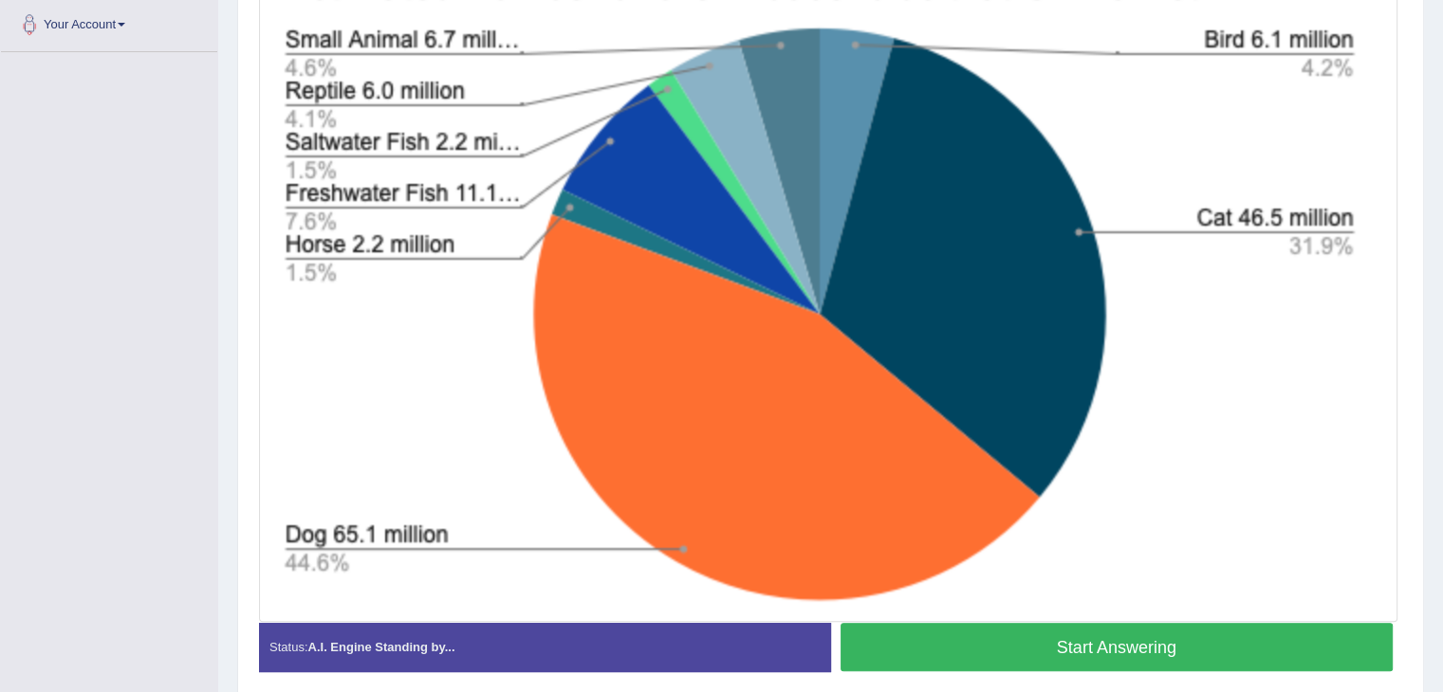
click at [1156, 639] on button "Start Answering" at bounding box center [1116, 647] width 553 height 48
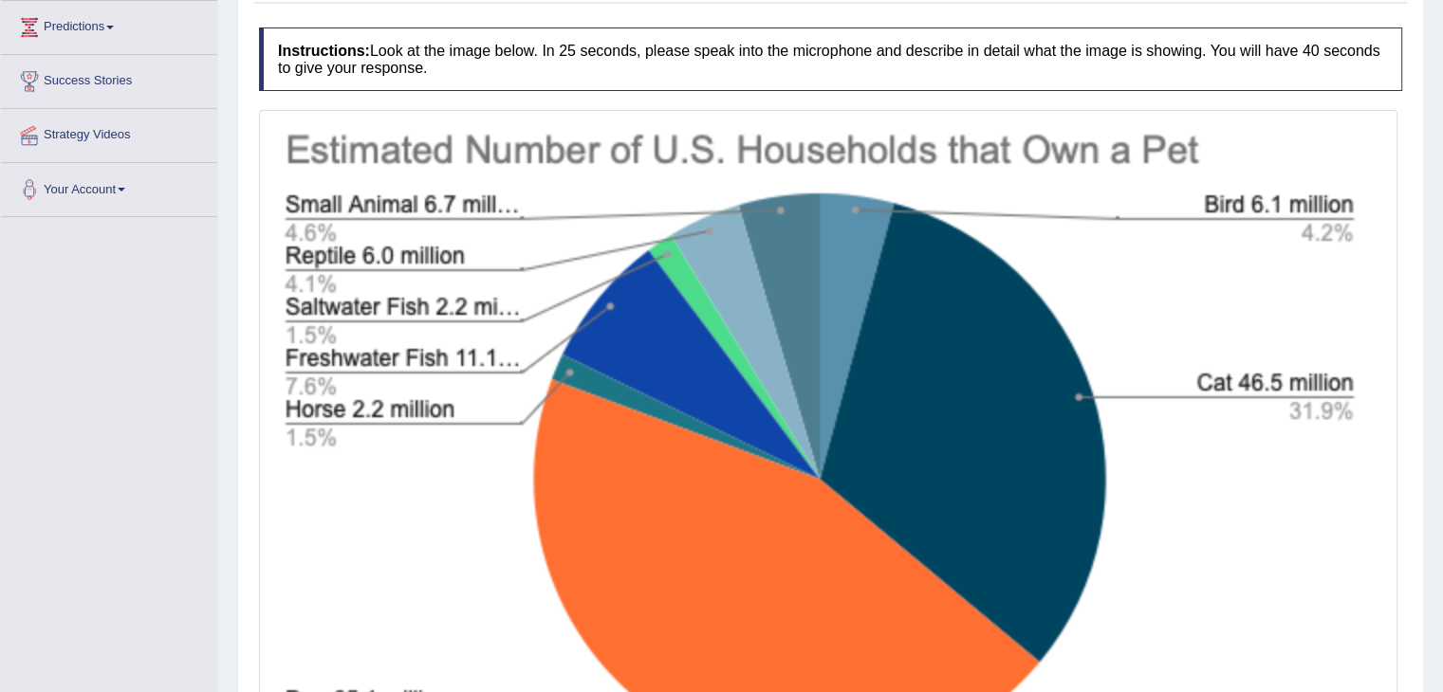
scroll to position [566, 0]
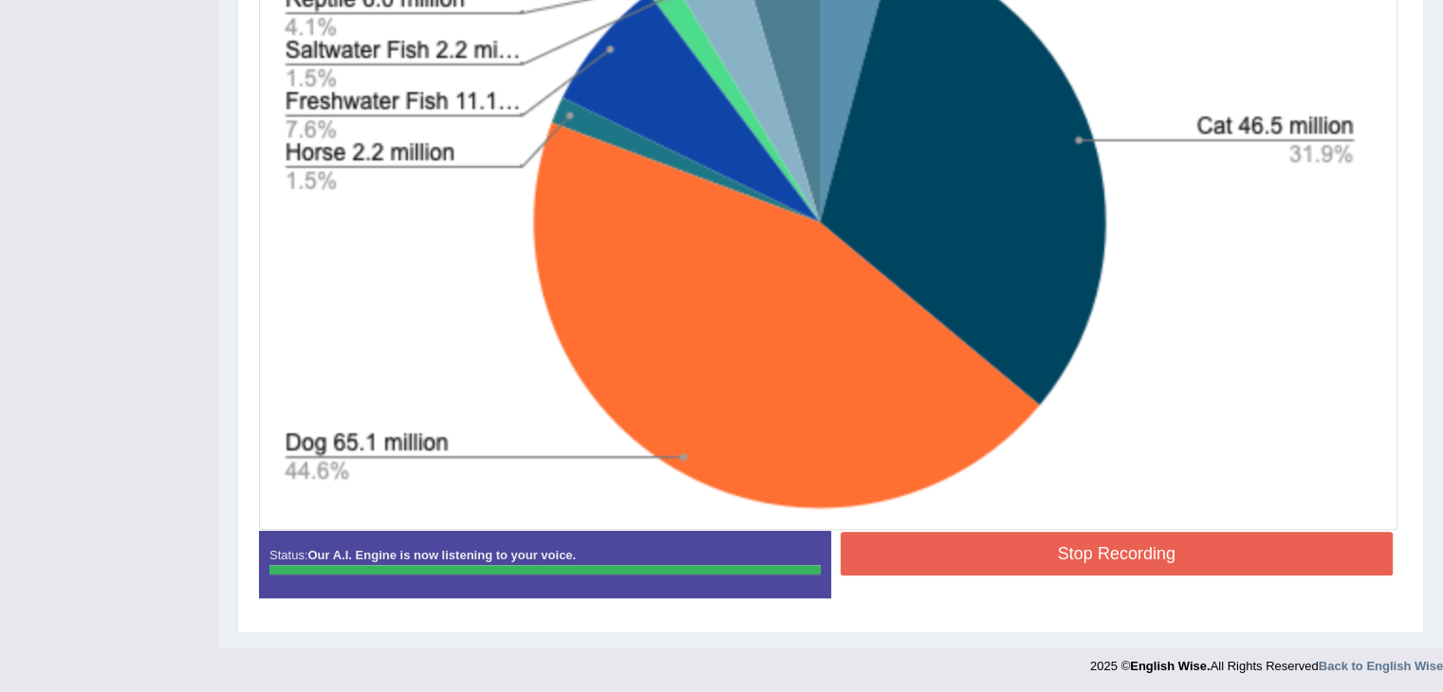
click at [1165, 548] on button "Stop Recording" at bounding box center [1116, 554] width 553 height 44
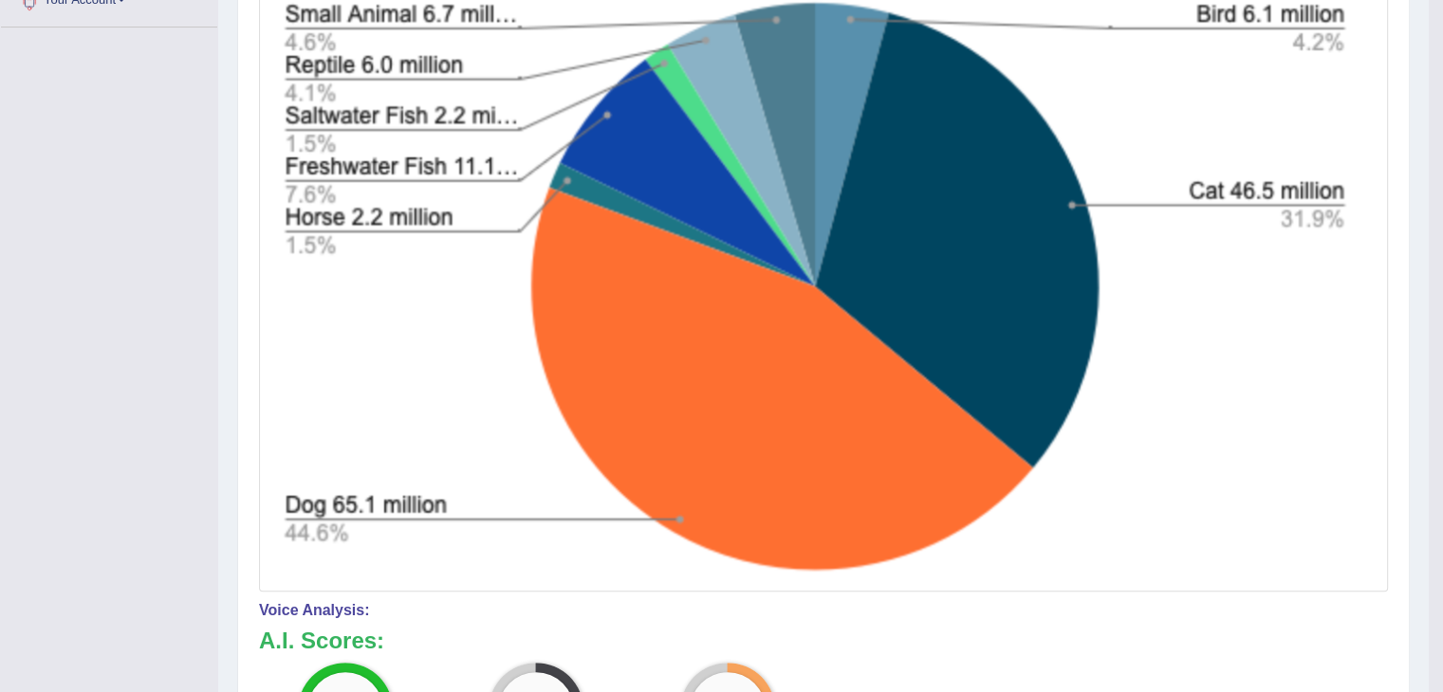
scroll to position [187, 0]
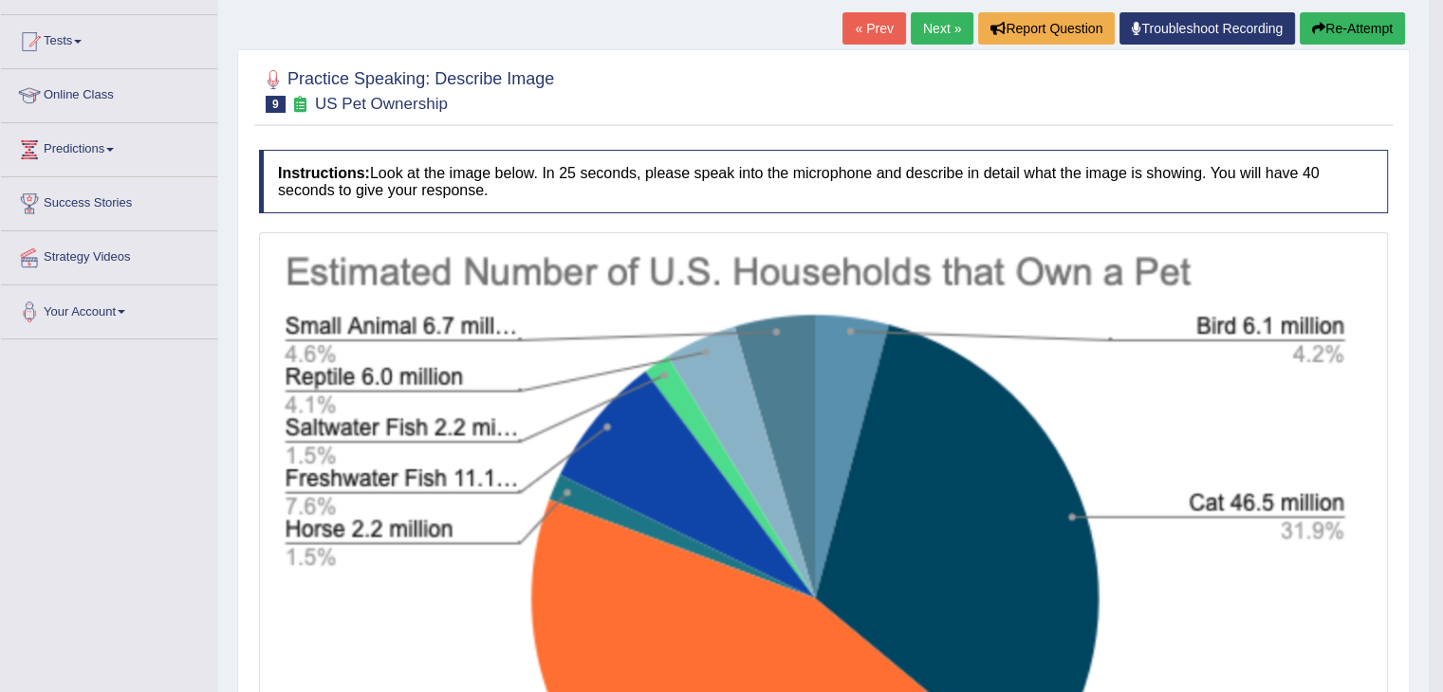
click at [932, 43] on div "« Prev Next » Report Question Troubleshoot Recording Re-Attempt" at bounding box center [1125, 30] width 567 height 37
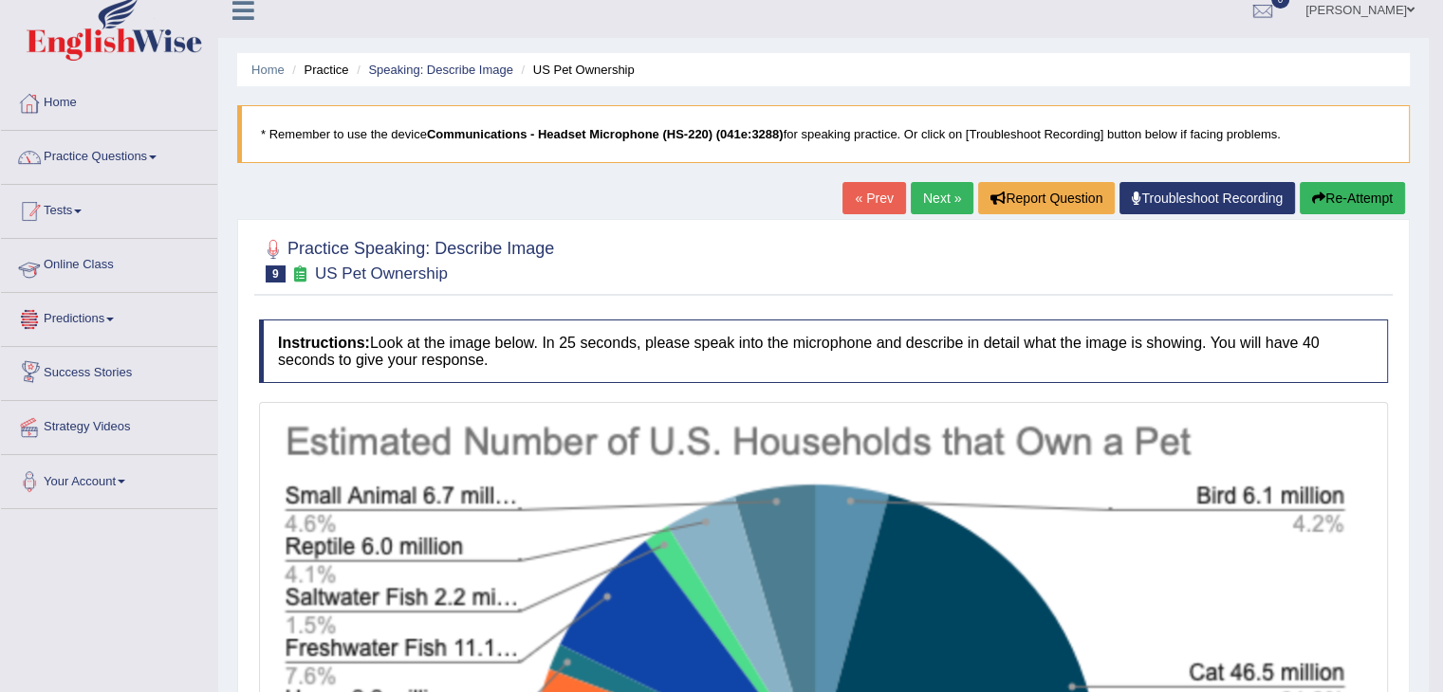
scroll to position [0, 0]
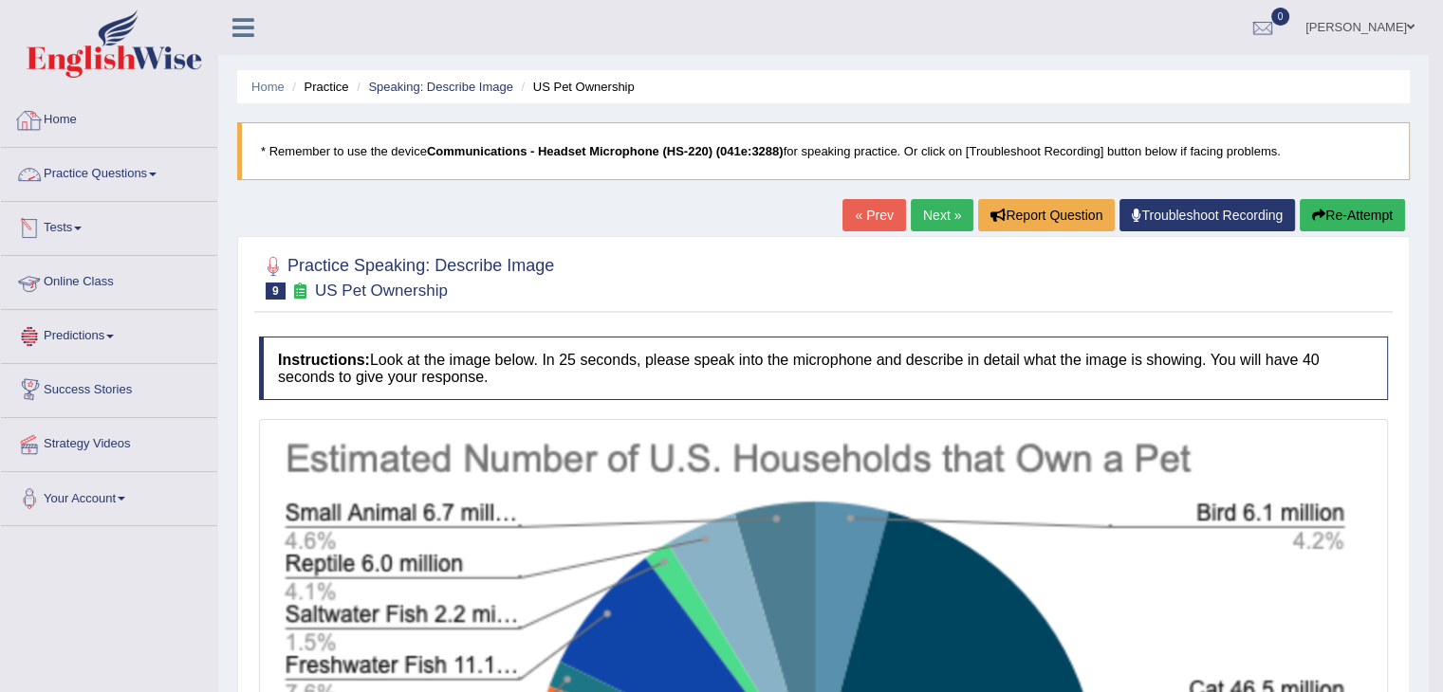
click at [105, 176] on link "Practice Questions" at bounding box center [109, 171] width 216 height 47
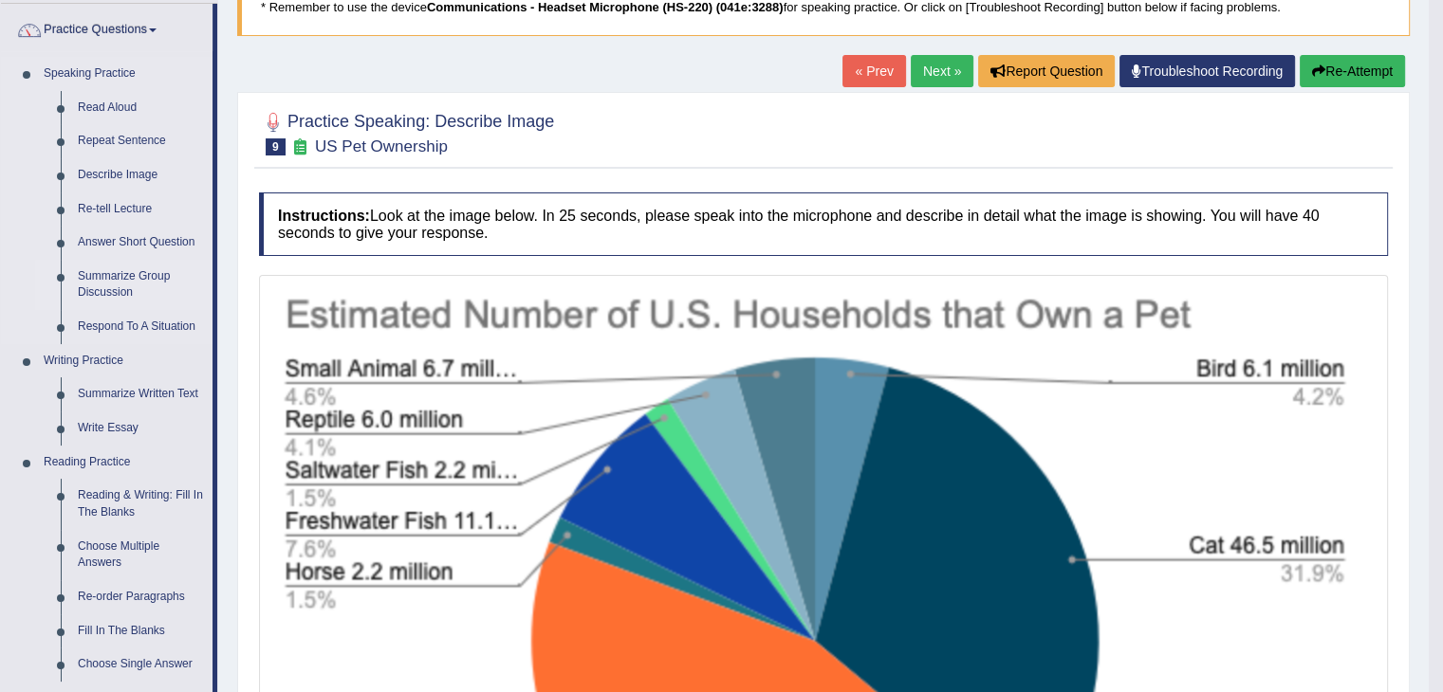
scroll to position [95, 0]
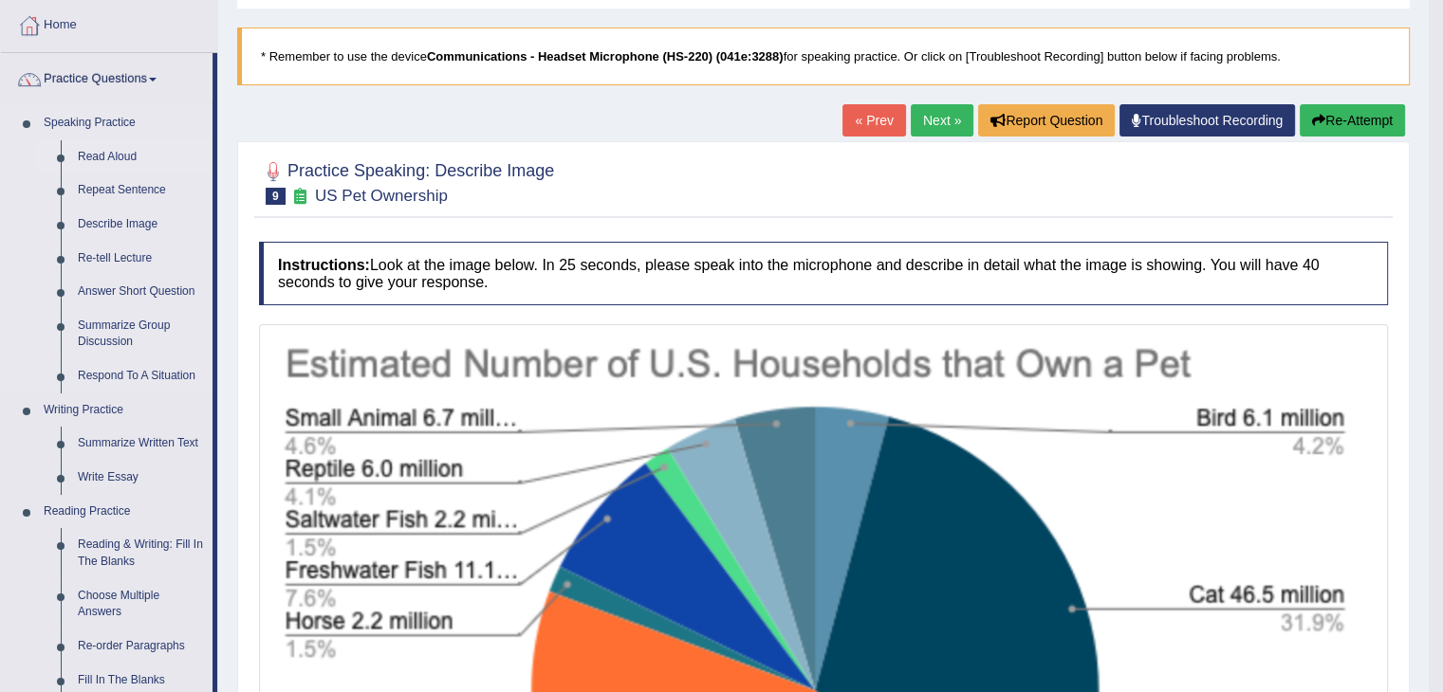
click at [121, 158] on link "Read Aloud" at bounding box center [140, 157] width 143 height 34
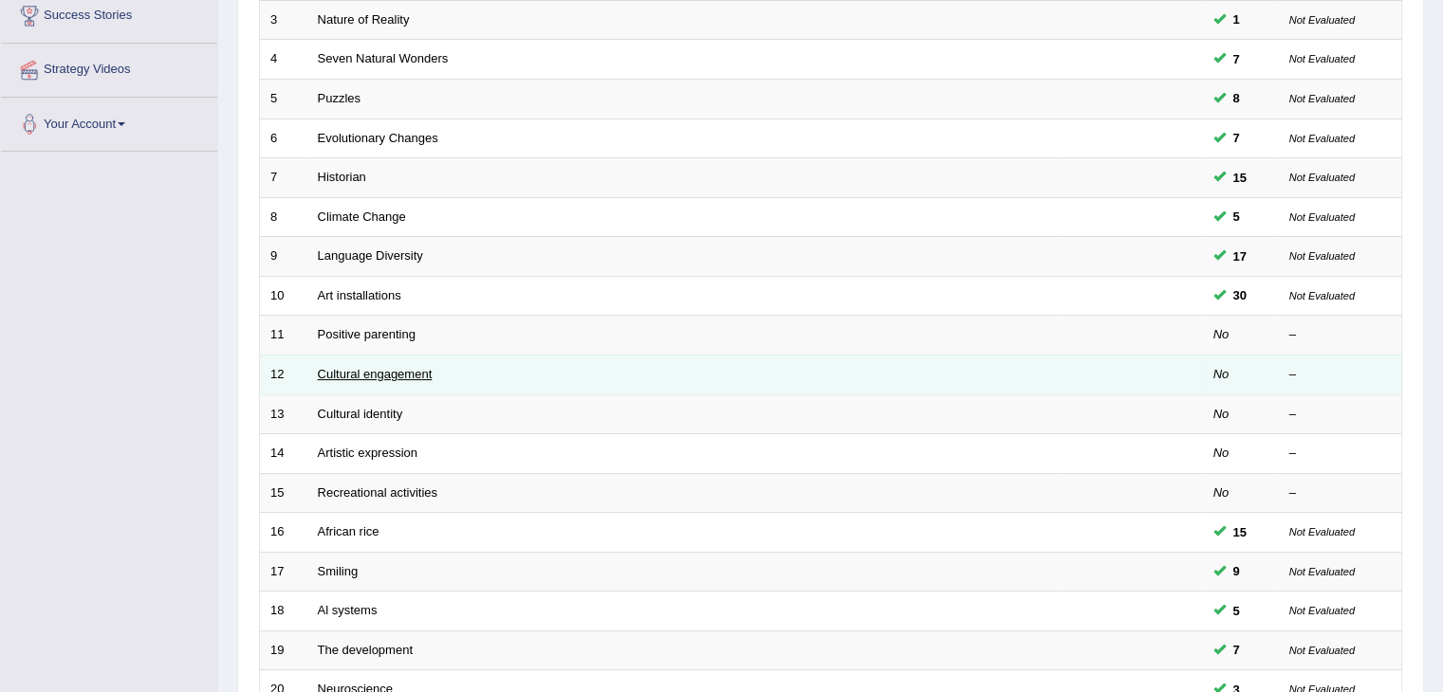
scroll to position [379, 0]
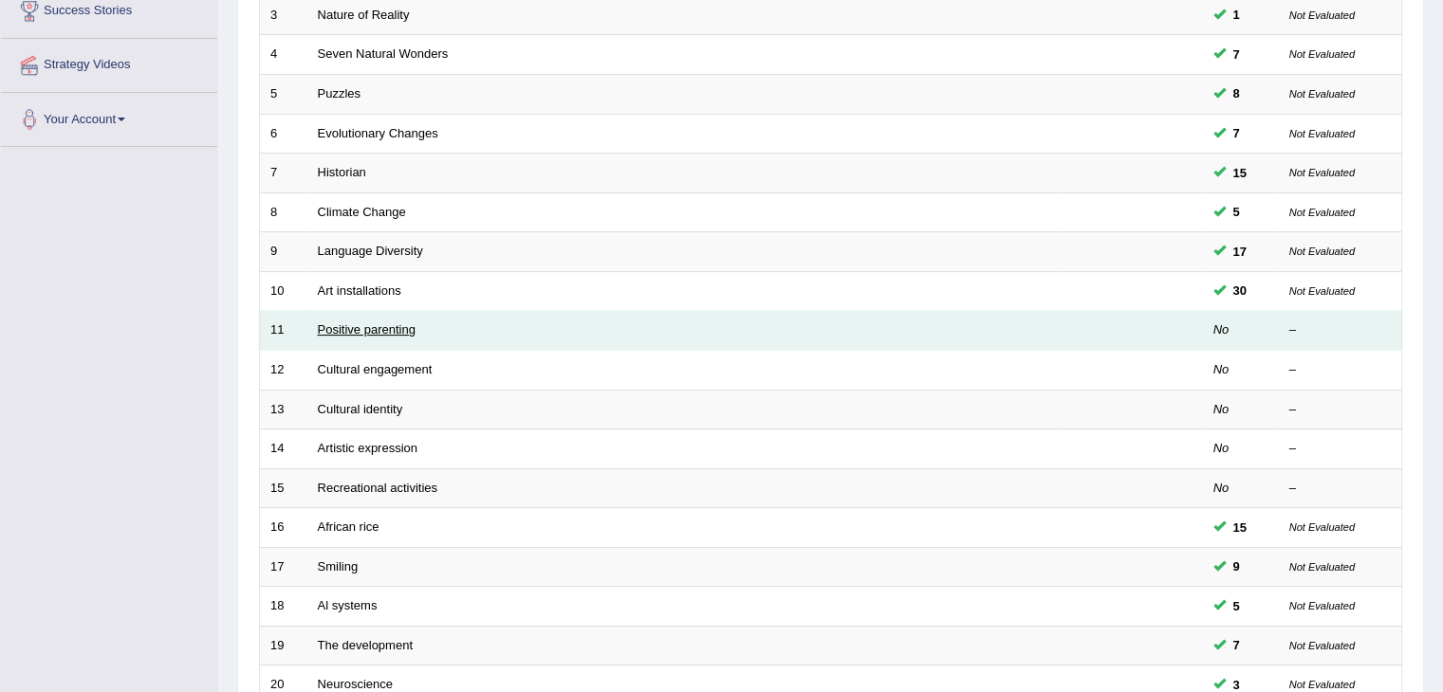
click at [393, 327] on link "Positive parenting" at bounding box center [367, 329] width 98 height 14
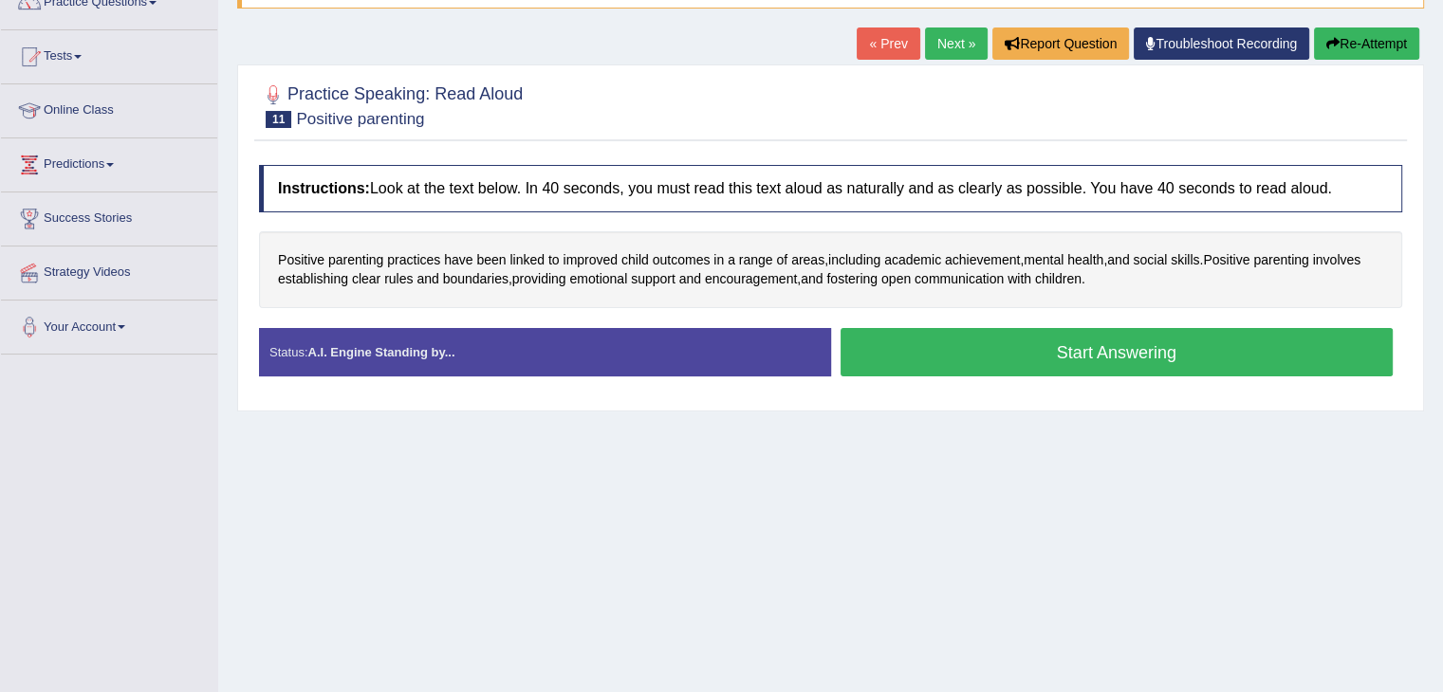
scroll to position [190, 0]
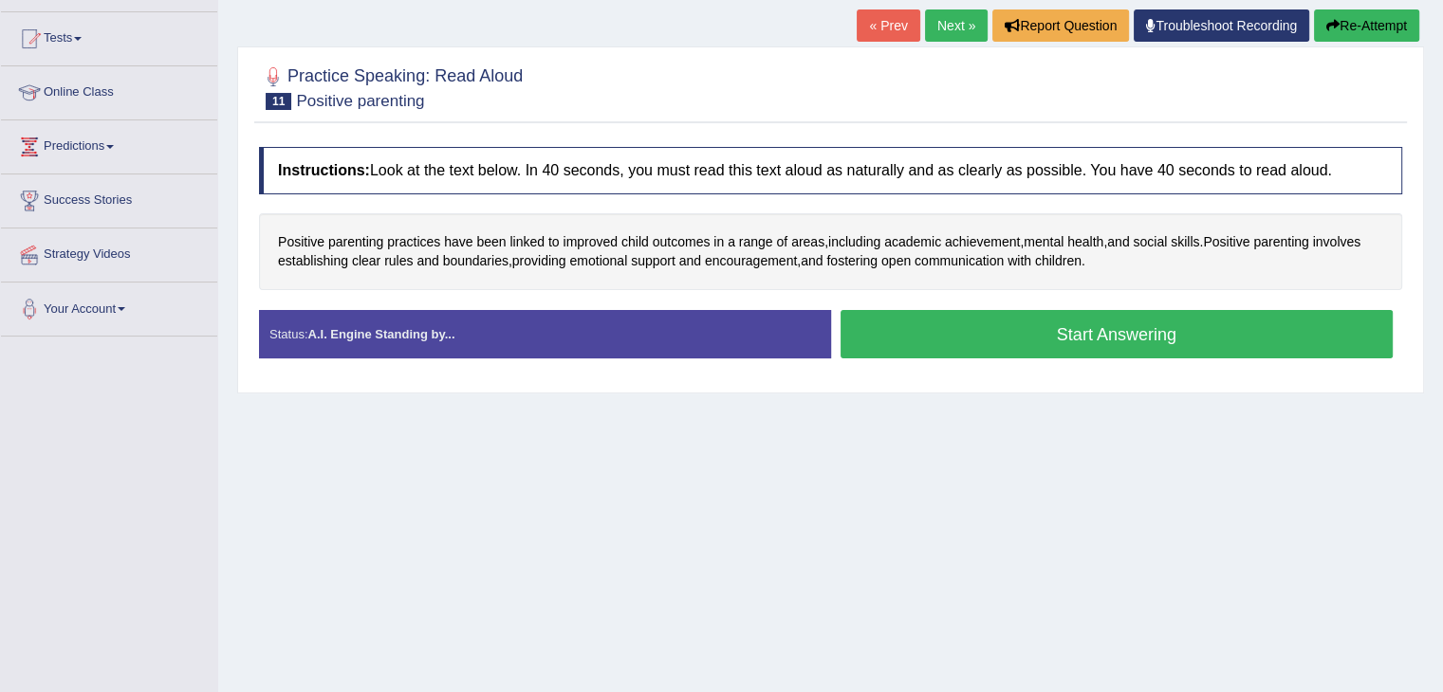
click at [981, 335] on button "Start Answering" at bounding box center [1116, 334] width 553 height 48
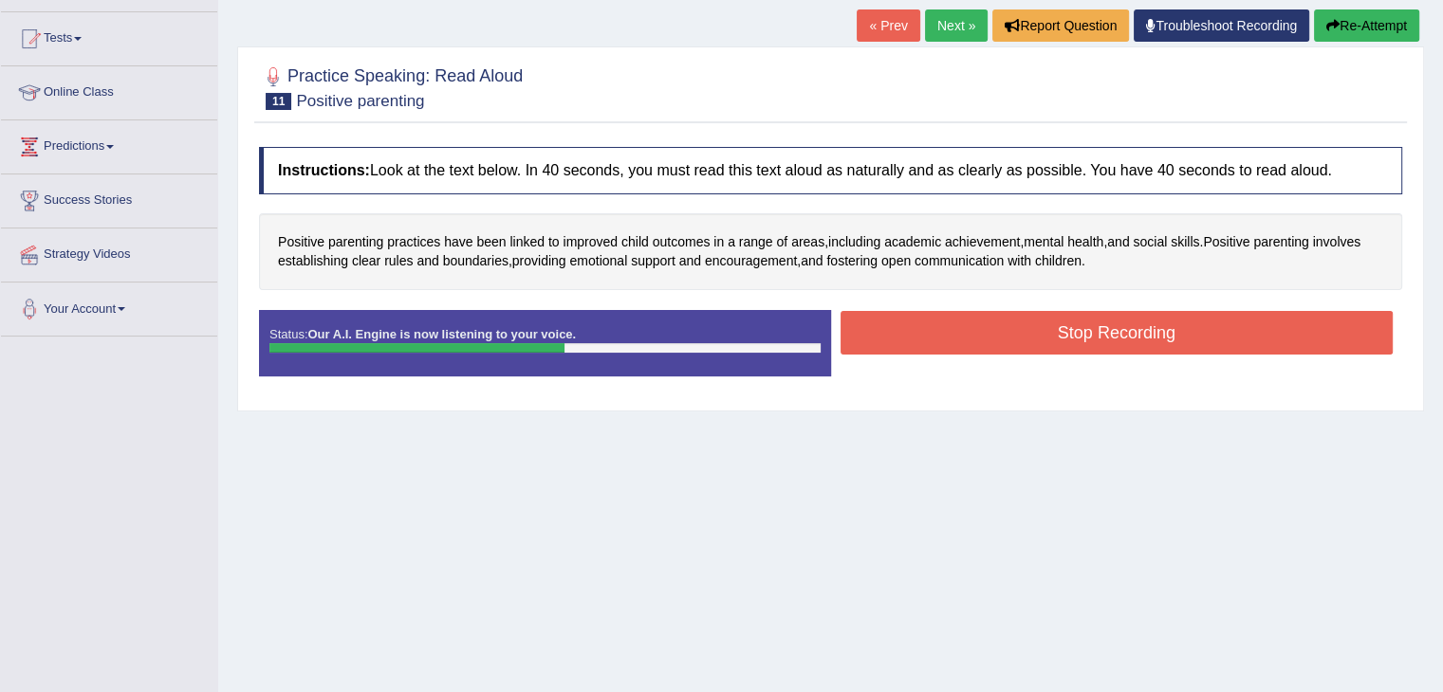
click at [961, 342] on button "Stop Recording" at bounding box center [1116, 333] width 553 height 44
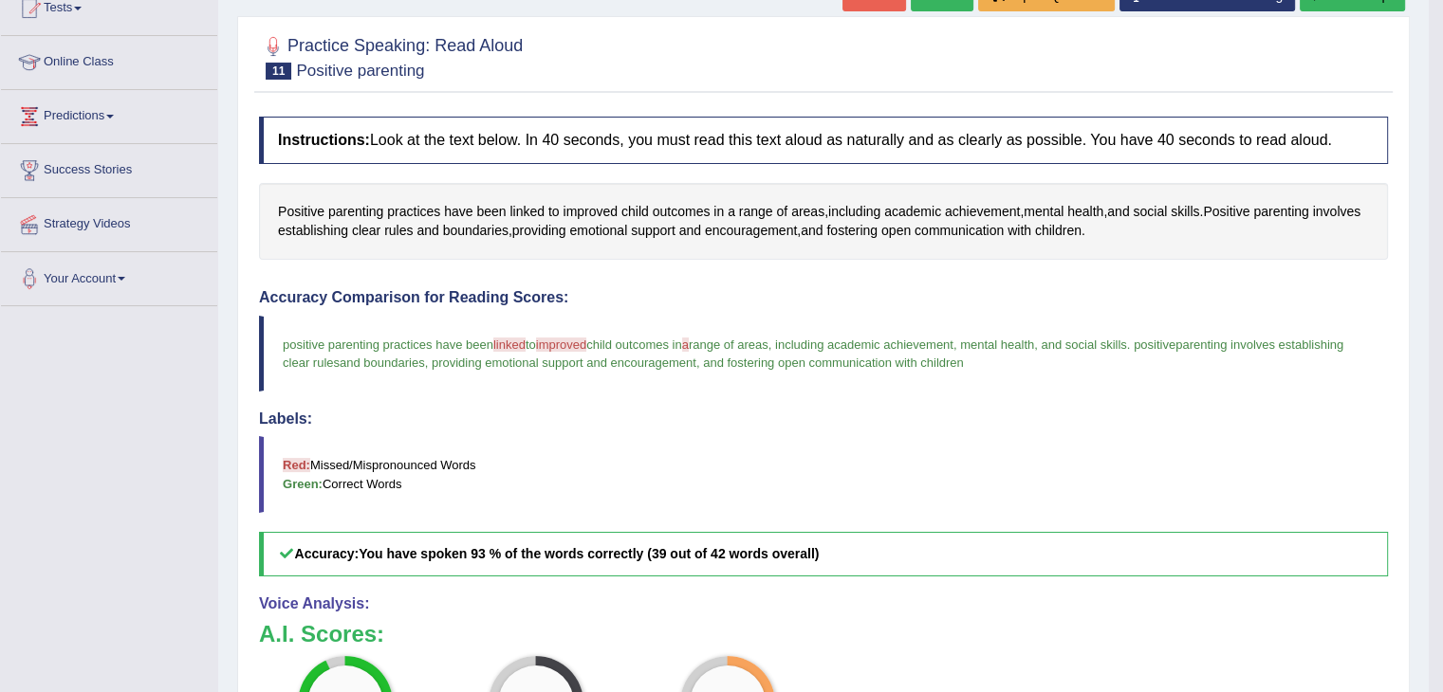
scroll to position [167, 0]
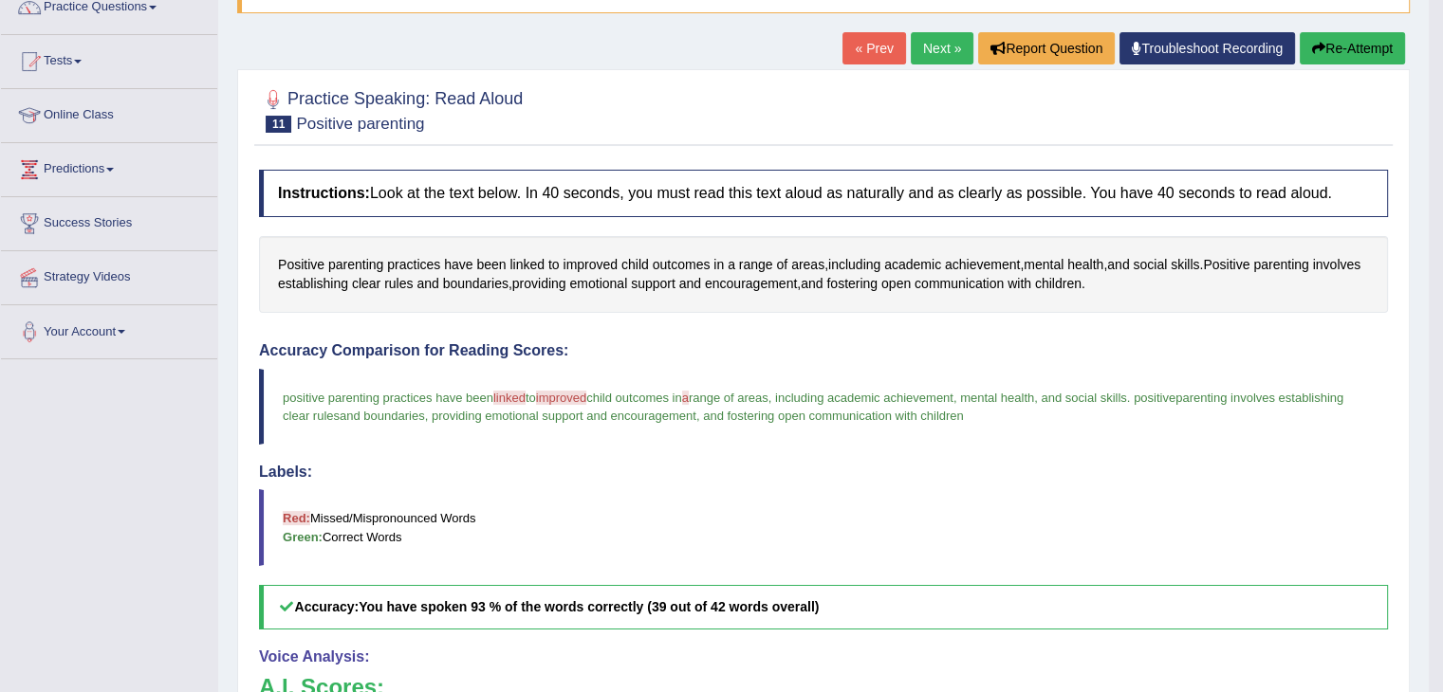
click at [941, 50] on link "Next »" at bounding box center [942, 48] width 63 height 32
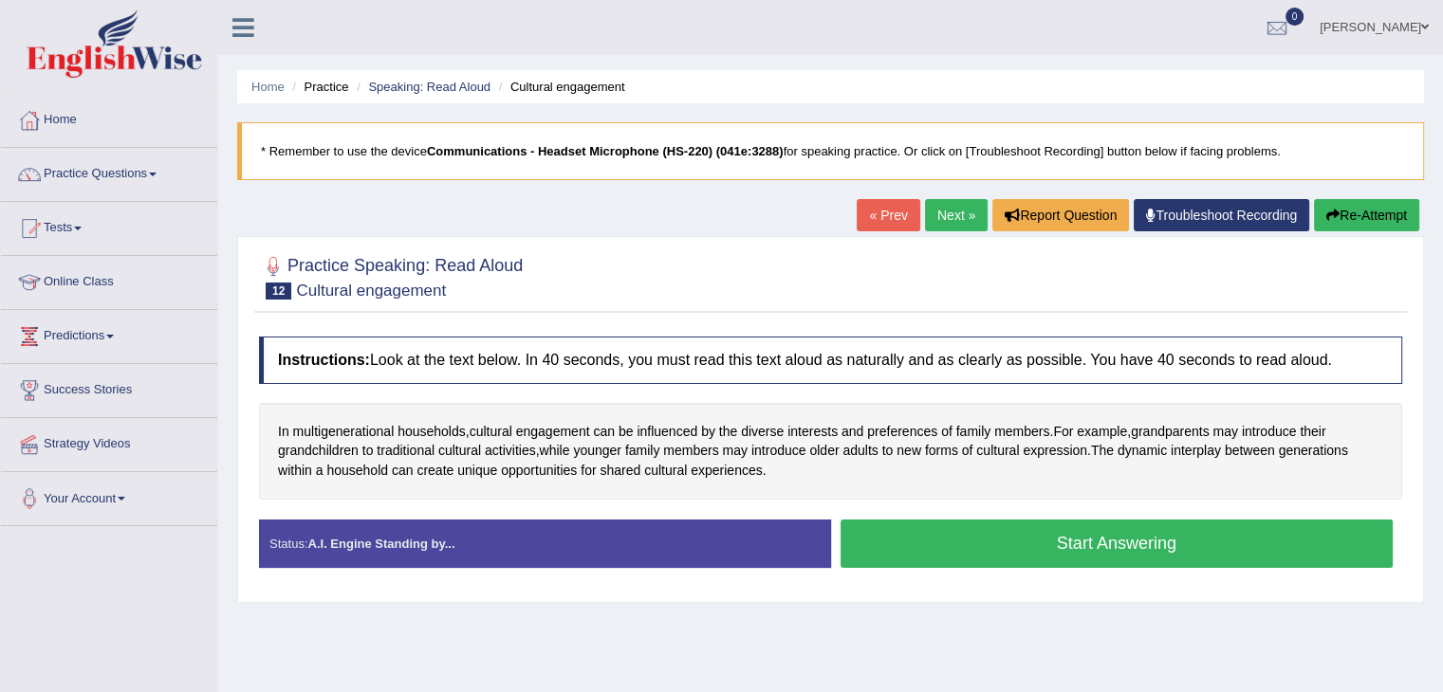
click at [924, 530] on button "Start Answering" at bounding box center [1116, 544] width 553 height 48
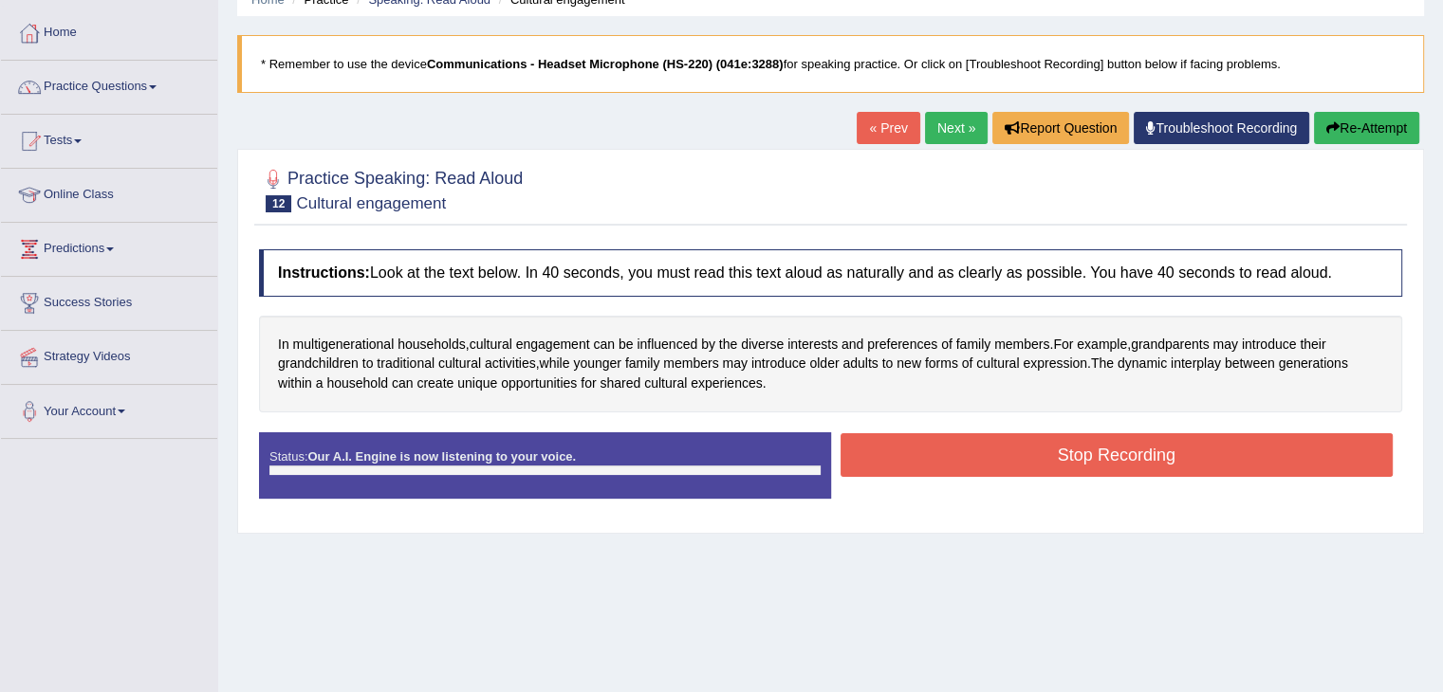
scroll to position [95, 0]
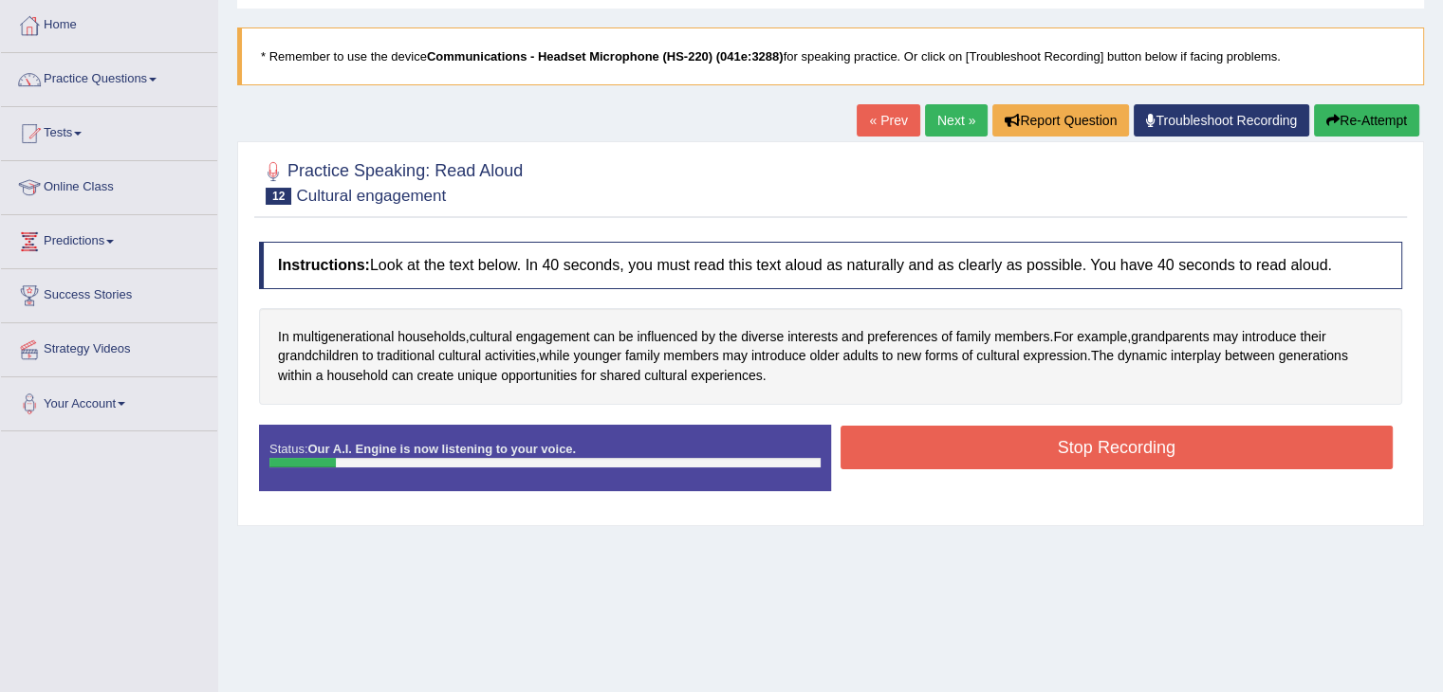
click at [1326, 116] on icon "button" at bounding box center [1332, 120] width 13 height 13
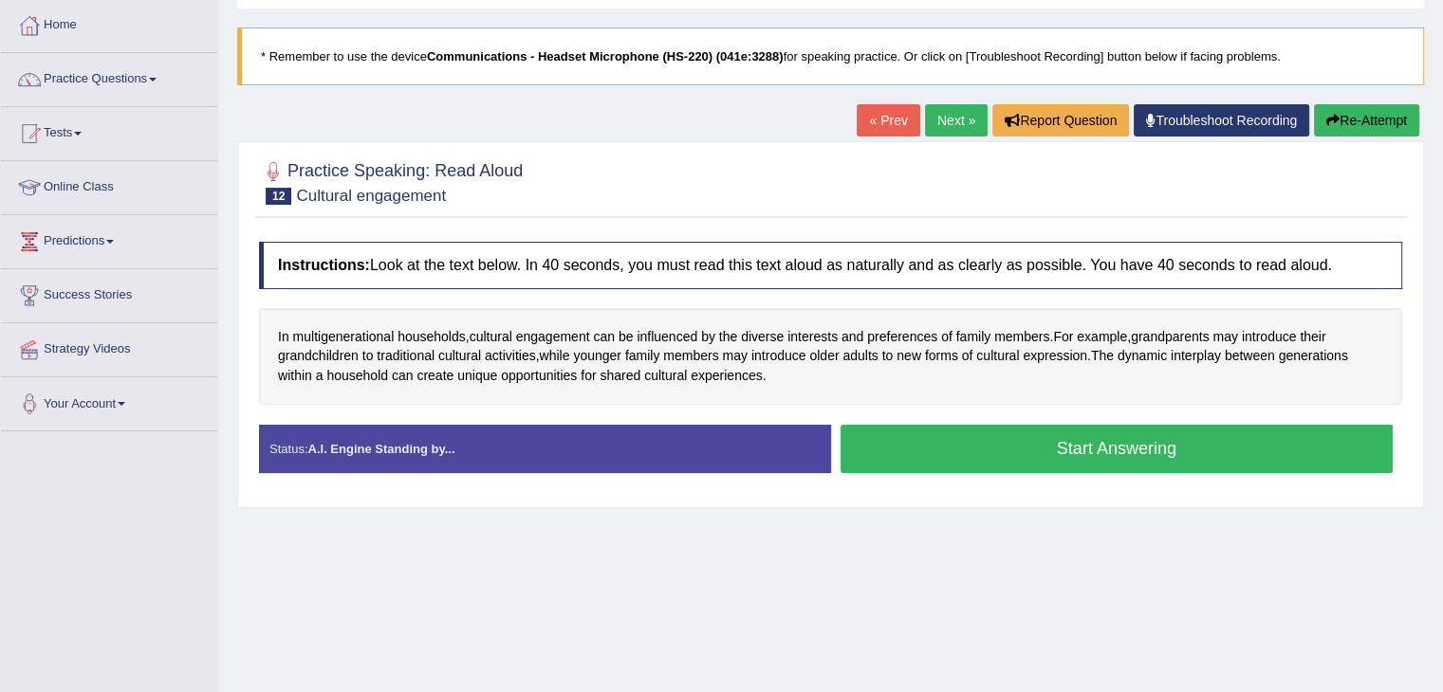
click at [955, 445] on button "Start Answering" at bounding box center [1116, 449] width 553 height 48
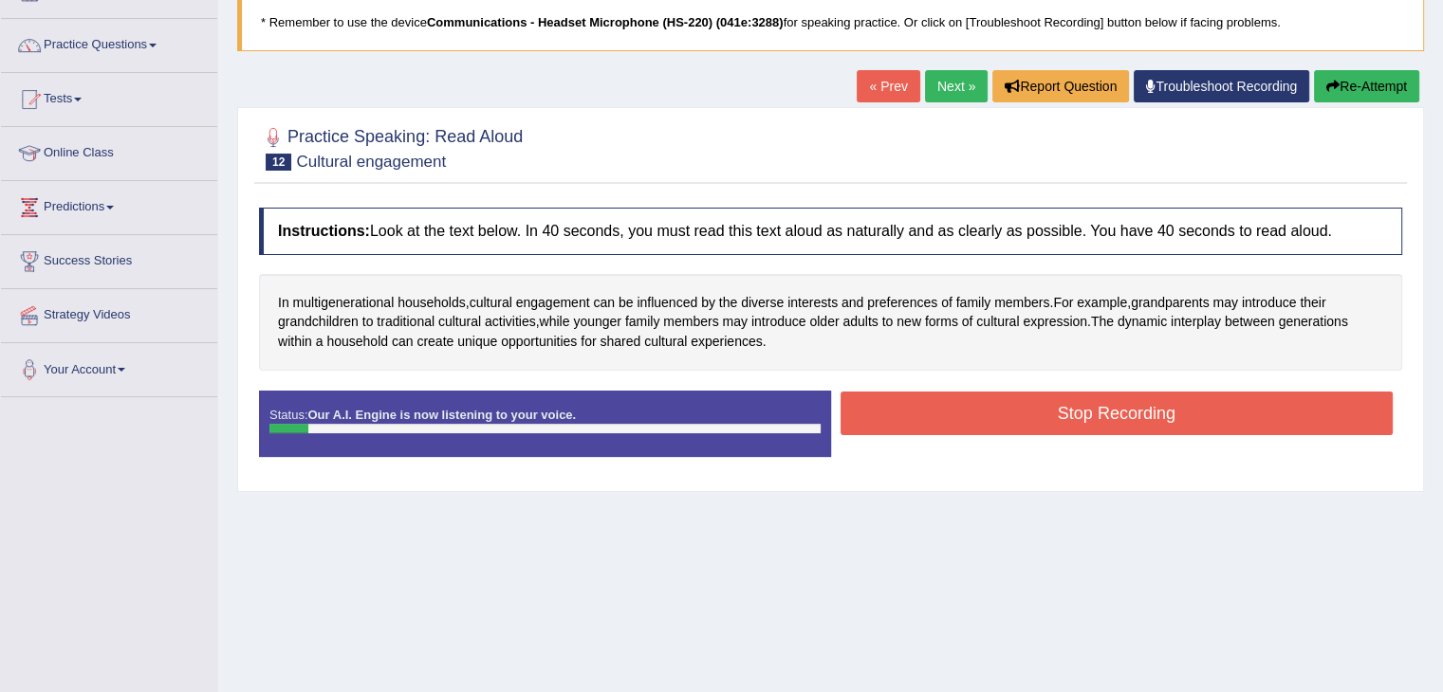
scroll to position [190, 0]
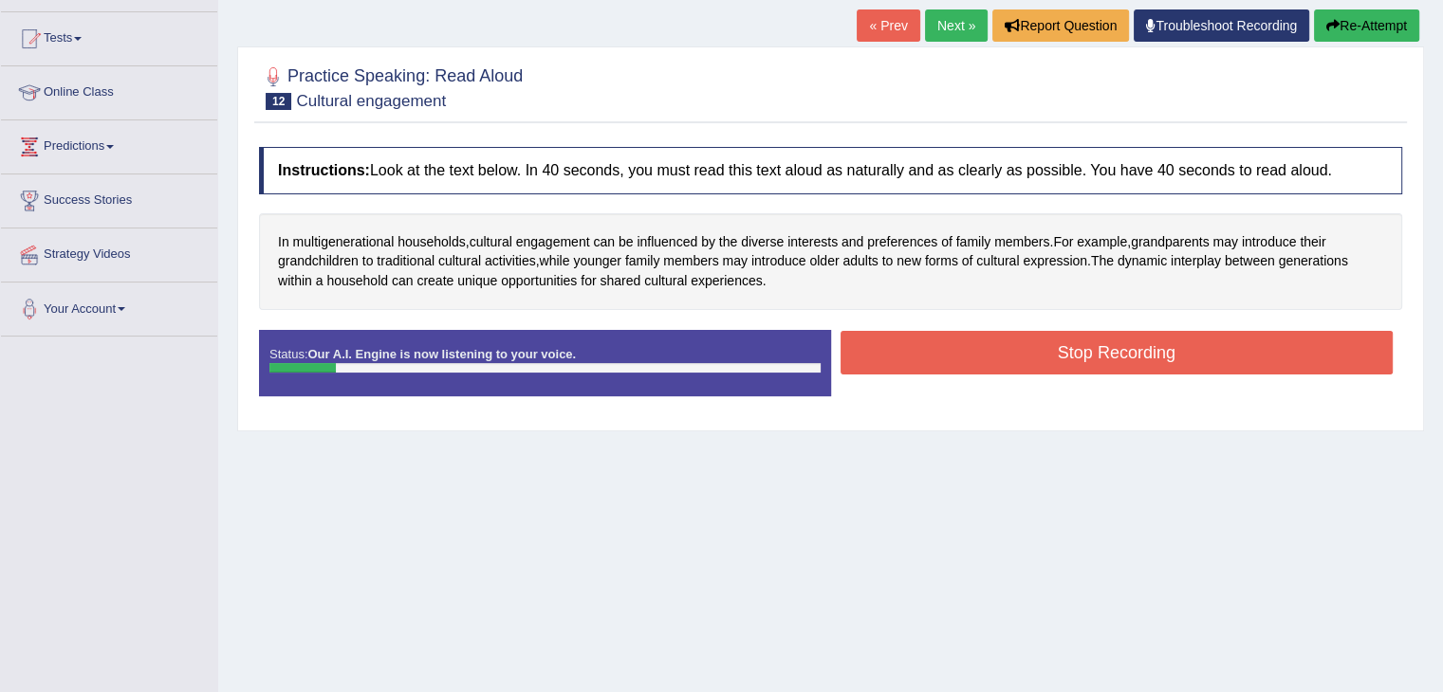
click at [1378, 28] on button "Re-Attempt" at bounding box center [1366, 25] width 105 height 32
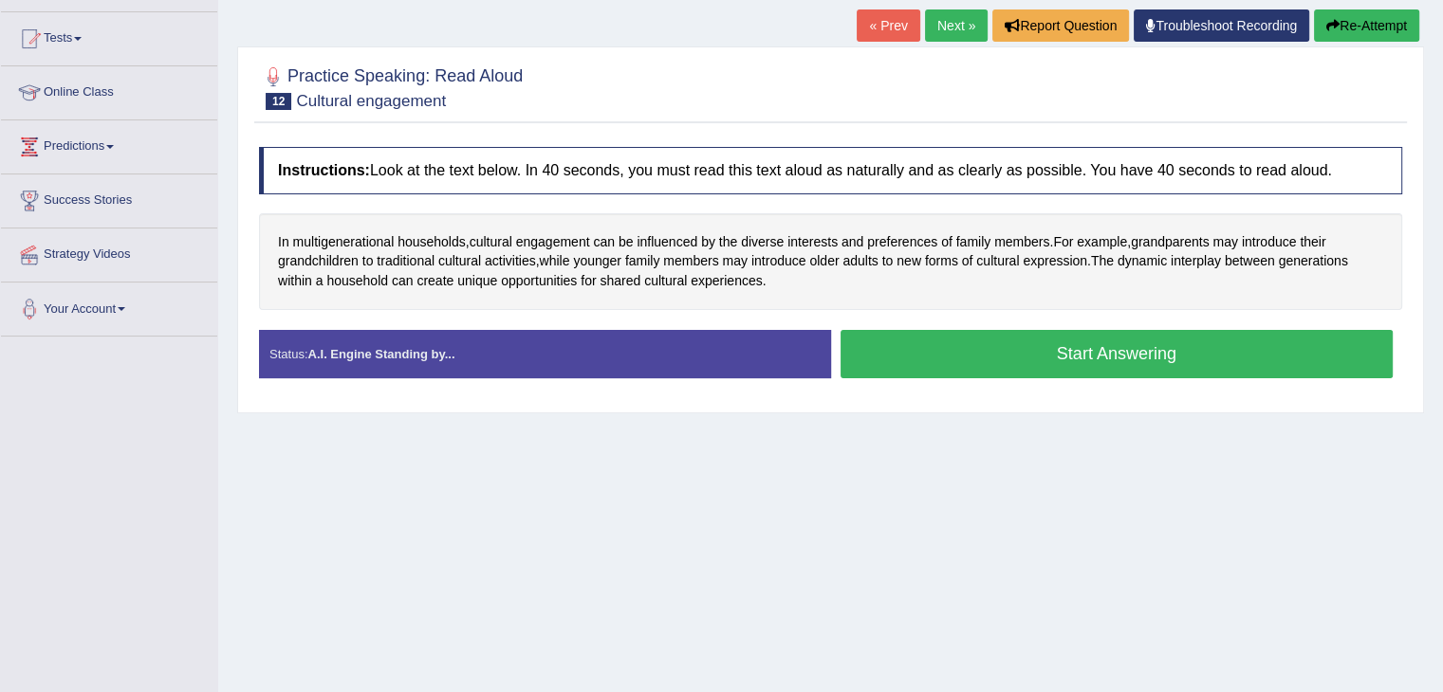
click at [990, 348] on button "Start Answering" at bounding box center [1116, 354] width 553 height 48
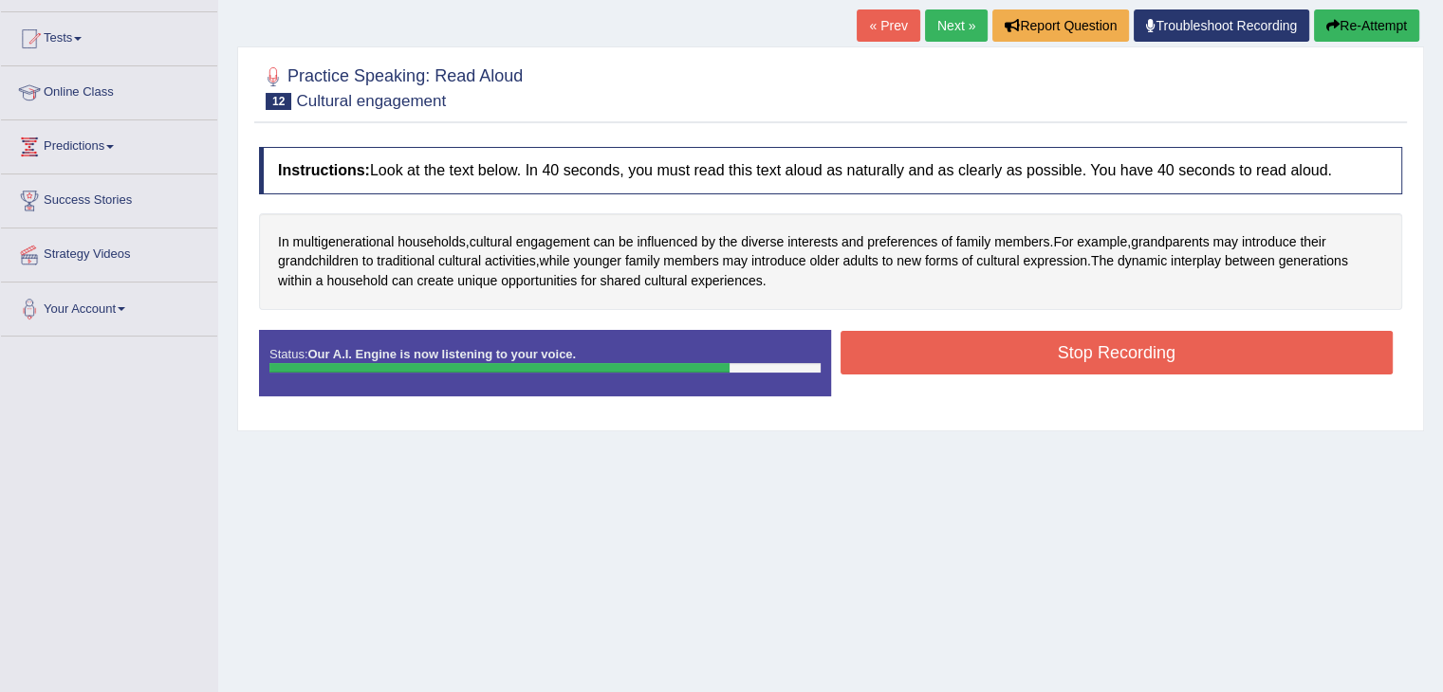
click at [930, 346] on button "Stop Recording" at bounding box center [1116, 353] width 553 height 44
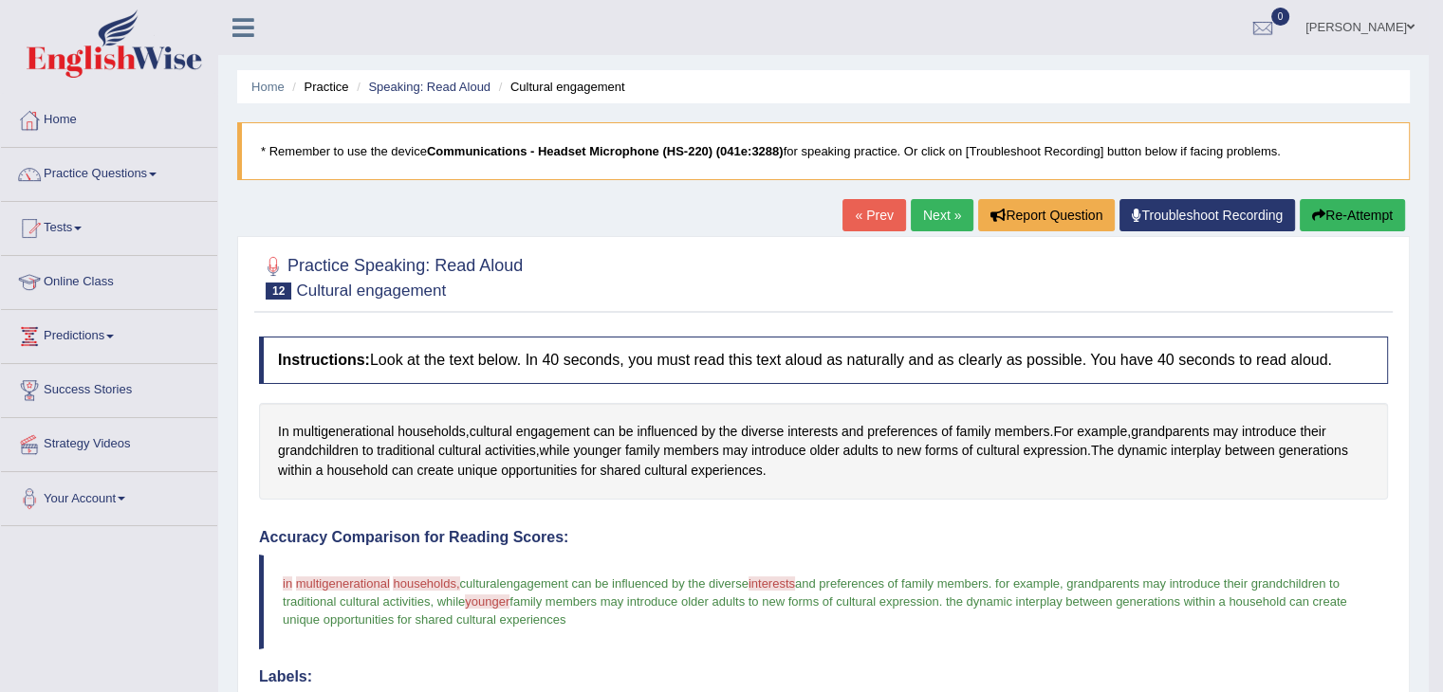
click at [929, 213] on link "Next »" at bounding box center [942, 215] width 63 height 32
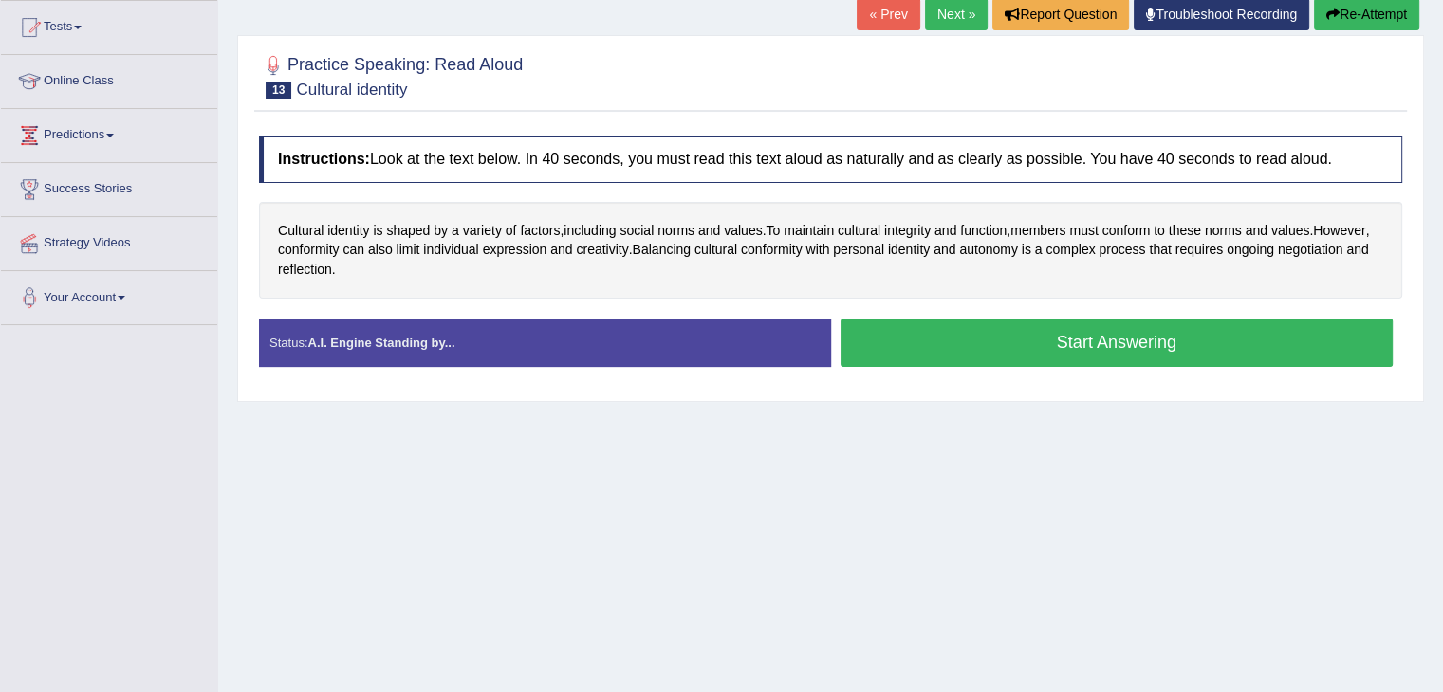
scroll to position [285, 0]
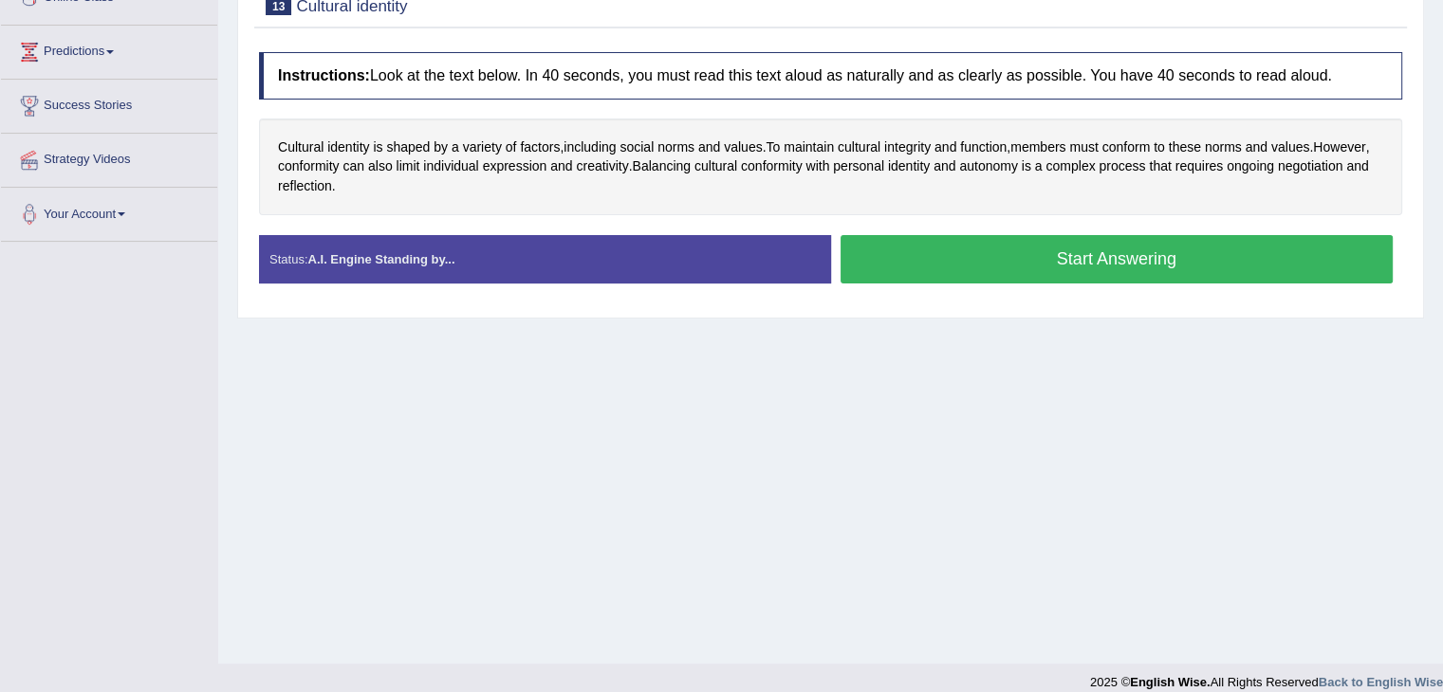
click at [896, 252] on button "Start Answering" at bounding box center [1116, 259] width 553 height 48
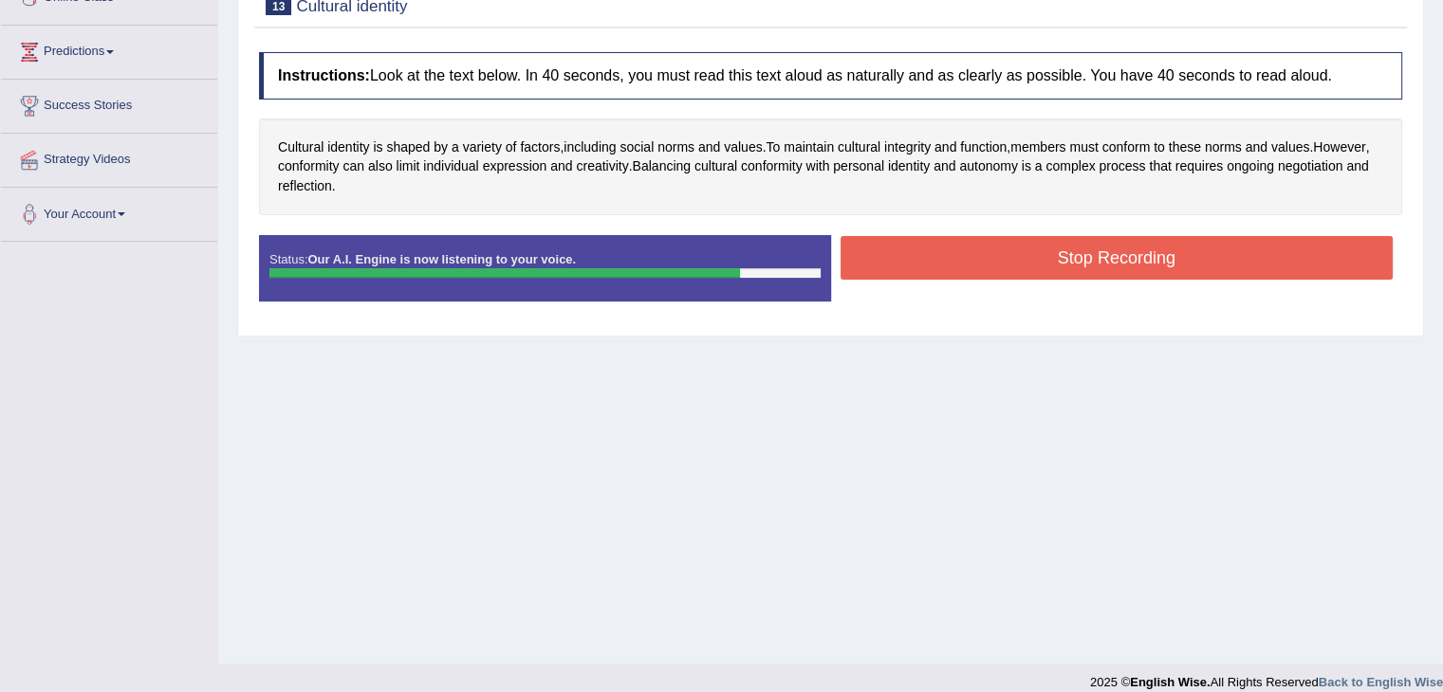
click at [896, 252] on button "Stop Recording" at bounding box center [1116, 258] width 553 height 44
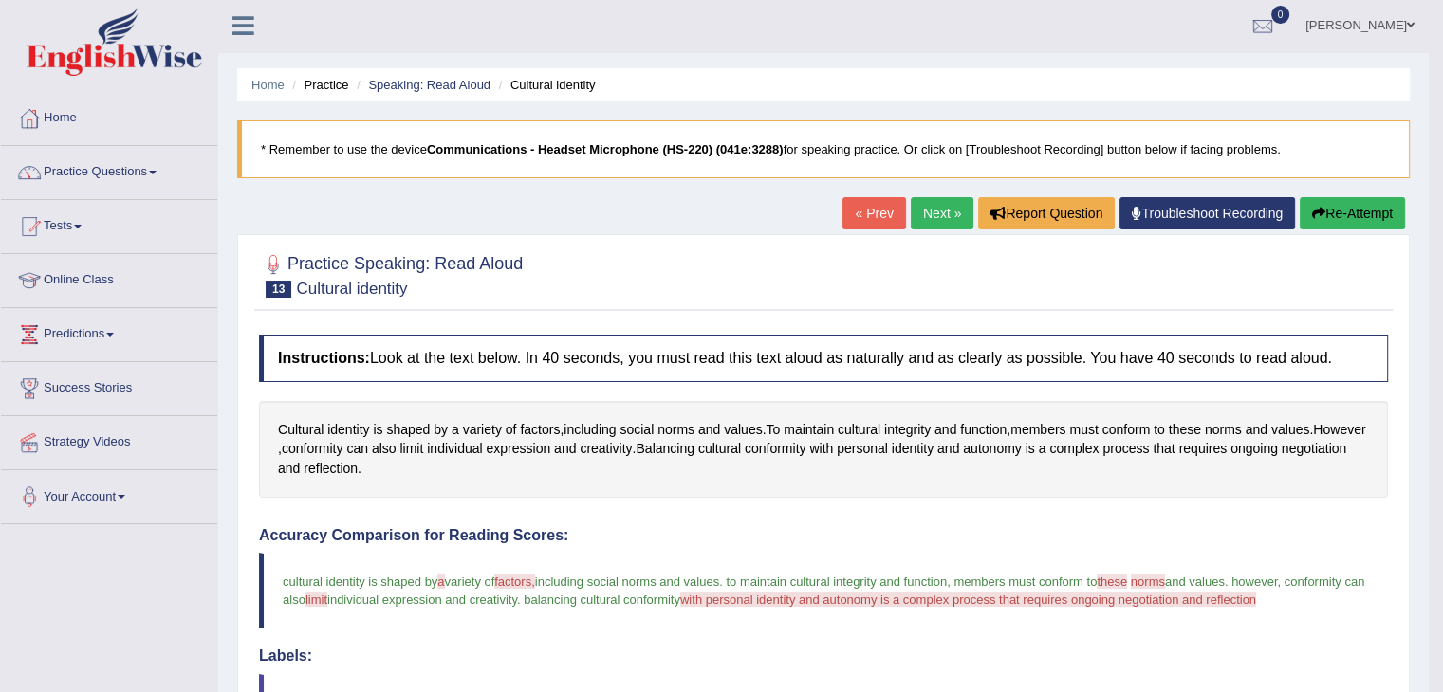
scroll to position [0, 0]
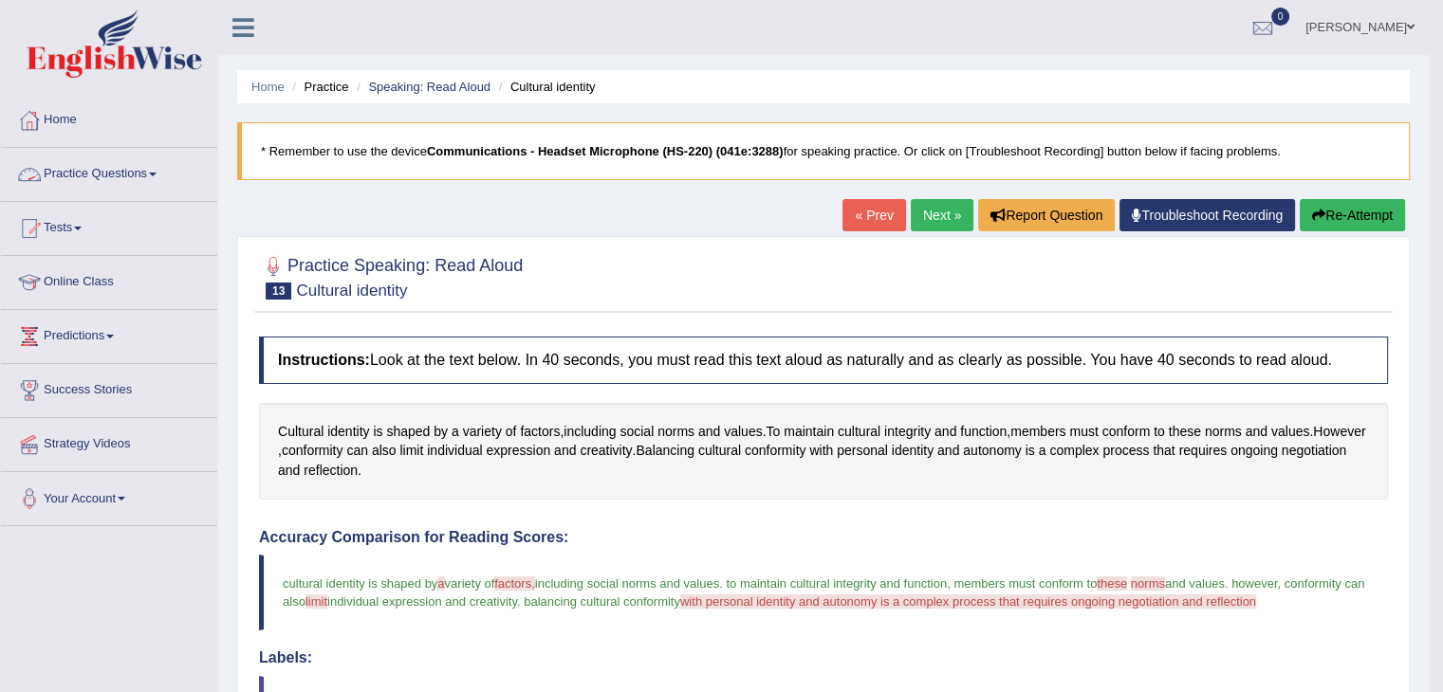
click at [148, 168] on link "Practice Questions" at bounding box center [109, 171] width 216 height 47
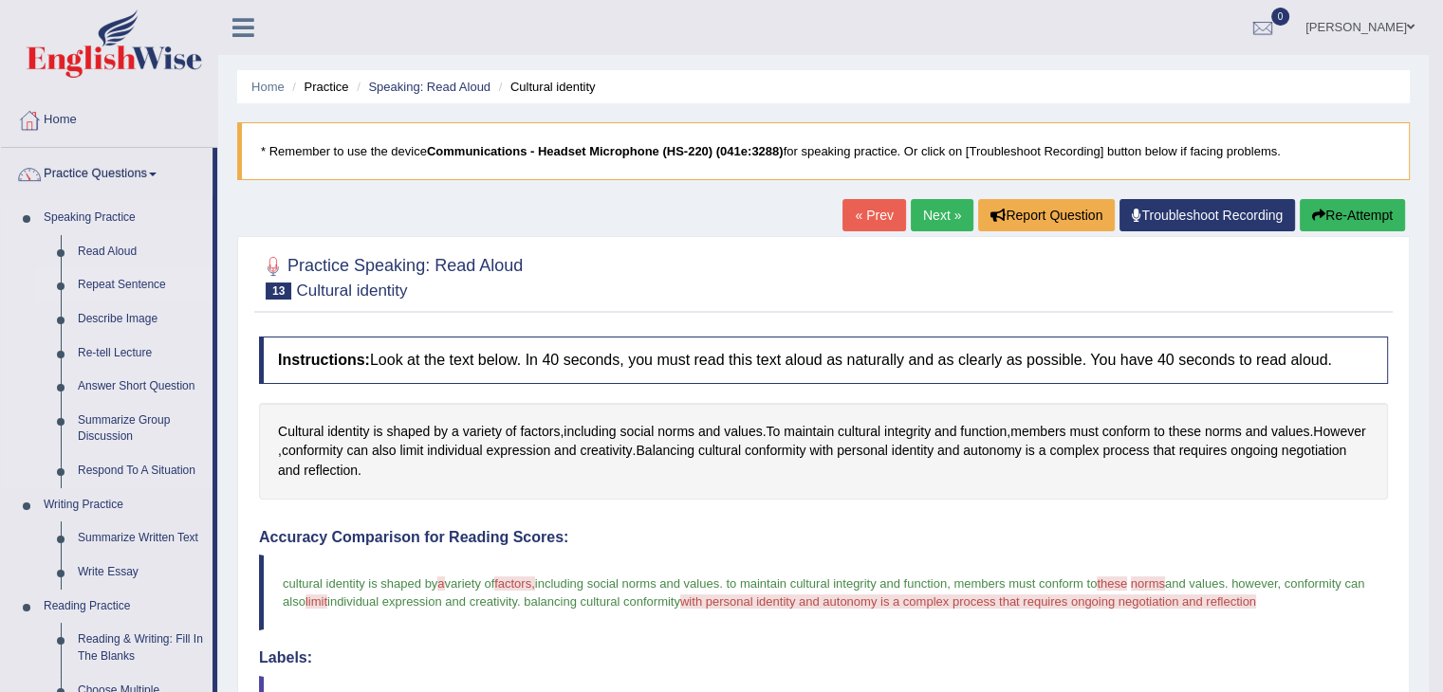
click at [128, 278] on link "Repeat Sentence" at bounding box center [140, 285] width 143 height 34
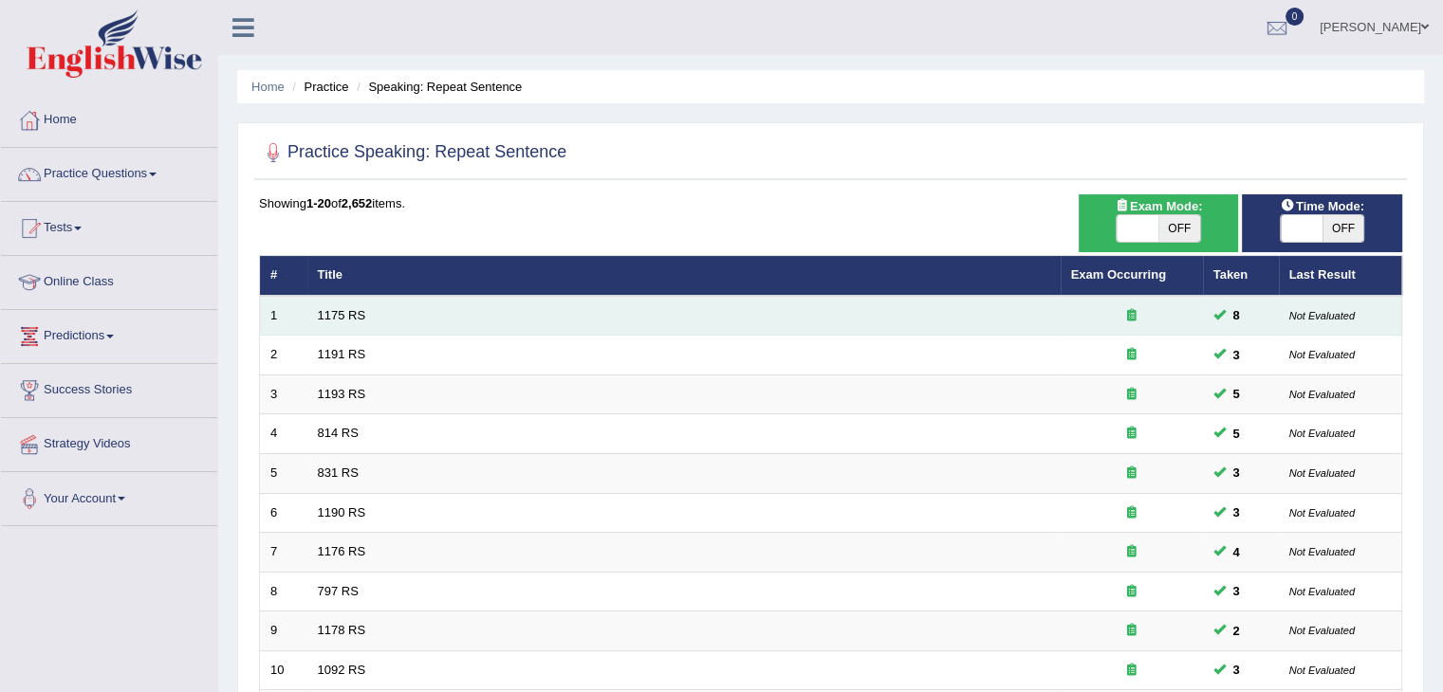
click at [365, 320] on td "1175 RS" at bounding box center [683, 316] width 753 height 40
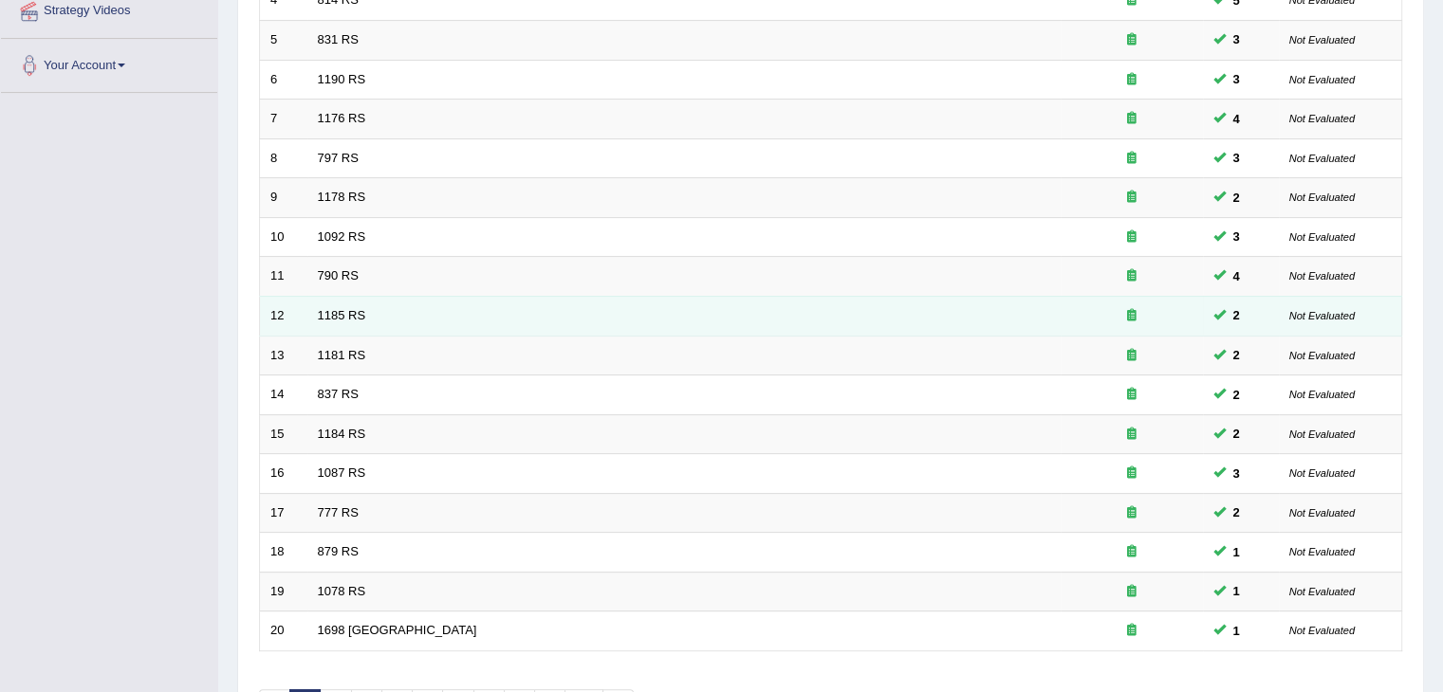
scroll to position [558, 0]
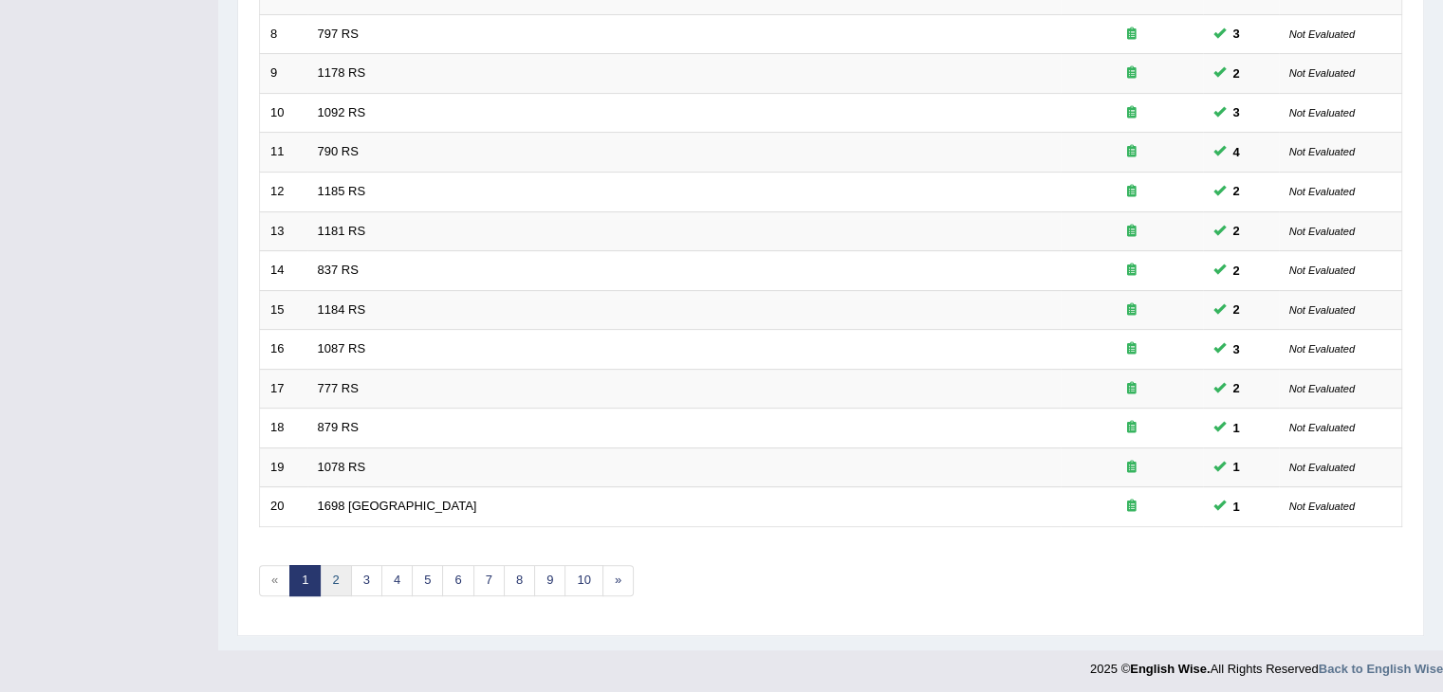
click at [341, 576] on link "2" at bounding box center [335, 580] width 31 height 31
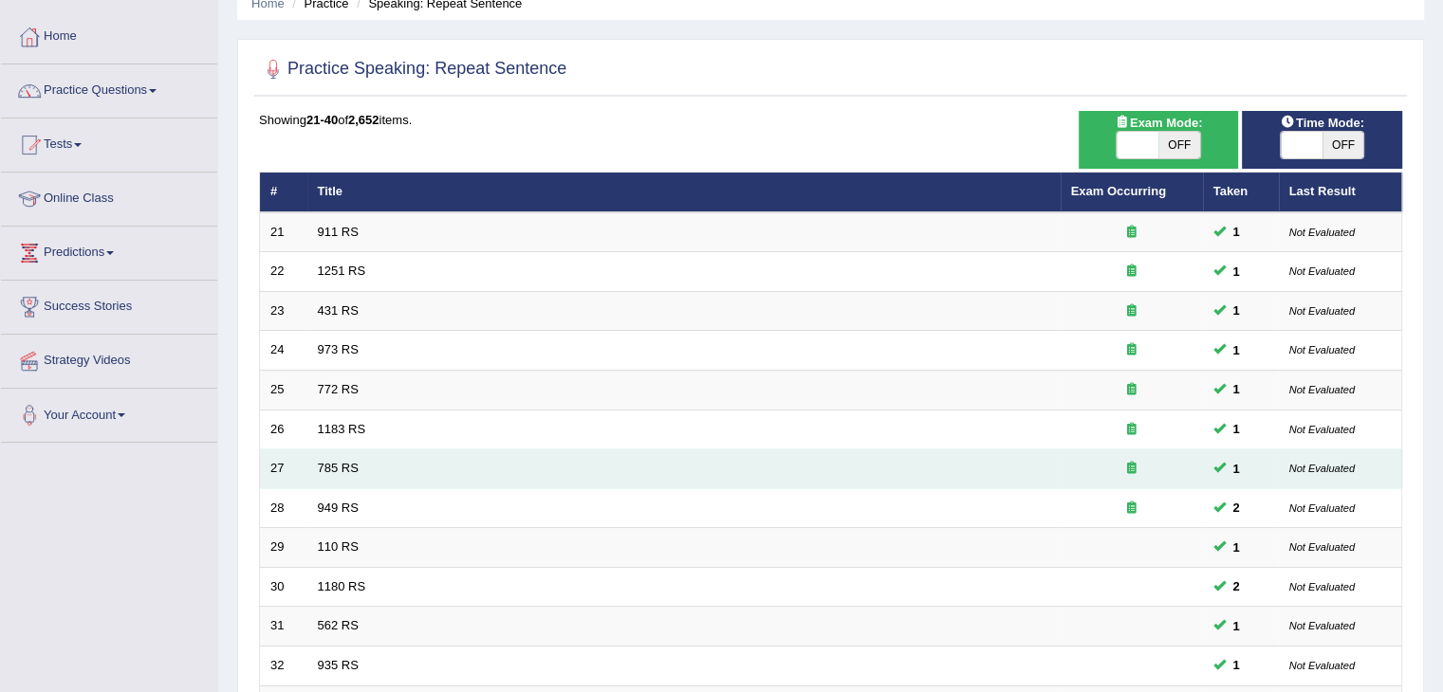
scroll to position [379, 0]
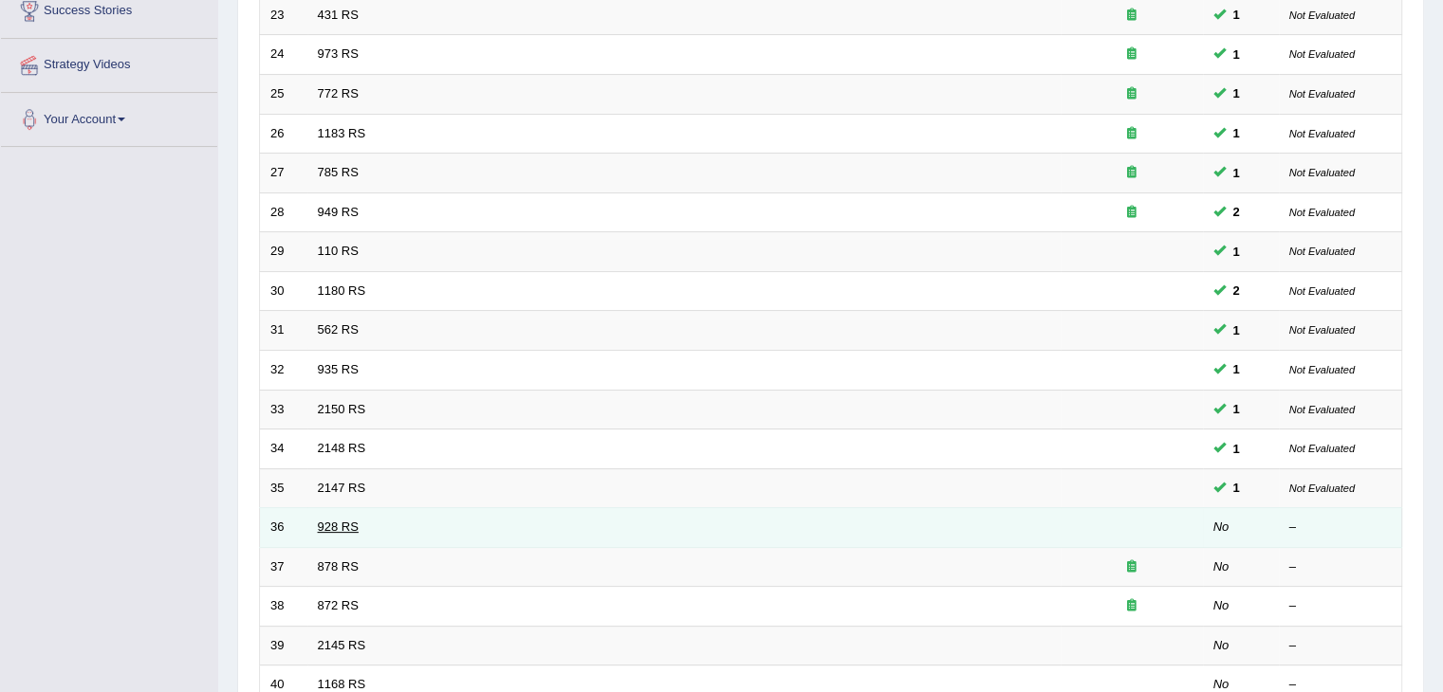
click at [344, 524] on link "928 RS" at bounding box center [338, 527] width 41 height 14
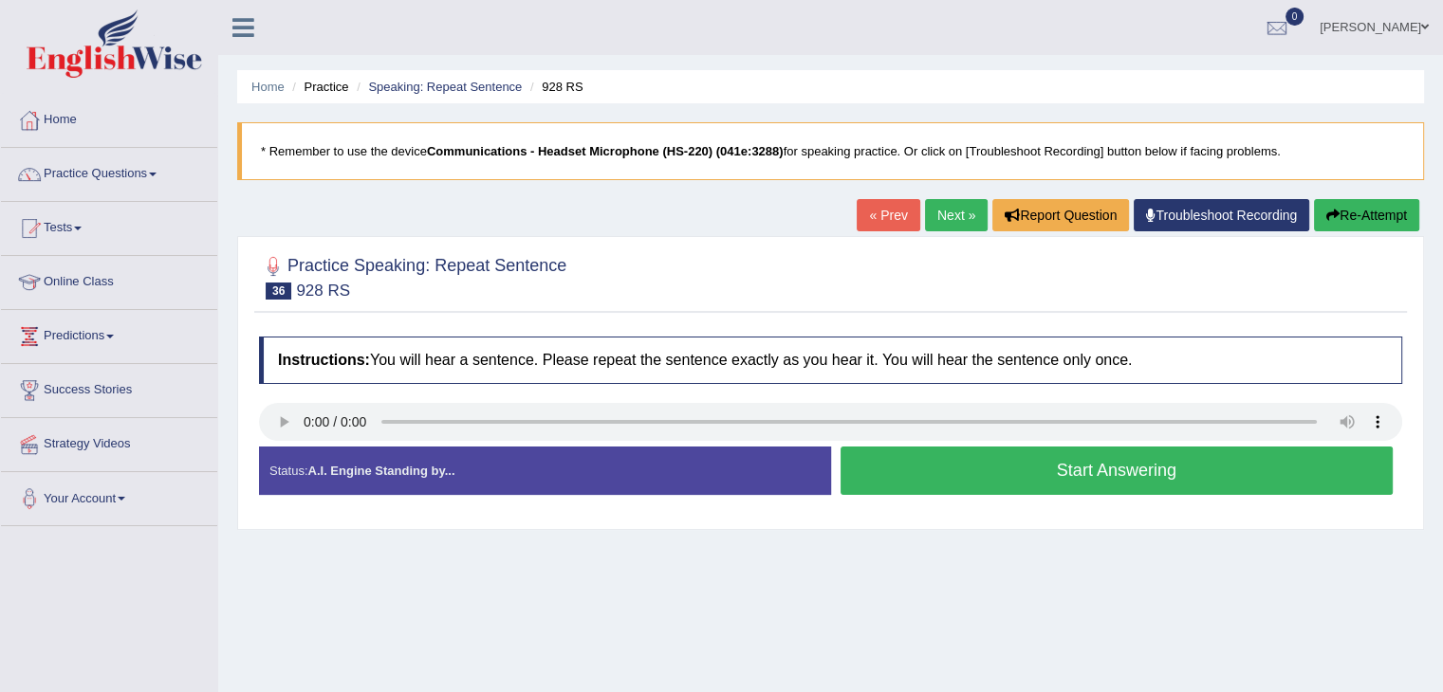
click at [960, 471] on button "Start Answering" at bounding box center [1116, 471] width 553 height 48
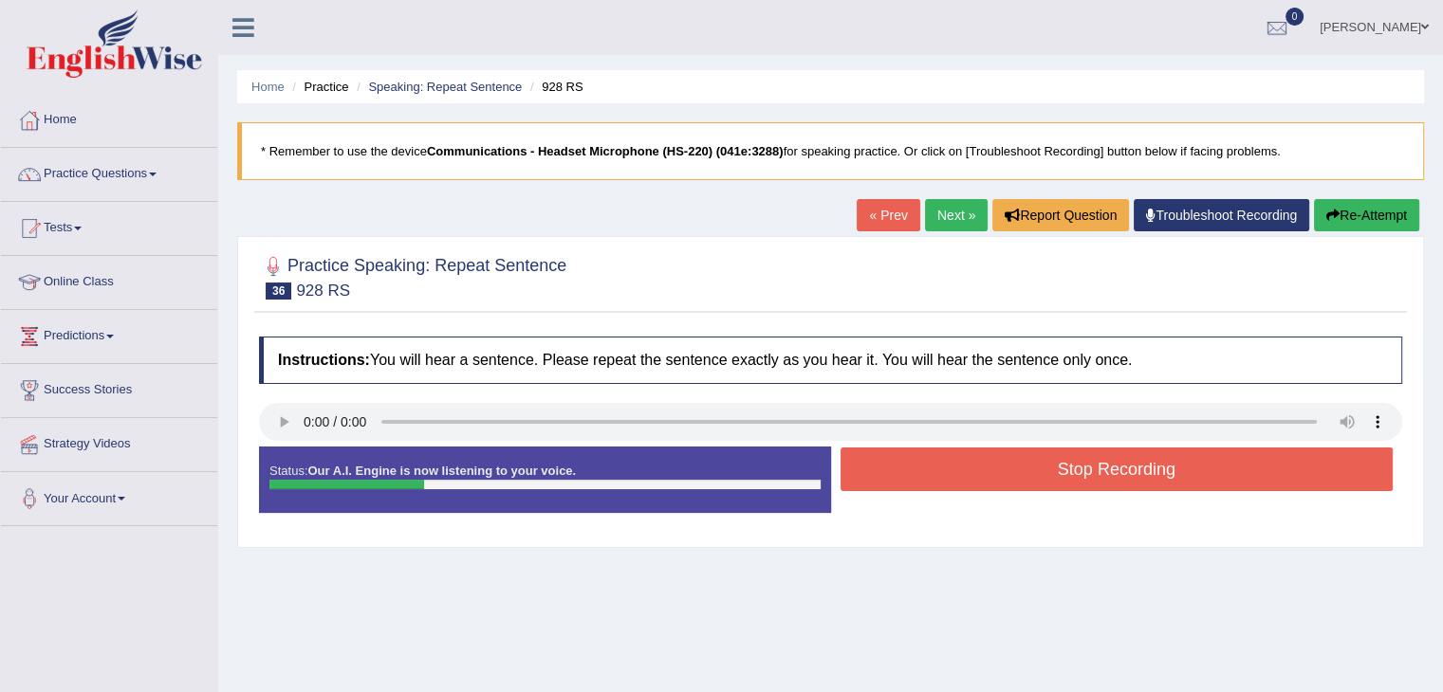
click at [269, 483] on div at bounding box center [346, 484] width 155 height 9
click at [946, 477] on button "Stop Recording" at bounding box center [1116, 470] width 553 height 44
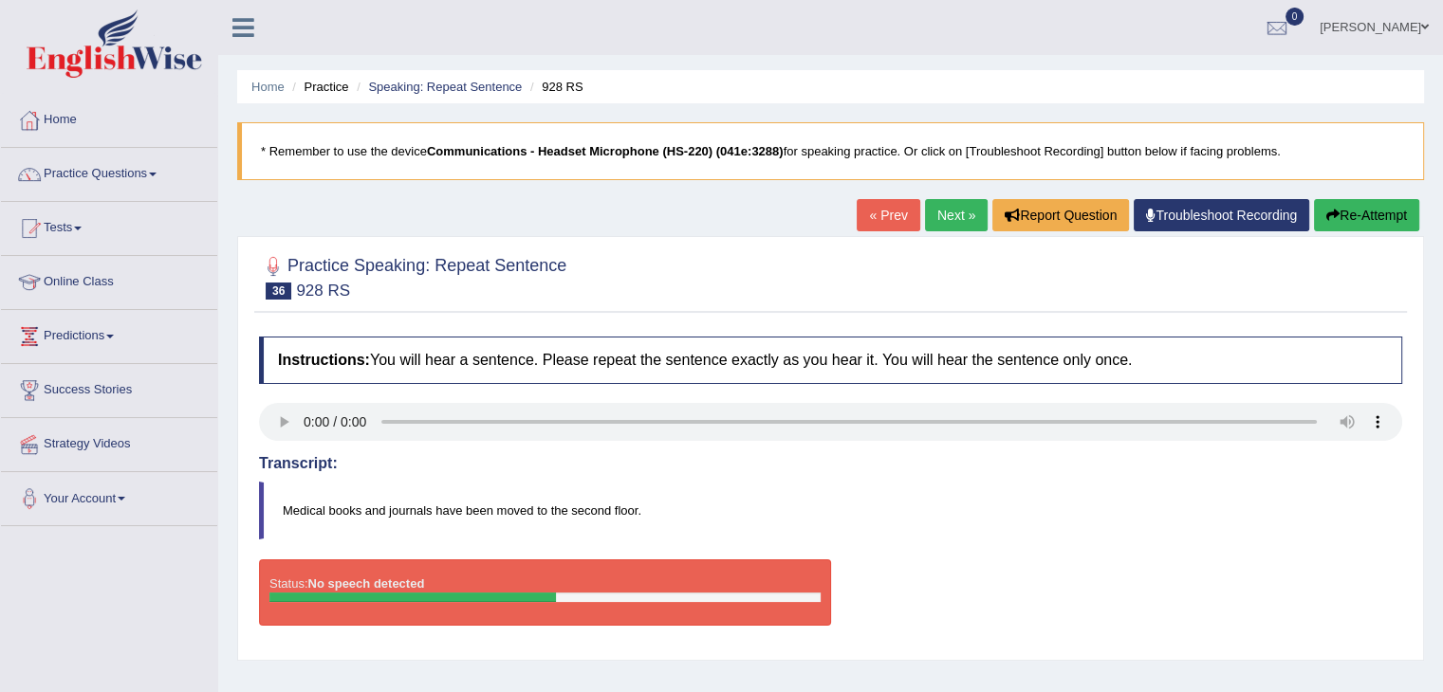
click at [1386, 212] on button "Re-Attempt" at bounding box center [1366, 215] width 105 height 32
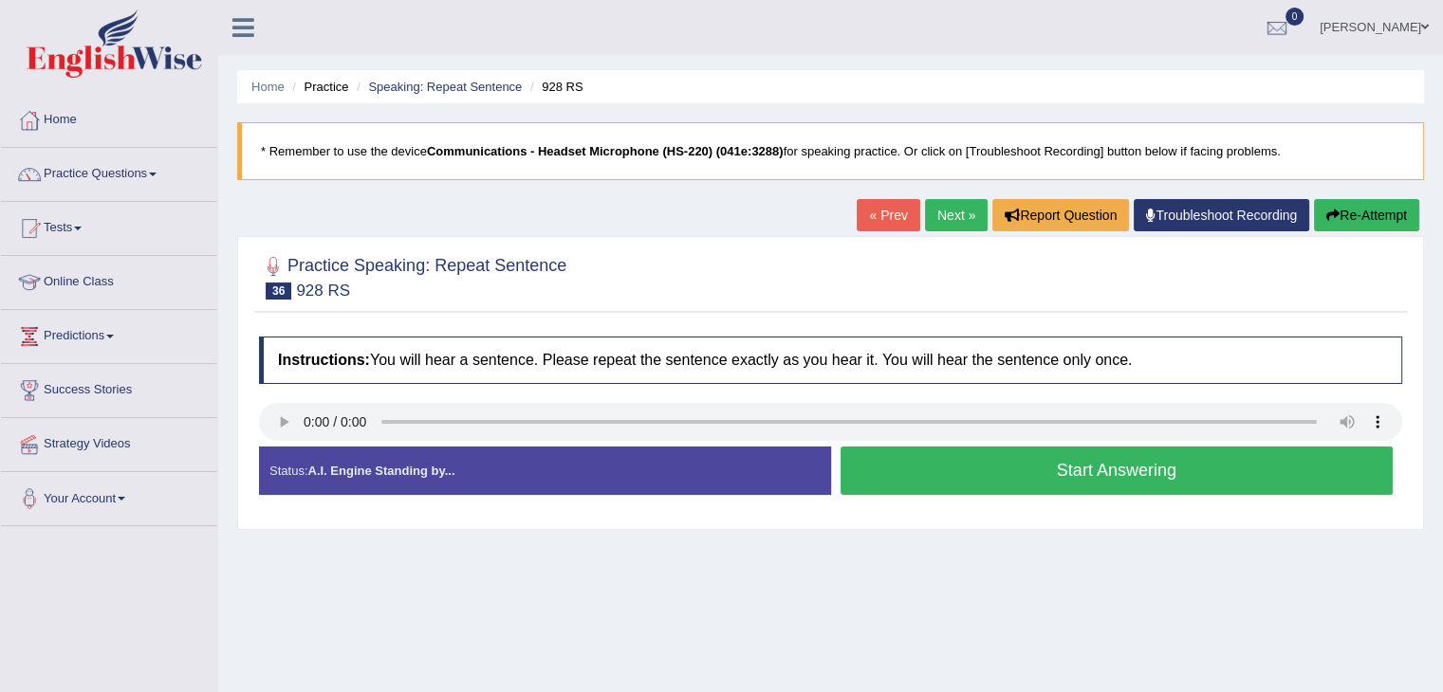
click at [955, 478] on button "Start Answering" at bounding box center [1116, 471] width 553 height 48
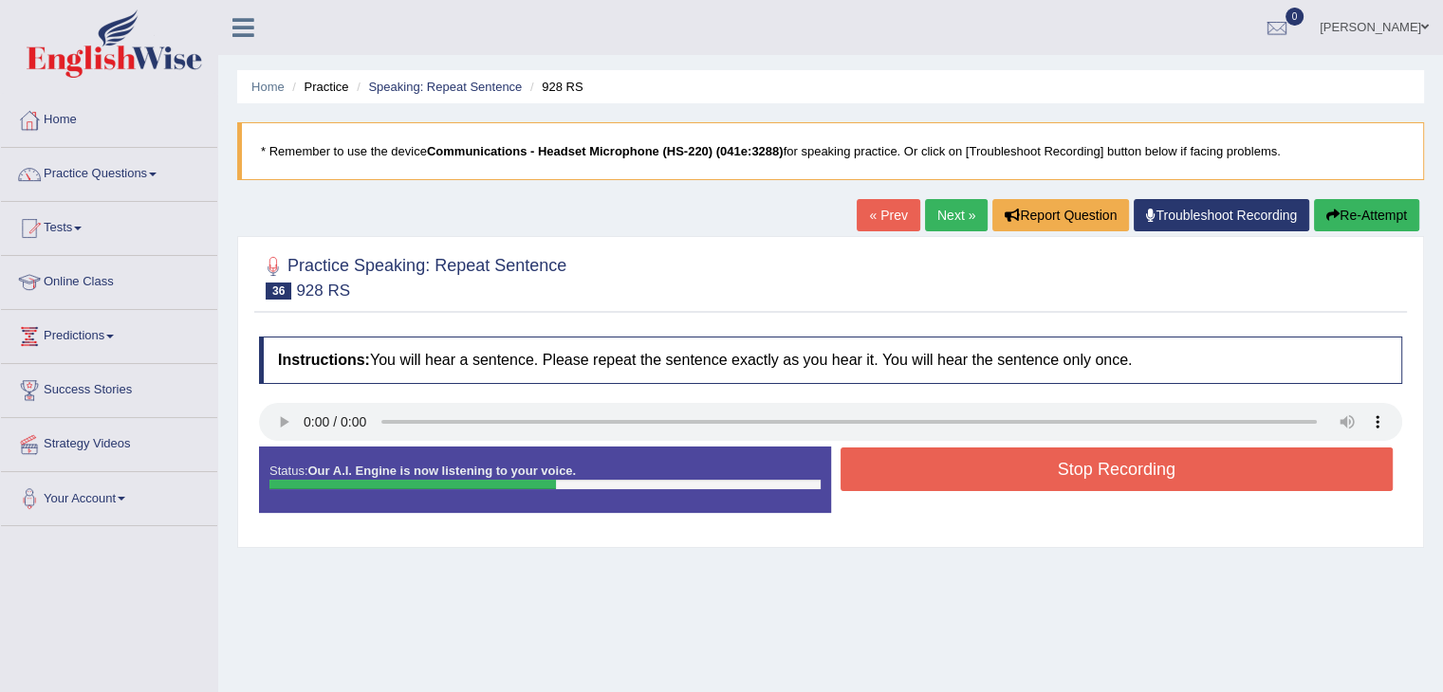
click at [955, 472] on button "Stop Recording" at bounding box center [1116, 470] width 553 height 44
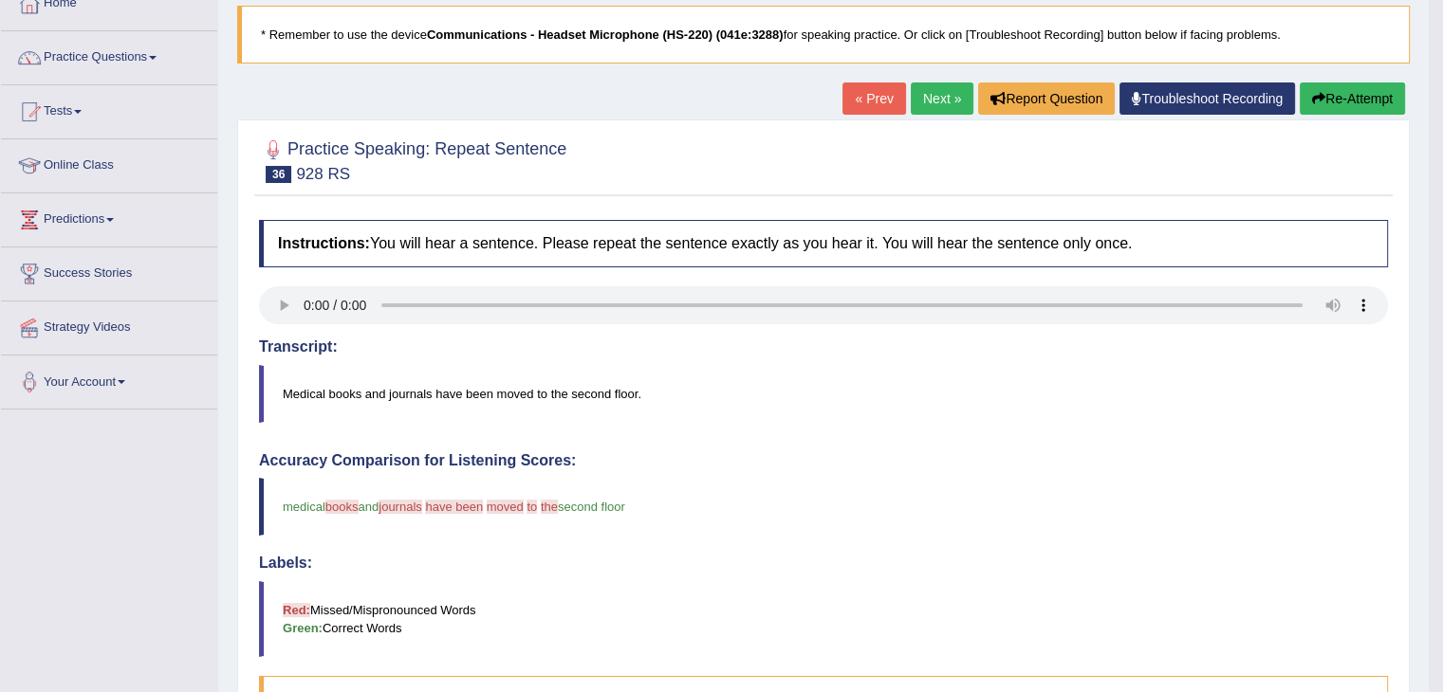
scroll to position [95, 0]
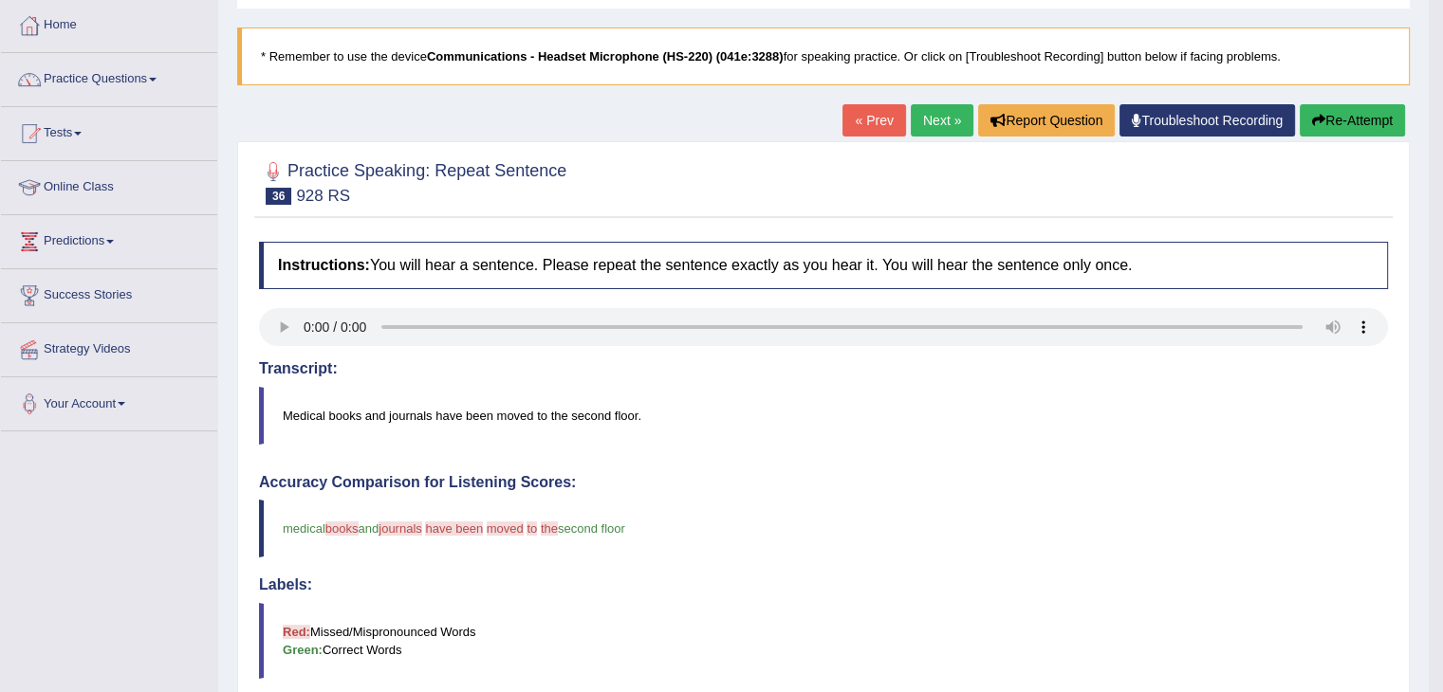
click at [927, 126] on link "Next »" at bounding box center [942, 120] width 63 height 32
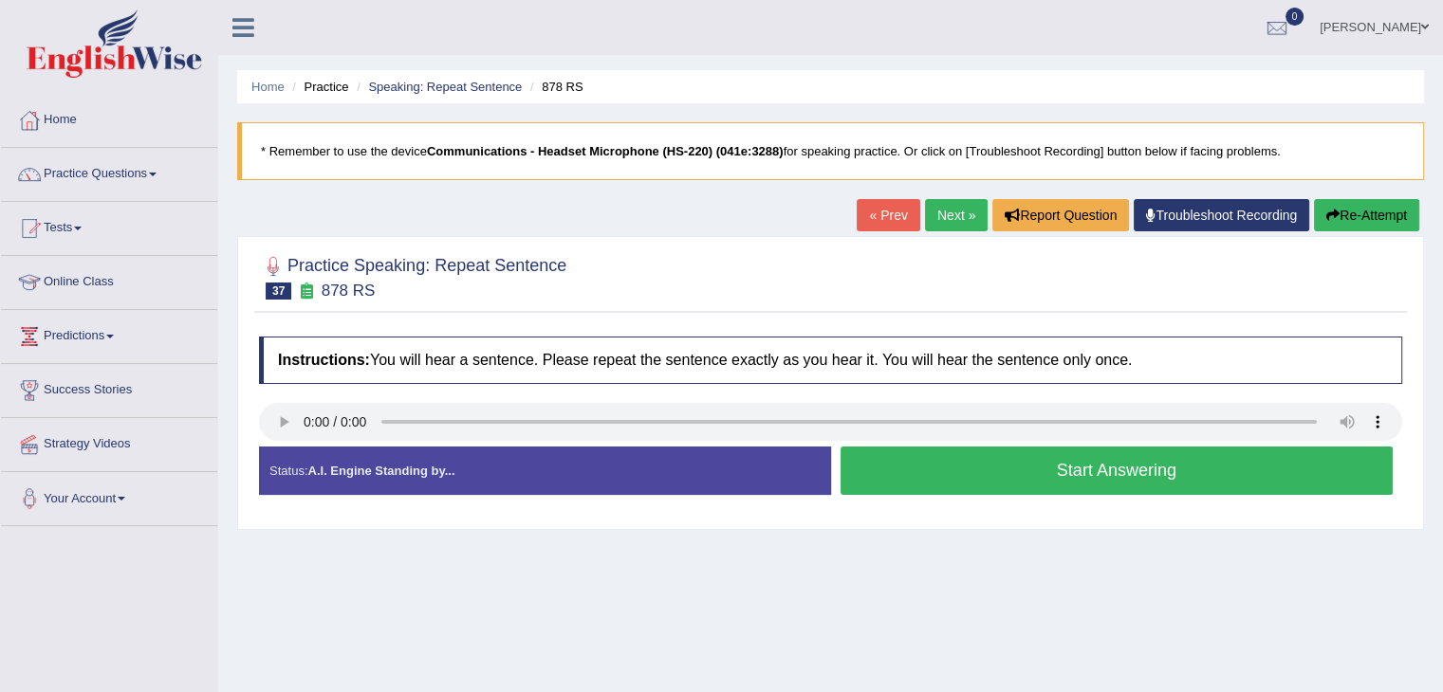
click at [974, 468] on button "Start Answering" at bounding box center [1116, 471] width 553 height 48
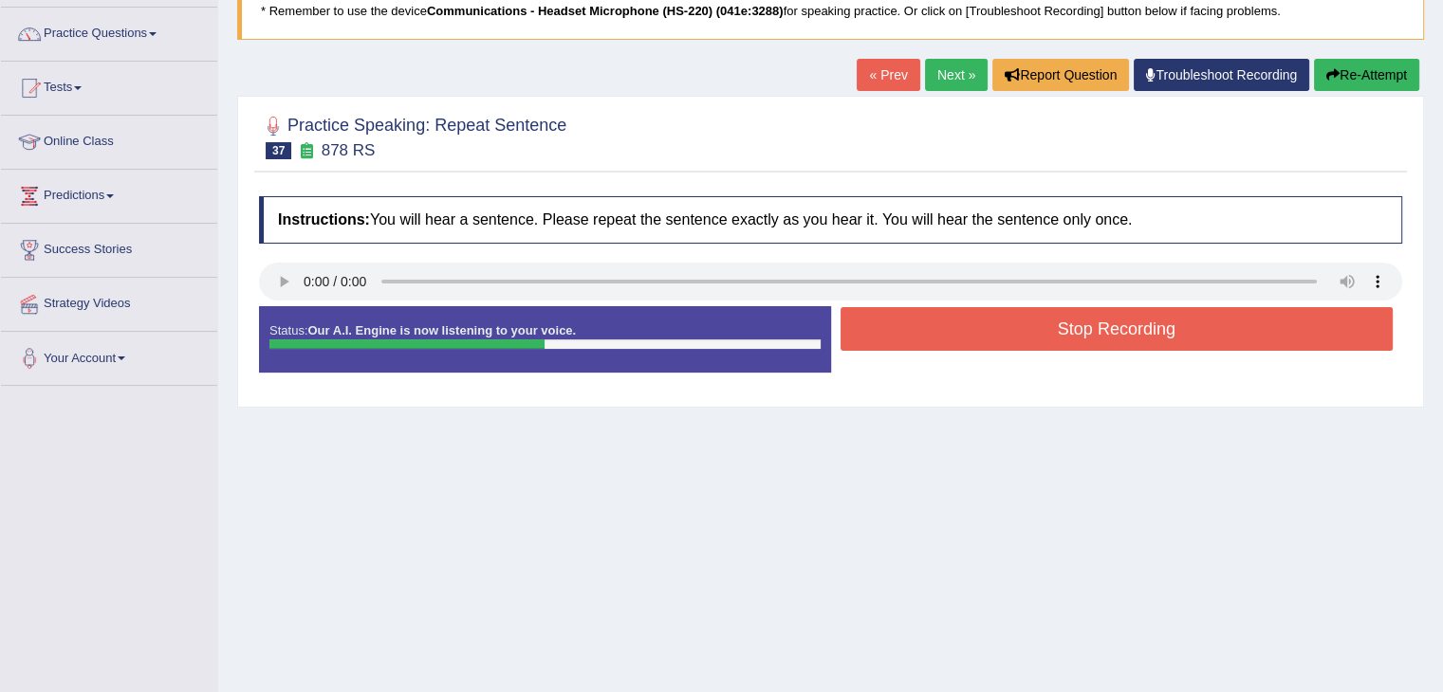
scroll to position [190, 0]
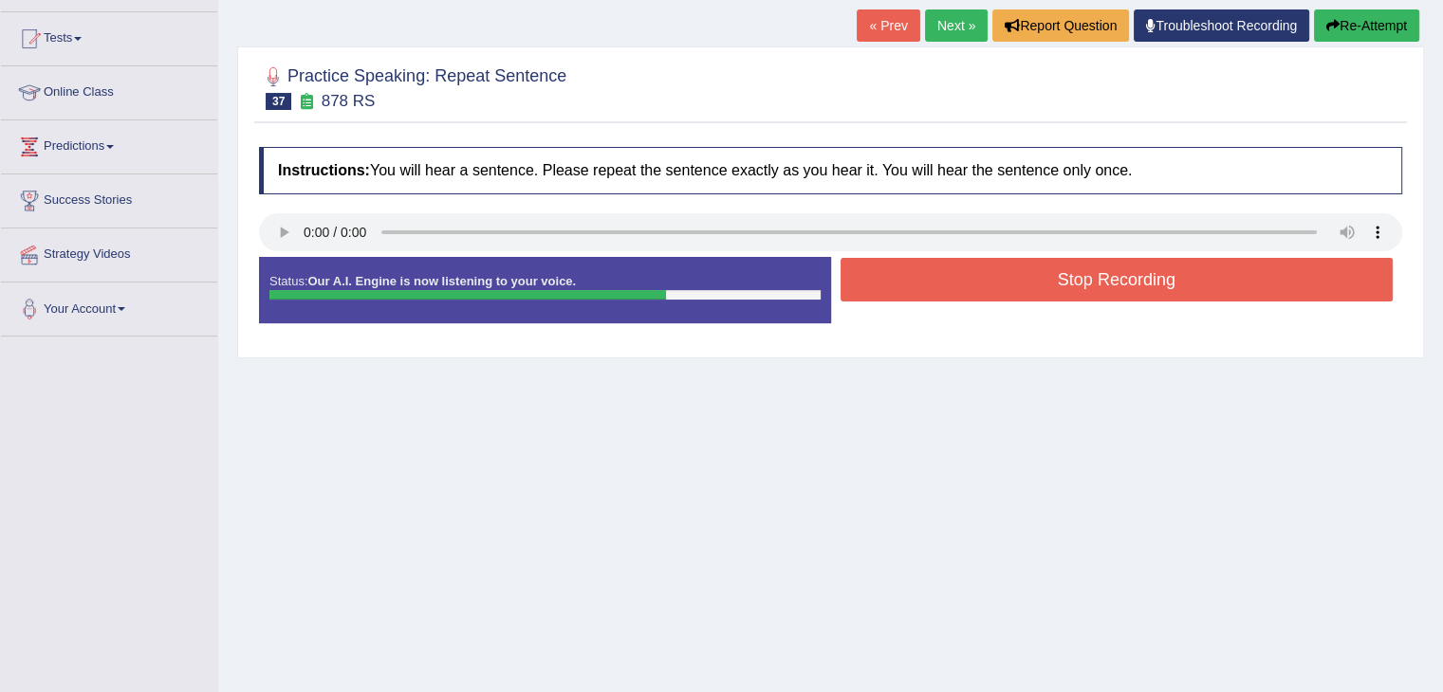
click at [1012, 272] on button "Stop Recording" at bounding box center [1116, 280] width 553 height 44
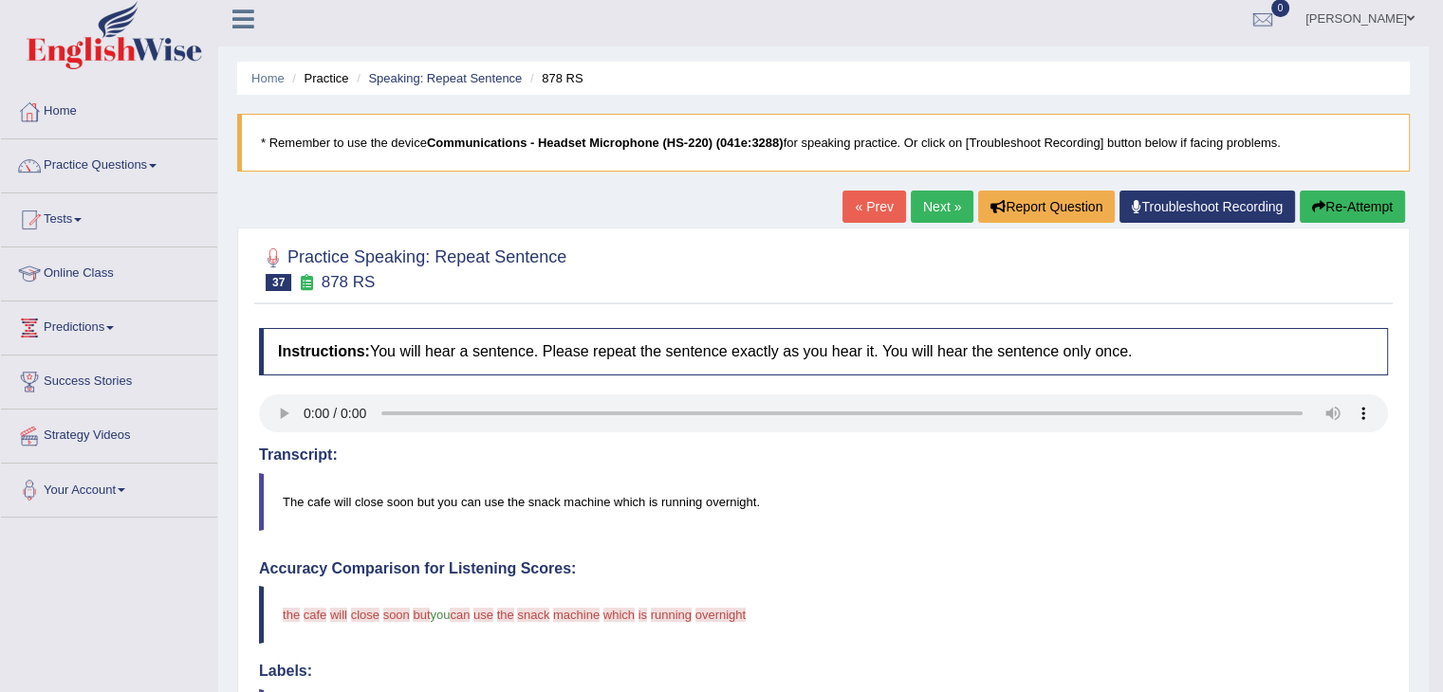
scroll to position [0, 0]
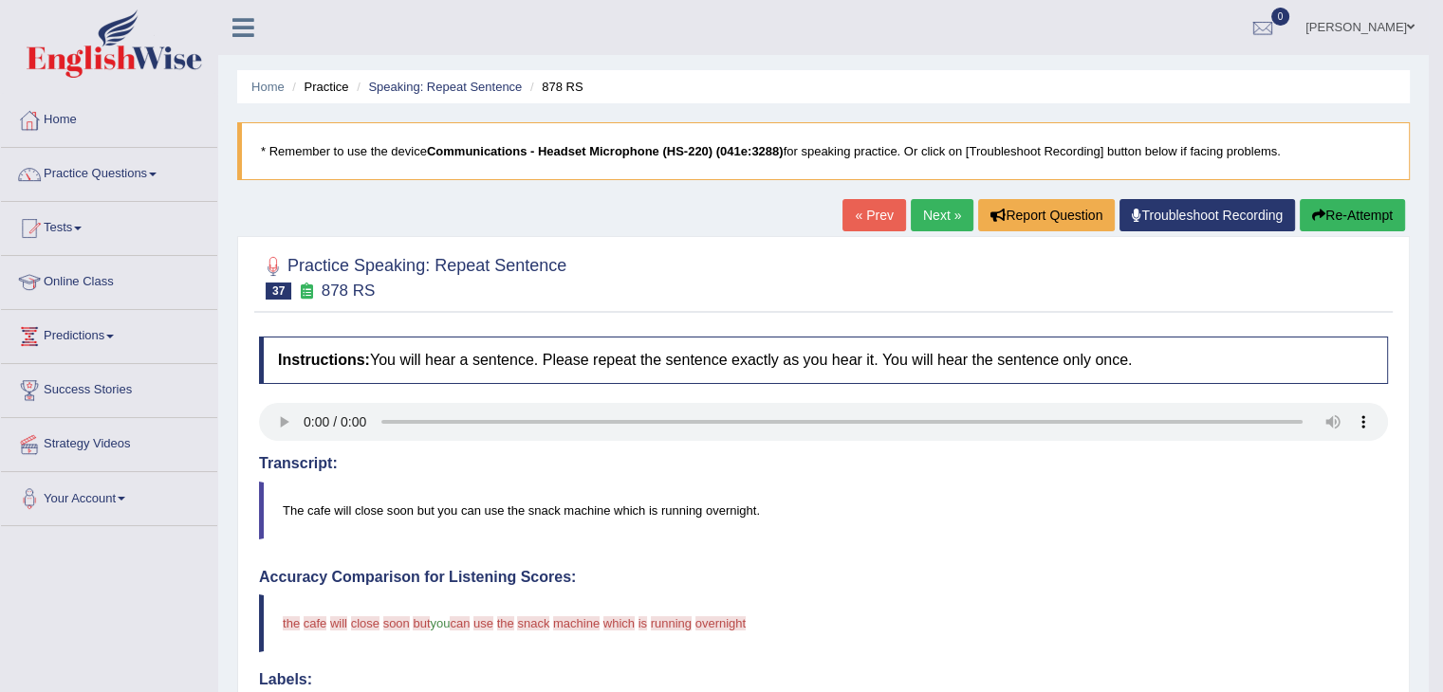
click at [1352, 213] on button "Re-Attempt" at bounding box center [1351, 215] width 105 height 32
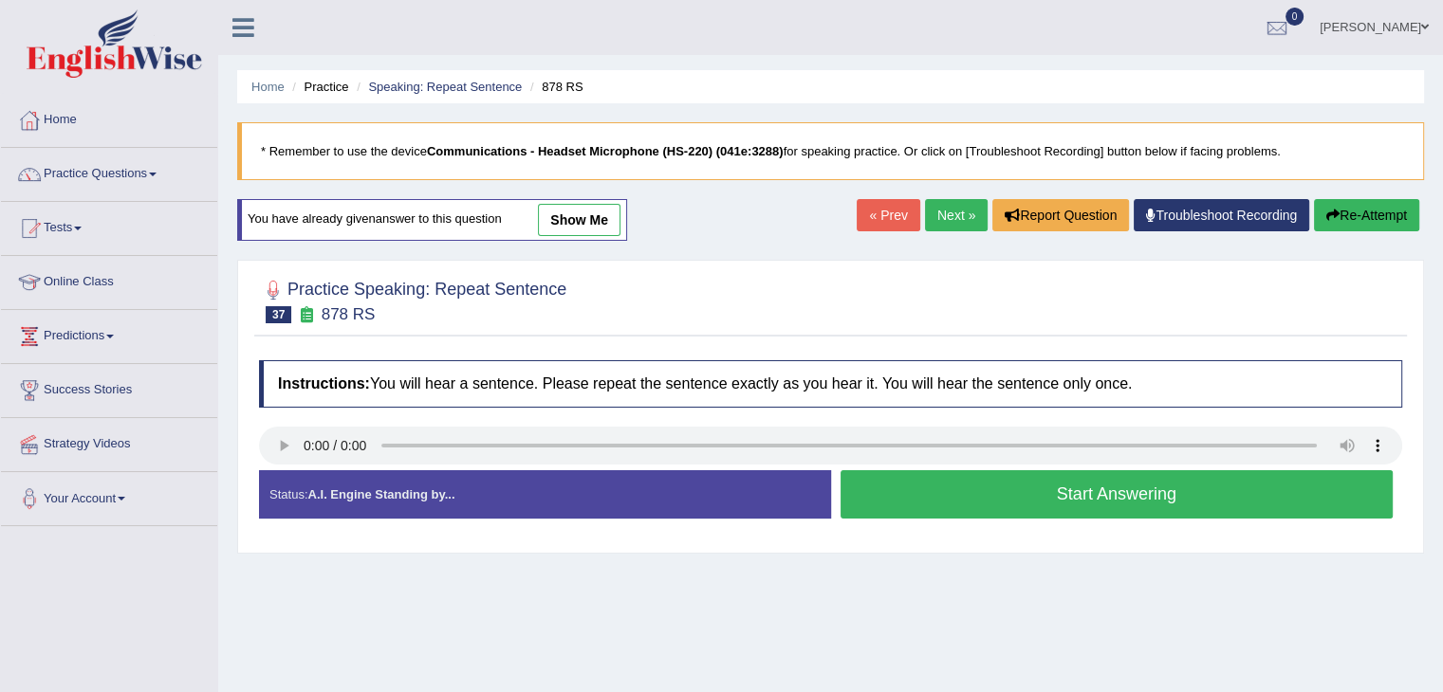
click at [1023, 494] on button "Start Answering" at bounding box center [1116, 494] width 553 height 48
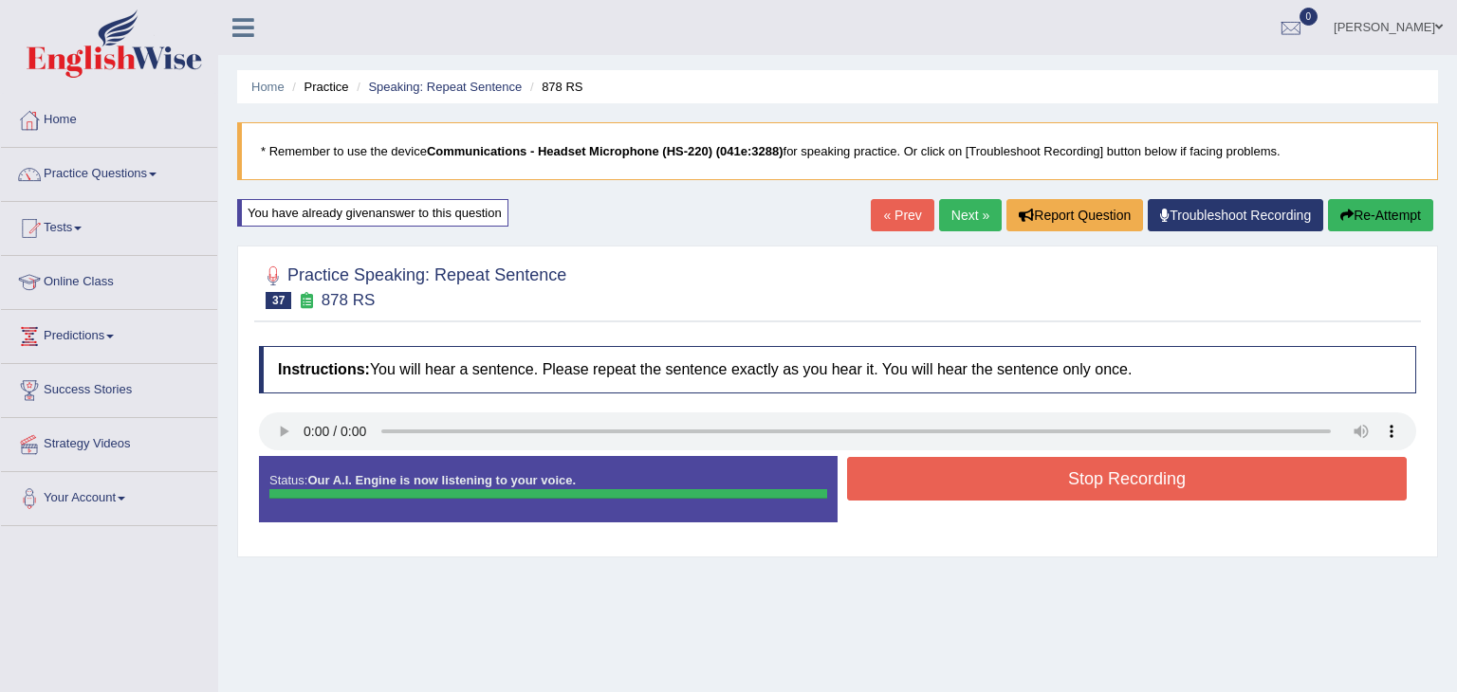
click at [895, 472] on div "Instructions: You will hear a sentence. Please repeat the sentence exactly as y…" at bounding box center [837, 442] width 1167 height 211
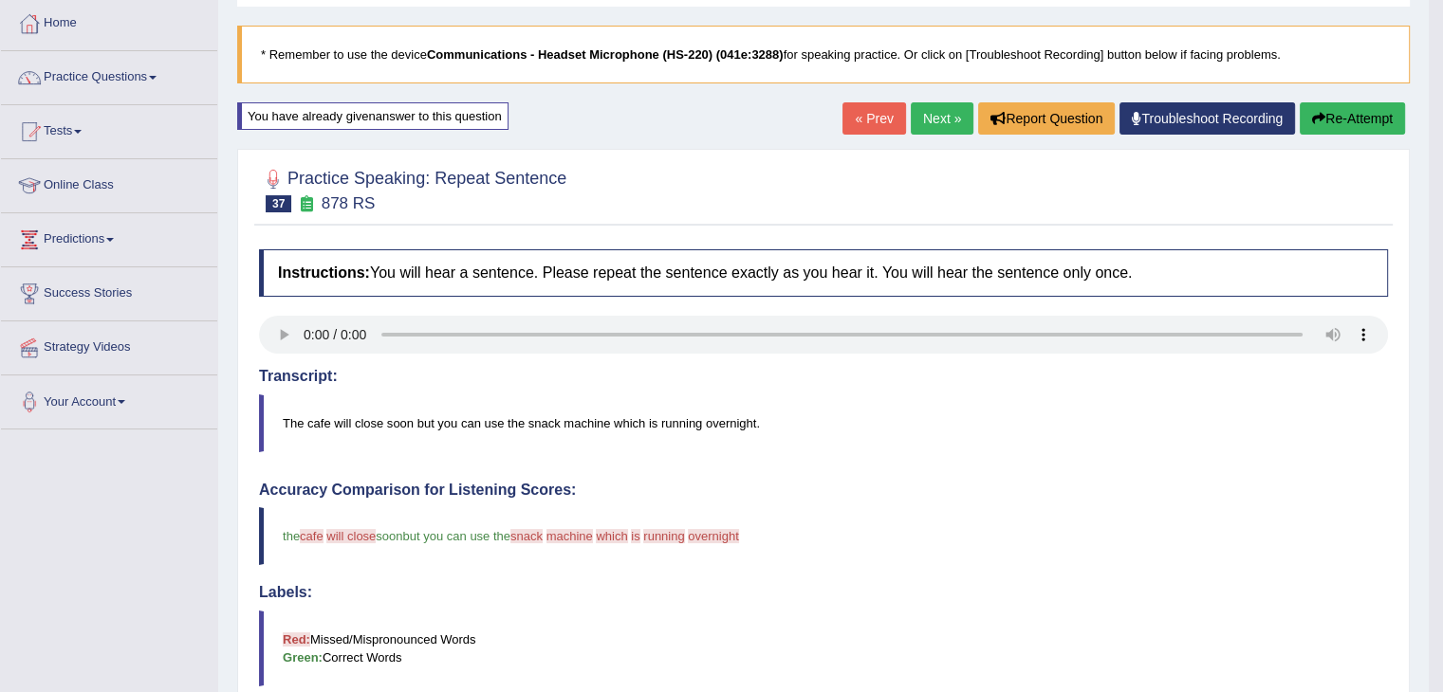
scroll to position [95, 0]
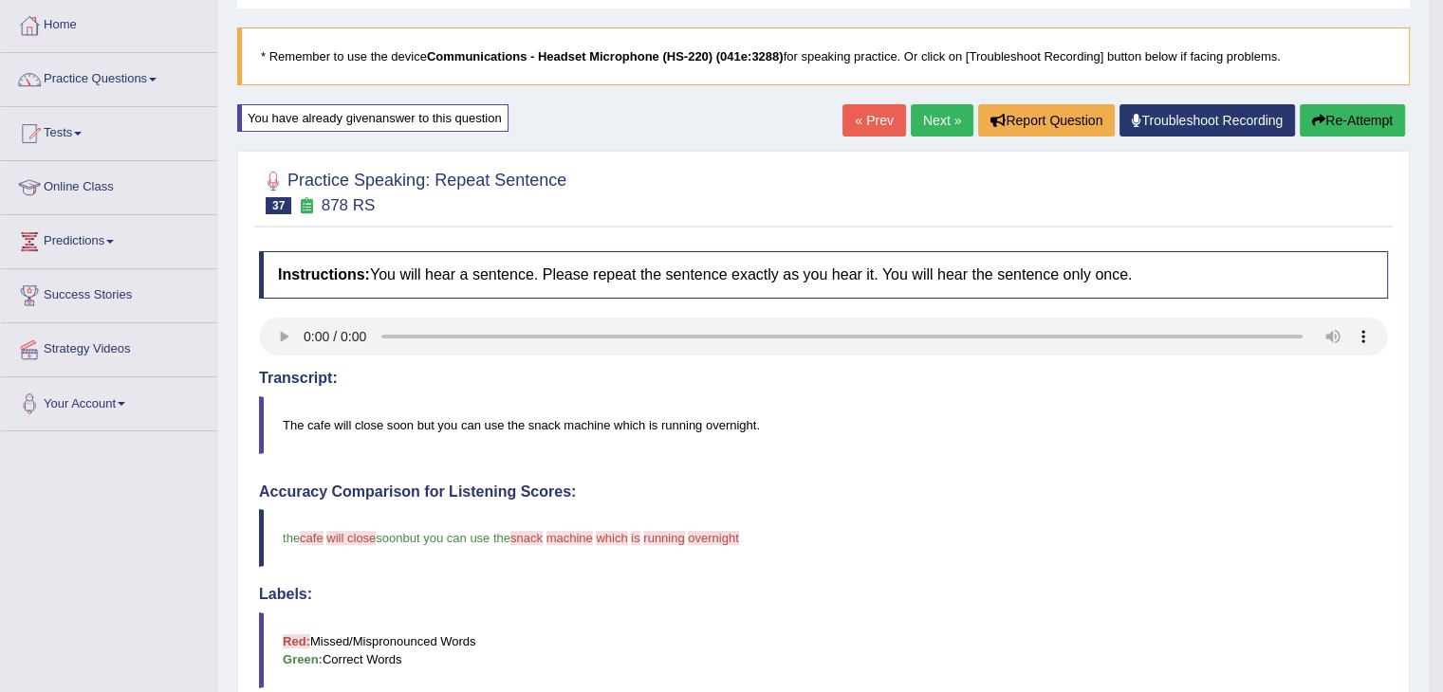
click at [922, 126] on link "Next »" at bounding box center [942, 120] width 63 height 32
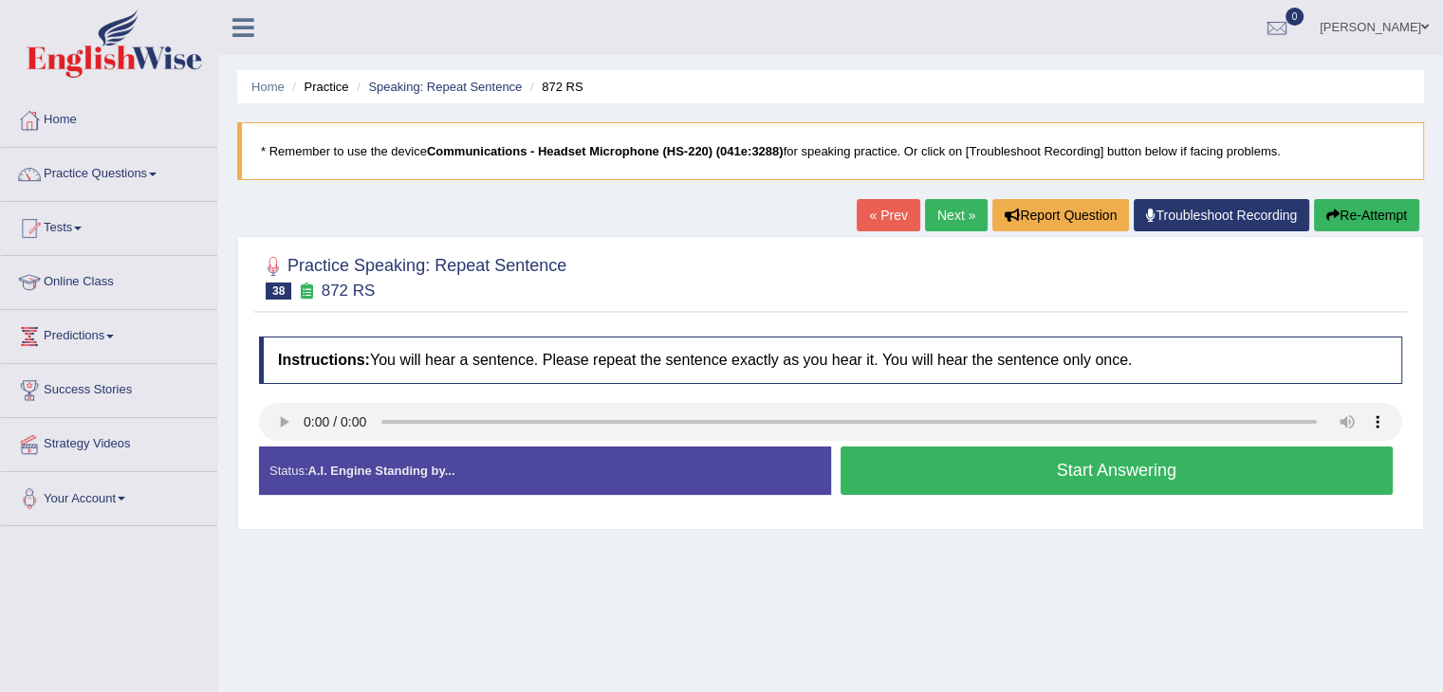
click at [901, 480] on button "Start Answering" at bounding box center [1116, 471] width 553 height 48
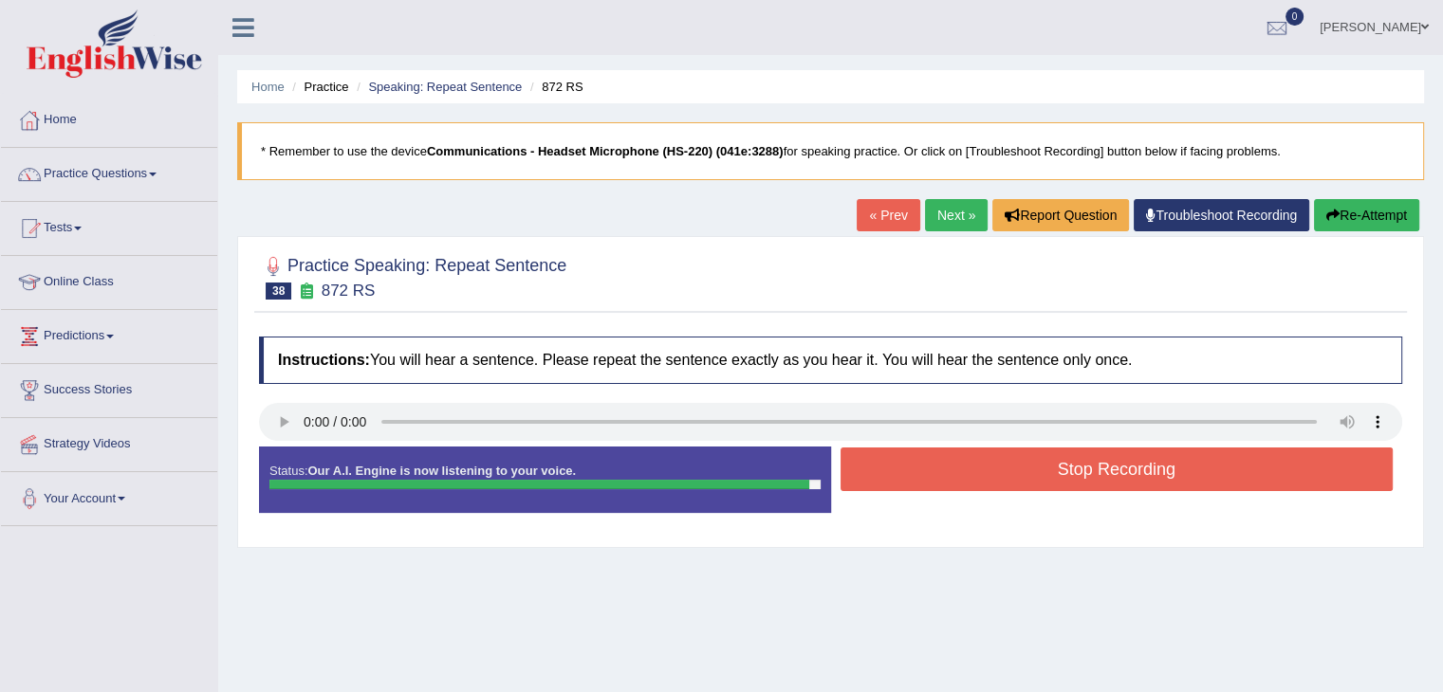
click at [950, 477] on button "Stop Recording" at bounding box center [1116, 470] width 553 height 44
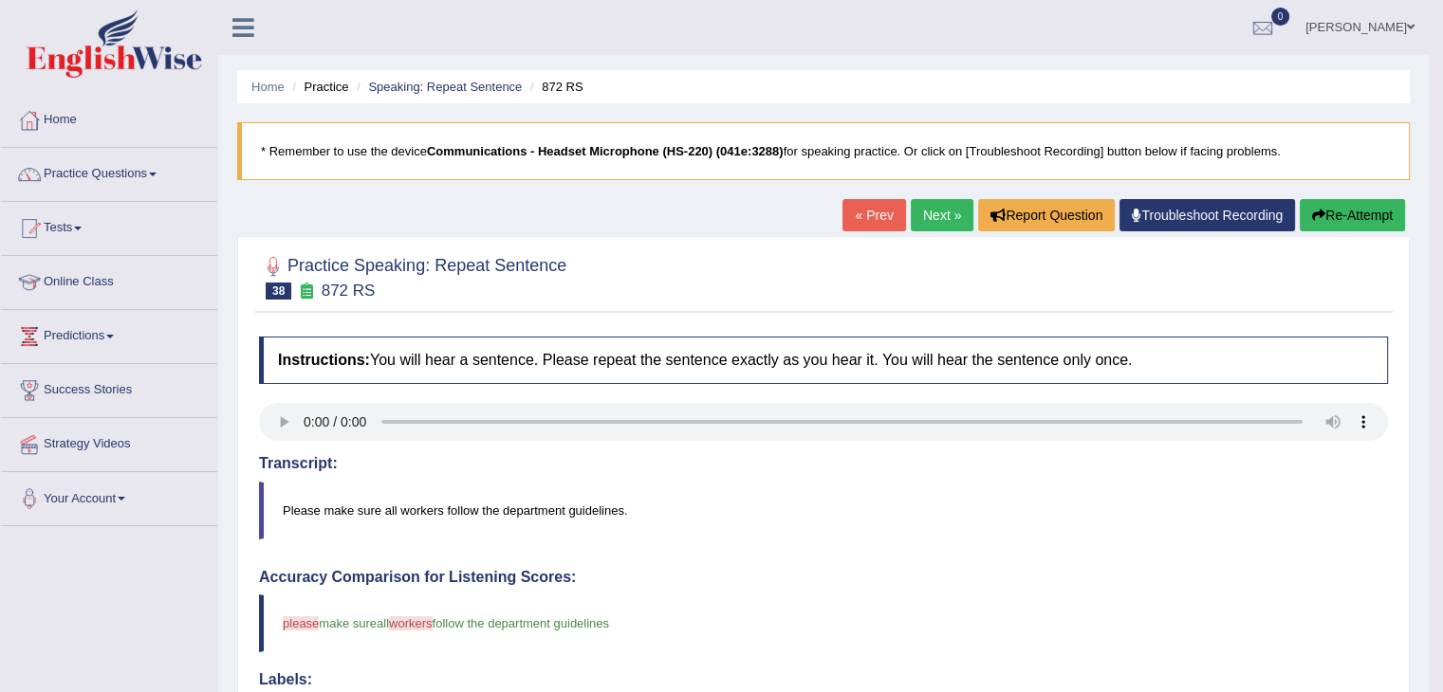
click at [940, 207] on link "Next »" at bounding box center [942, 215] width 63 height 32
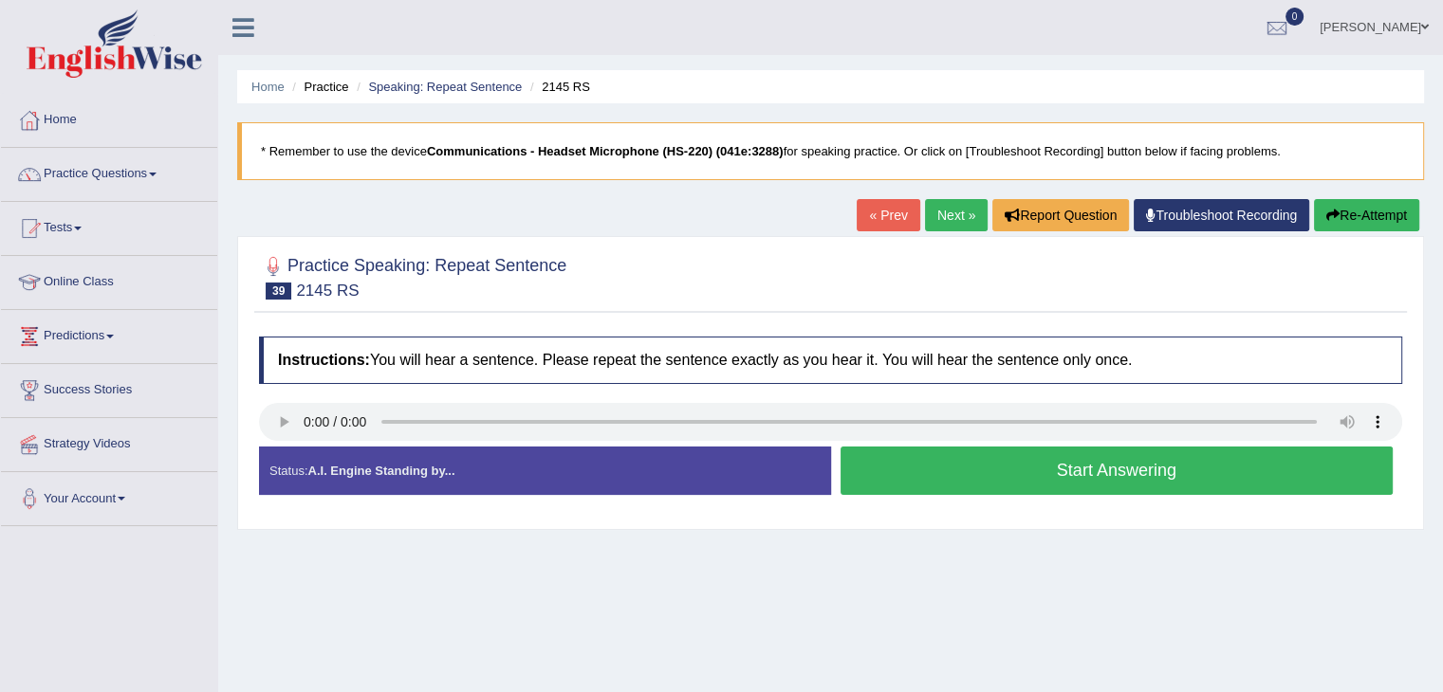
click at [939, 470] on button "Start Answering" at bounding box center [1116, 471] width 553 height 48
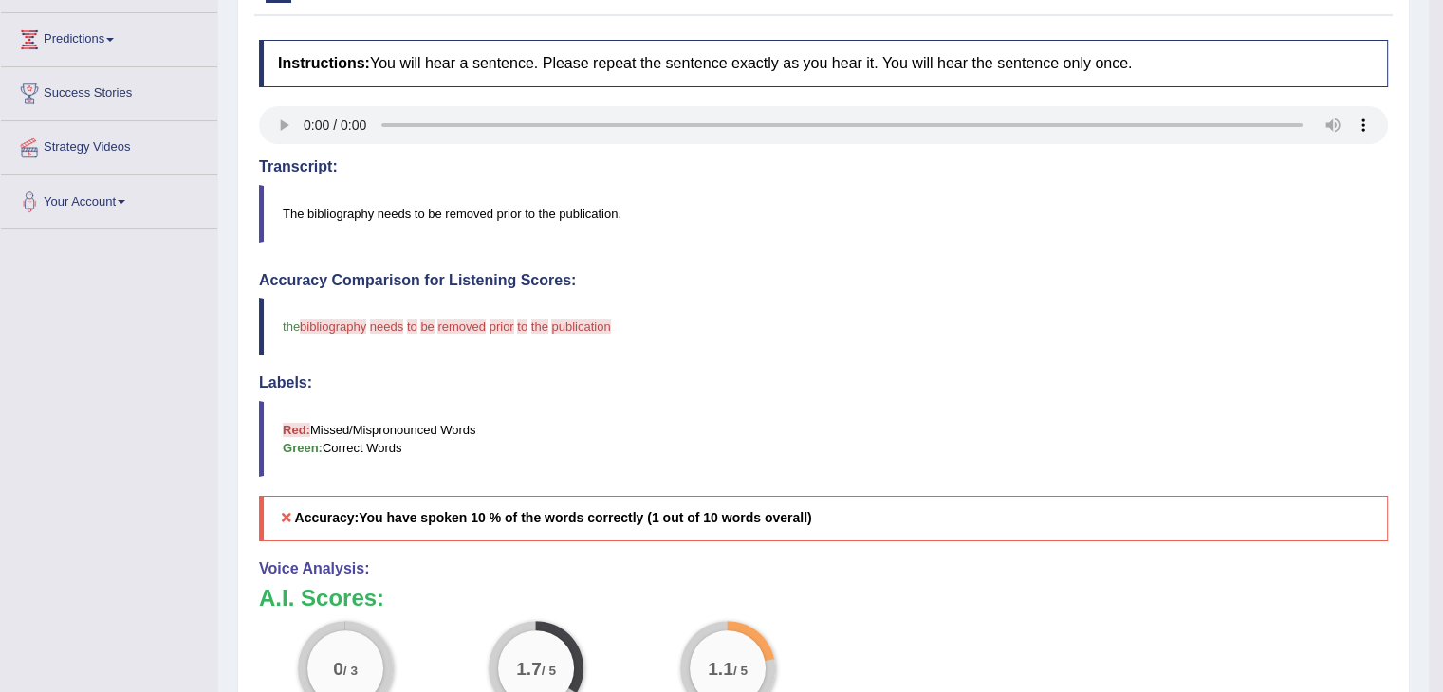
scroll to position [190, 0]
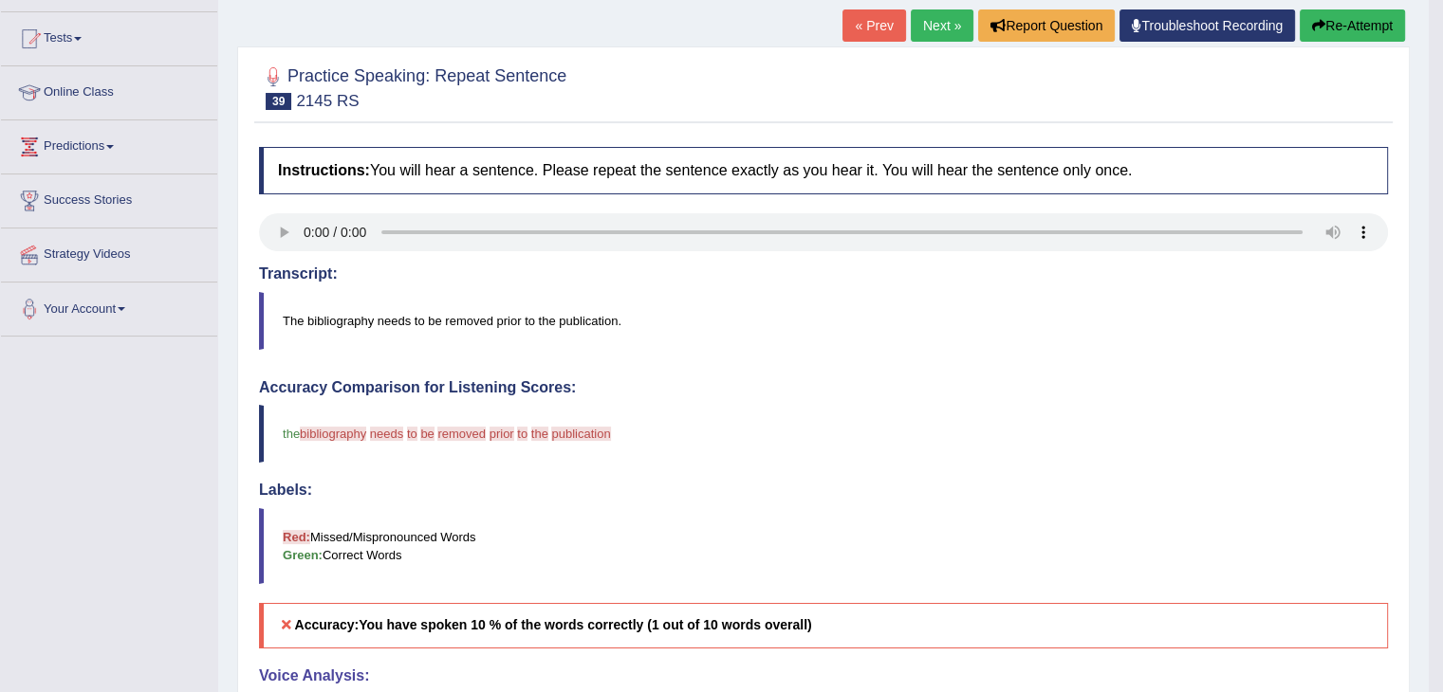
click at [935, 33] on link "Next »" at bounding box center [942, 25] width 63 height 32
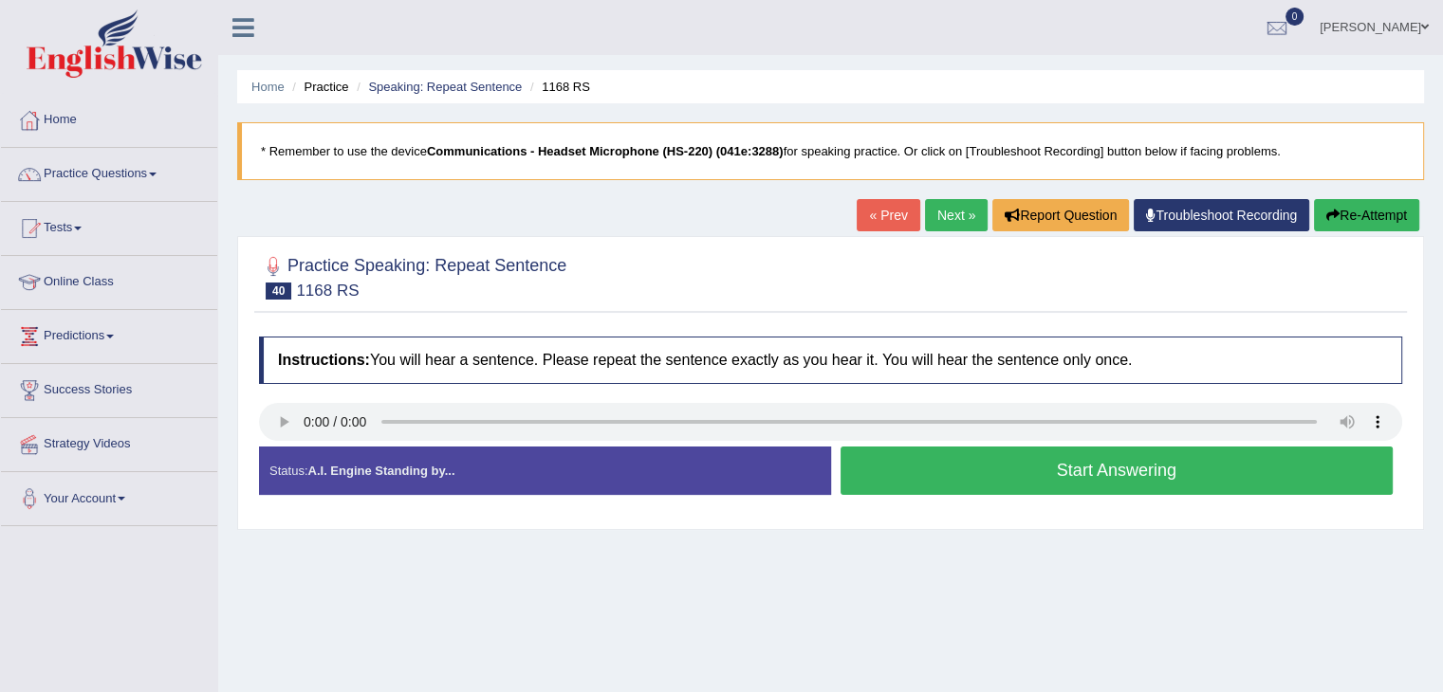
click at [957, 473] on button "Start Answering" at bounding box center [1116, 471] width 553 height 48
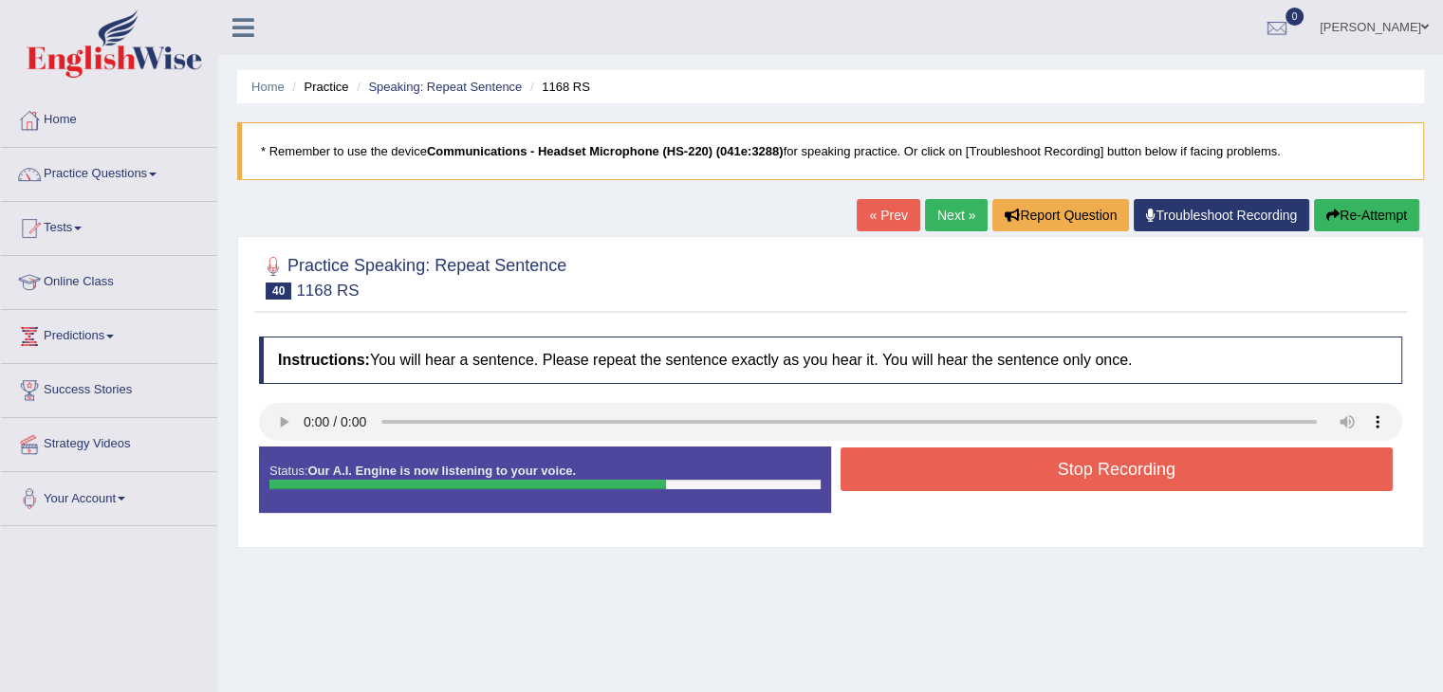
click at [957, 478] on button "Stop Recording" at bounding box center [1116, 470] width 553 height 44
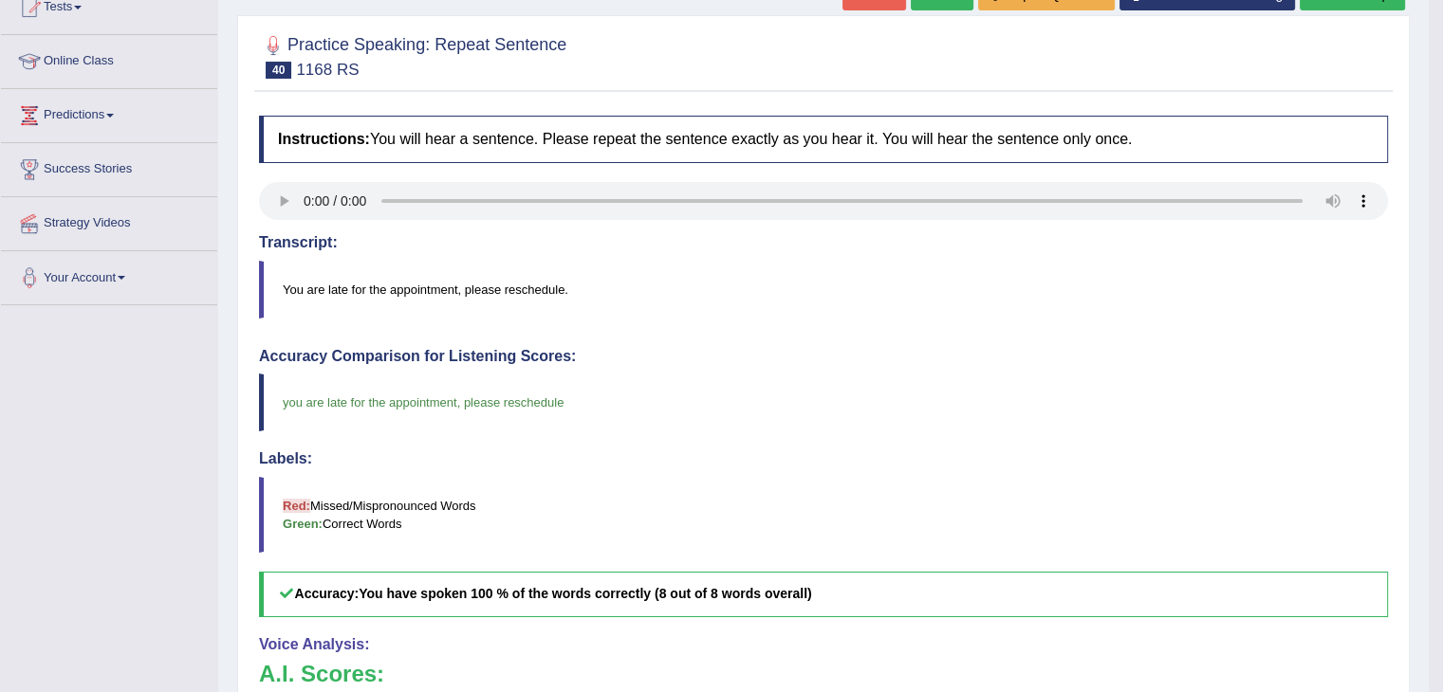
scroll to position [190, 0]
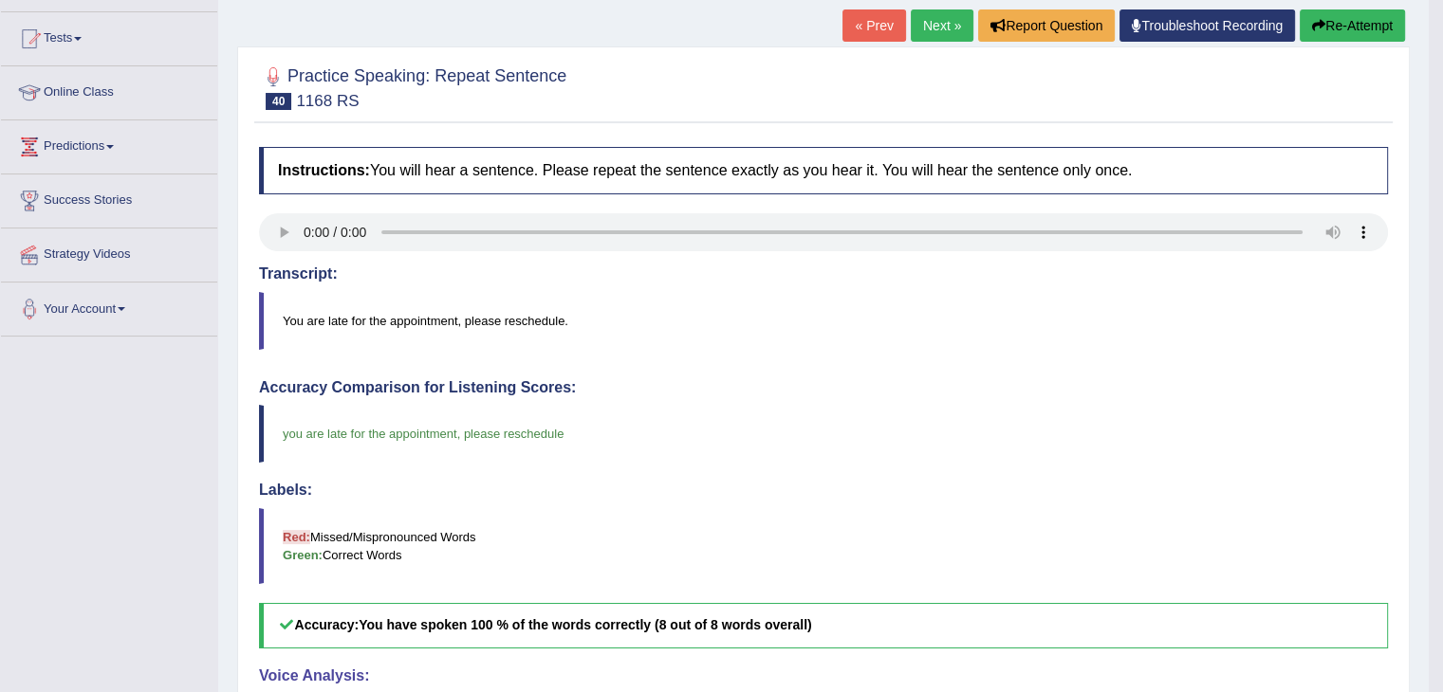
click at [942, 31] on link "Next »" at bounding box center [942, 25] width 63 height 32
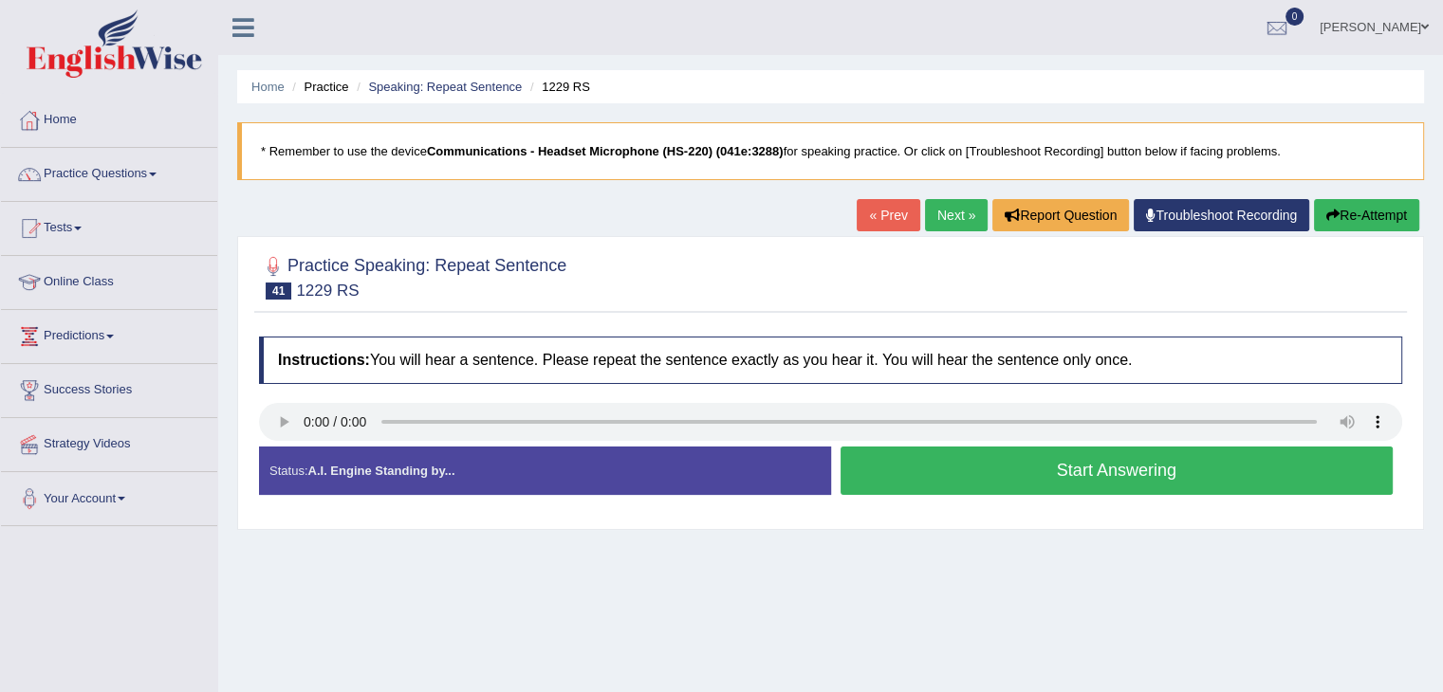
click at [1058, 474] on button "Start Answering" at bounding box center [1116, 471] width 553 height 48
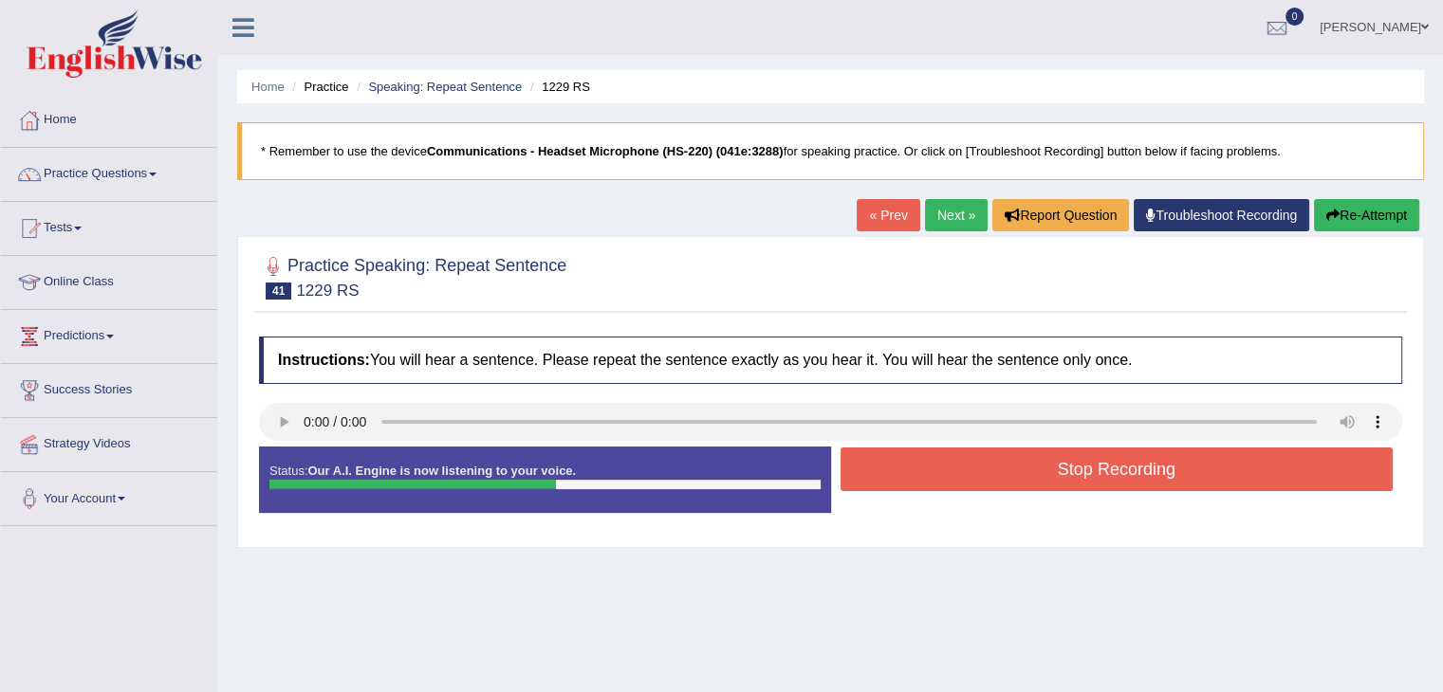
click at [1029, 476] on button "Stop Recording" at bounding box center [1116, 470] width 553 height 44
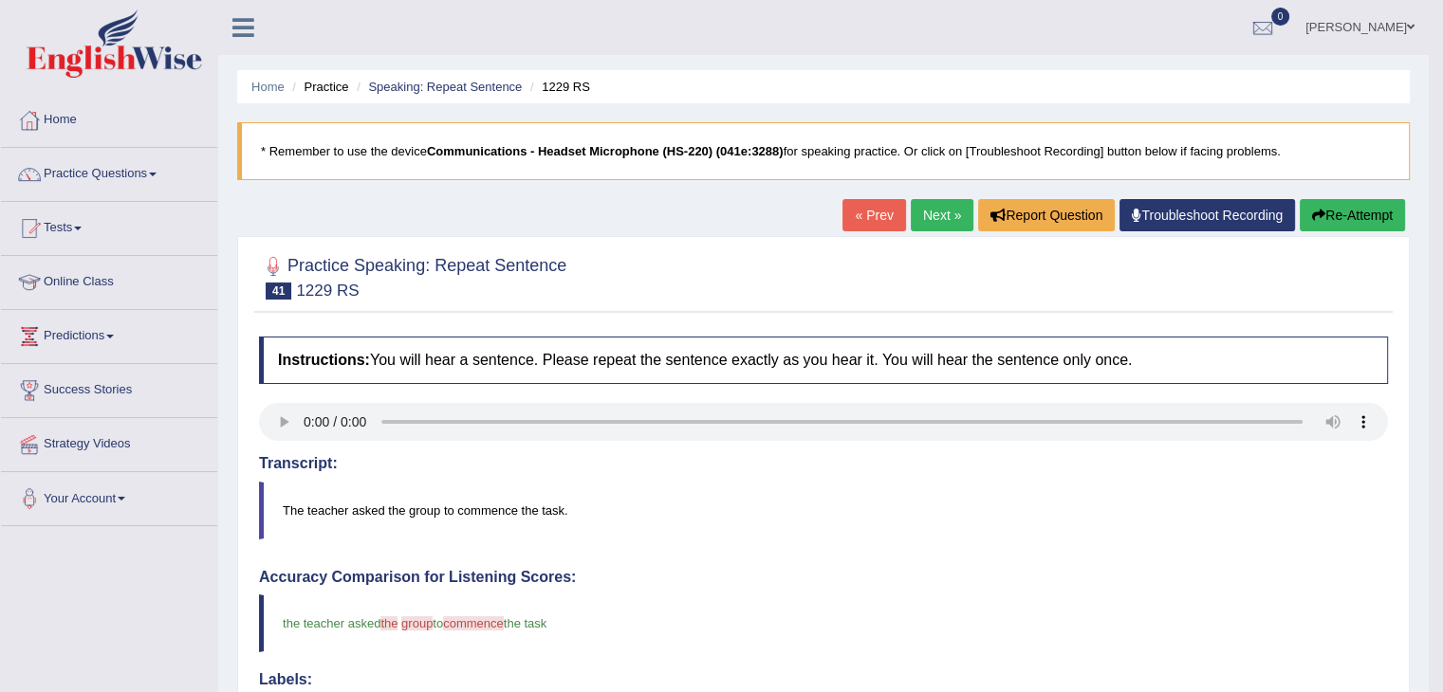
click at [931, 216] on link "Next »" at bounding box center [942, 215] width 63 height 32
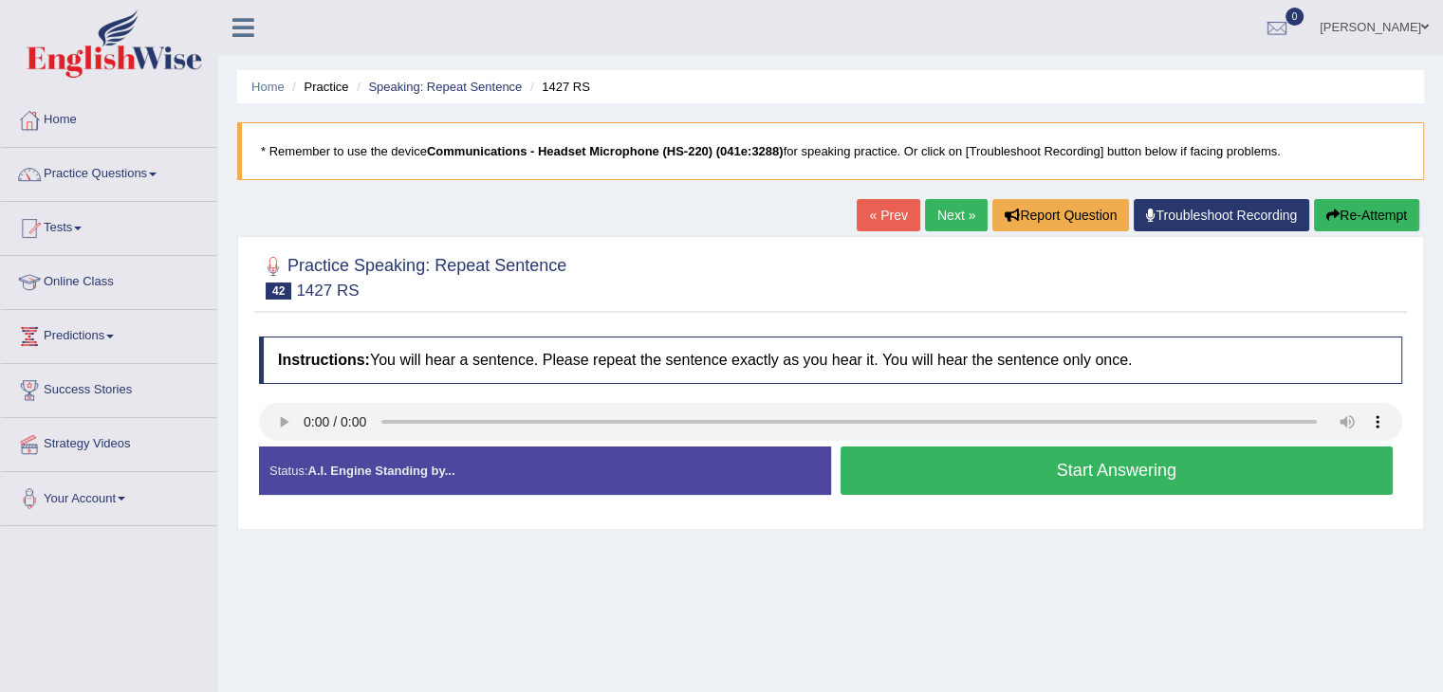
click at [1013, 462] on button "Start Answering" at bounding box center [1116, 471] width 553 height 48
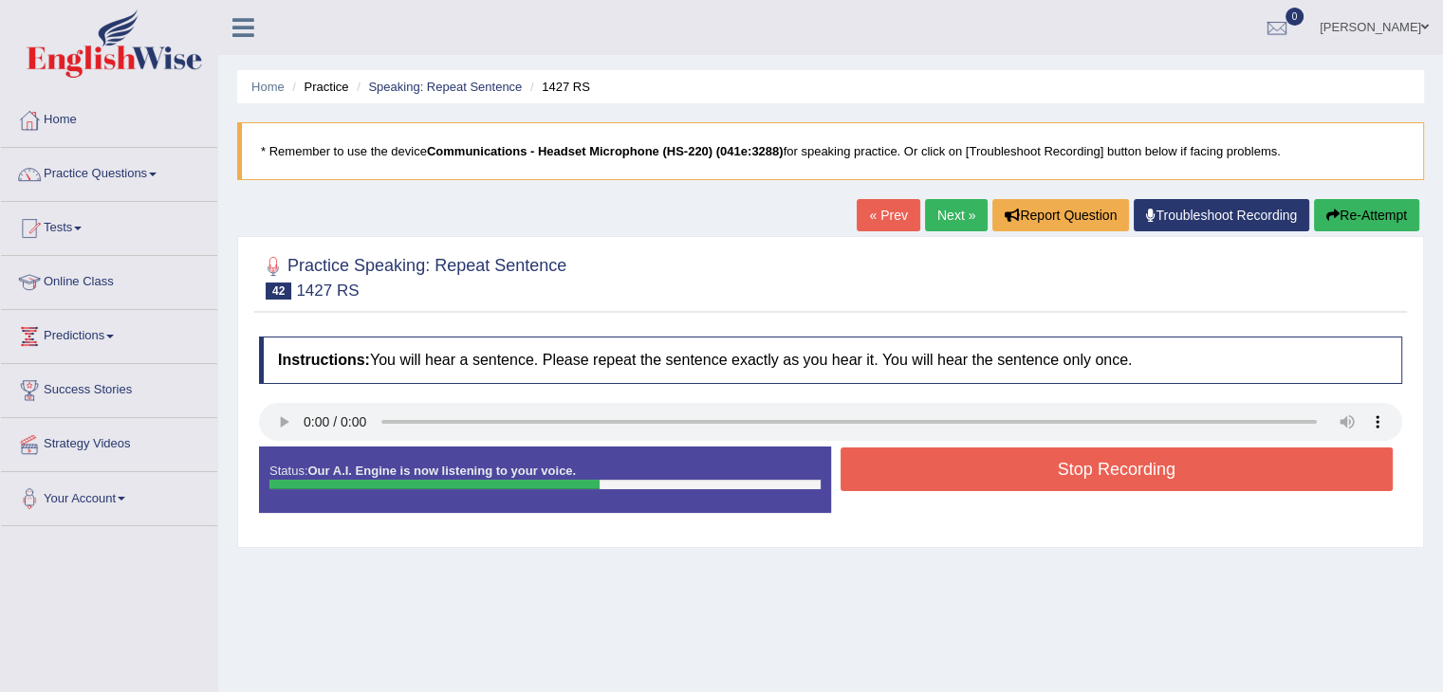
click at [1012, 480] on button "Stop Recording" at bounding box center [1116, 470] width 553 height 44
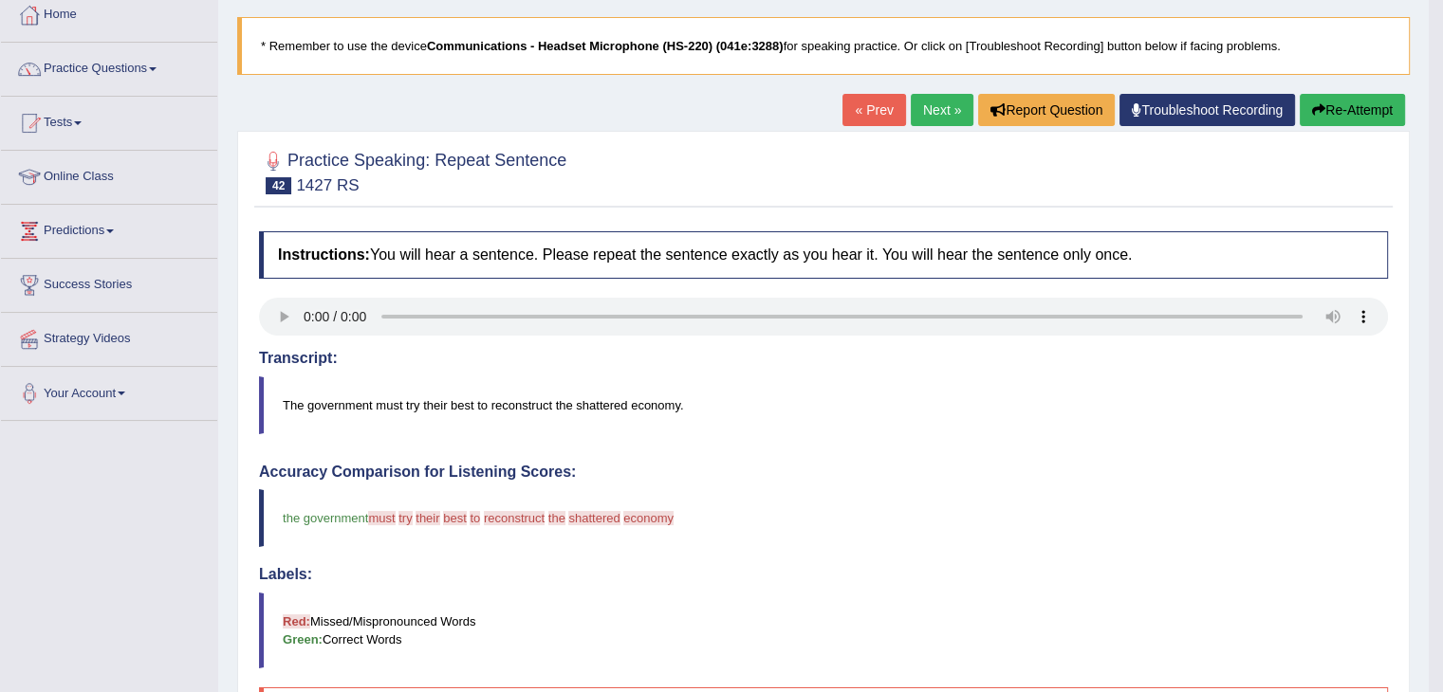
scroll to position [95, 0]
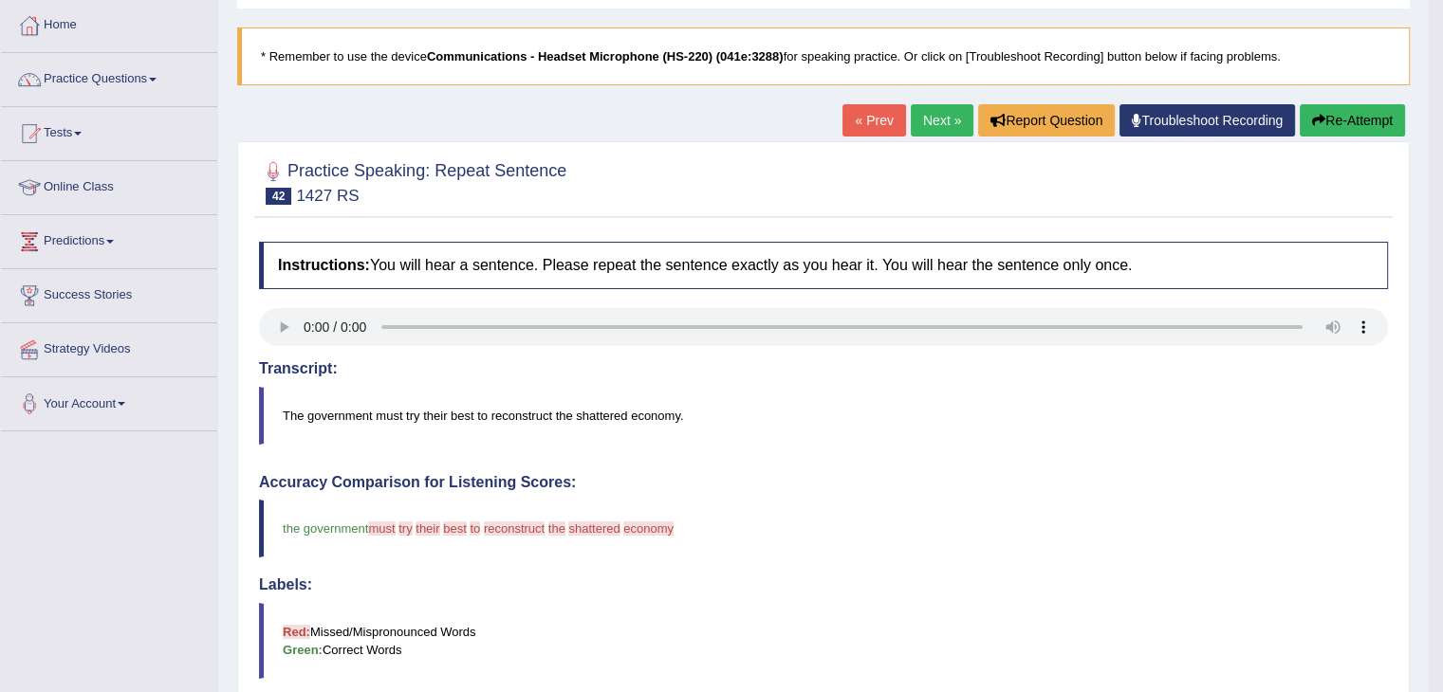
click at [927, 112] on link "Next »" at bounding box center [942, 120] width 63 height 32
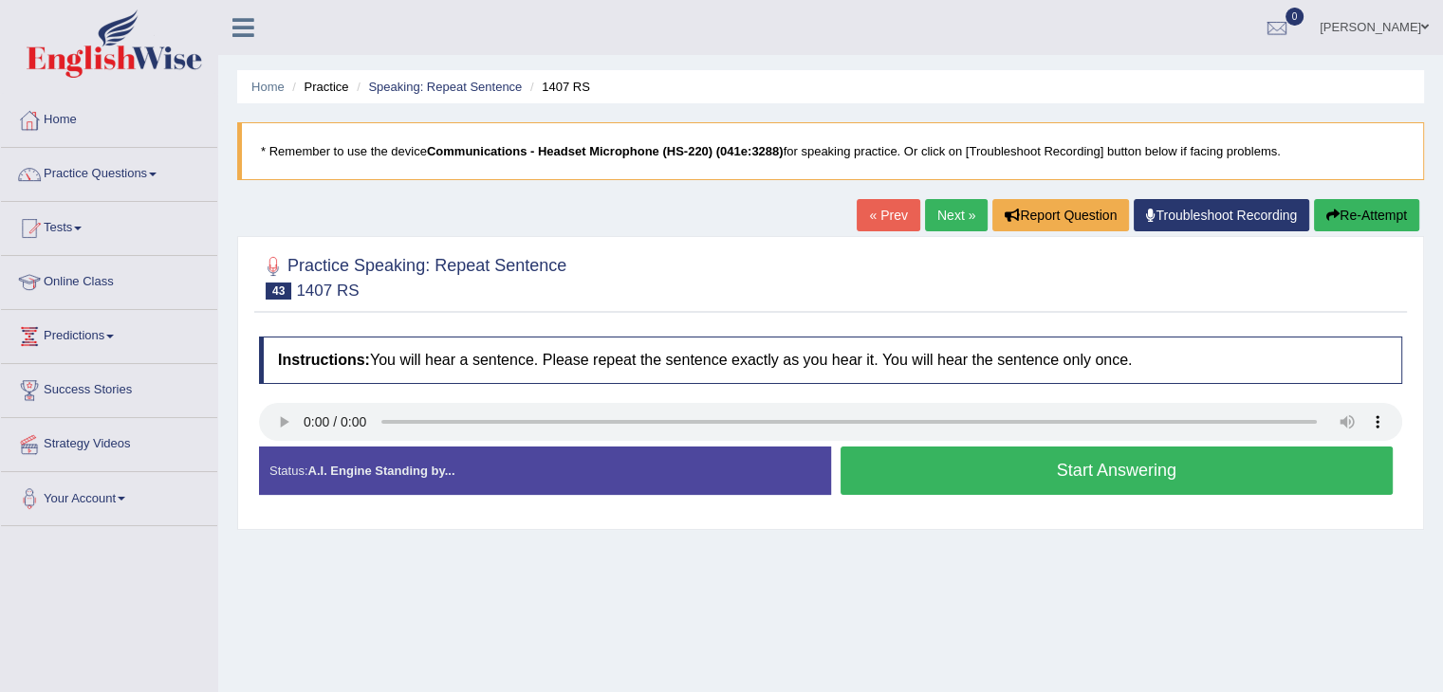
click at [960, 476] on button "Start Answering" at bounding box center [1116, 471] width 553 height 48
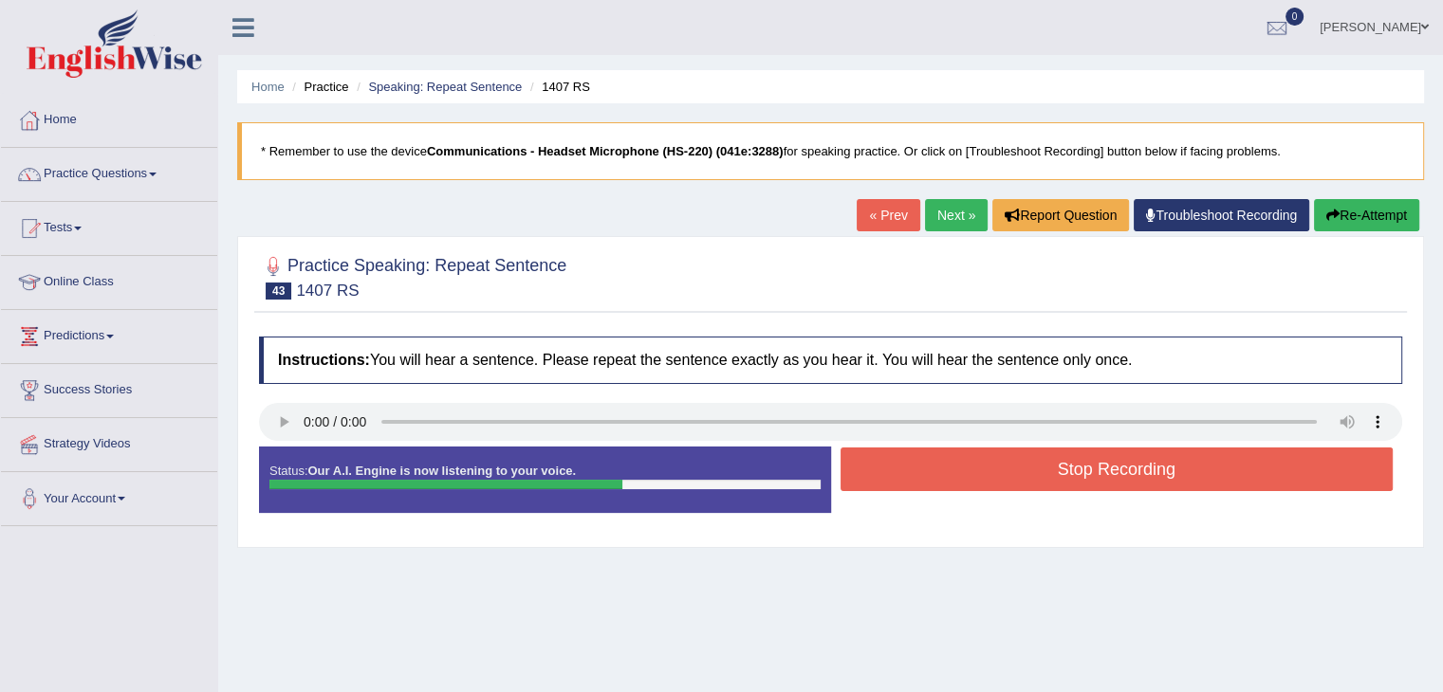
click at [960, 476] on button "Stop Recording" at bounding box center [1116, 470] width 553 height 44
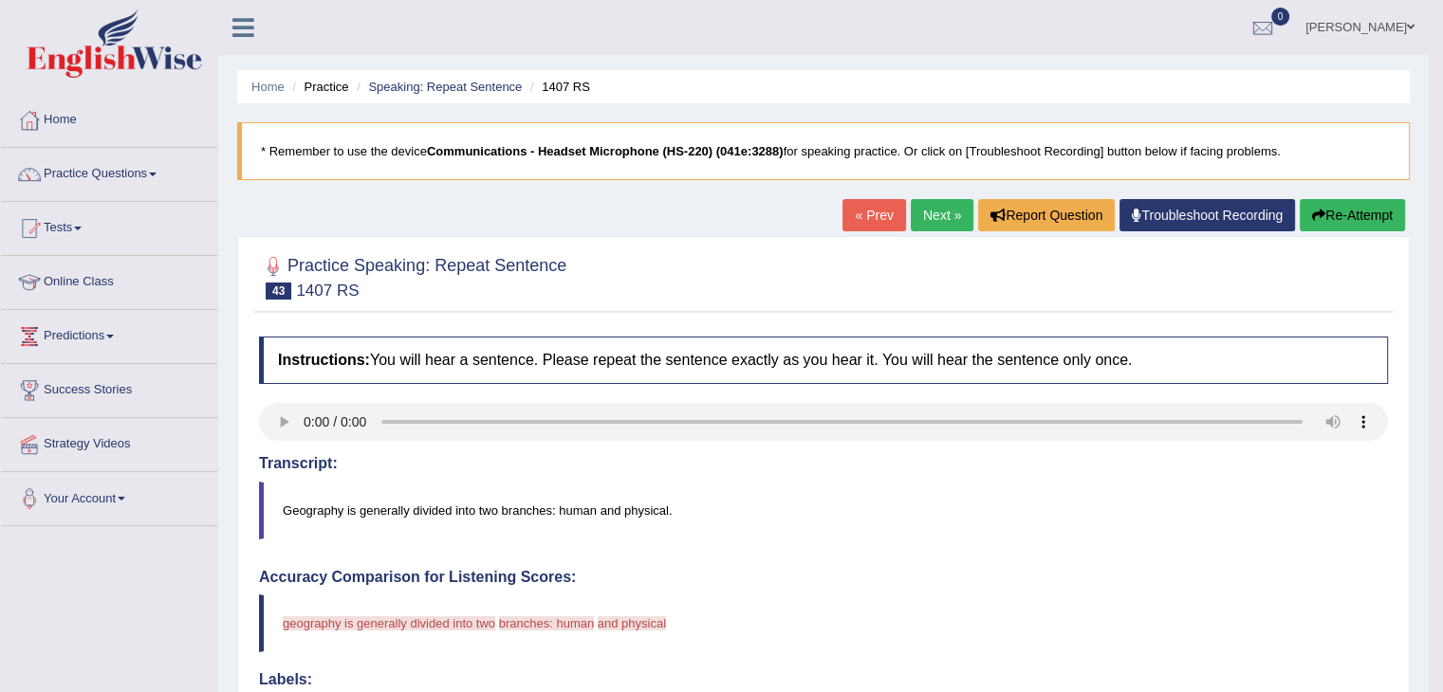
click at [931, 206] on link "Next »" at bounding box center [942, 215] width 63 height 32
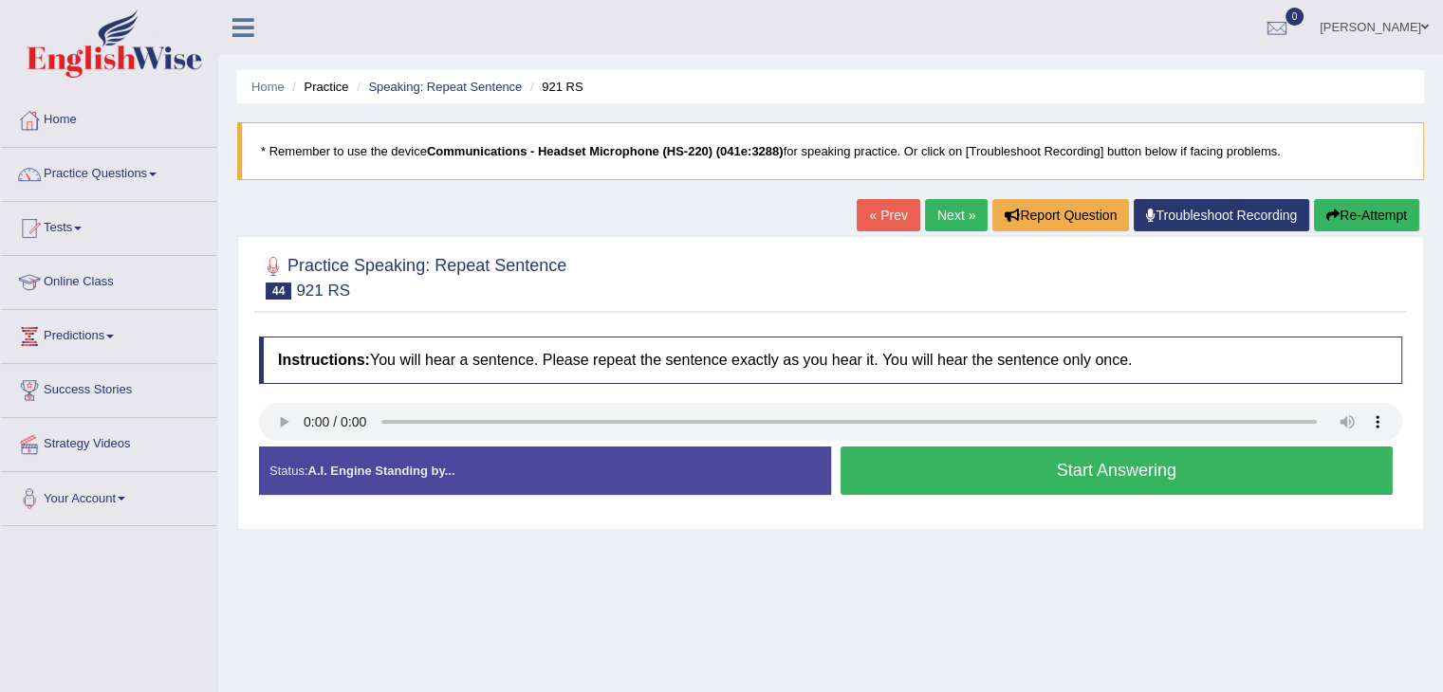
click at [994, 473] on button "Start Answering" at bounding box center [1116, 471] width 553 height 48
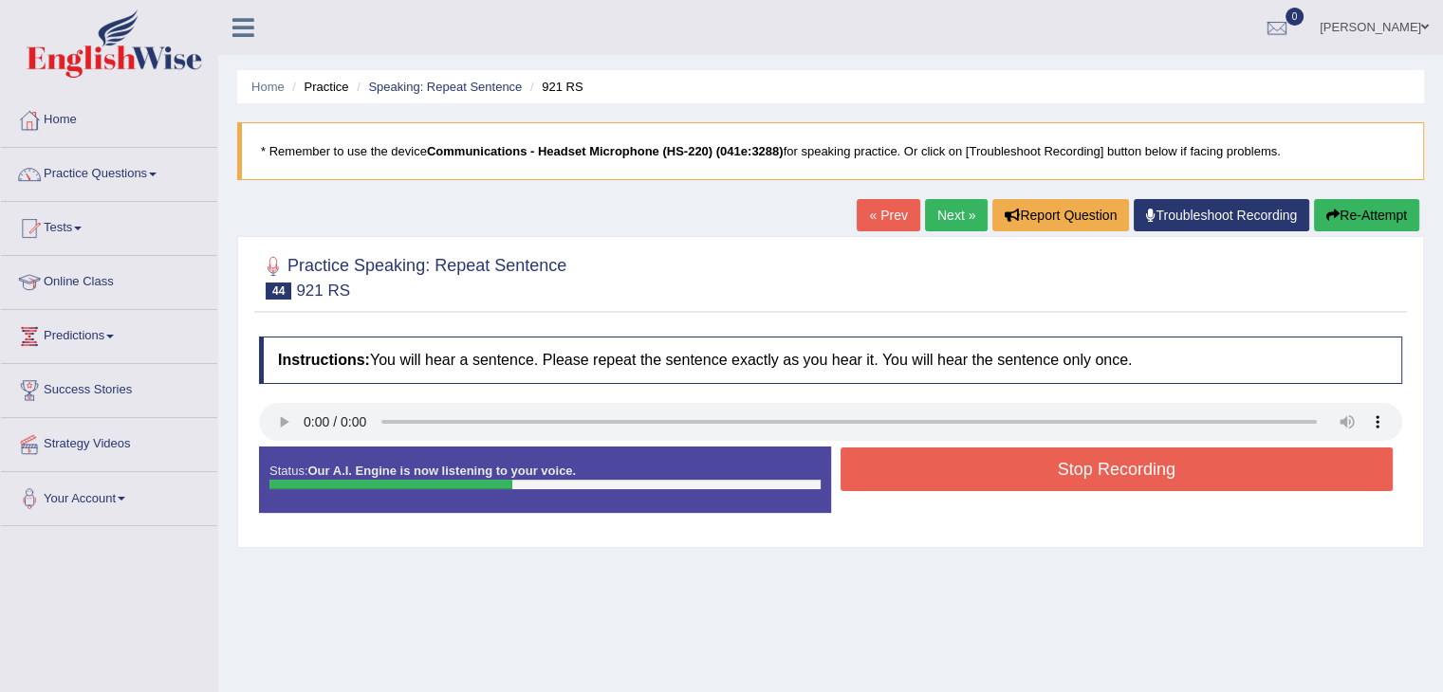
click at [987, 473] on button "Stop Recording" at bounding box center [1116, 470] width 553 height 44
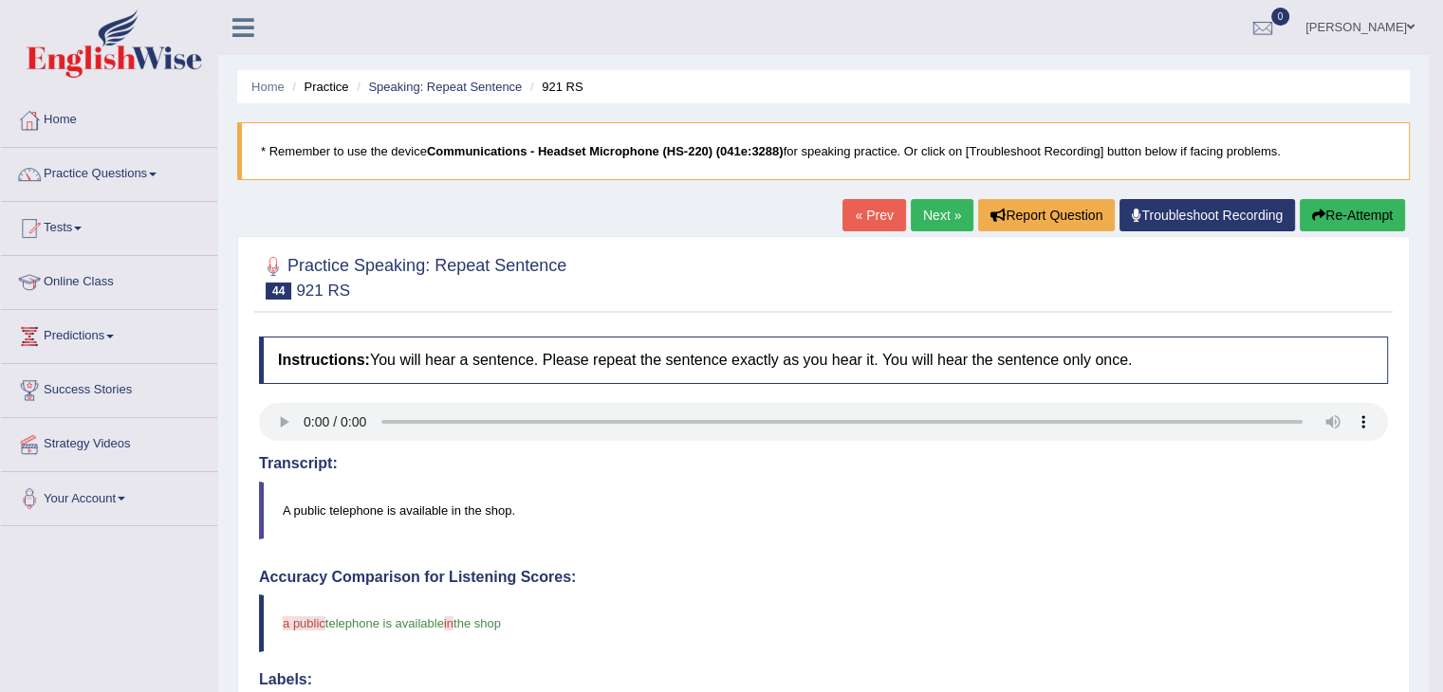
click at [931, 199] on link "Next »" at bounding box center [942, 215] width 63 height 32
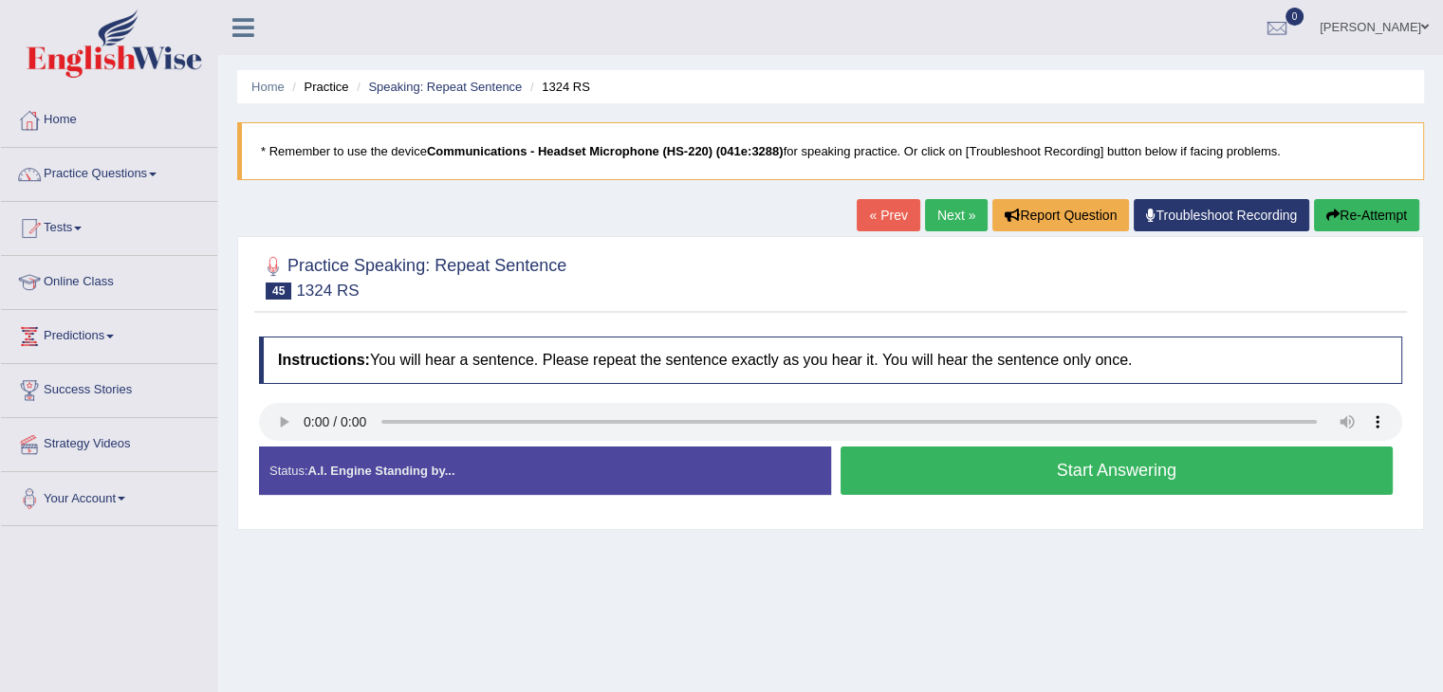
click at [928, 490] on button "Start Answering" at bounding box center [1116, 471] width 553 height 48
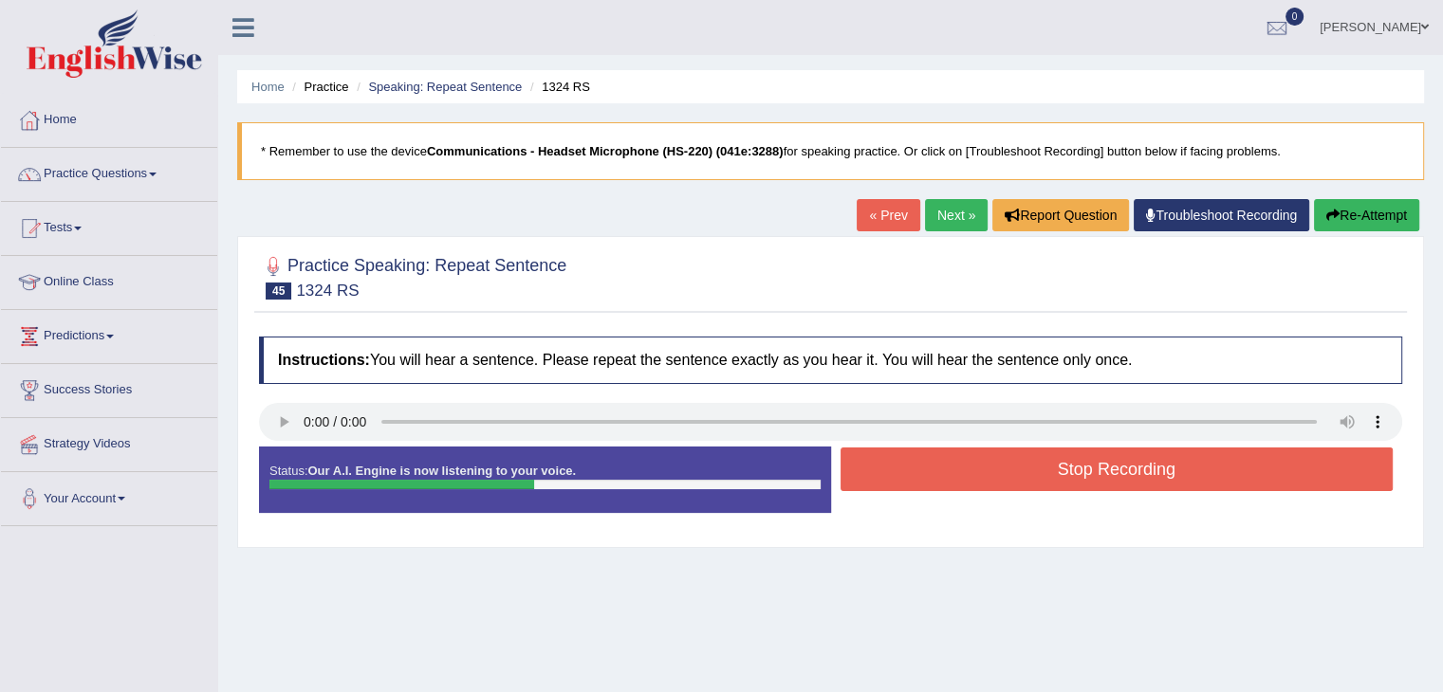
click at [907, 475] on button "Stop Recording" at bounding box center [1116, 470] width 553 height 44
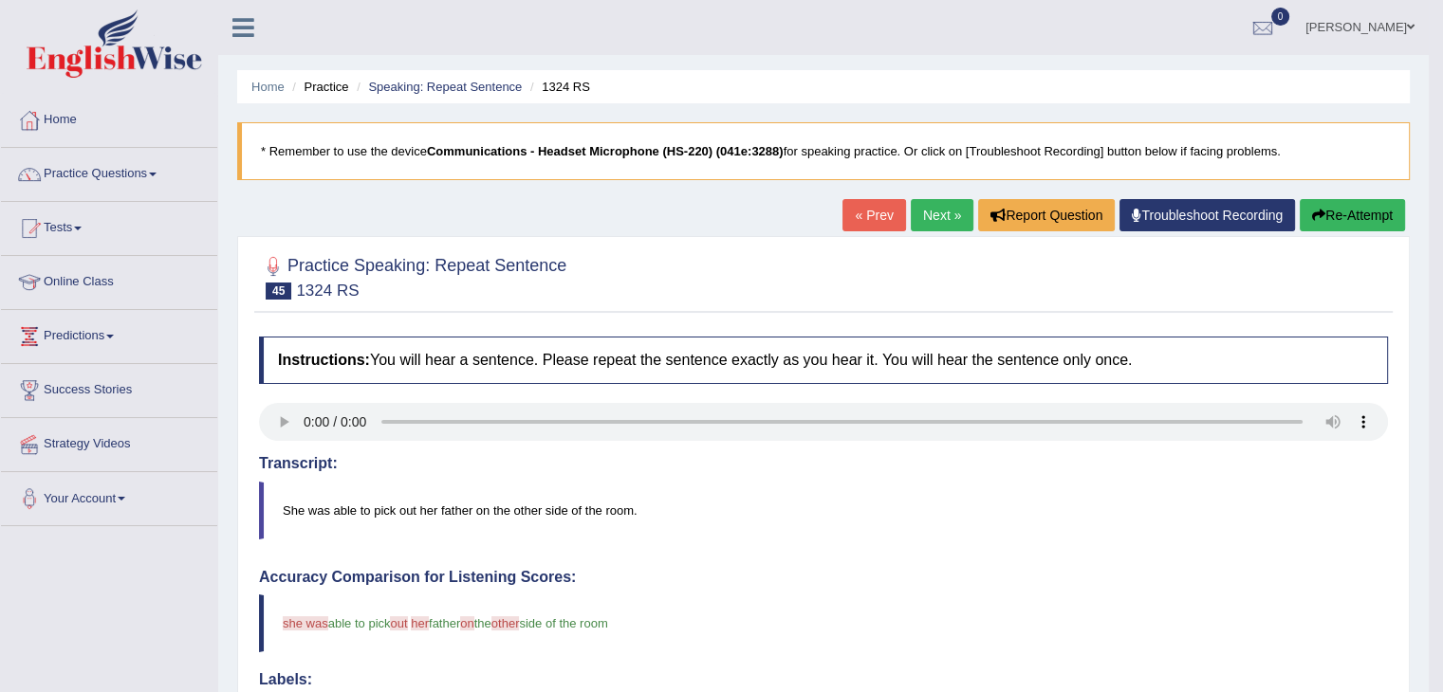
click at [934, 210] on link "Next »" at bounding box center [942, 215] width 63 height 32
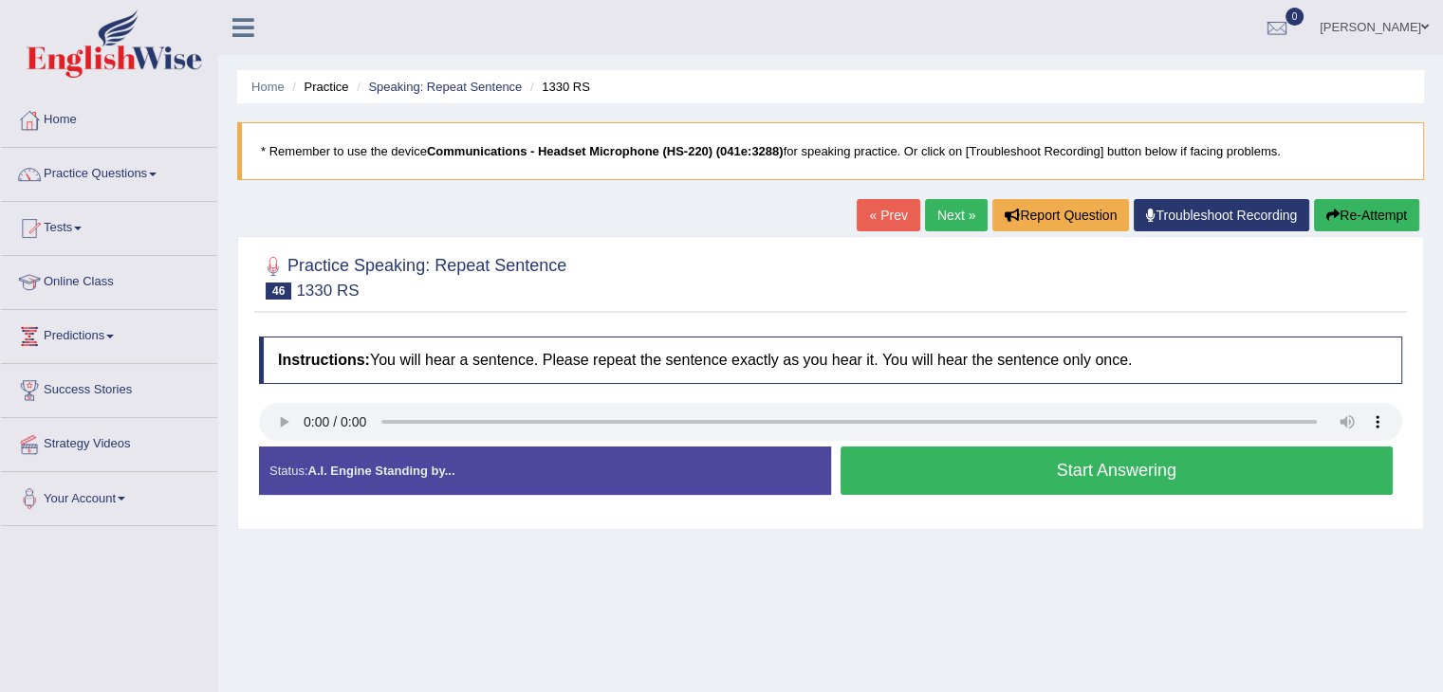
click at [1010, 471] on button "Start Answering" at bounding box center [1116, 471] width 553 height 48
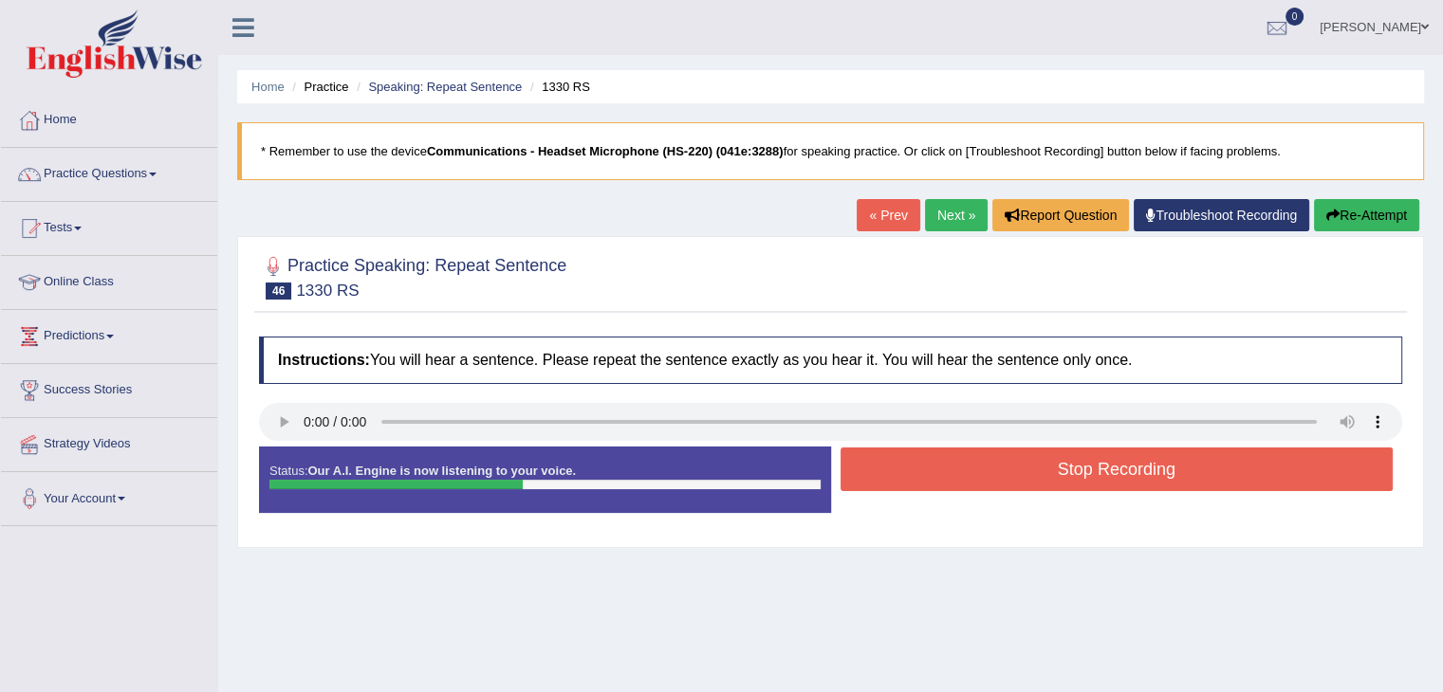
click at [1005, 460] on button "Stop Recording" at bounding box center [1116, 470] width 553 height 44
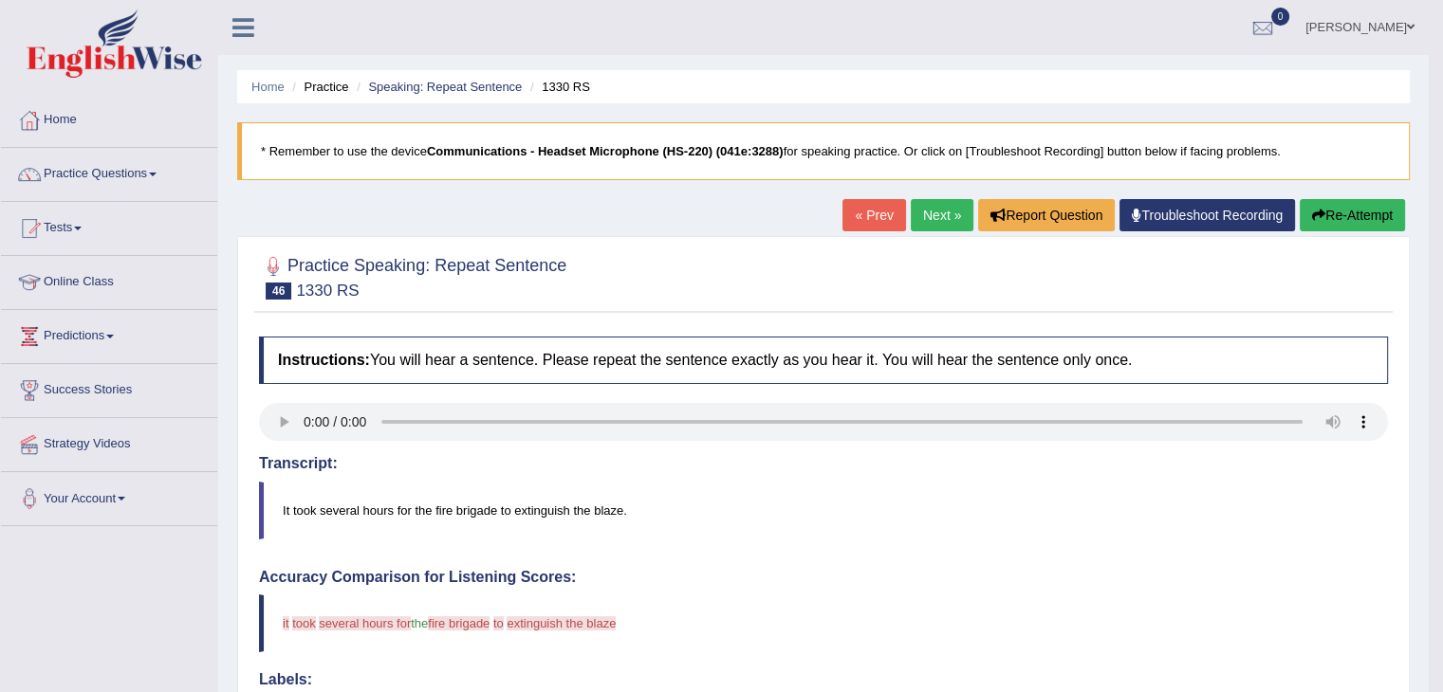
click at [951, 222] on link "Next »" at bounding box center [942, 215] width 63 height 32
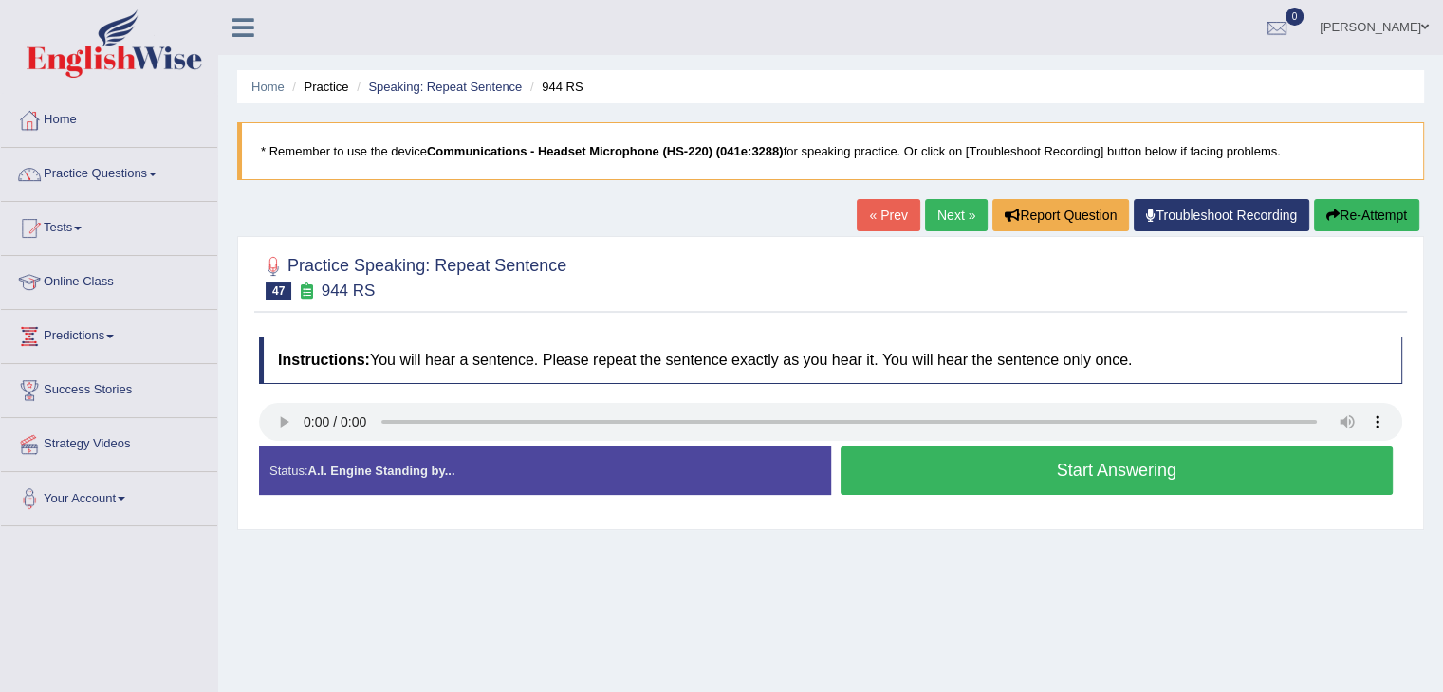
click at [1047, 464] on button "Start Answering" at bounding box center [1116, 471] width 553 height 48
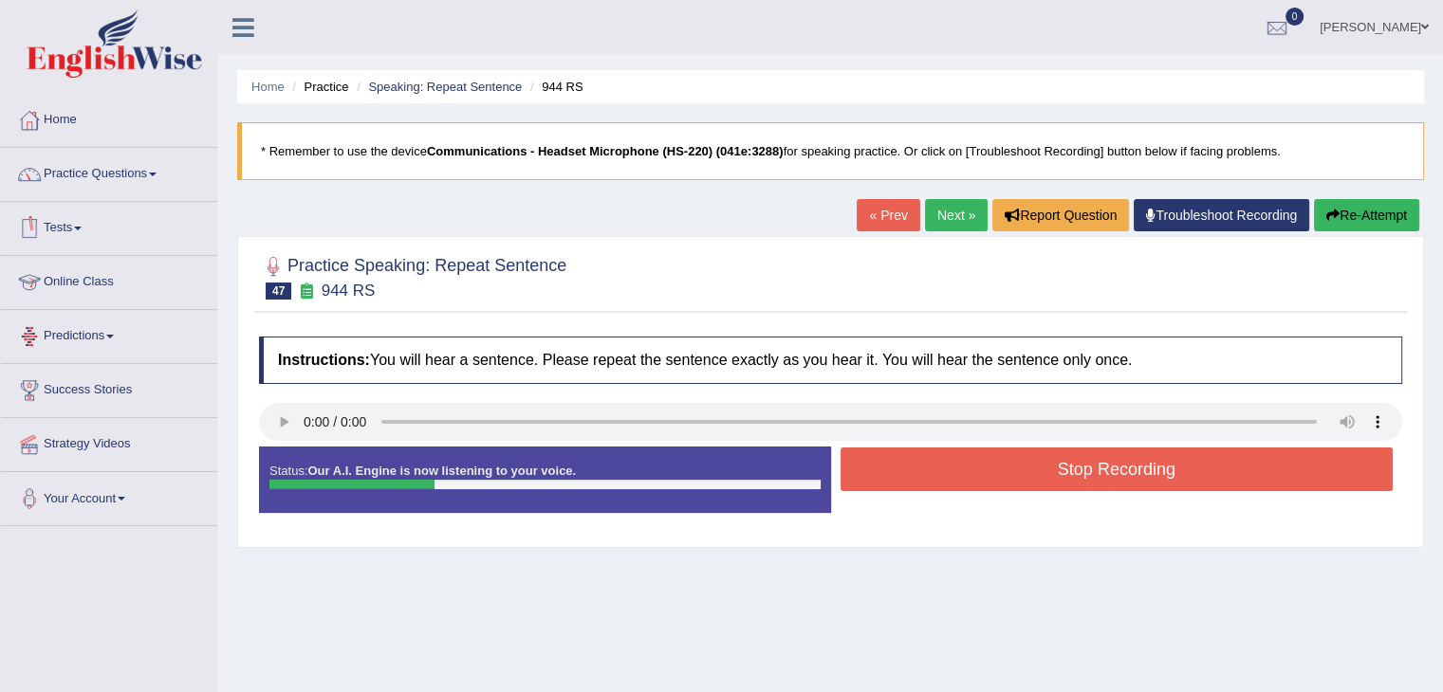
click at [933, 205] on link "Next »" at bounding box center [956, 215] width 63 height 32
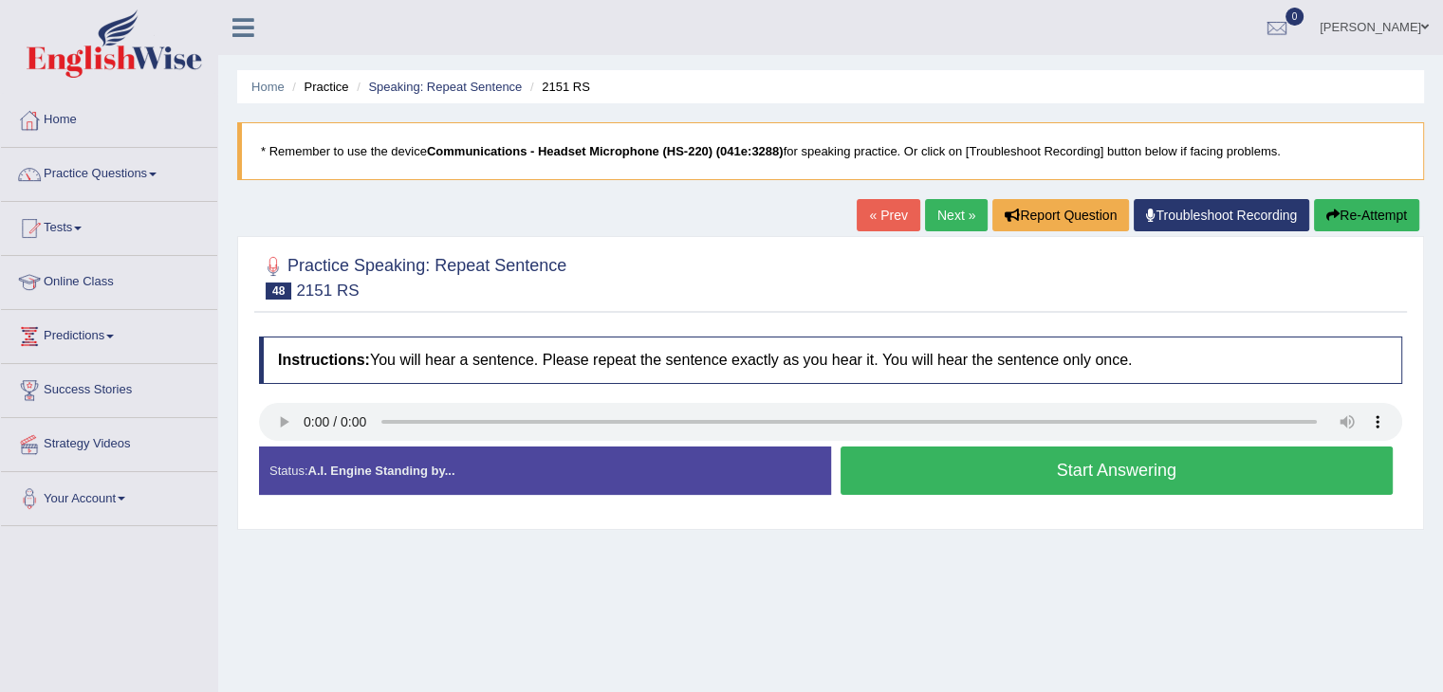
click at [968, 460] on button "Start Answering" at bounding box center [1116, 471] width 553 height 48
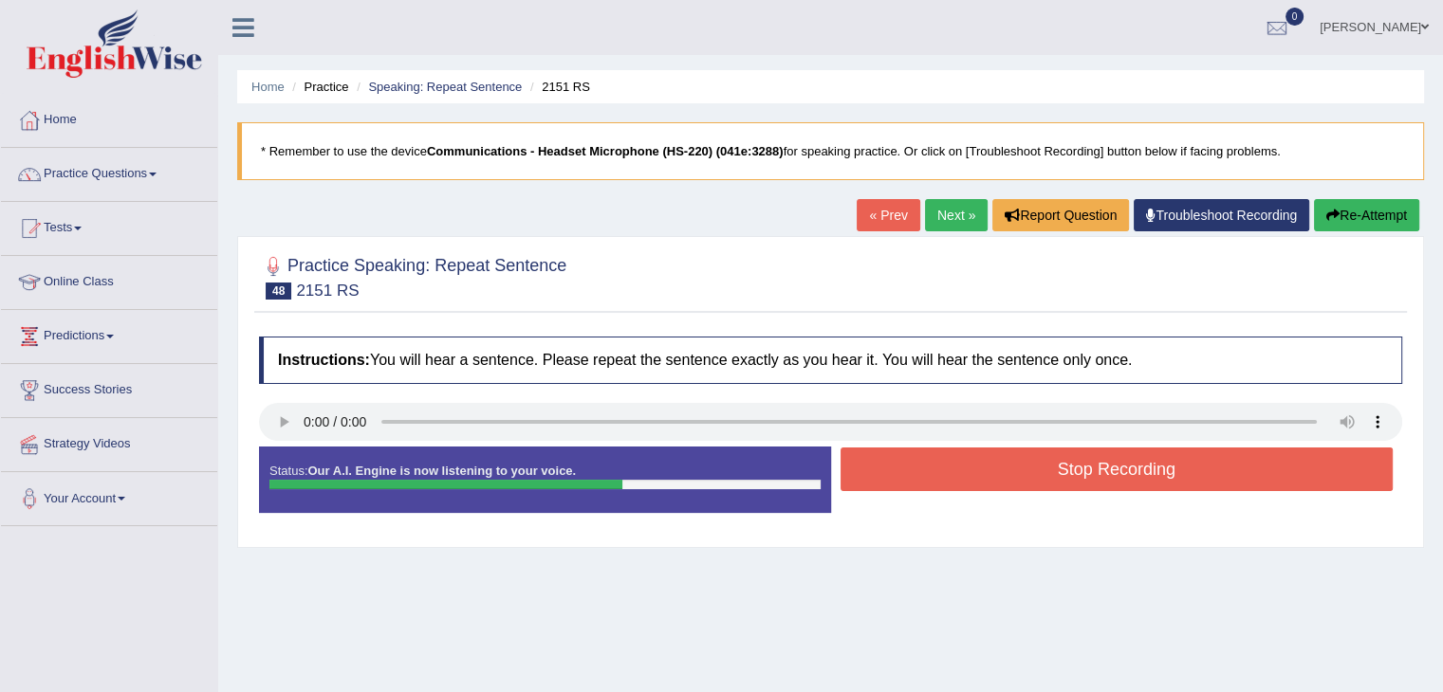
click at [970, 467] on button "Stop Recording" at bounding box center [1116, 470] width 553 height 44
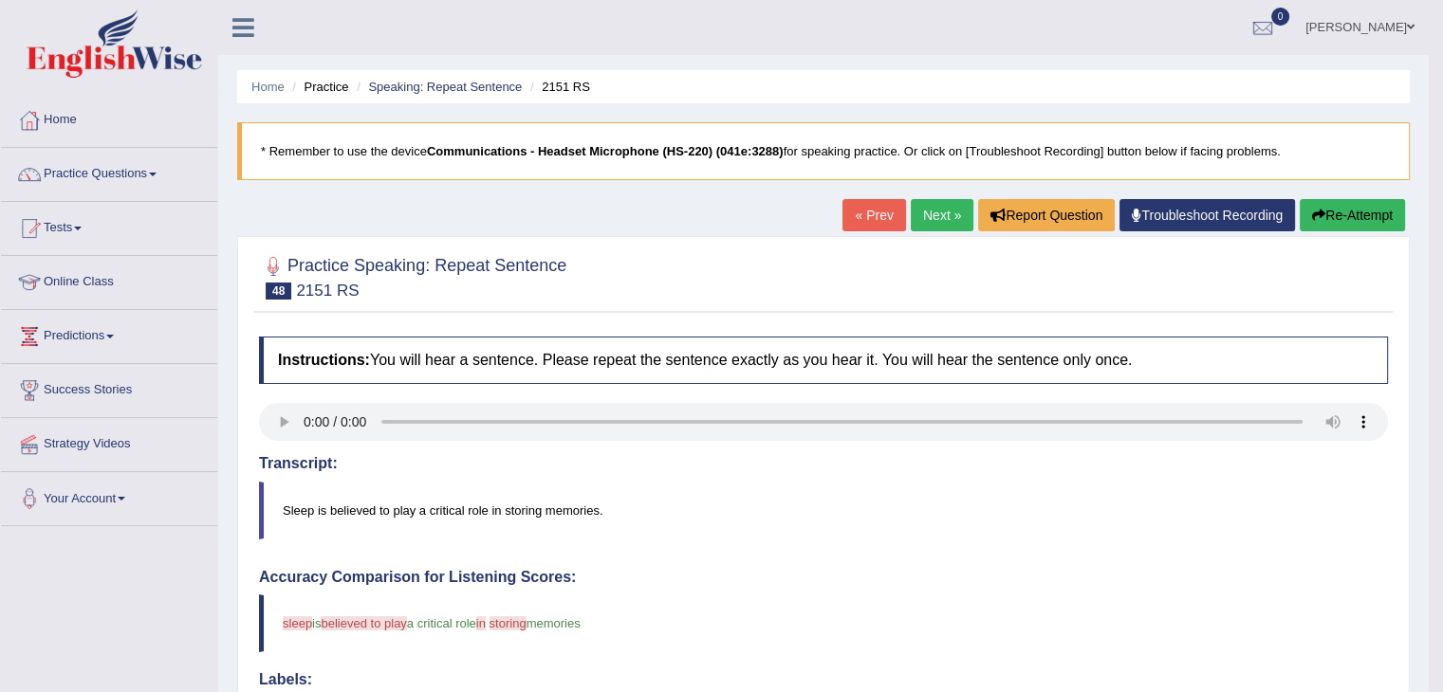
click at [937, 216] on link "Next »" at bounding box center [942, 215] width 63 height 32
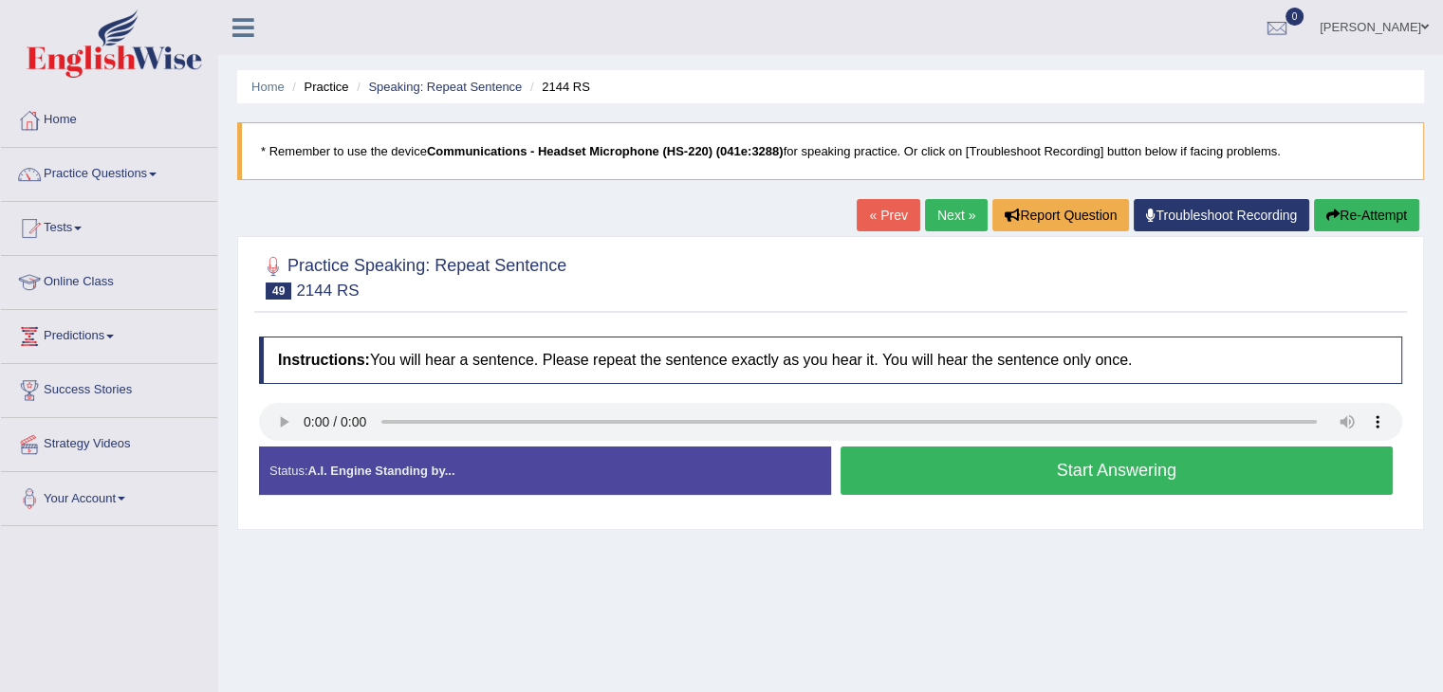
click at [1062, 471] on button "Start Answering" at bounding box center [1116, 471] width 553 height 48
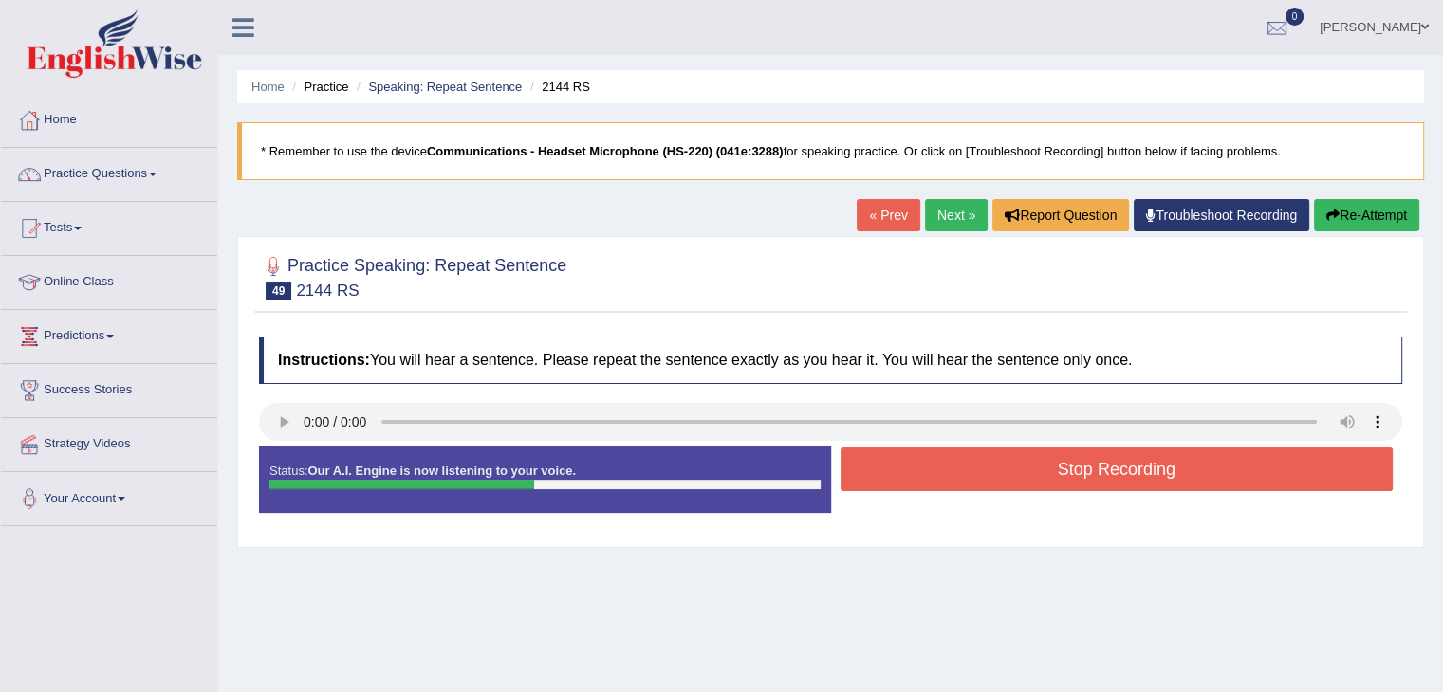
click at [1063, 475] on button "Stop Recording" at bounding box center [1116, 470] width 553 height 44
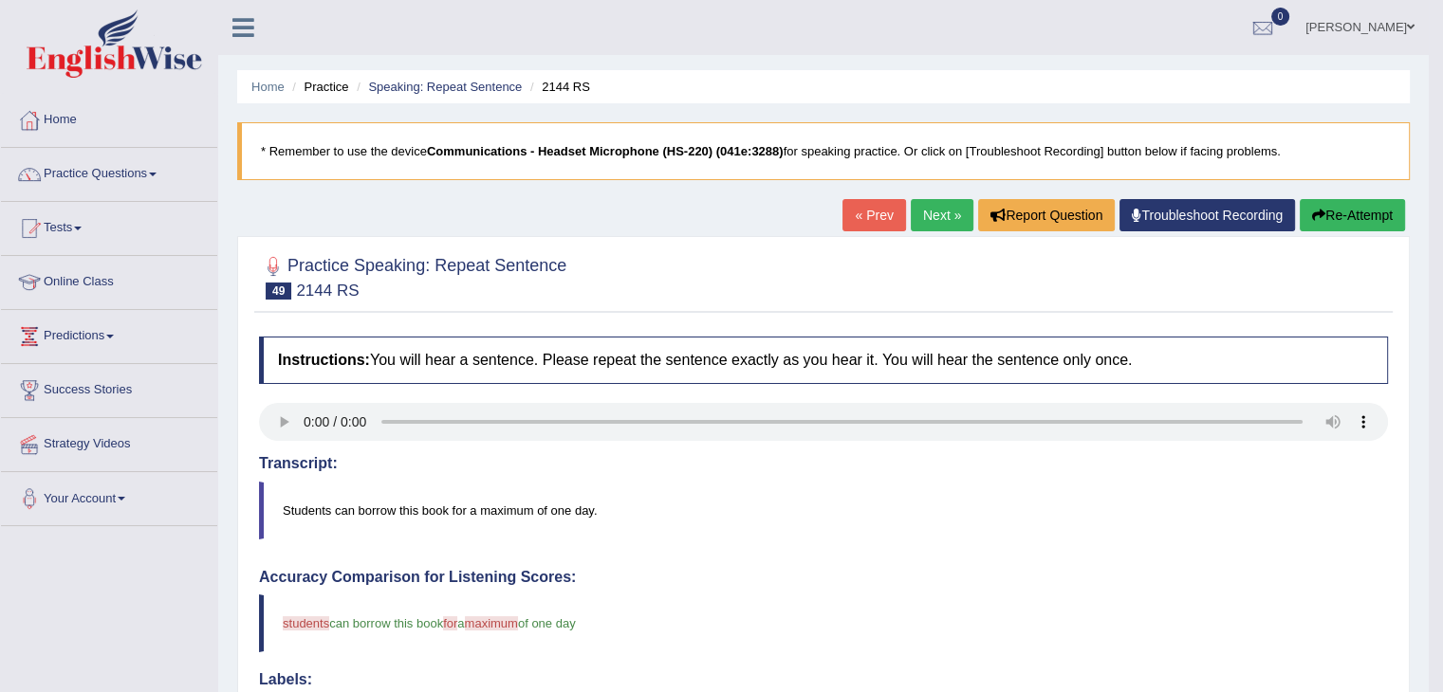
click at [944, 205] on link "Next »" at bounding box center [942, 215] width 63 height 32
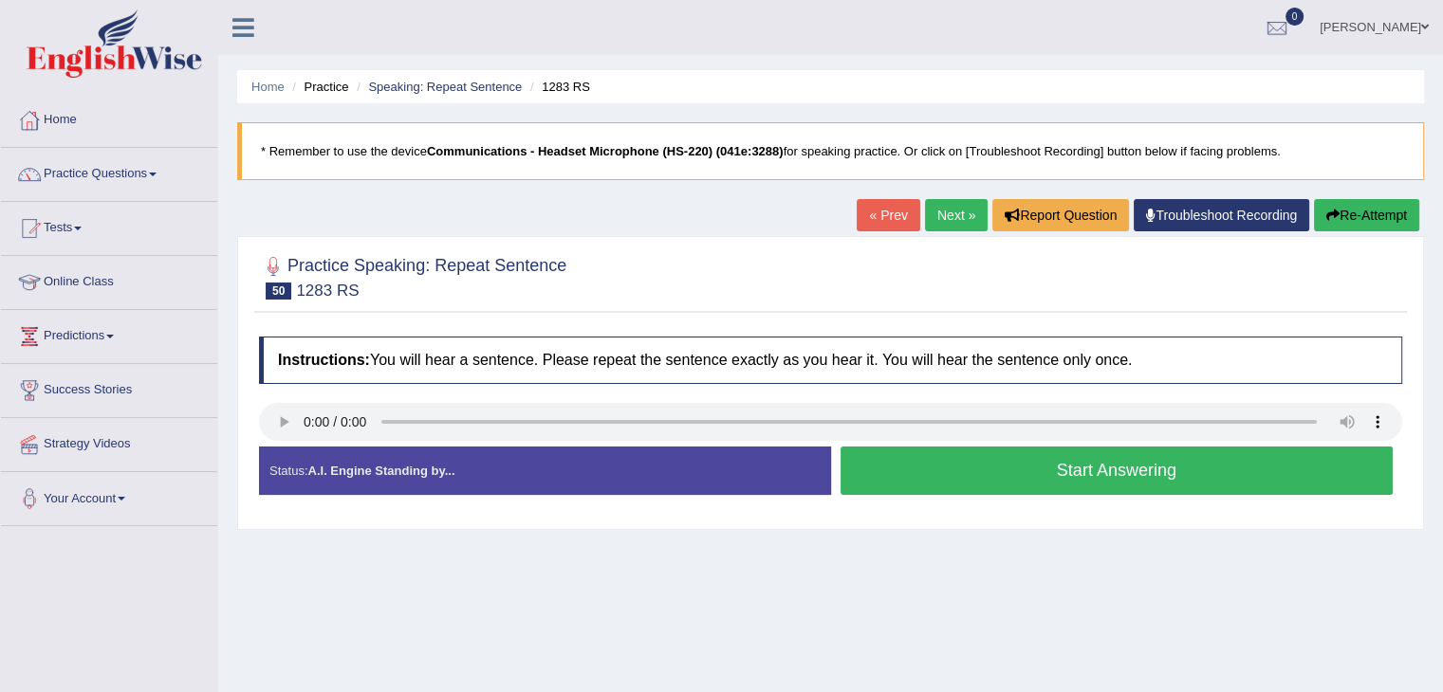
click at [1060, 478] on button "Start Answering" at bounding box center [1116, 471] width 553 height 48
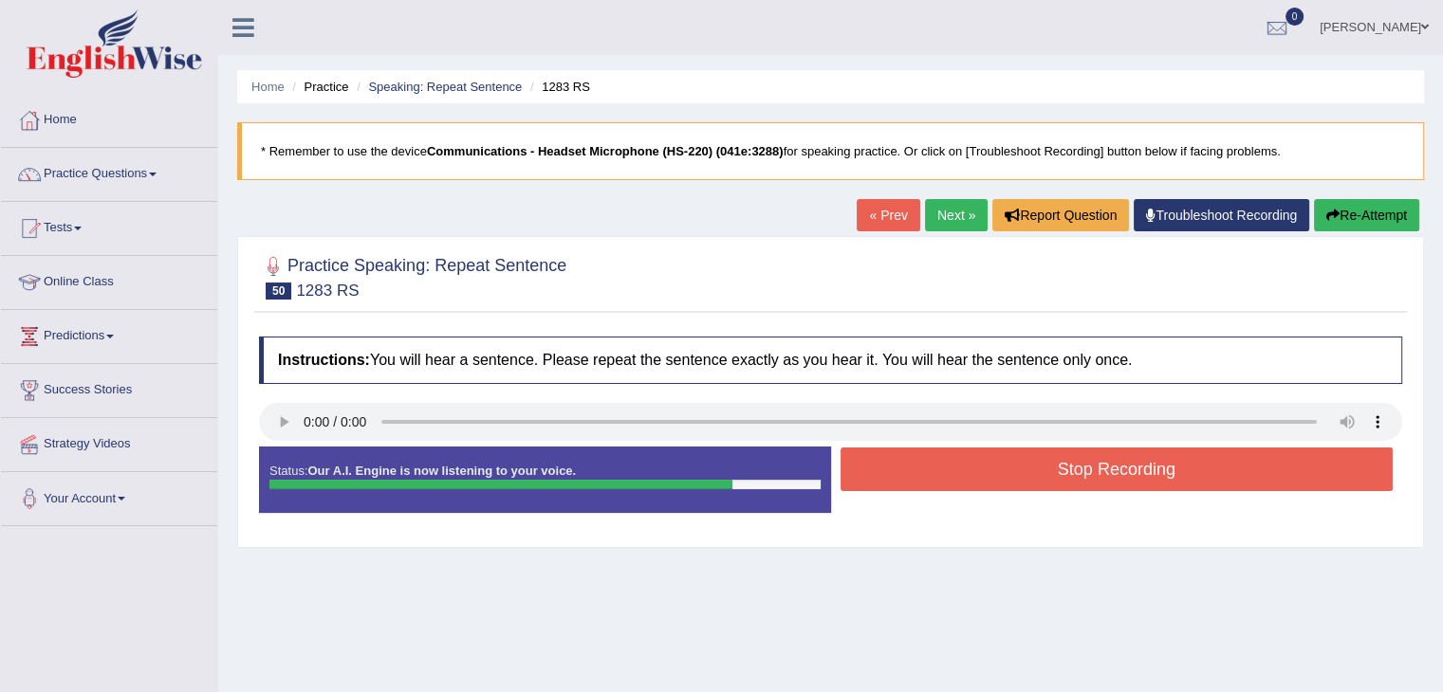
click at [1188, 466] on button "Stop Recording" at bounding box center [1116, 470] width 553 height 44
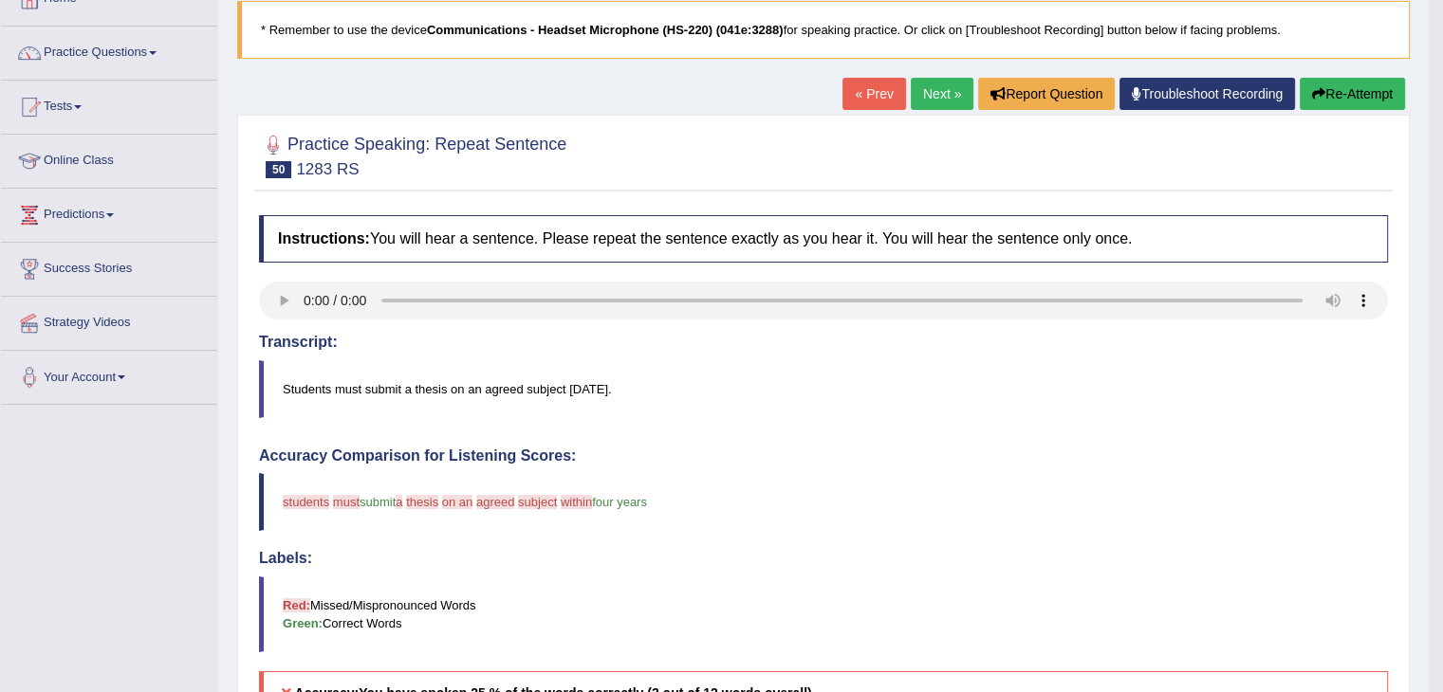
scroll to position [95, 0]
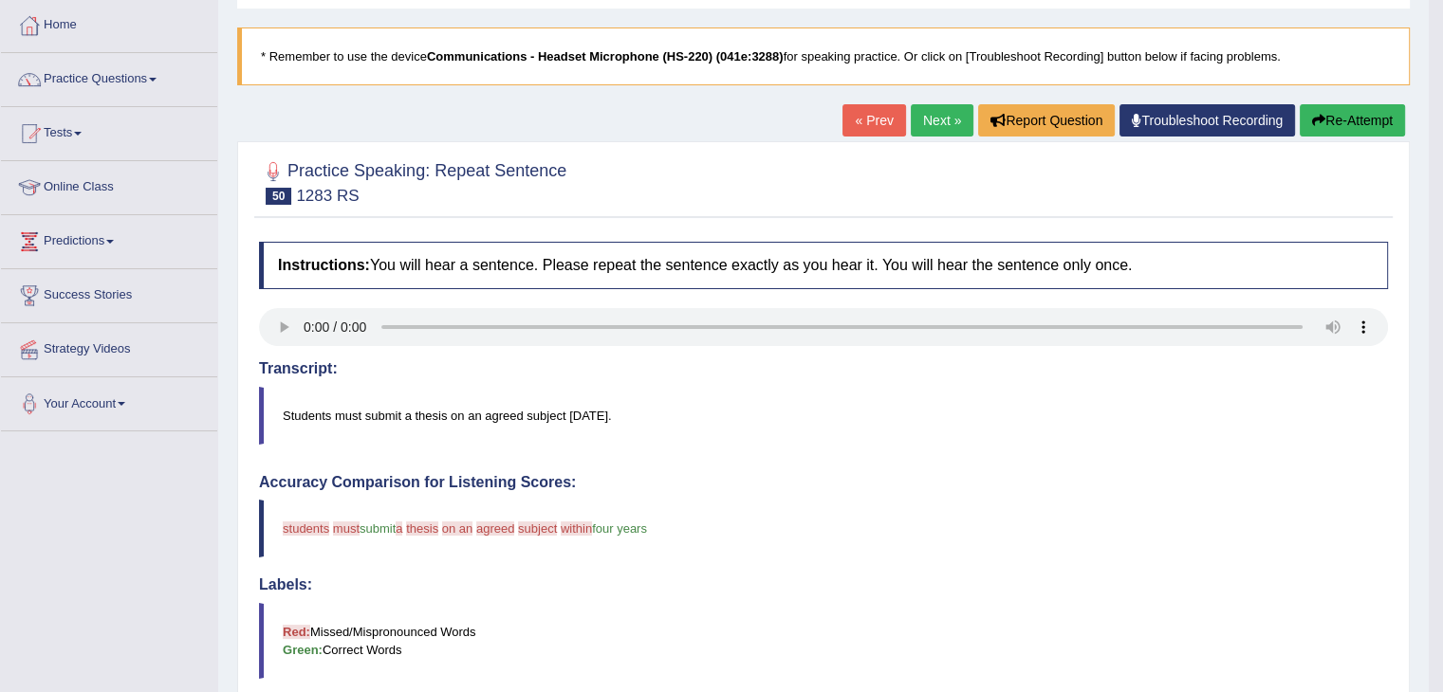
click at [943, 115] on link "Next »" at bounding box center [942, 120] width 63 height 32
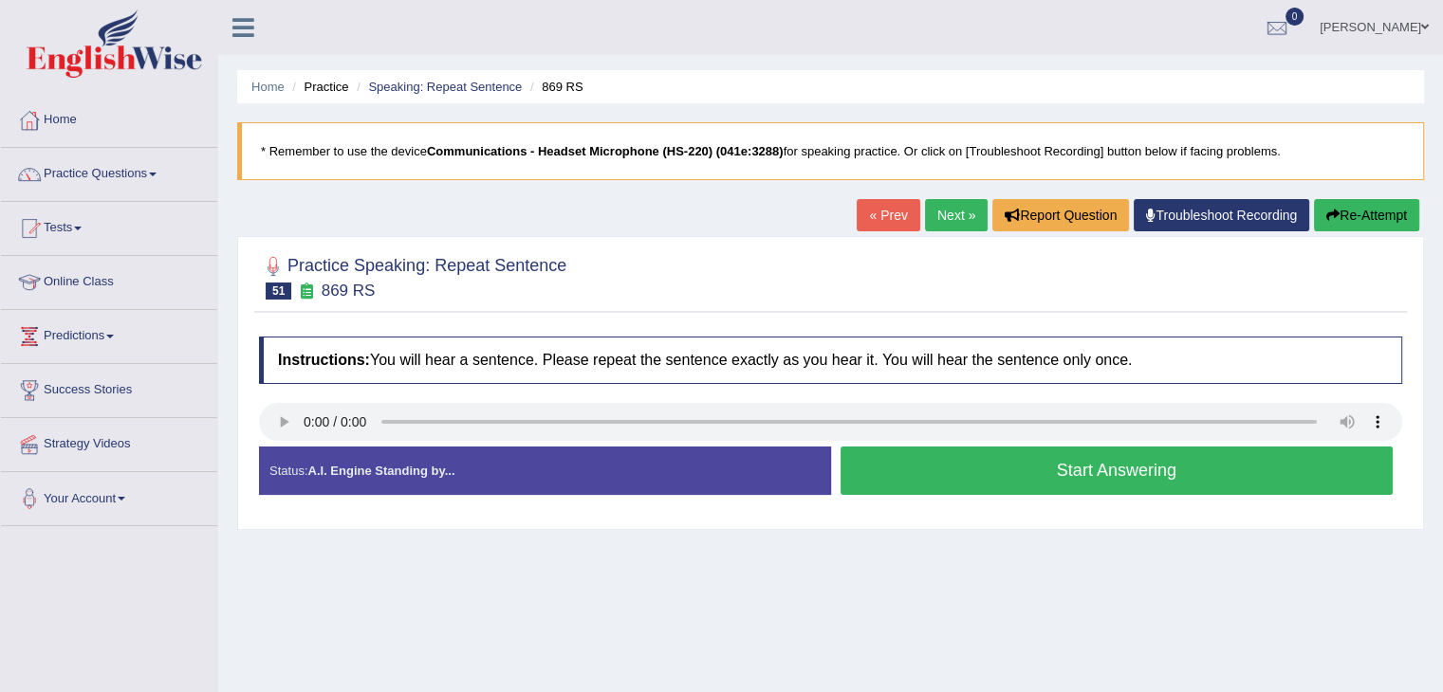
click at [1018, 461] on button "Start Answering" at bounding box center [1116, 471] width 553 height 48
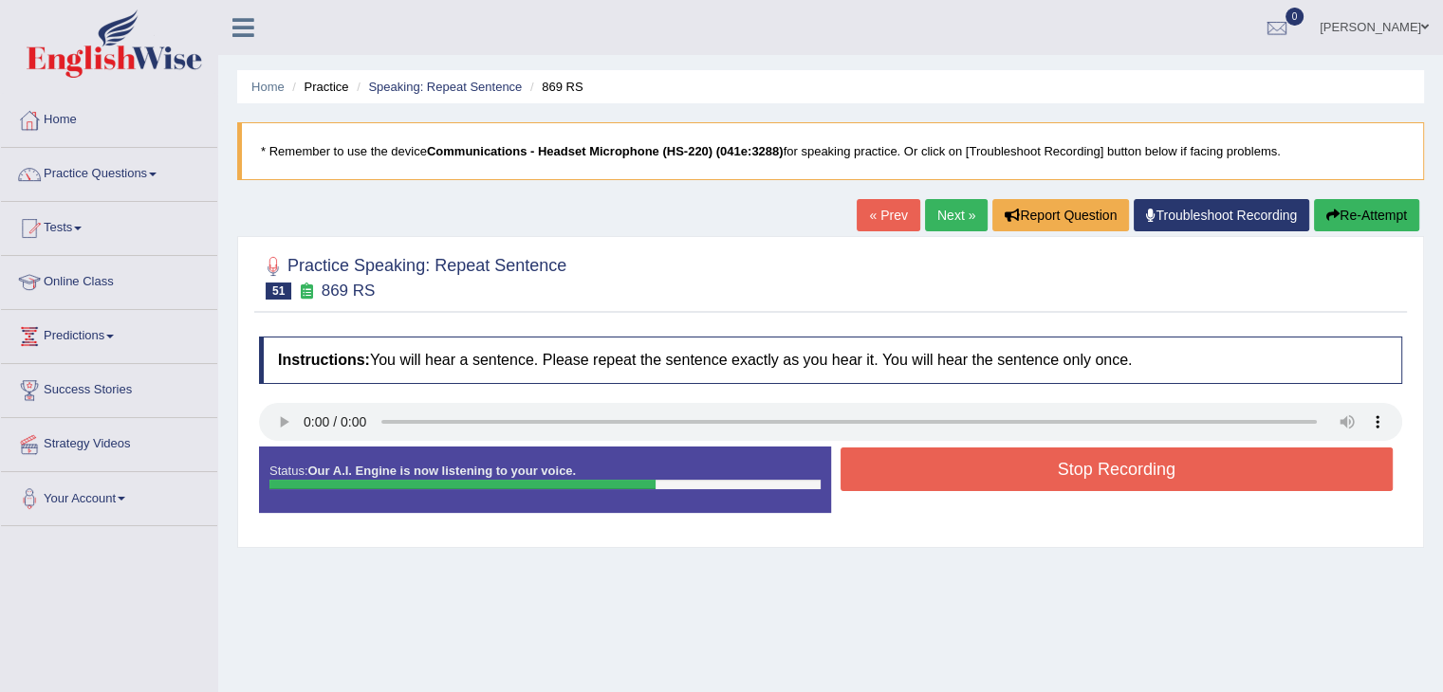
click at [1018, 463] on button "Stop Recording" at bounding box center [1116, 470] width 553 height 44
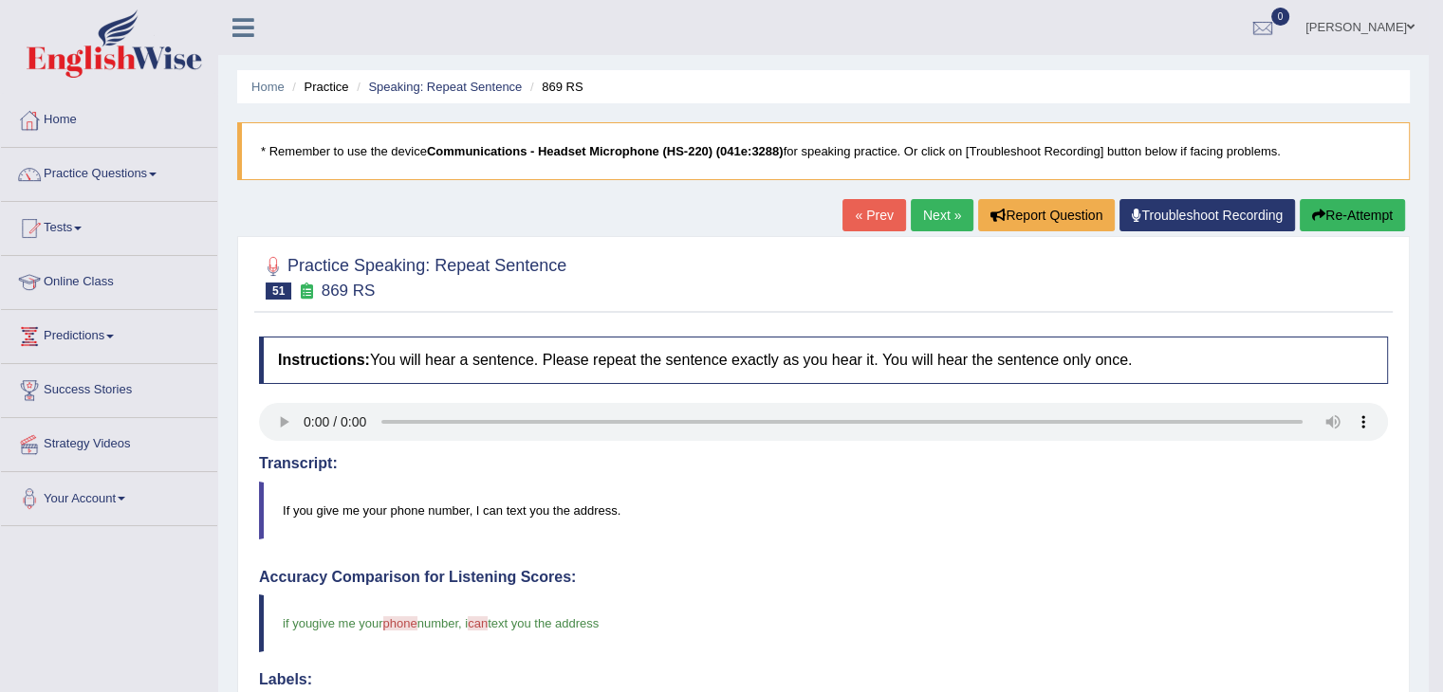
click at [931, 222] on link "Next »" at bounding box center [942, 215] width 63 height 32
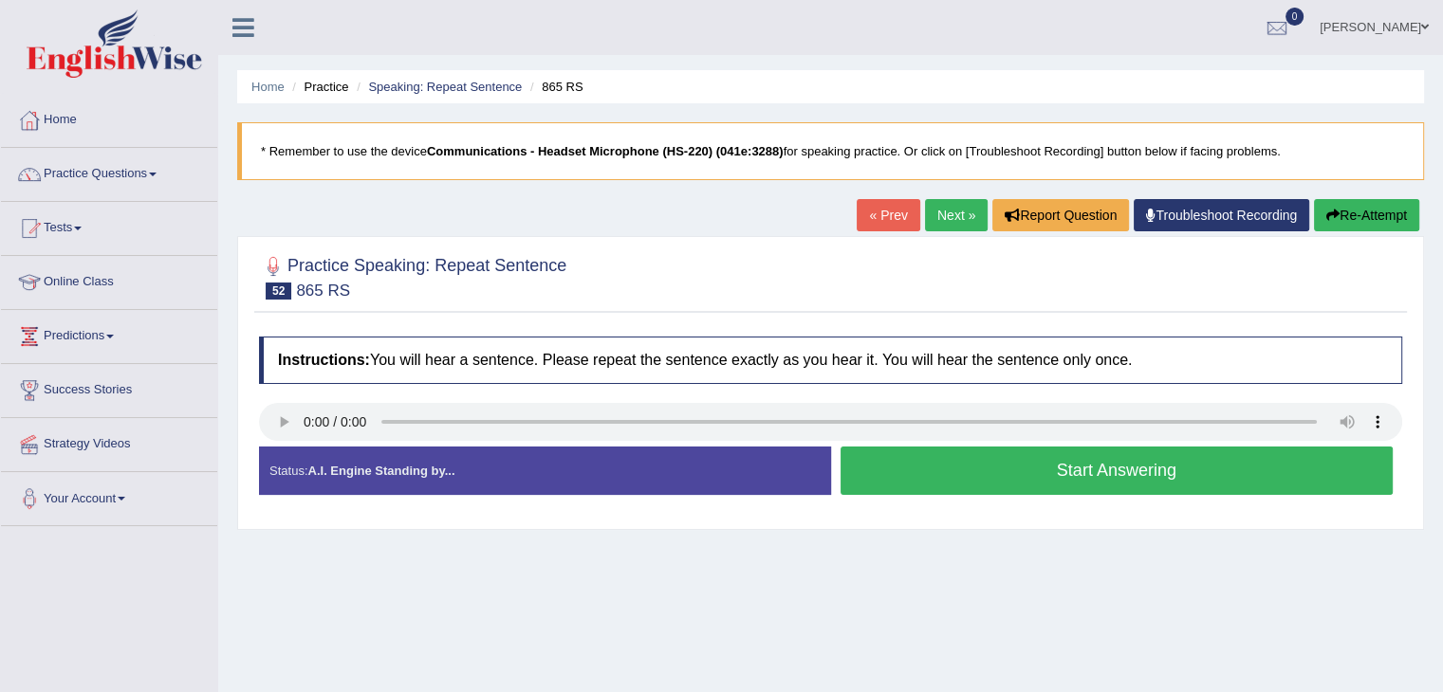
click at [953, 209] on link "Next »" at bounding box center [956, 215] width 63 height 32
click at [933, 474] on button "Start Answering" at bounding box center [1116, 471] width 553 height 48
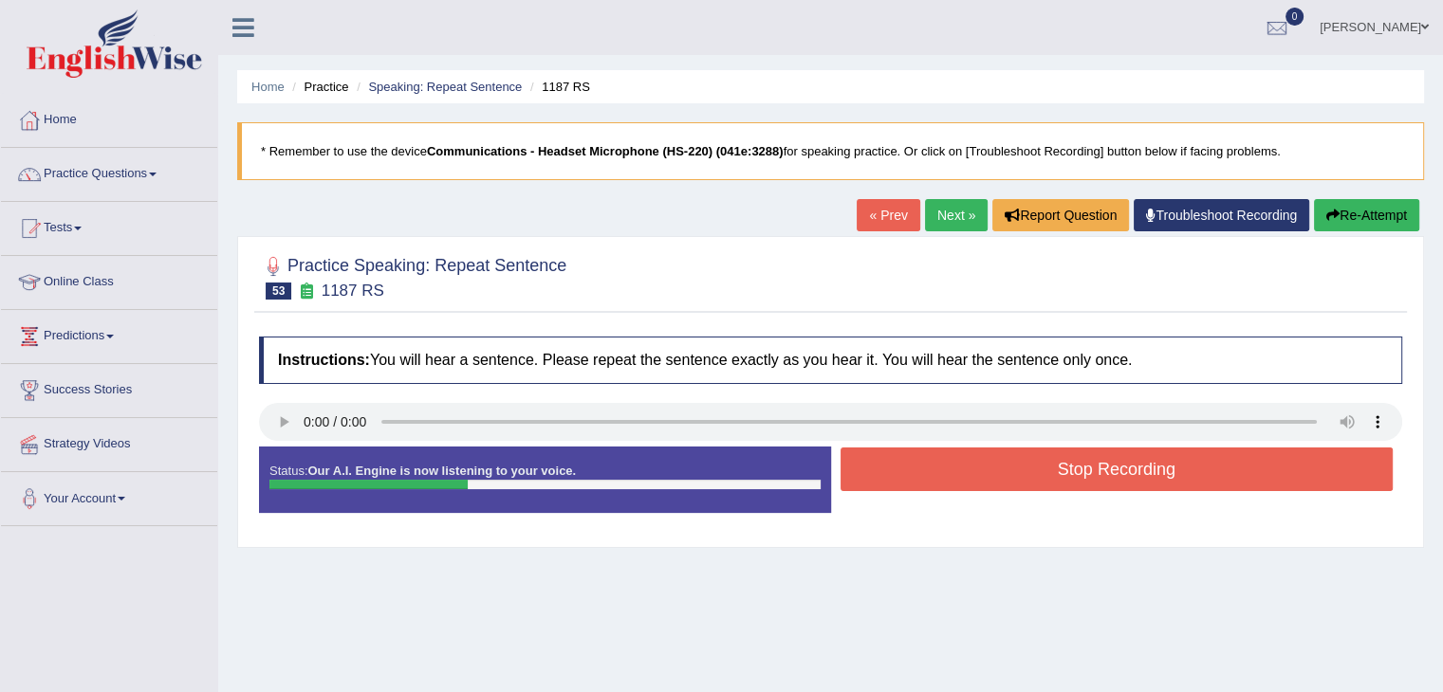
click at [933, 474] on button "Stop Recording" at bounding box center [1116, 470] width 553 height 44
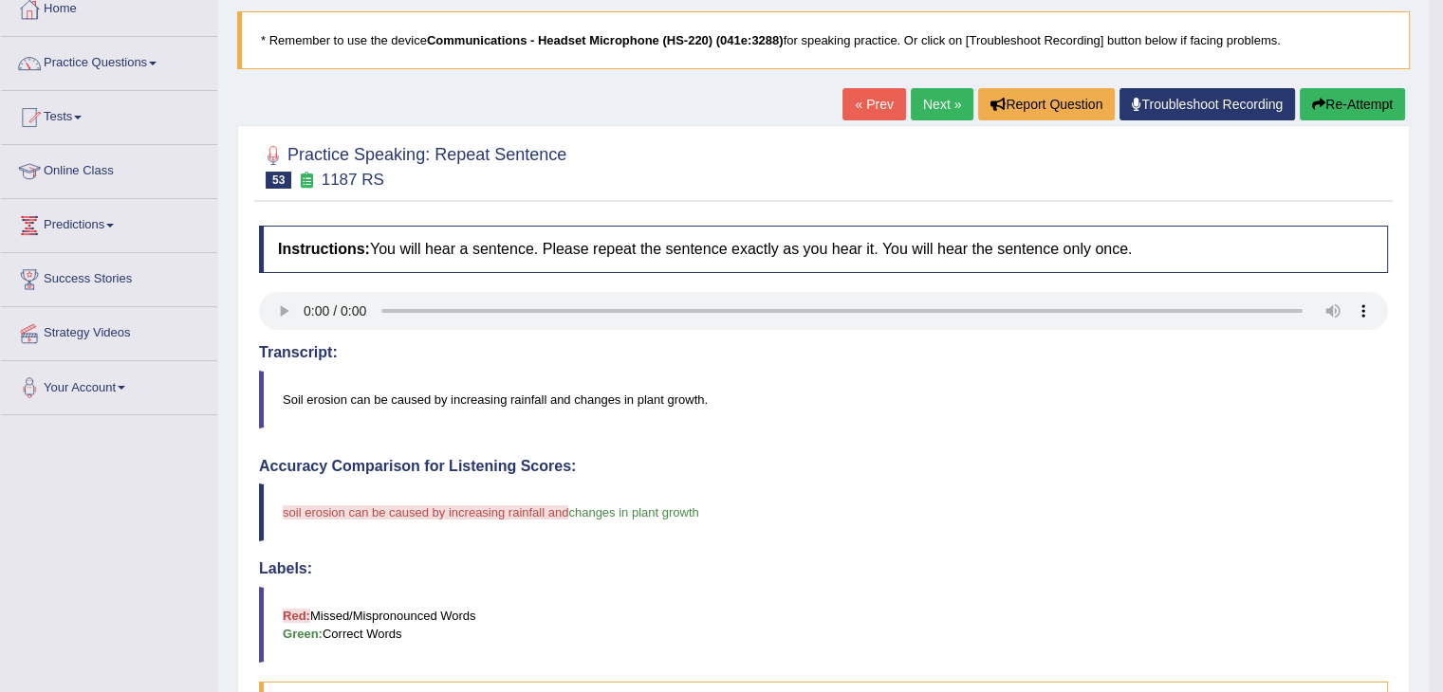
scroll to position [95, 0]
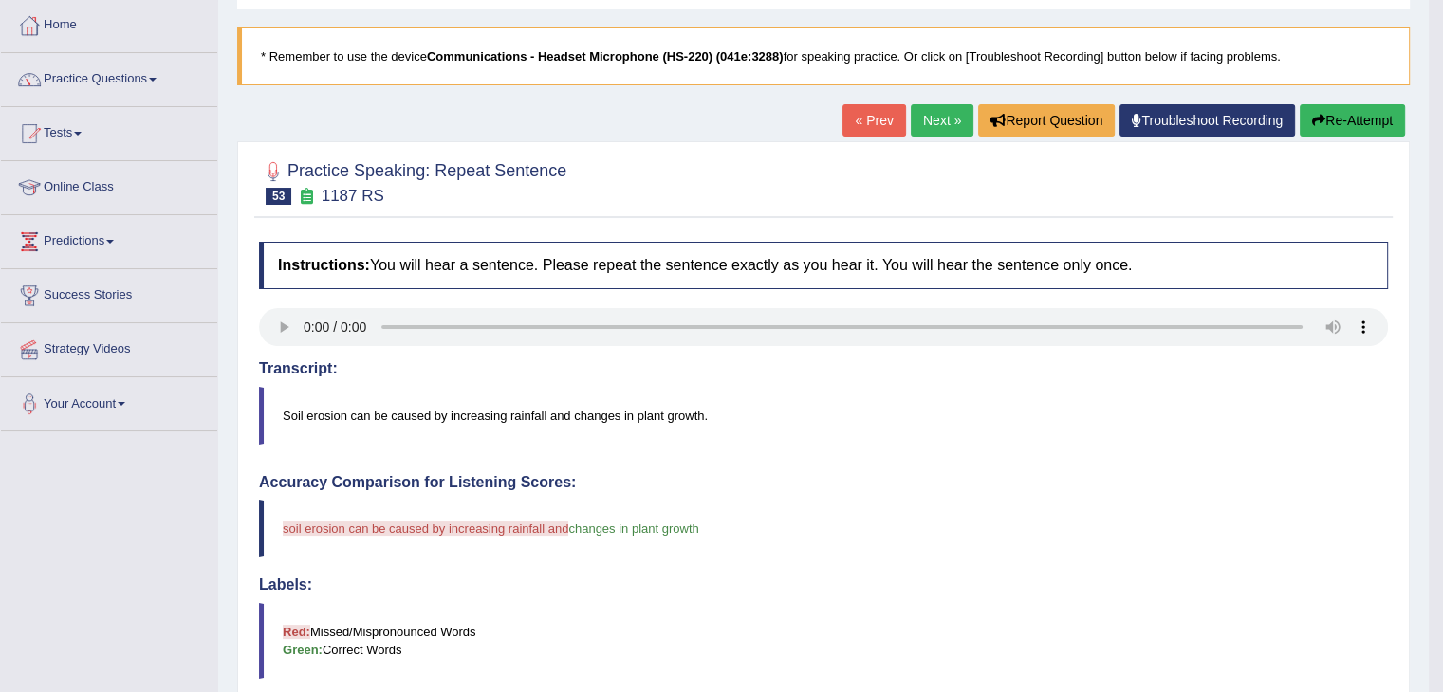
click at [1331, 119] on button "Re-Attempt" at bounding box center [1351, 120] width 105 height 32
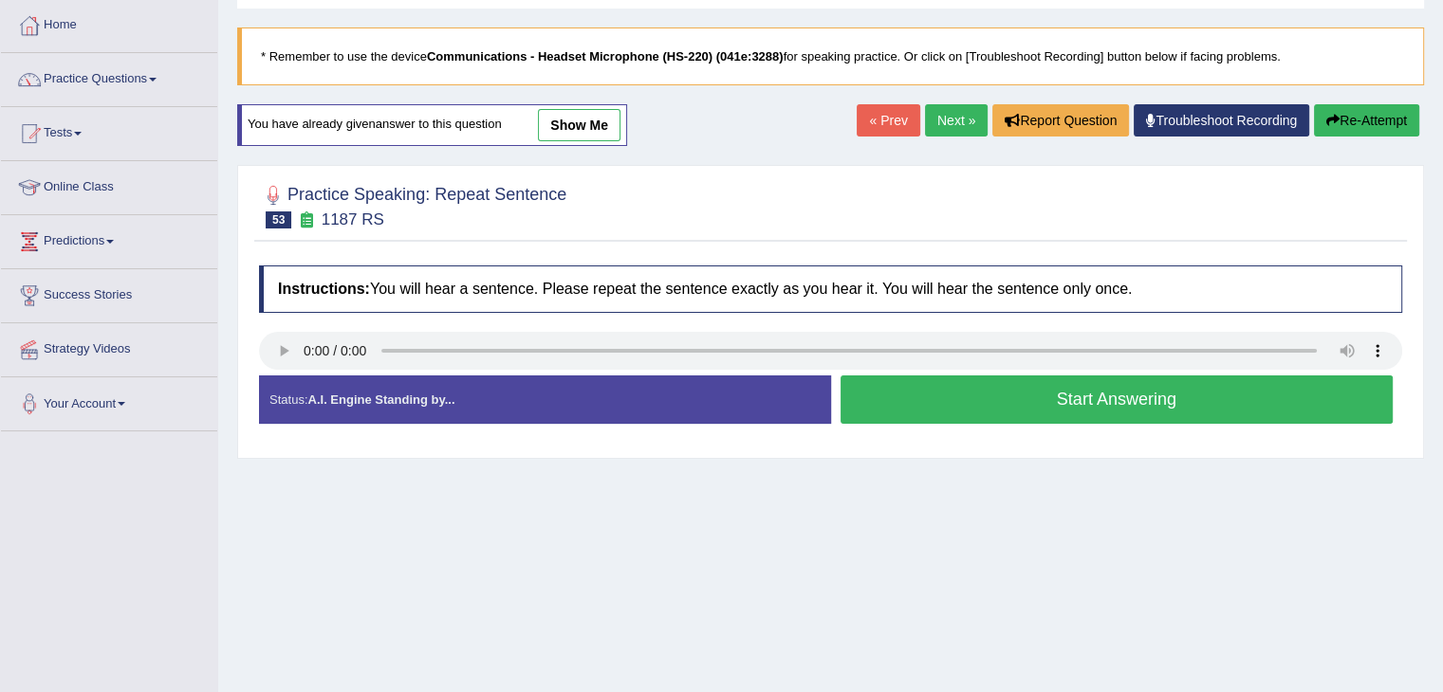
click at [935, 384] on button "Start Answering" at bounding box center [1116, 400] width 553 height 48
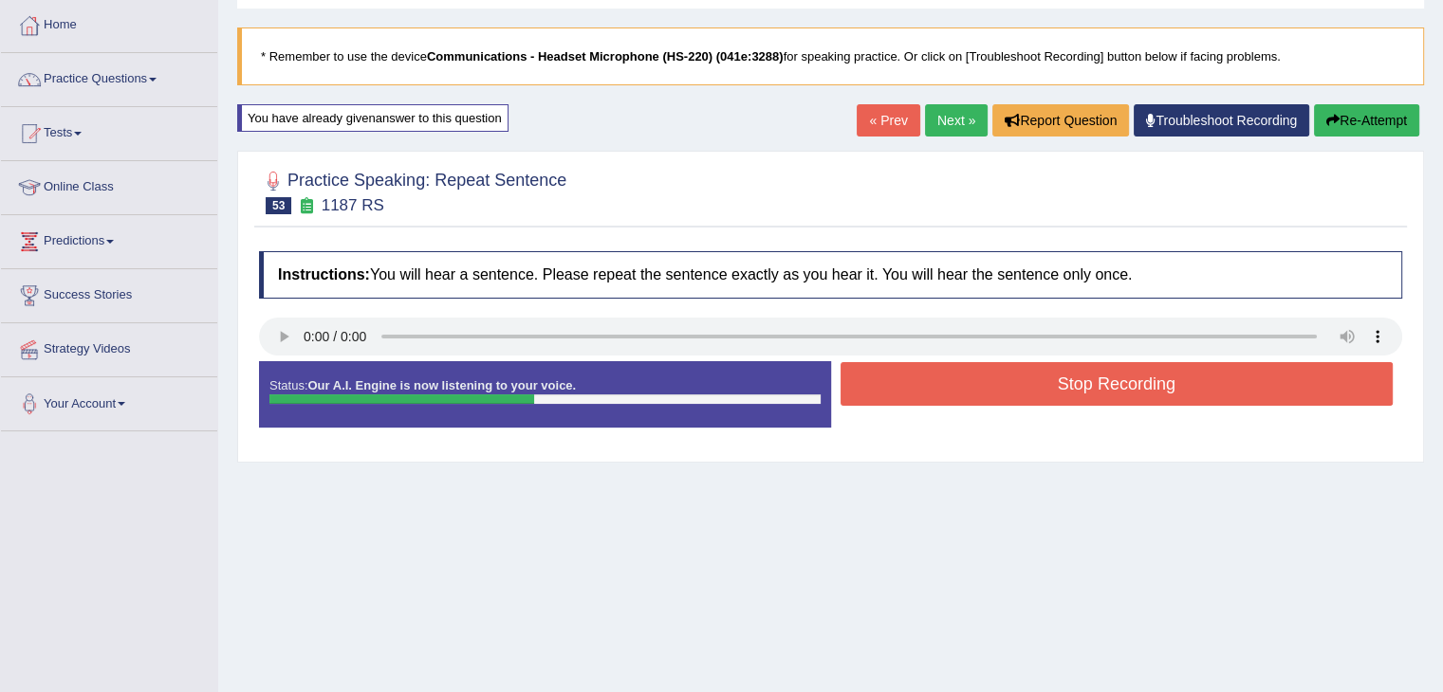
click at [938, 393] on button "Stop Recording" at bounding box center [1116, 384] width 553 height 44
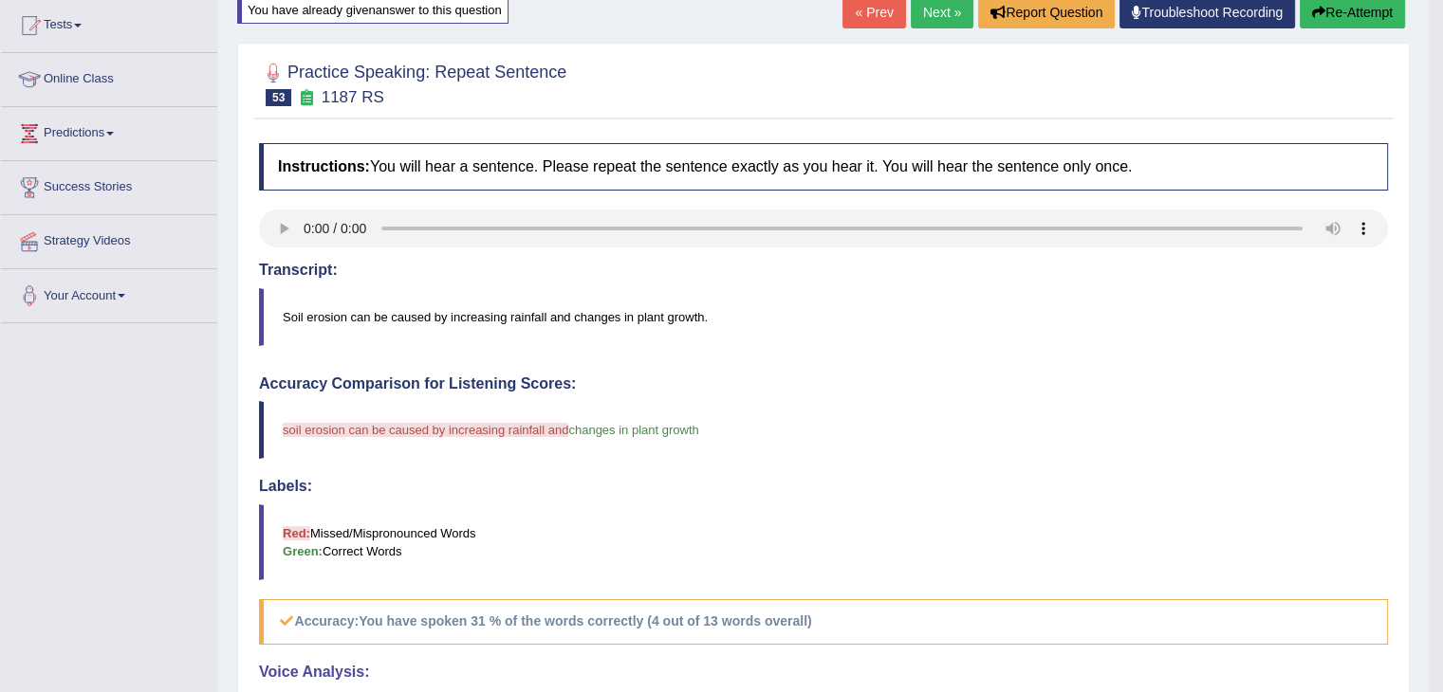
scroll to position [190, 0]
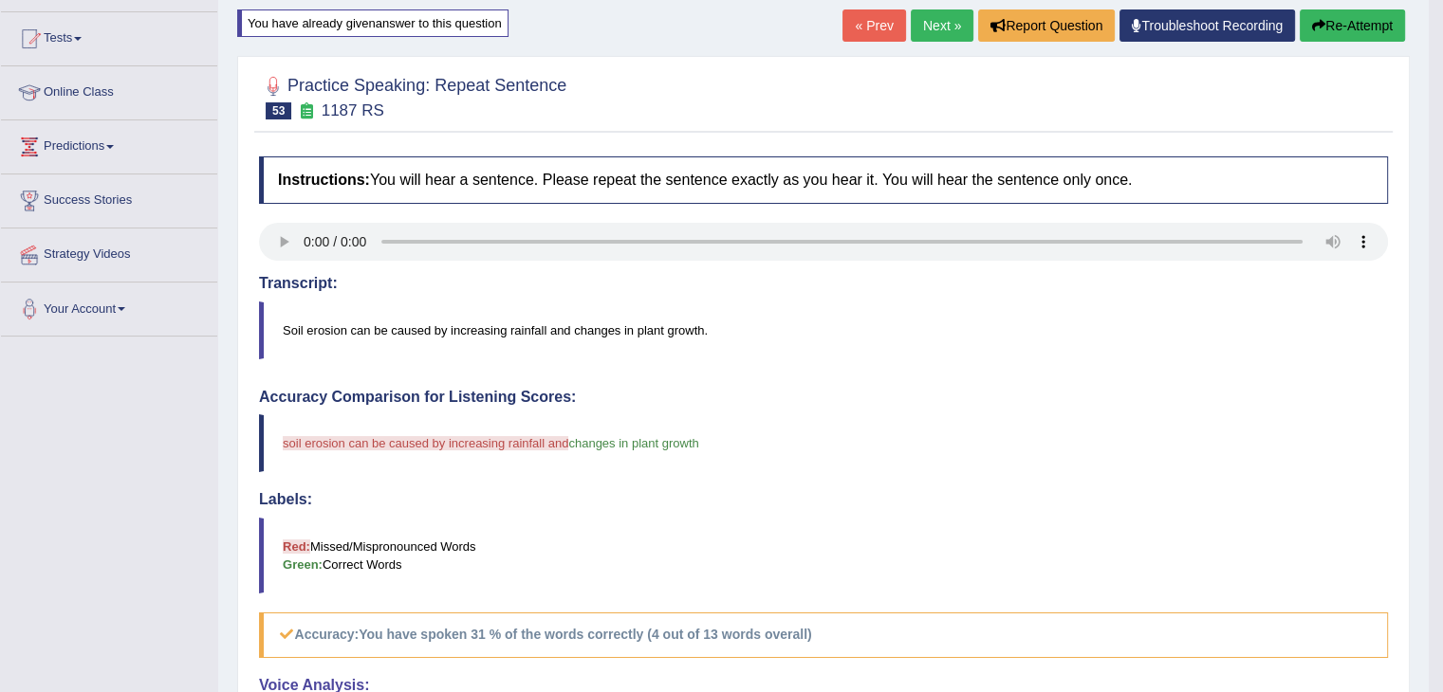
click at [931, 20] on link "Next »" at bounding box center [942, 25] width 63 height 32
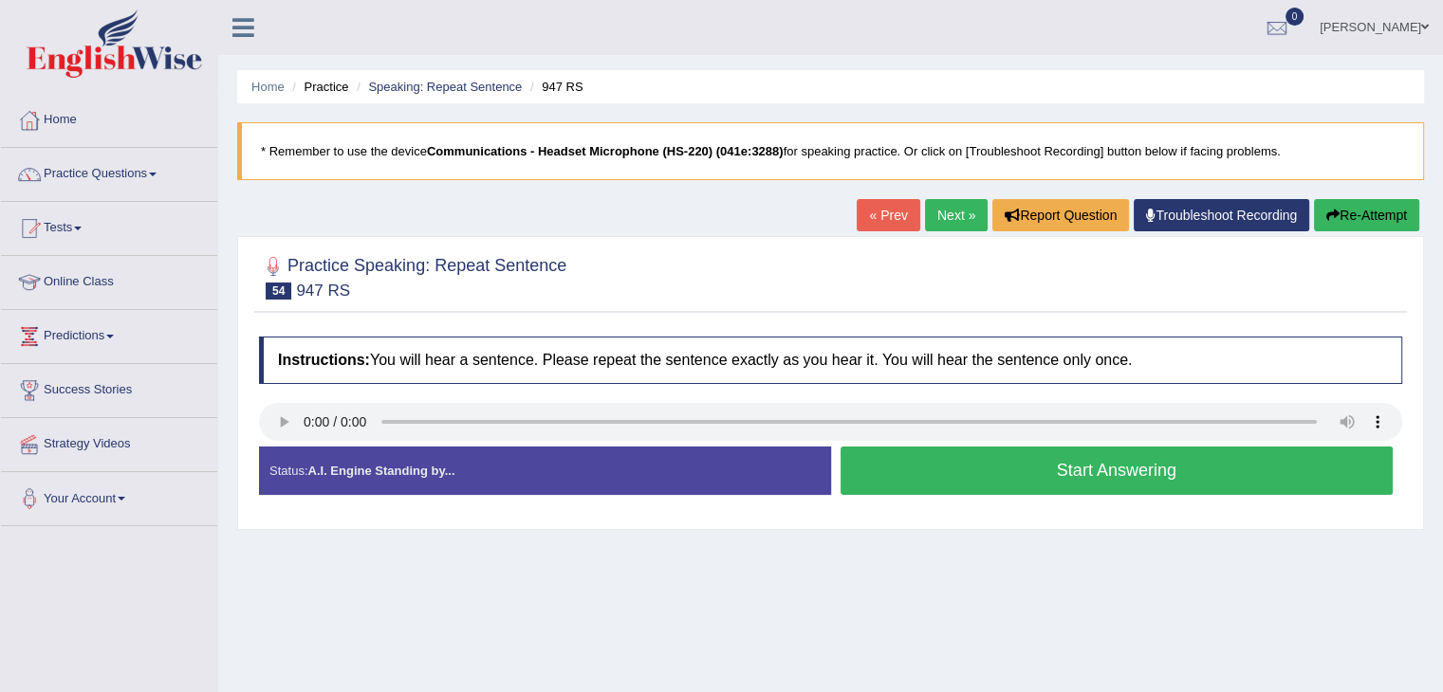
click at [977, 471] on button "Start Answering" at bounding box center [1116, 471] width 553 height 48
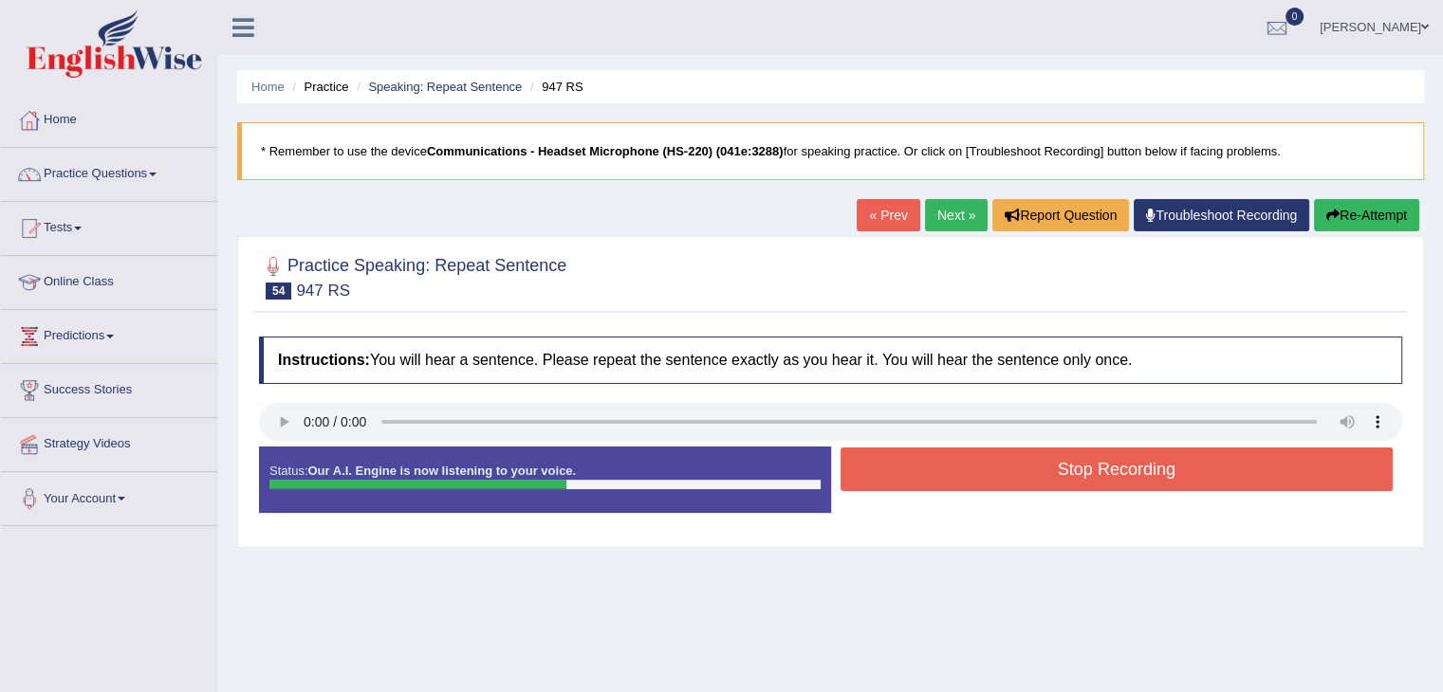
click at [1047, 461] on button "Stop Recording" at bounding box center [1116, 470] width 553 height 44
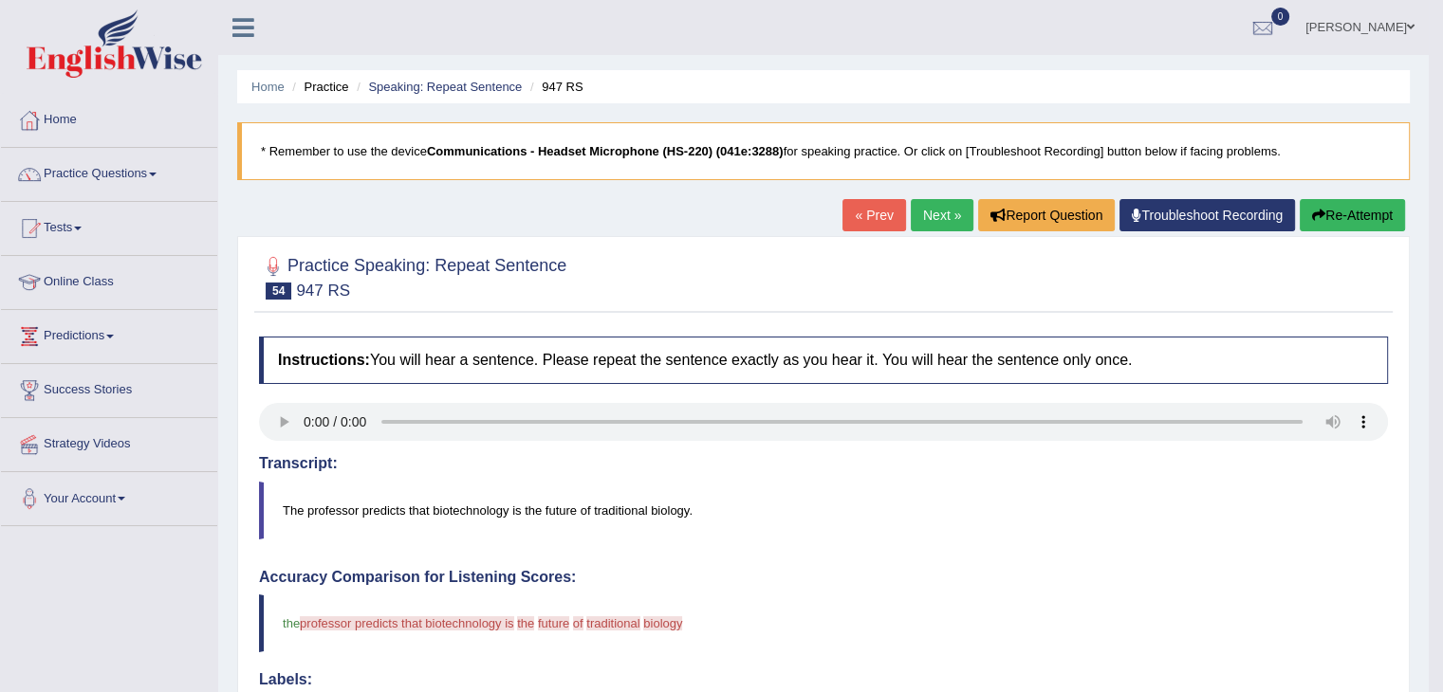
click at [929, 213] on link "Next »" at bounding box center [942, 215] width 63 height 32
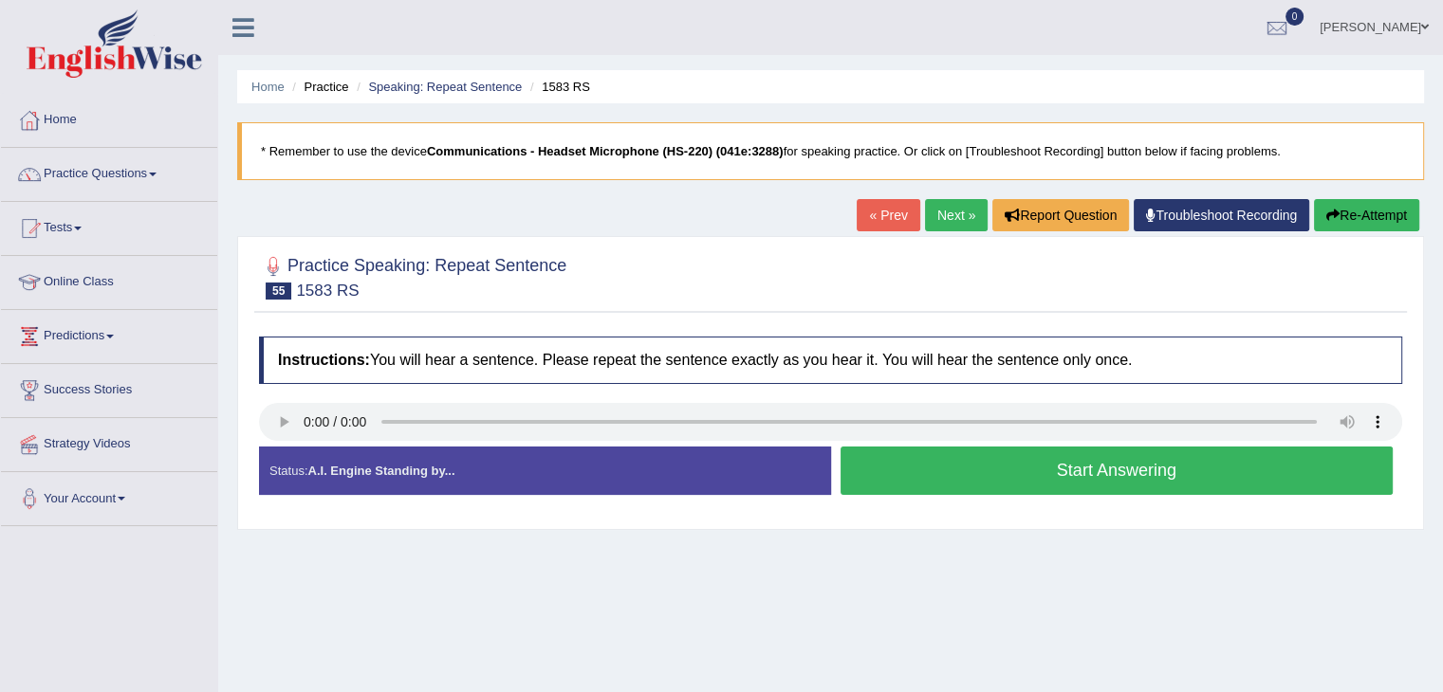
click at [1134, 459] on button "Start Answering" at bounding box center [1116, 471] width 553 height 48
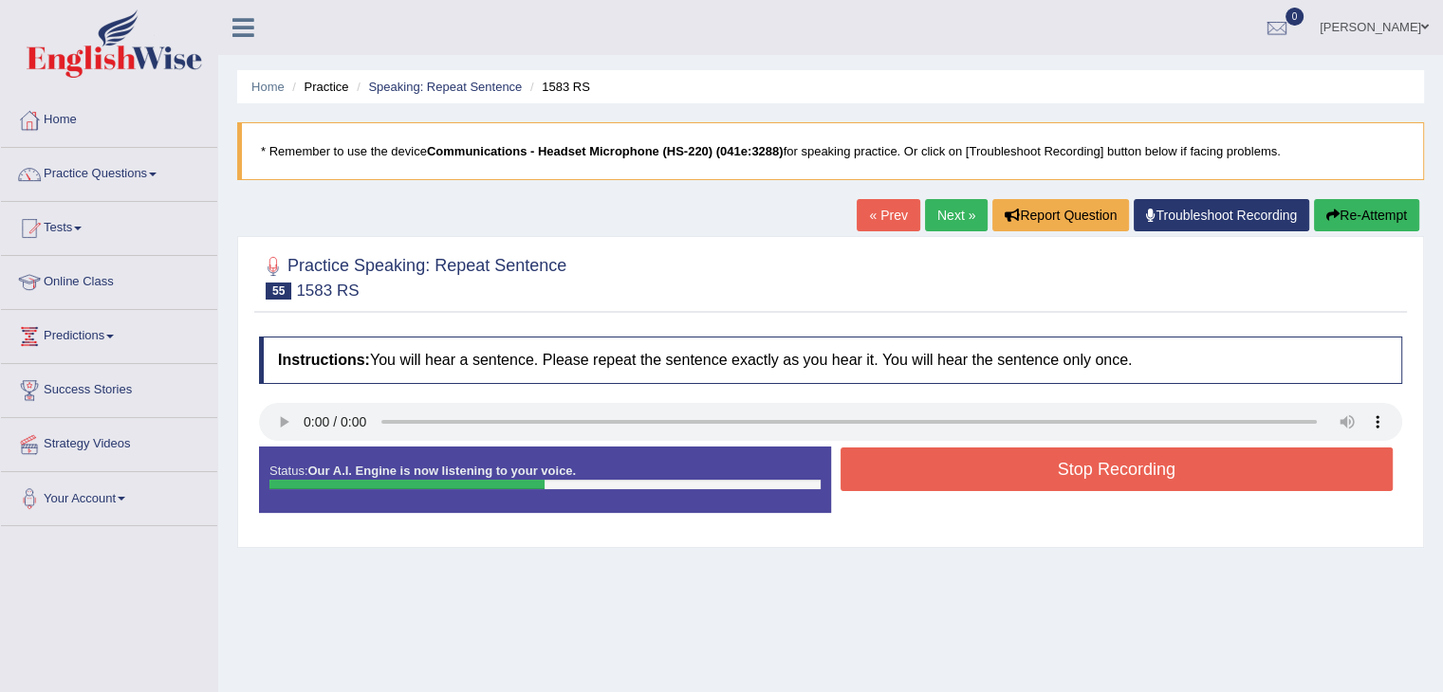
click at [1109, 464] on button "Stop Recording" at bounding box center [1116, 470] width 553 height 44
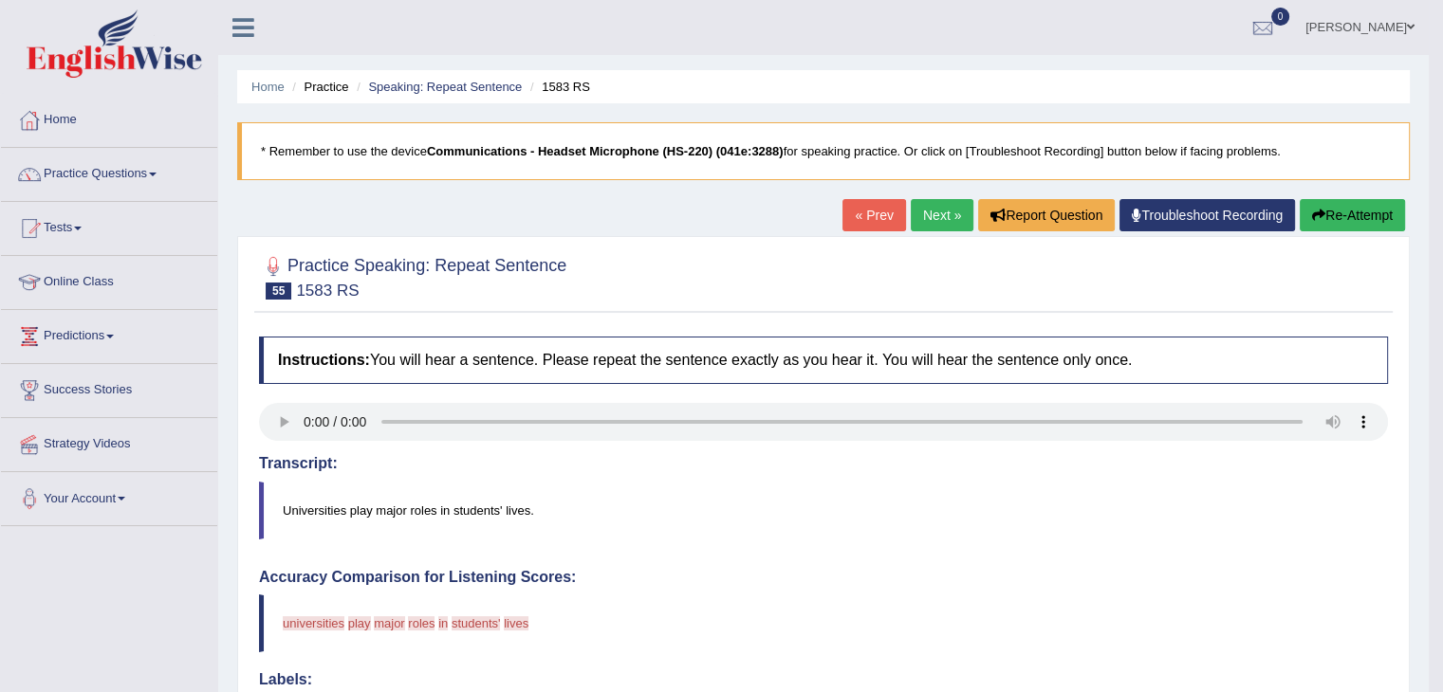
click at [933, 206] on link "Next »" at bounding box center [942, 215] width 63 height 32
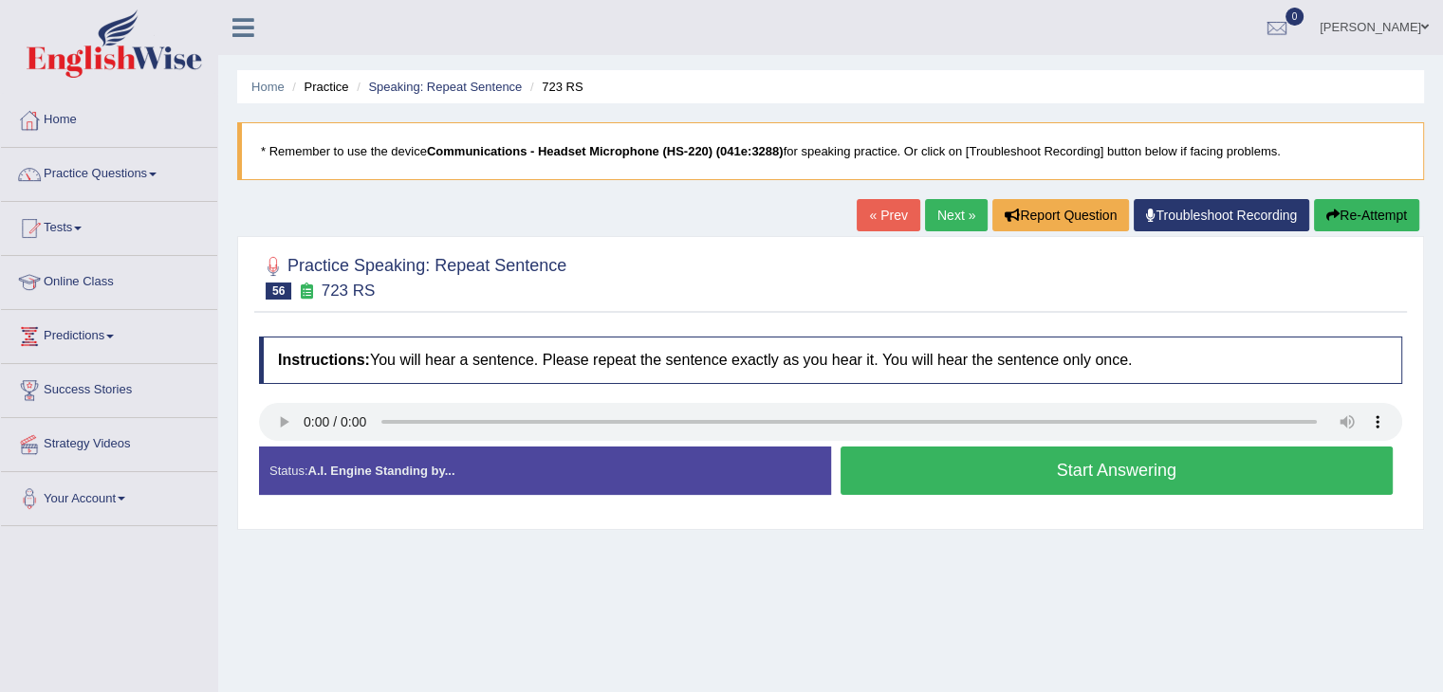
click at [1031, 470] on button "Start Answering" at bounding box center [1116, 471] width 553 height 48
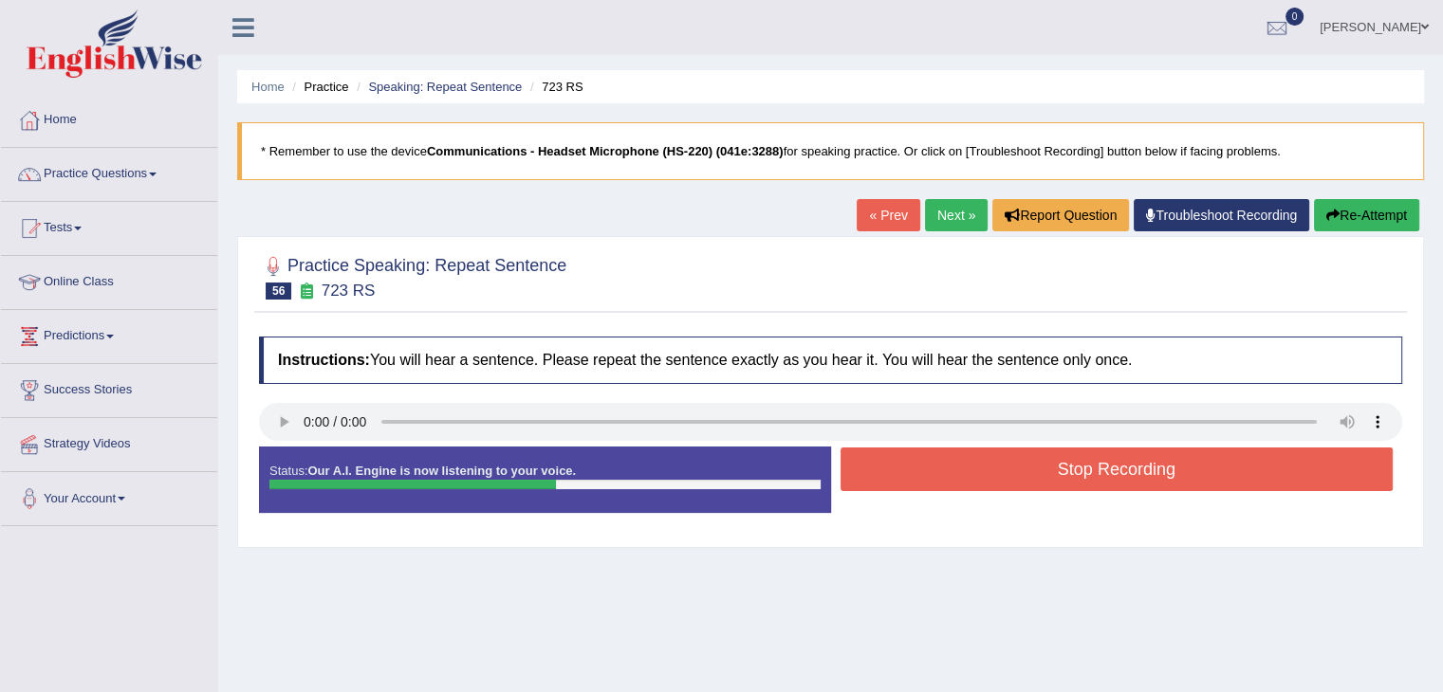
click at [1056, 460] on button "Stop Recording" at bounding box center [1116, 470] width 553 height 44
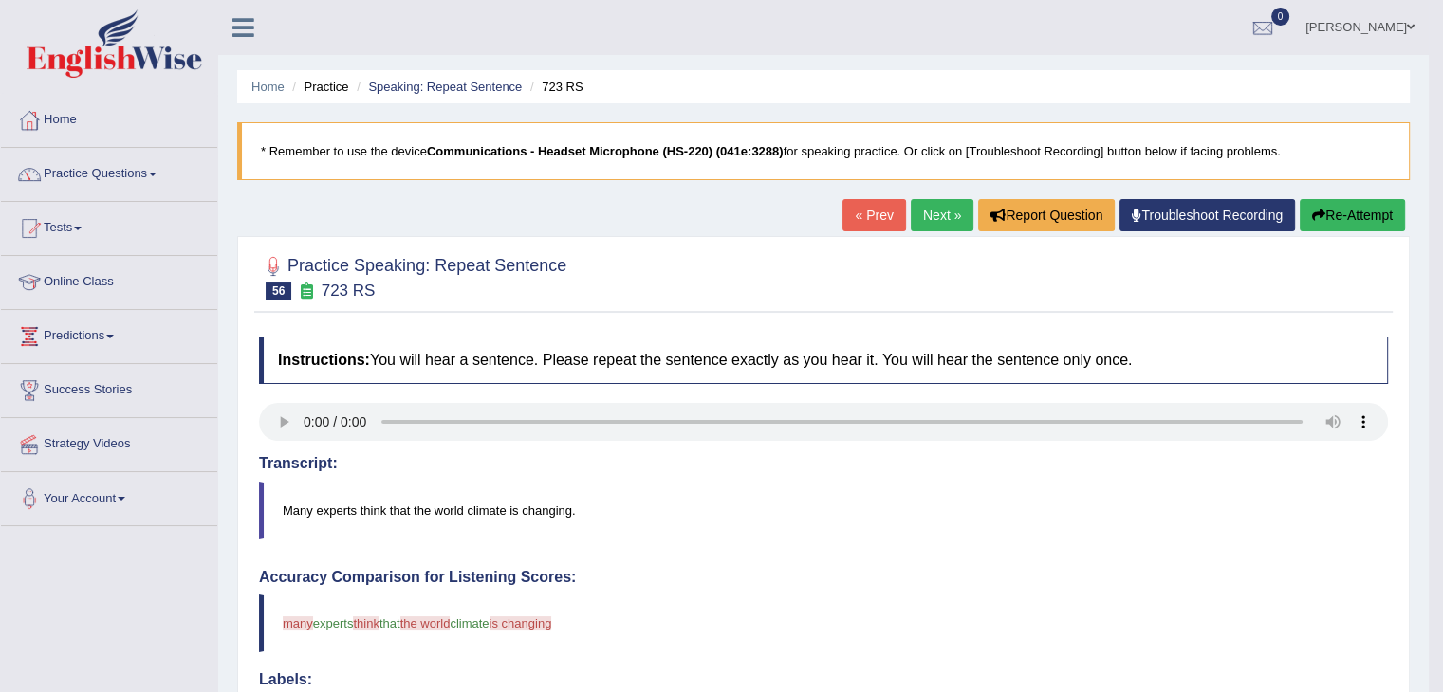
click at [930, 219] on link "Next »" at bounding box center [942, 215] width 63 height 32
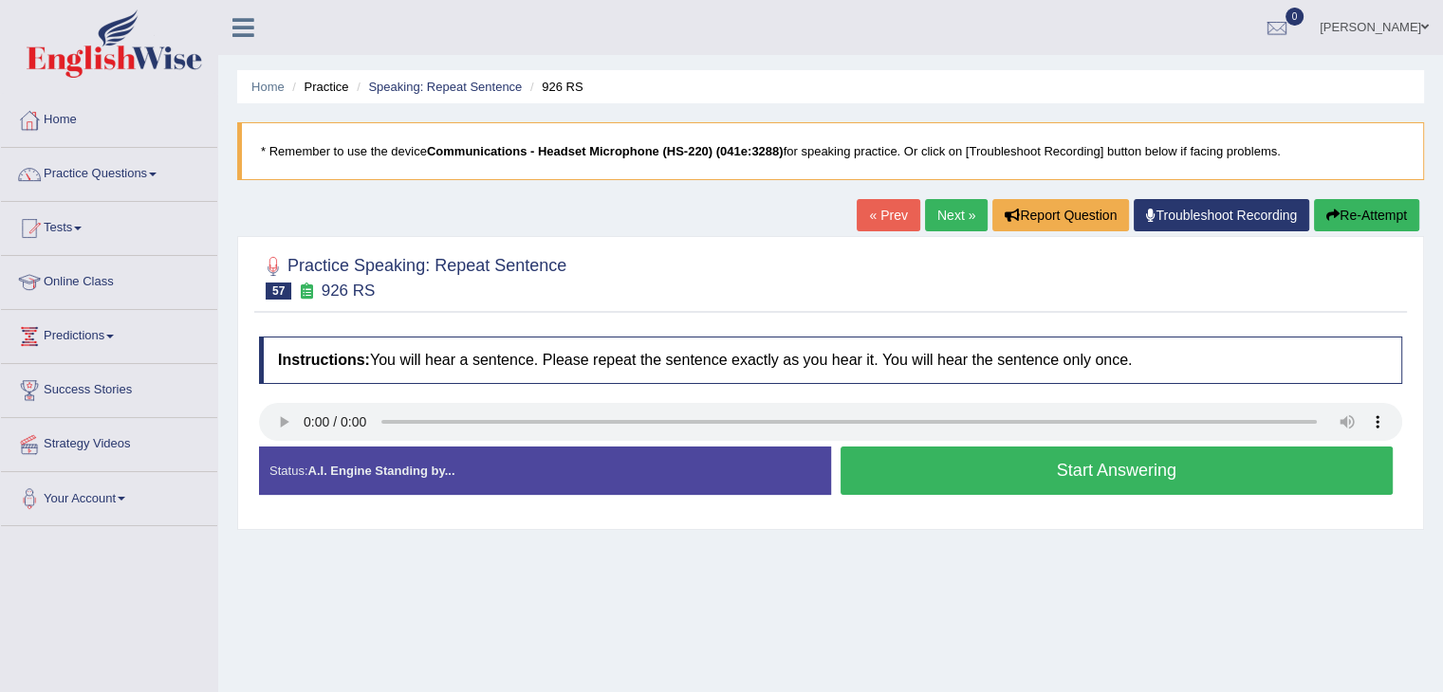
click at [1042, 452] on button "Start Answering" at bounding box center [1116, 471] width 553 height 48
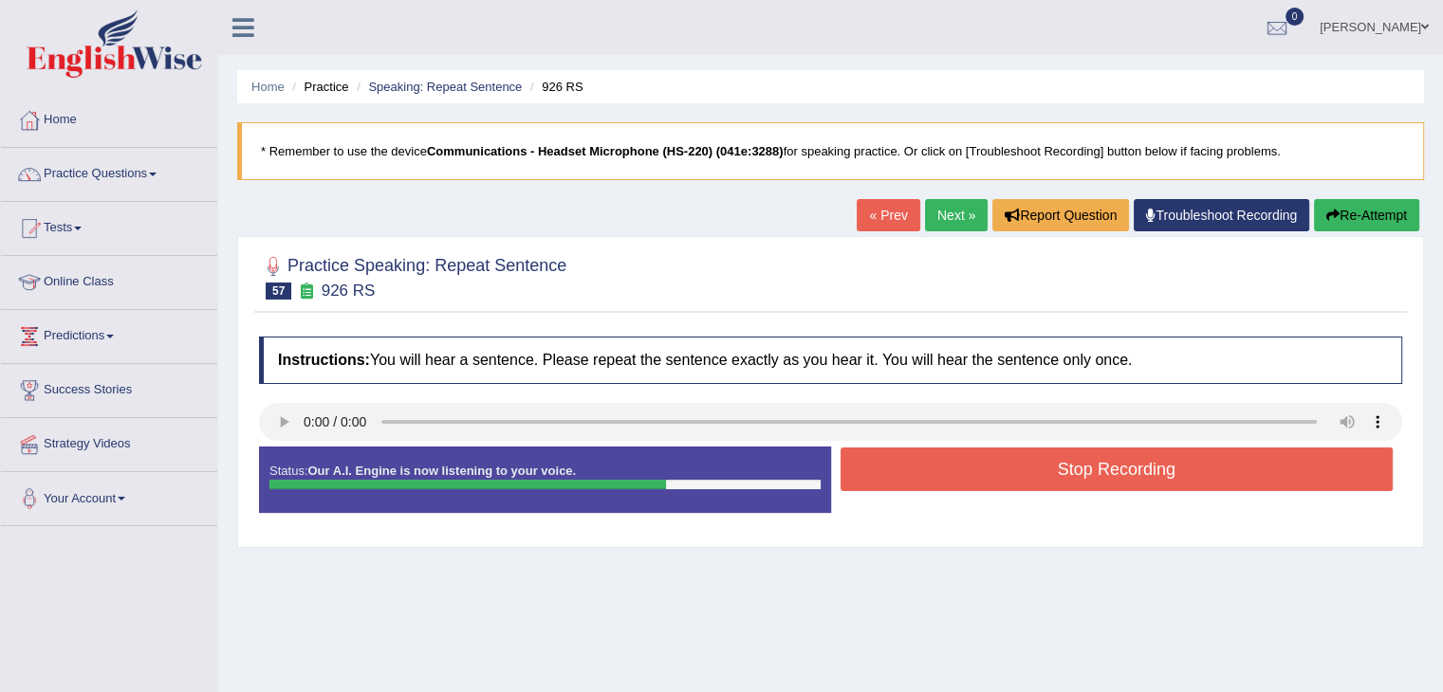
click at [983, 458] on button "Stop Recording" at bounding box center [1116, 470] width 553 height 44
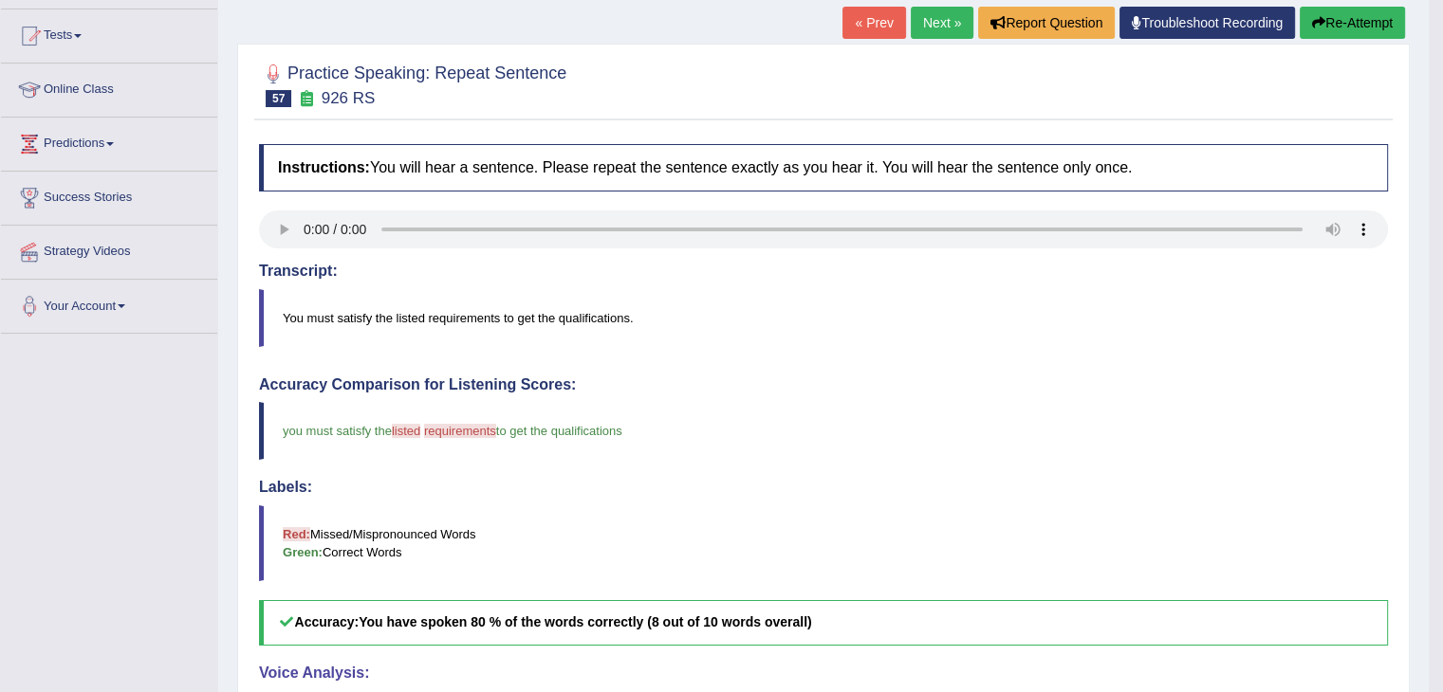
scroll to position [190, 0]
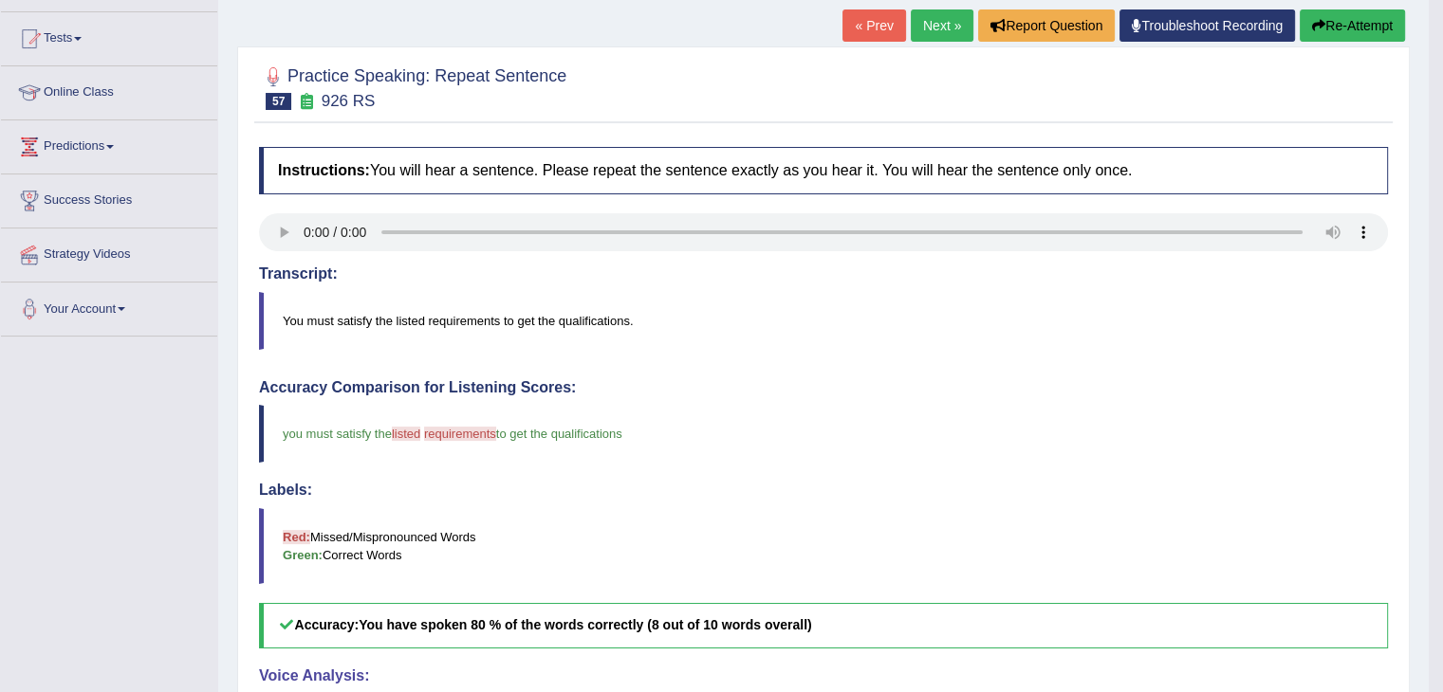
click at [933, 20] on link "Next »" at bounding box center [942, 25] width 63 height 32
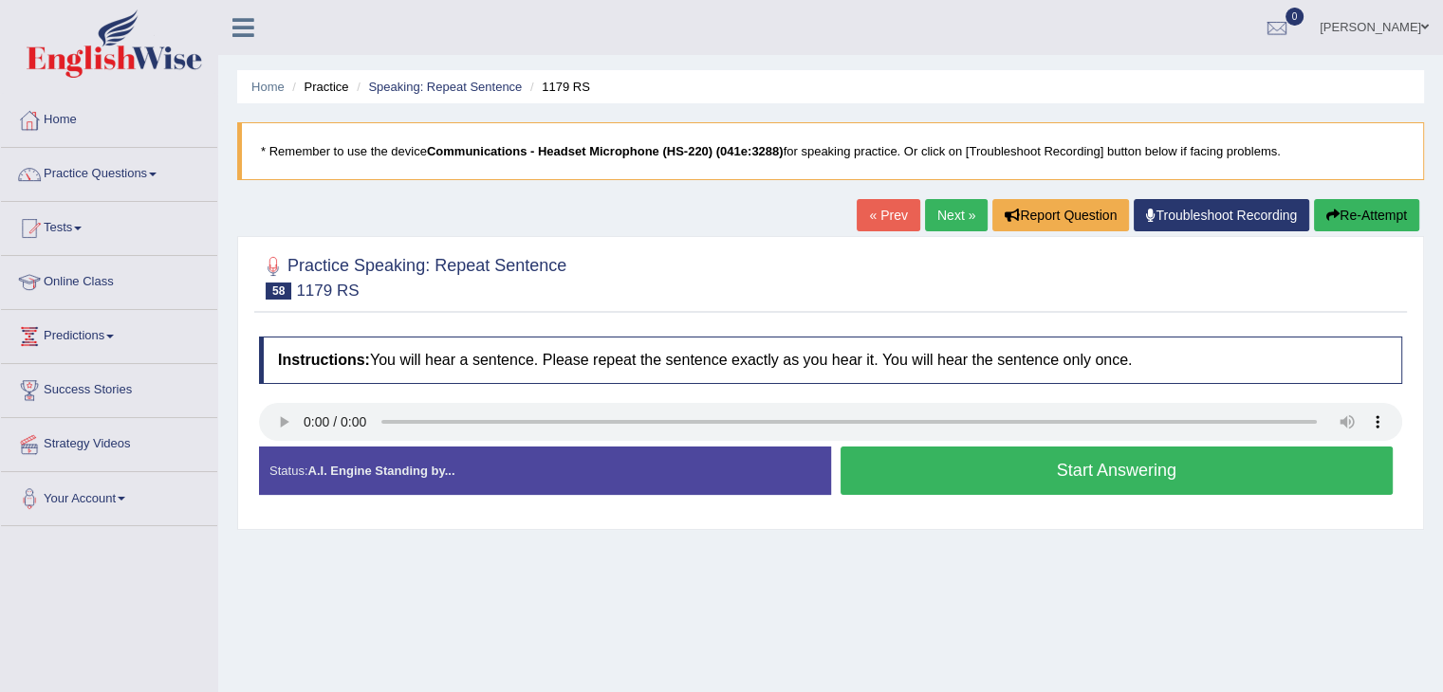
click at [967, 484] on button "Start Answering" at bounding box center [1116, 471] width 553 height 48
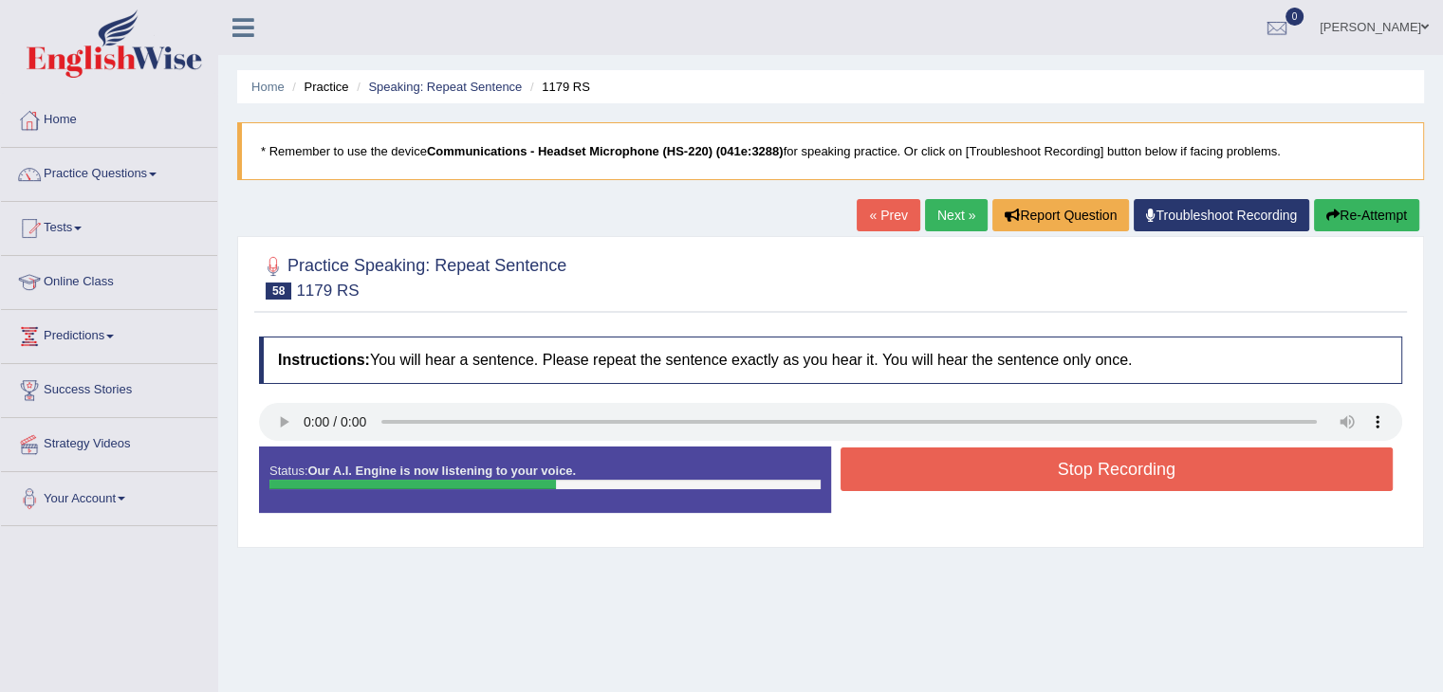
click at [996, 482] on button "Stop Recording" at bounding box center [1116, 470] width 553 height 44
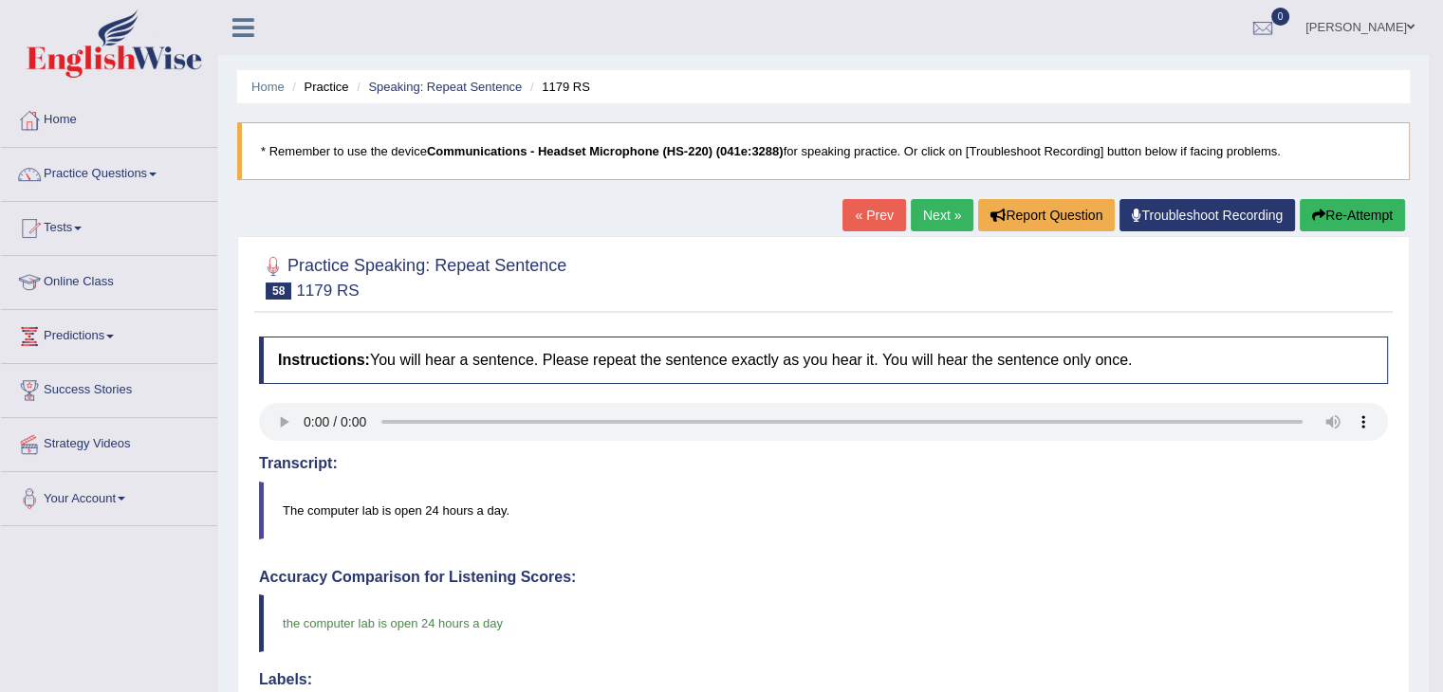
click at [919, 217] on link "Next »" at bounding box center [942, 215] width 63 height 32
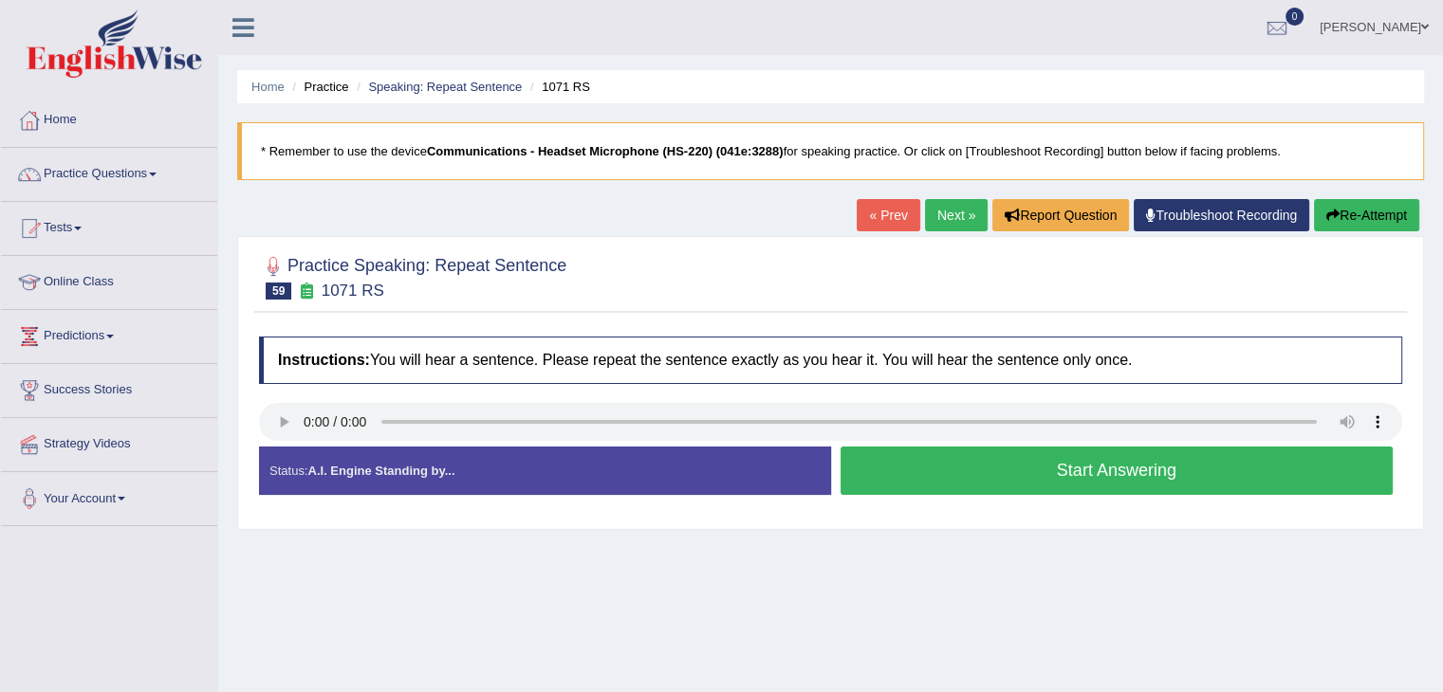
click at [1162, 471] on button "Start Answering" at bounding box center [1116, 471] width 553 height 48
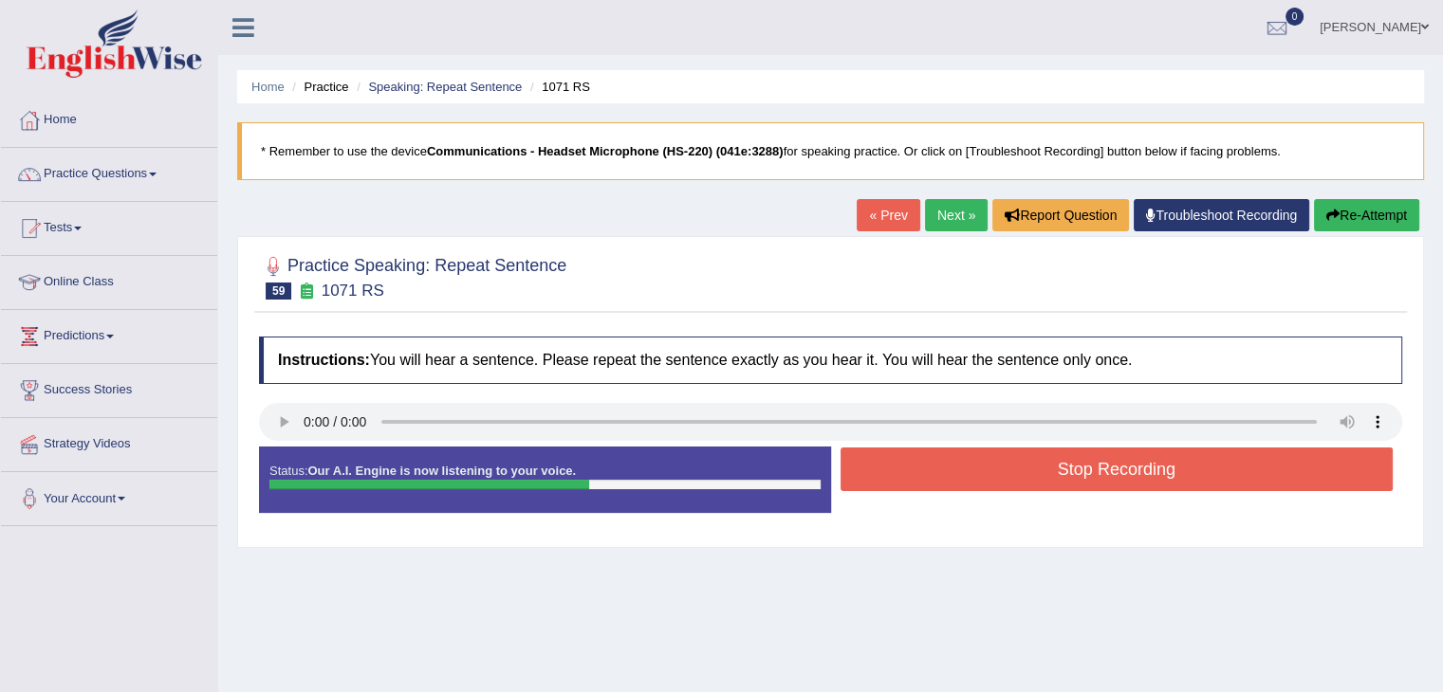
click at [1093, 472] on button "Stop Recording" at bounding box center [1116, 470] width 553 height 44
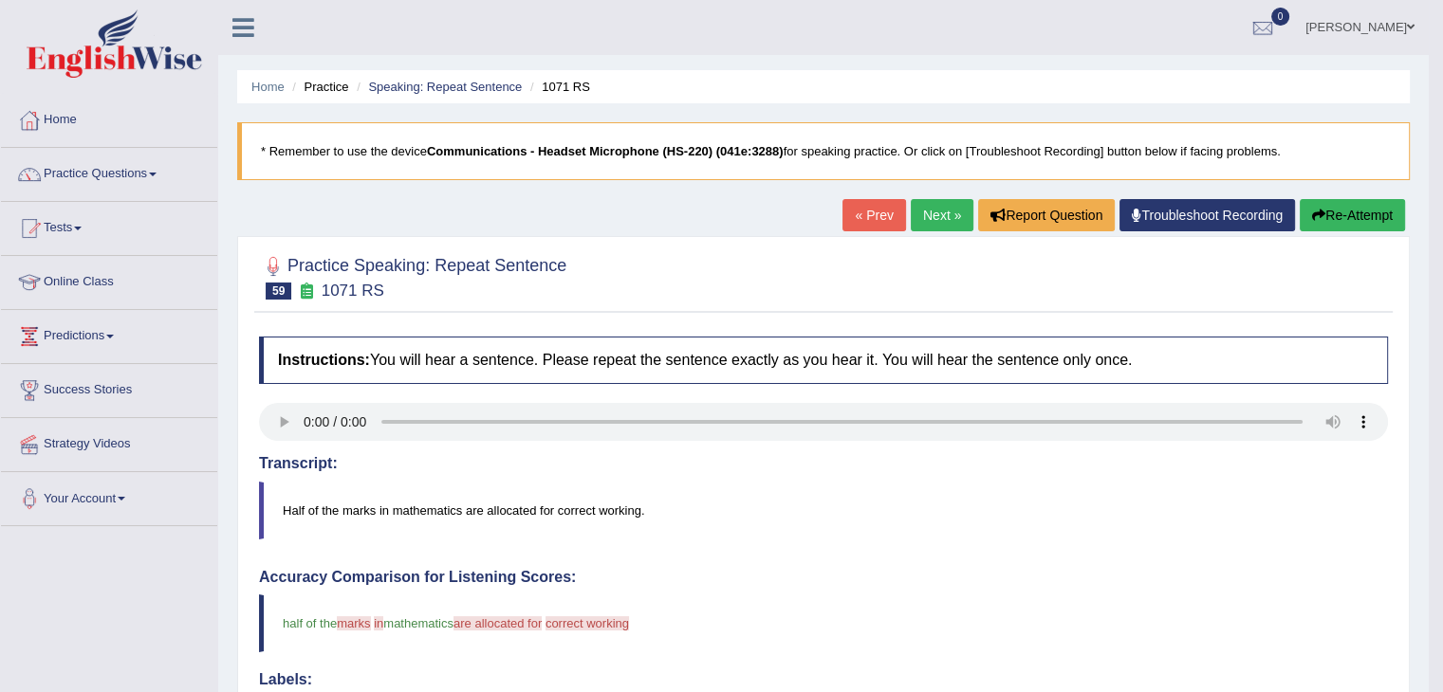
click at [945, 217] on link "Next »" at bounding box center [942, 215] width 63 height 32
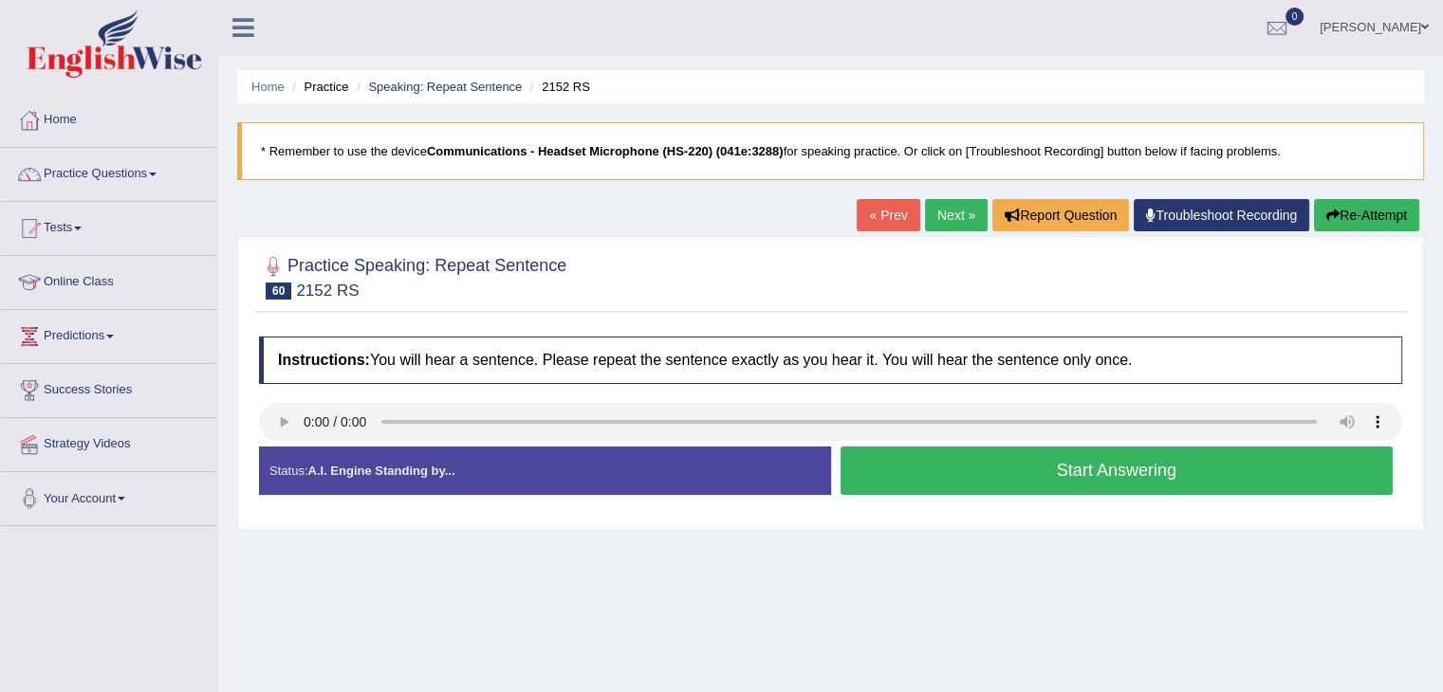
click at [1022, 467] on button "Start Answering" at bounding box center [1116, 471] width 553 height 48
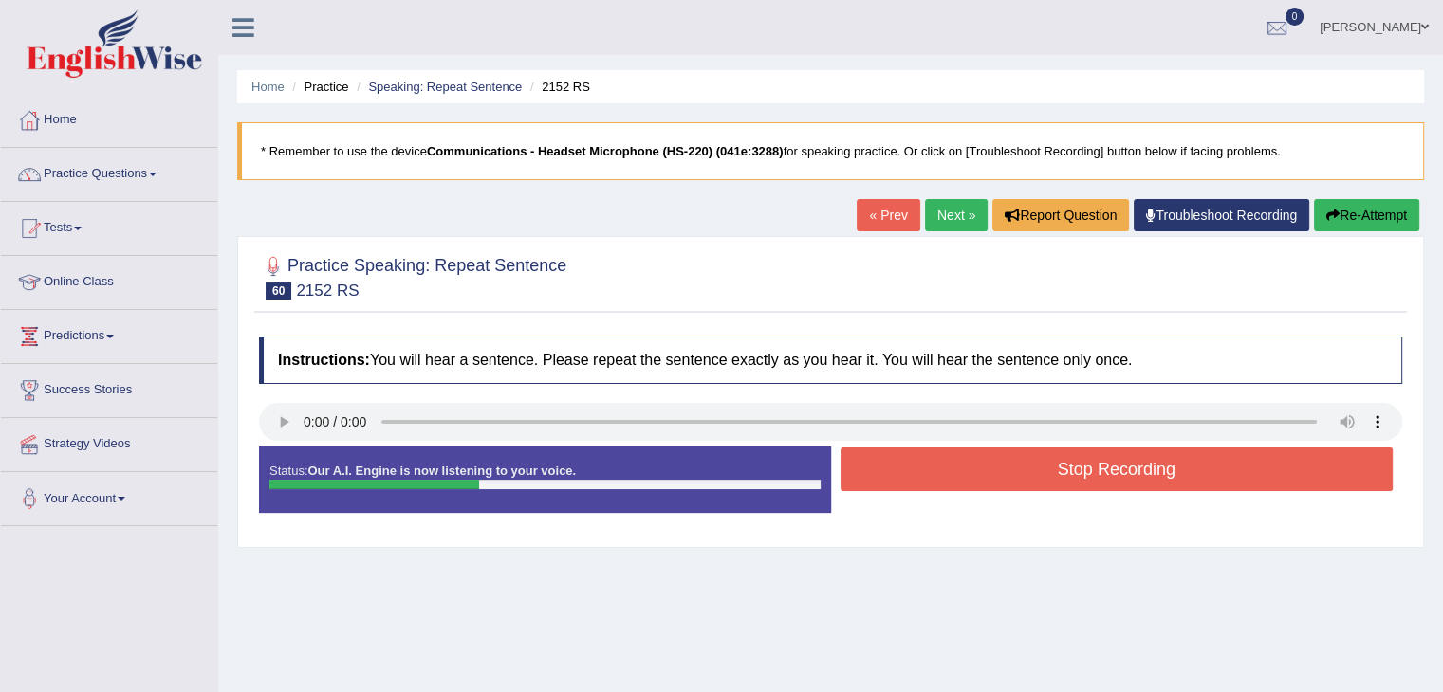
click at [988, 468] on button "Stop Recording" at bounding box center [1116, 470] width 553 height 44
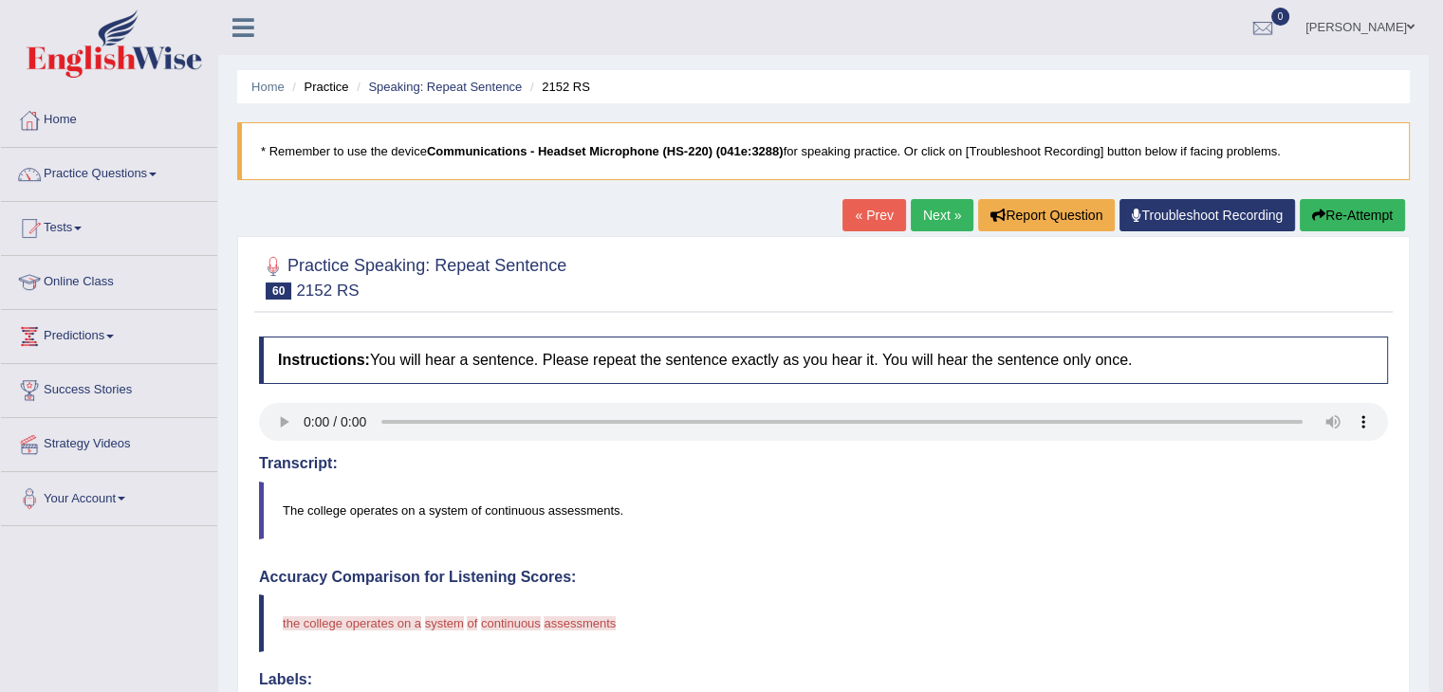
click at [1335, 207] on button "Re-Attempt" at bounding box center [1351, 215] width 105 height 32
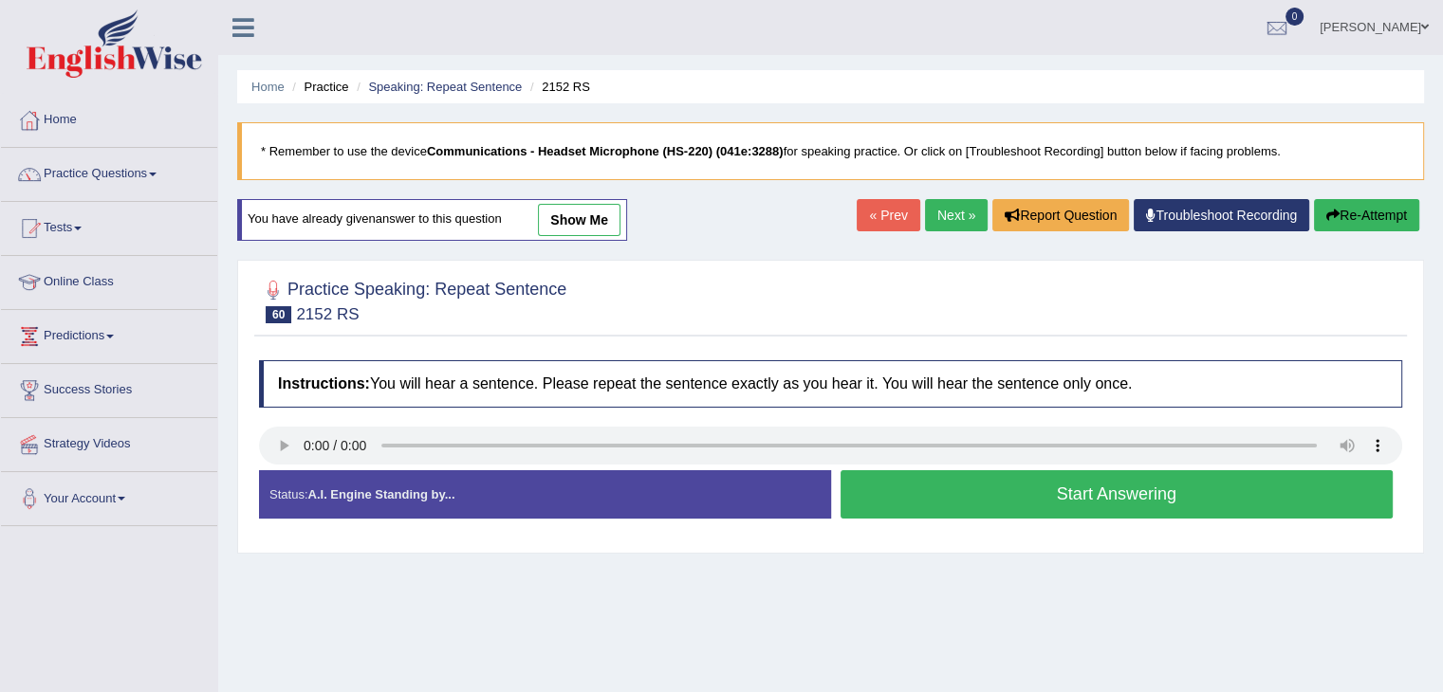
click at [998, 489] on button "Start Answering" at bounding box center [1116, 494] width 553 height 48
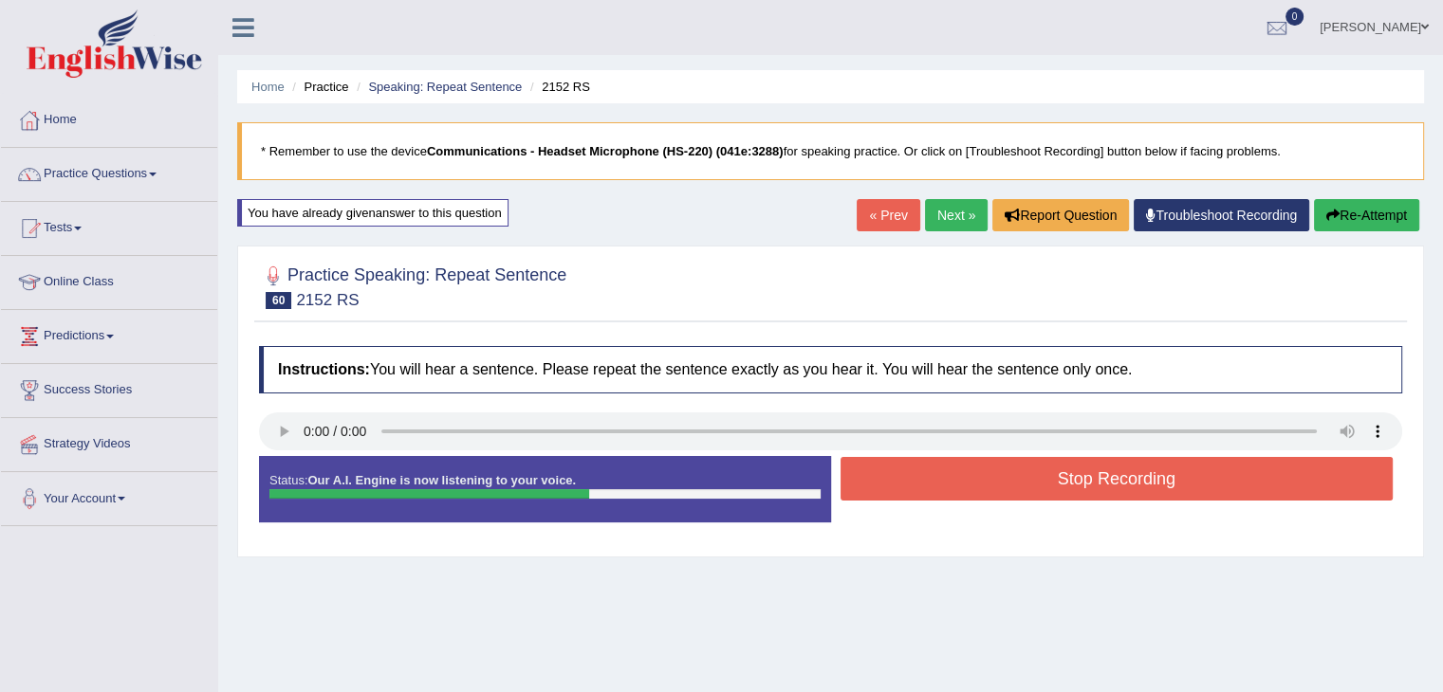
click at [1031, 488] on button "Stop Recording" at bounding box center [1116, 479] width 553 height 44
